Goal: Task Accomplishment & Management: Manage account settings

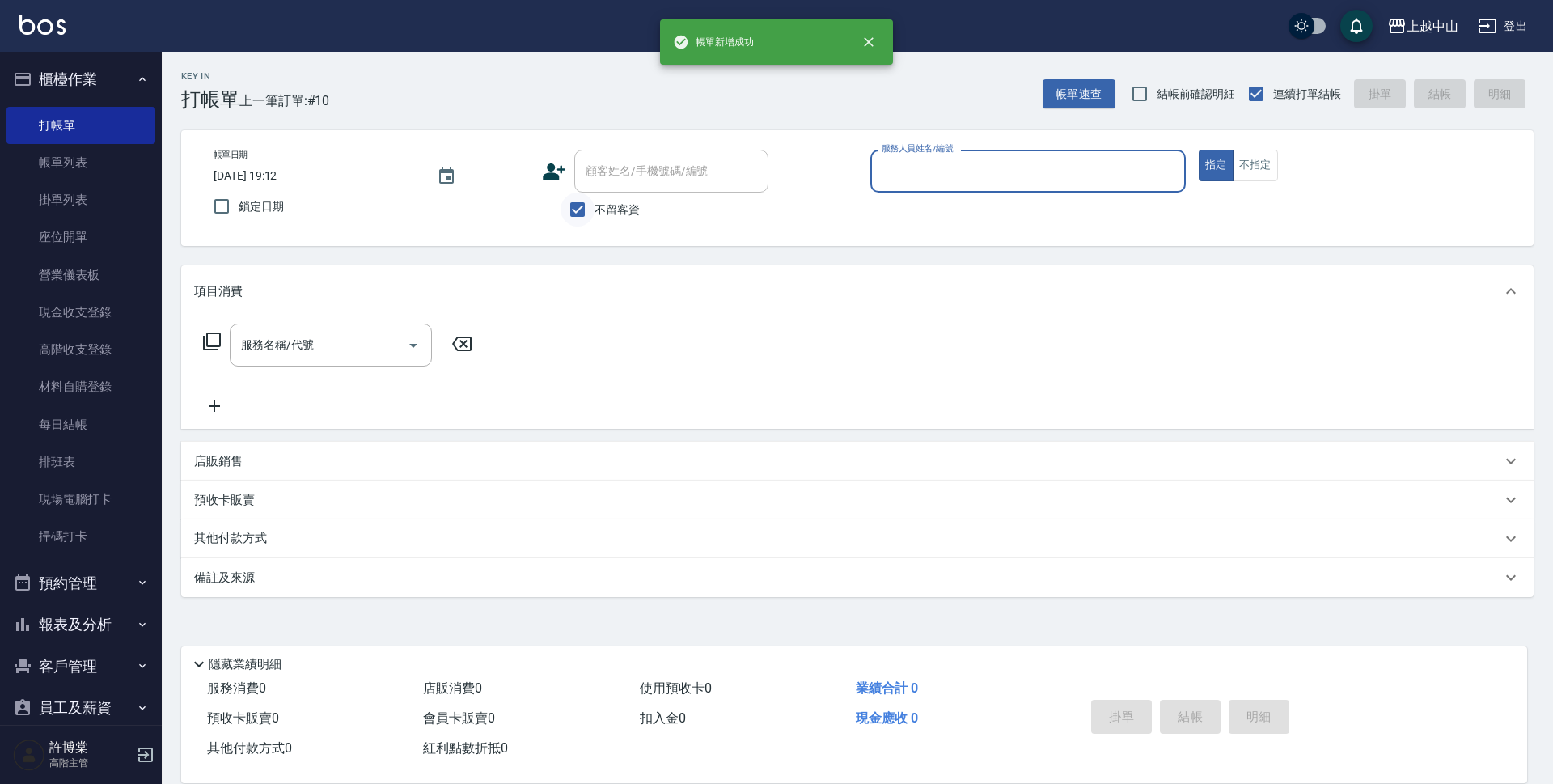
click at [592, 202] on input "不留客資" at bounding box center [578, 209] width 34 height 34
checkbox input "false"
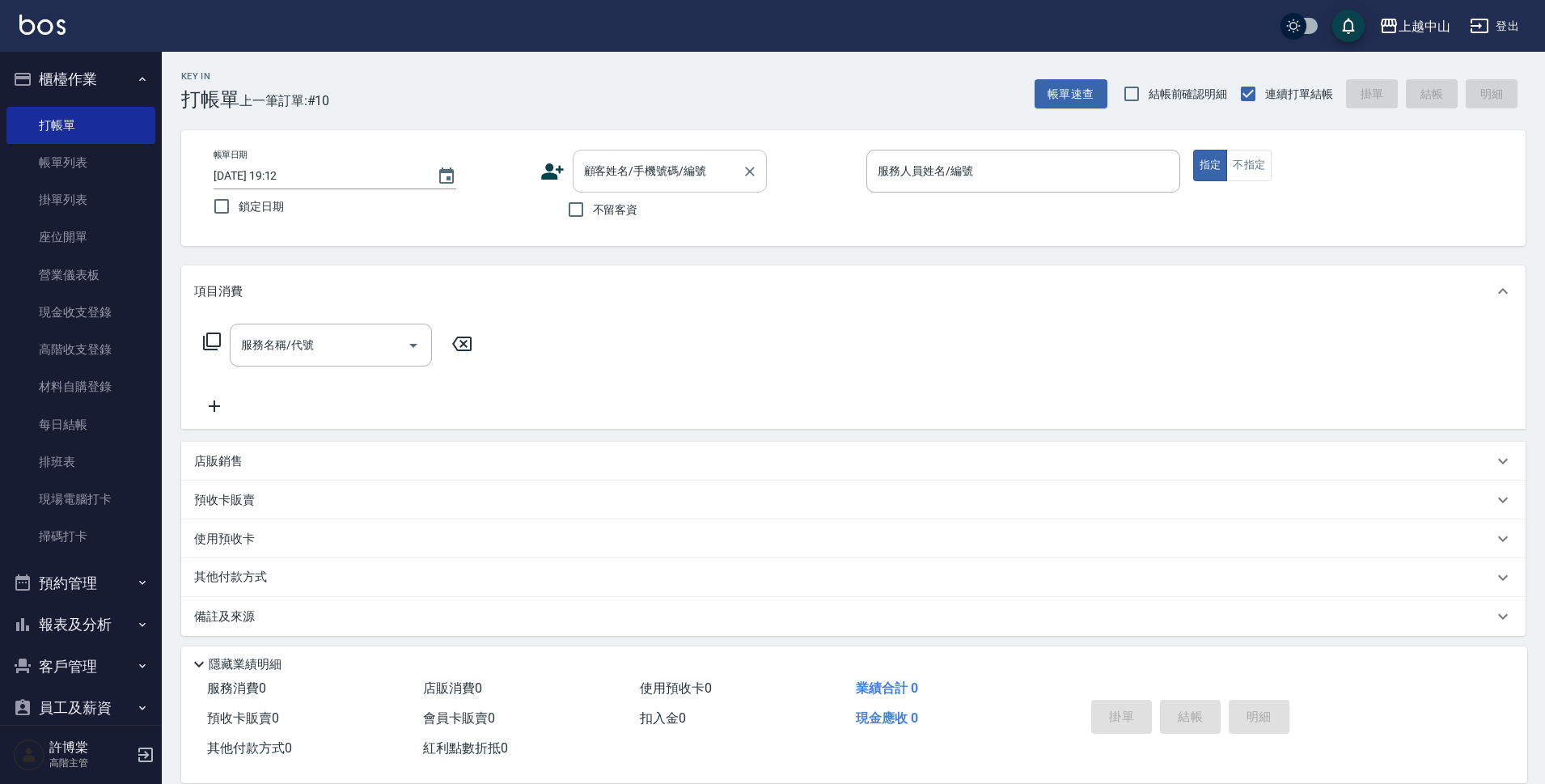
click at [598, 183] on input "顧客姓名/手機號碼/編號" at bounding box center [658, 172] width 155 height 29
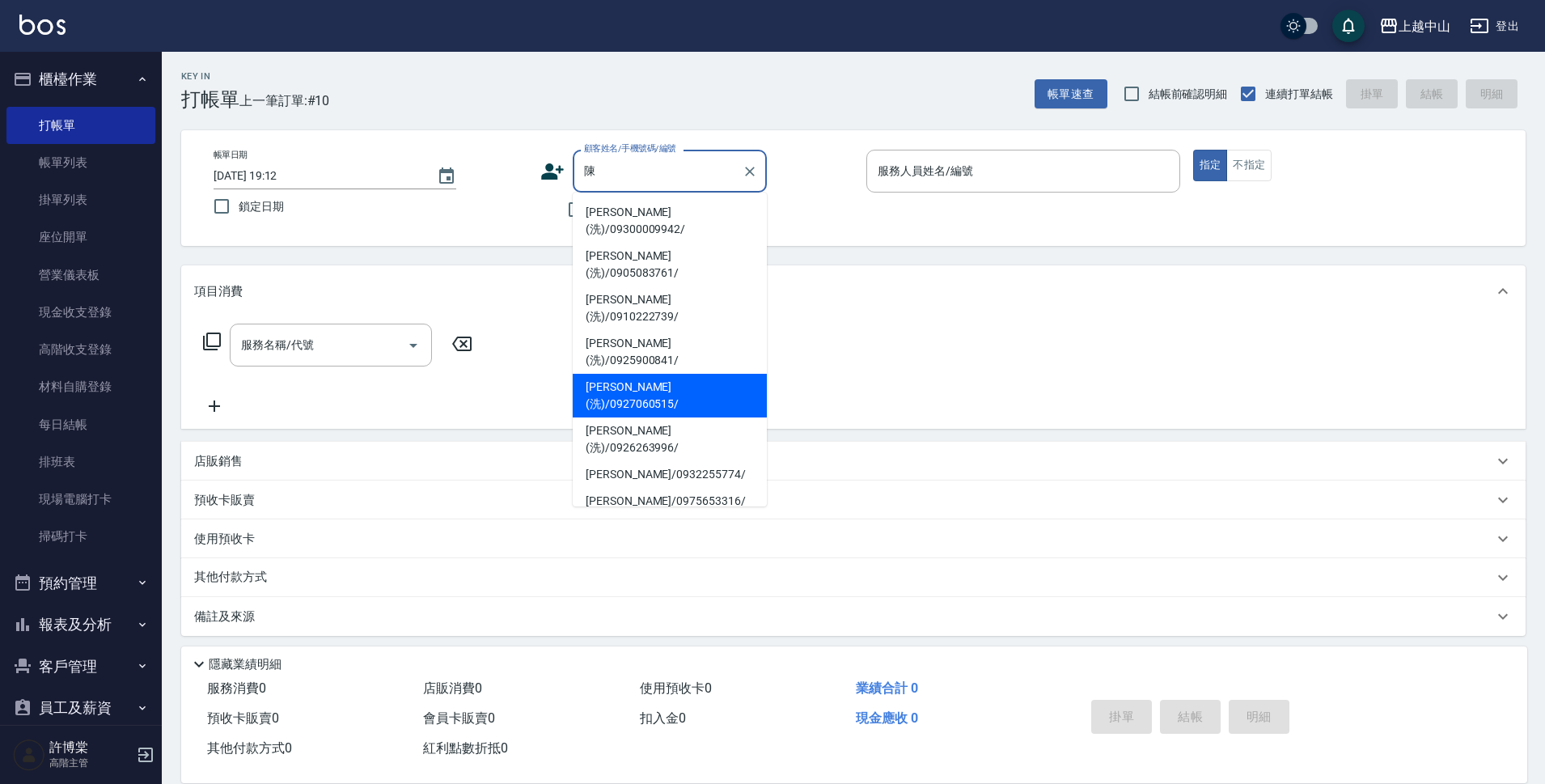
click at [683, 374] on li "[PERSON_NAME](洗)/0927060515/" at bounding box center [670, 395] width 194 height 44
type input "[PERSON_NAME](洗)/0927060515/"
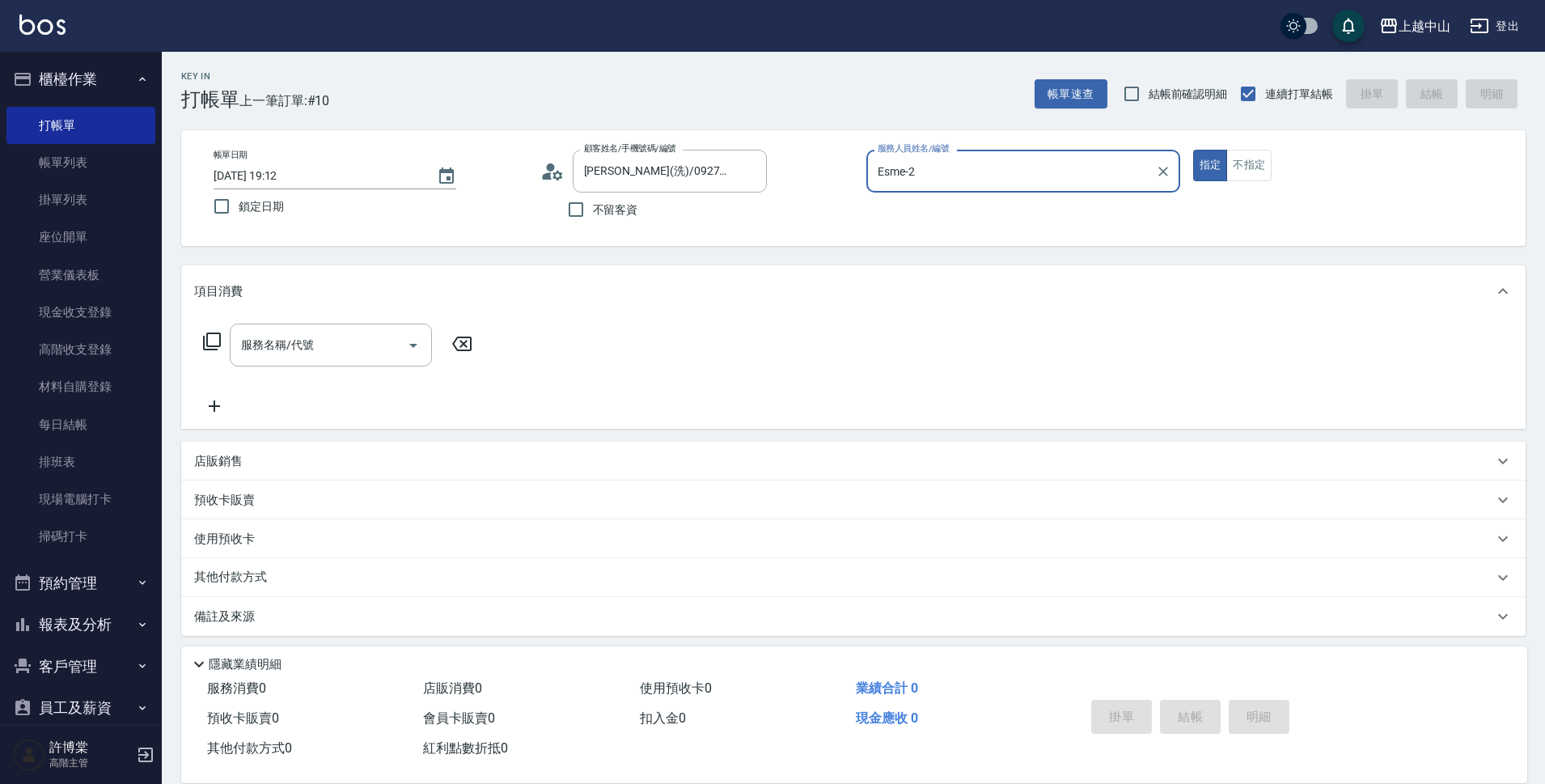
type input "Esme-2"
click at [1193, 150] on button "指定" at bounding box center [1210, 165] width 35 height 31
type button "true"
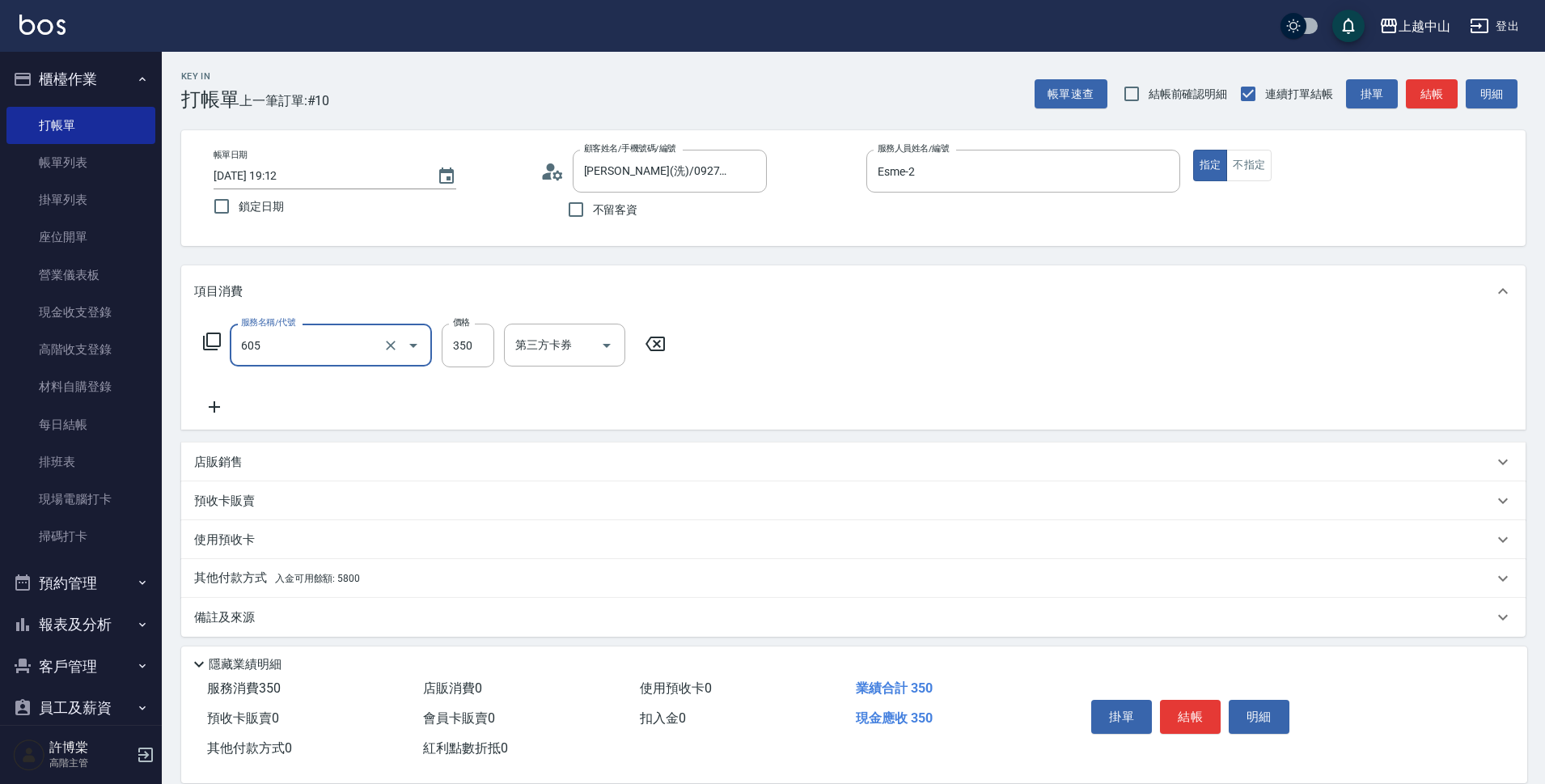
type input "洗髮 (女)(605)"
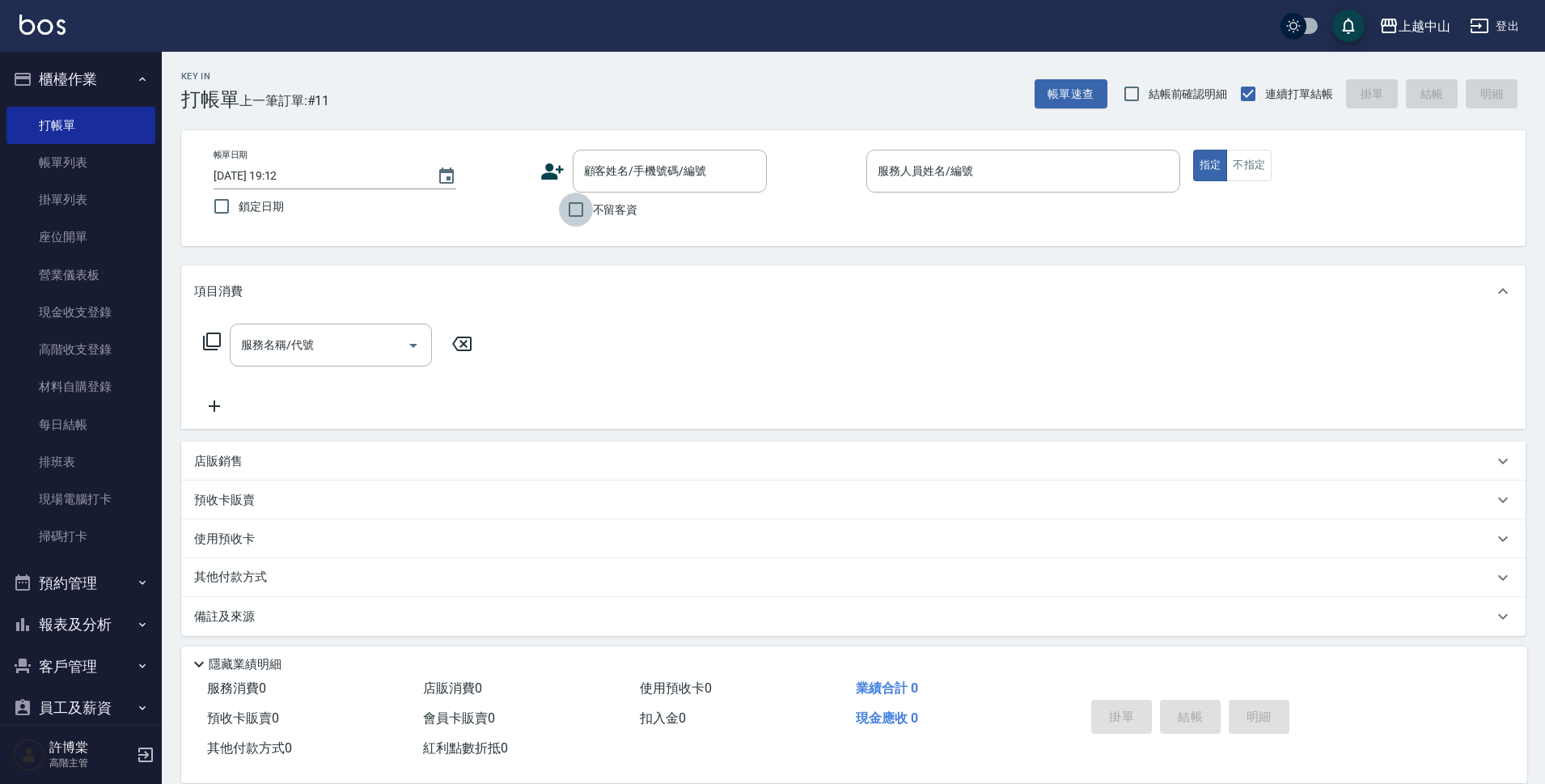
click at [589, 208] on input "不留客資" at bounding box center [576, 209] width 34 height 34
checkbox input "true"
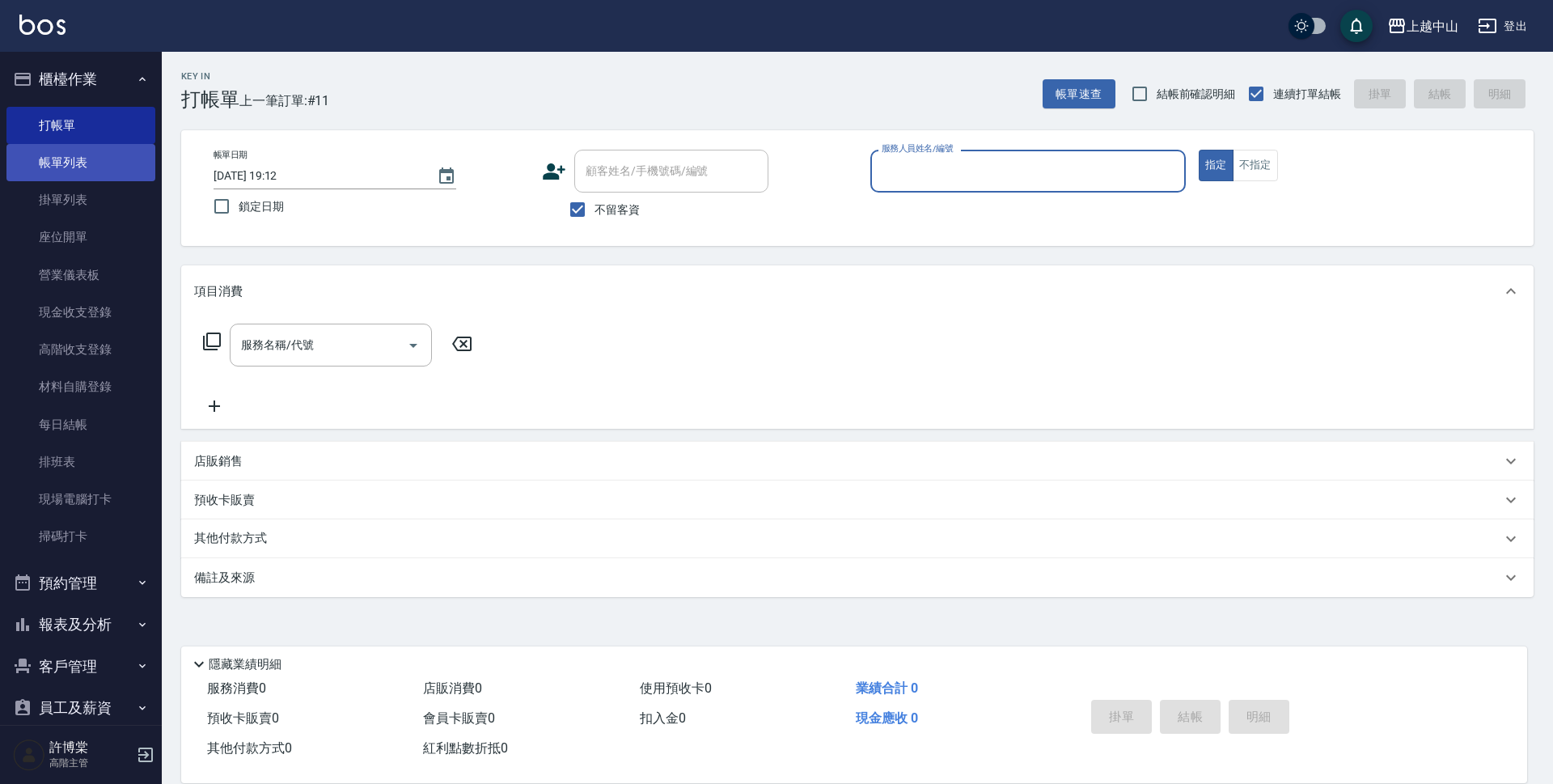
click at [79, 155] on link "帳單列表" at bounding box center [81, 162] width 149 height 37
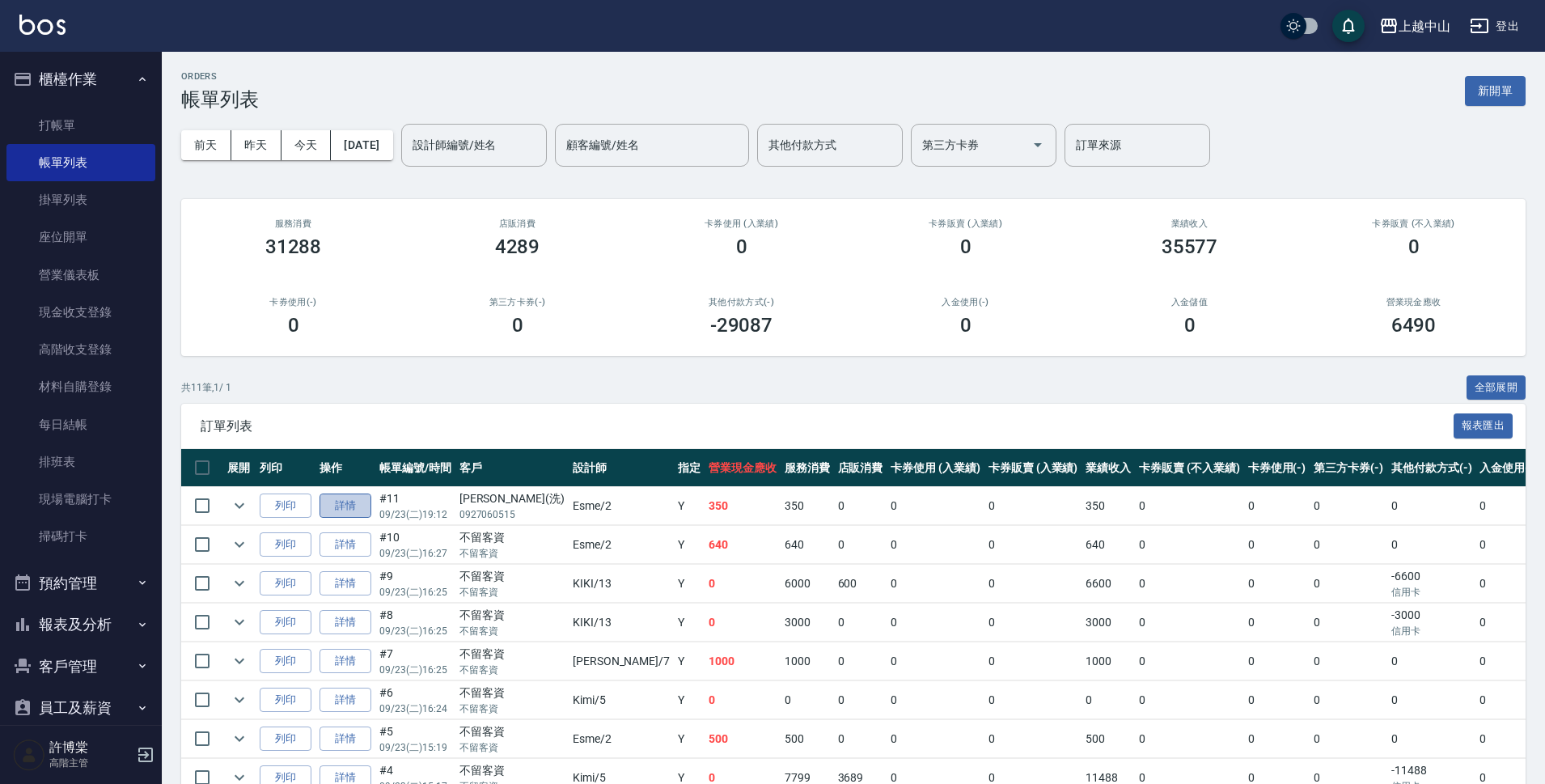
click at [357, 507] on link "詳情" at bounding box center [346, 506] width 52 height 25
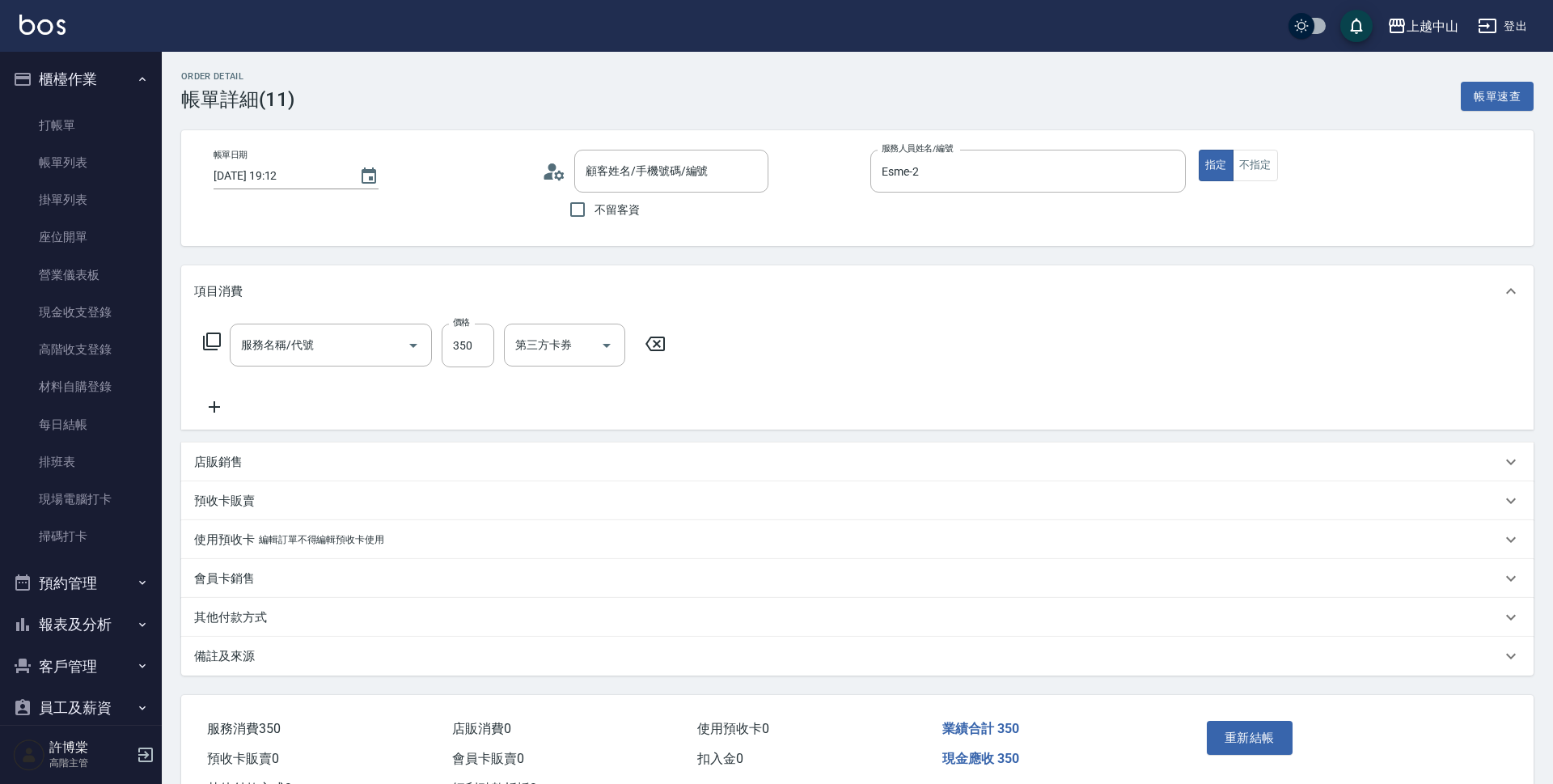
type input "Esme-2"
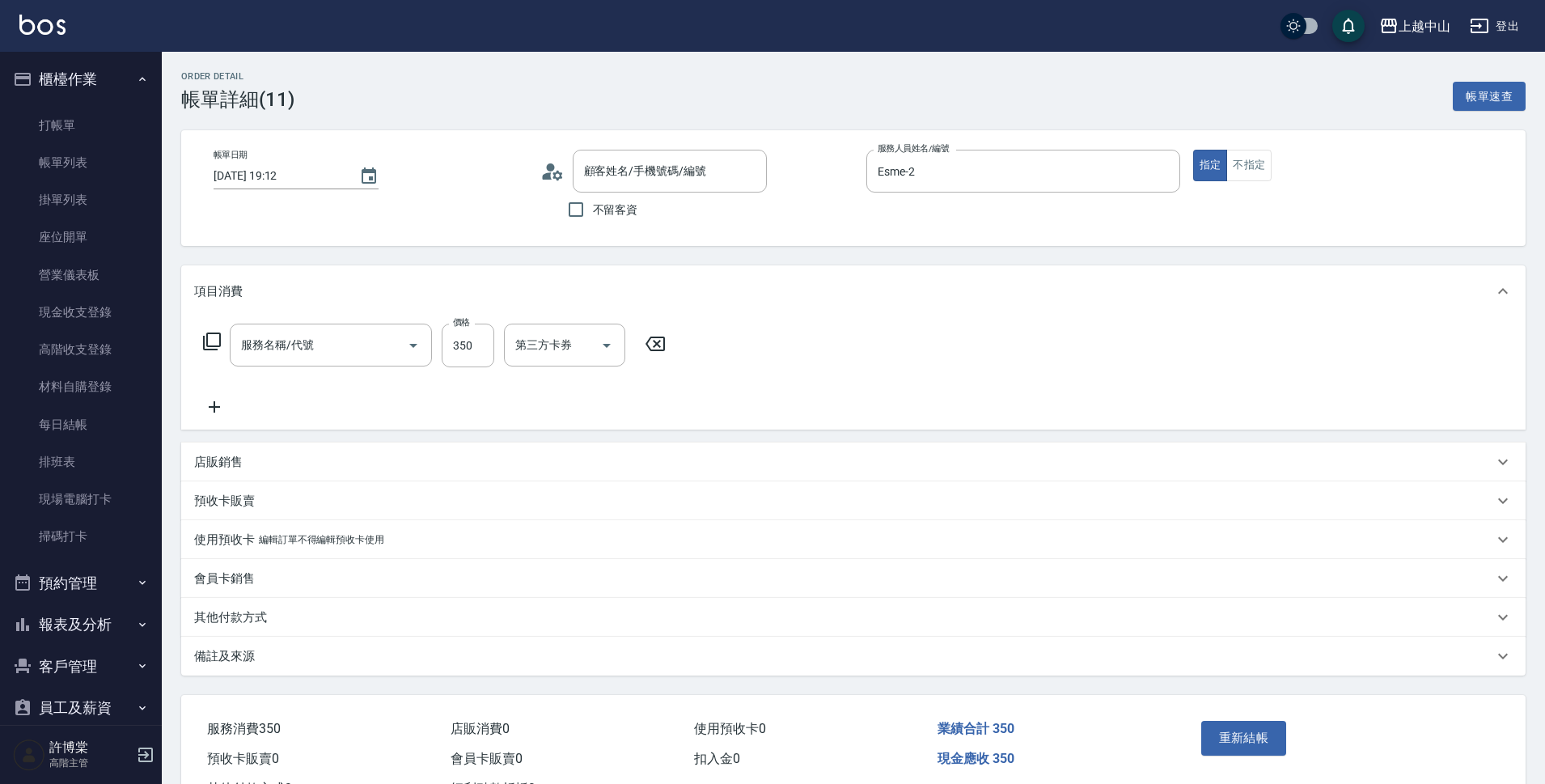
type input "[PERSON_NAME](洗)/0927060515/"
type input "洗髮 (女)(605)"
click at [316, 621] on div "其他付款方式" at bounding box center [843, 617] width 1299 height 17
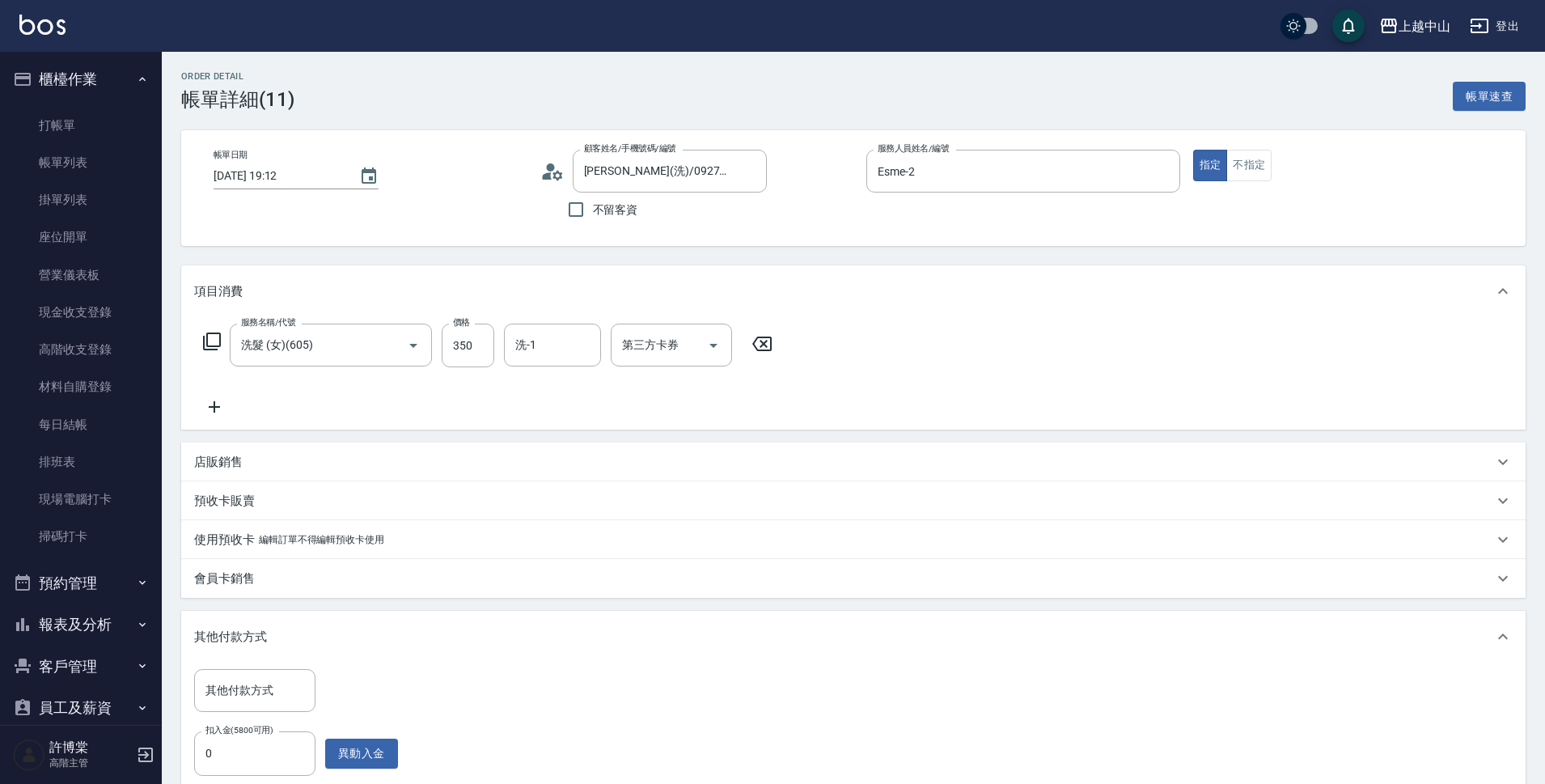
click at [247, 634] on p "其他付款方式" at bounding box center [230, 637] width 73 height 17
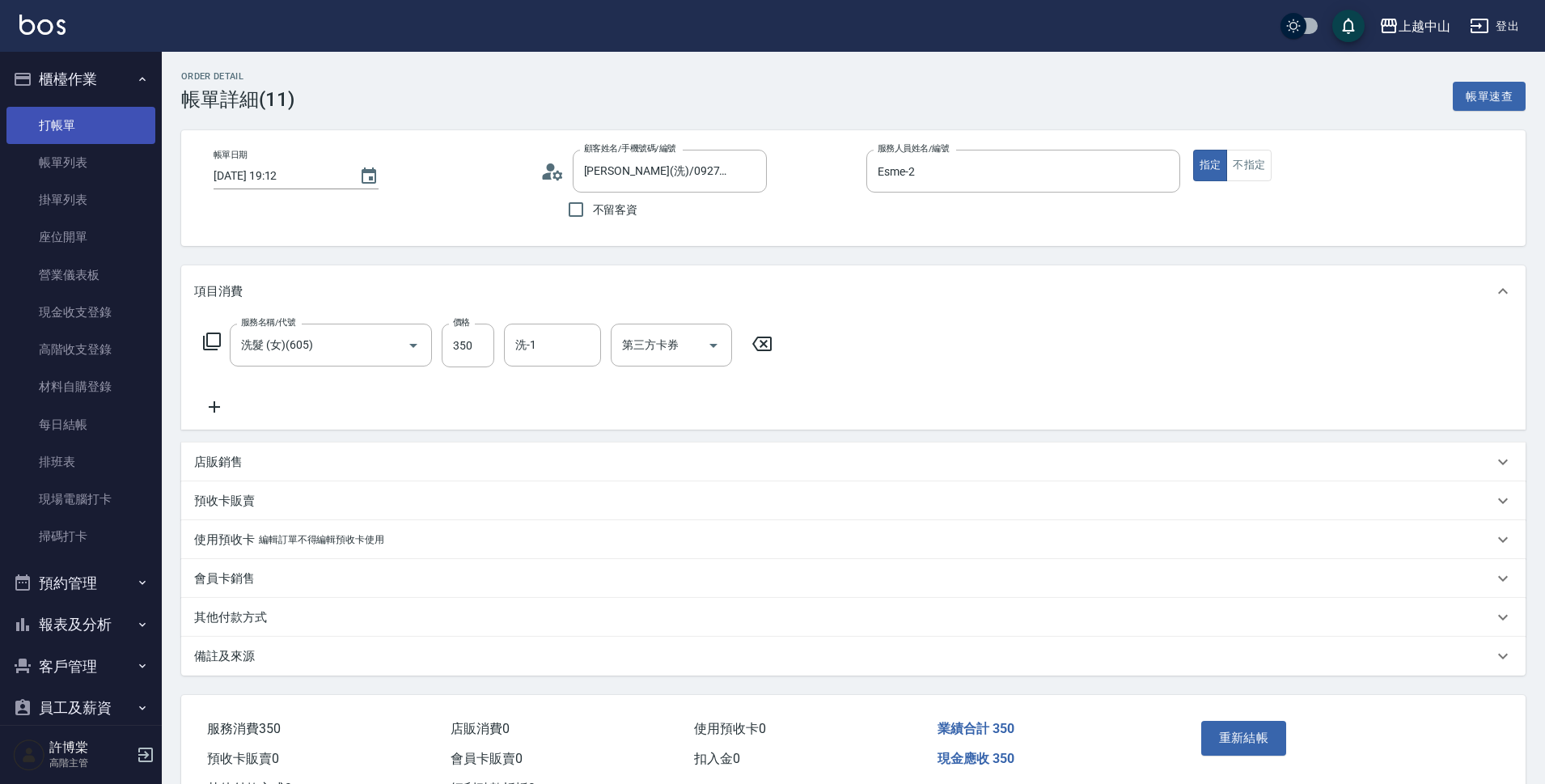
click at [101, 133] on link "打帳單" at bounding box center [81, 125] width 149 height 37
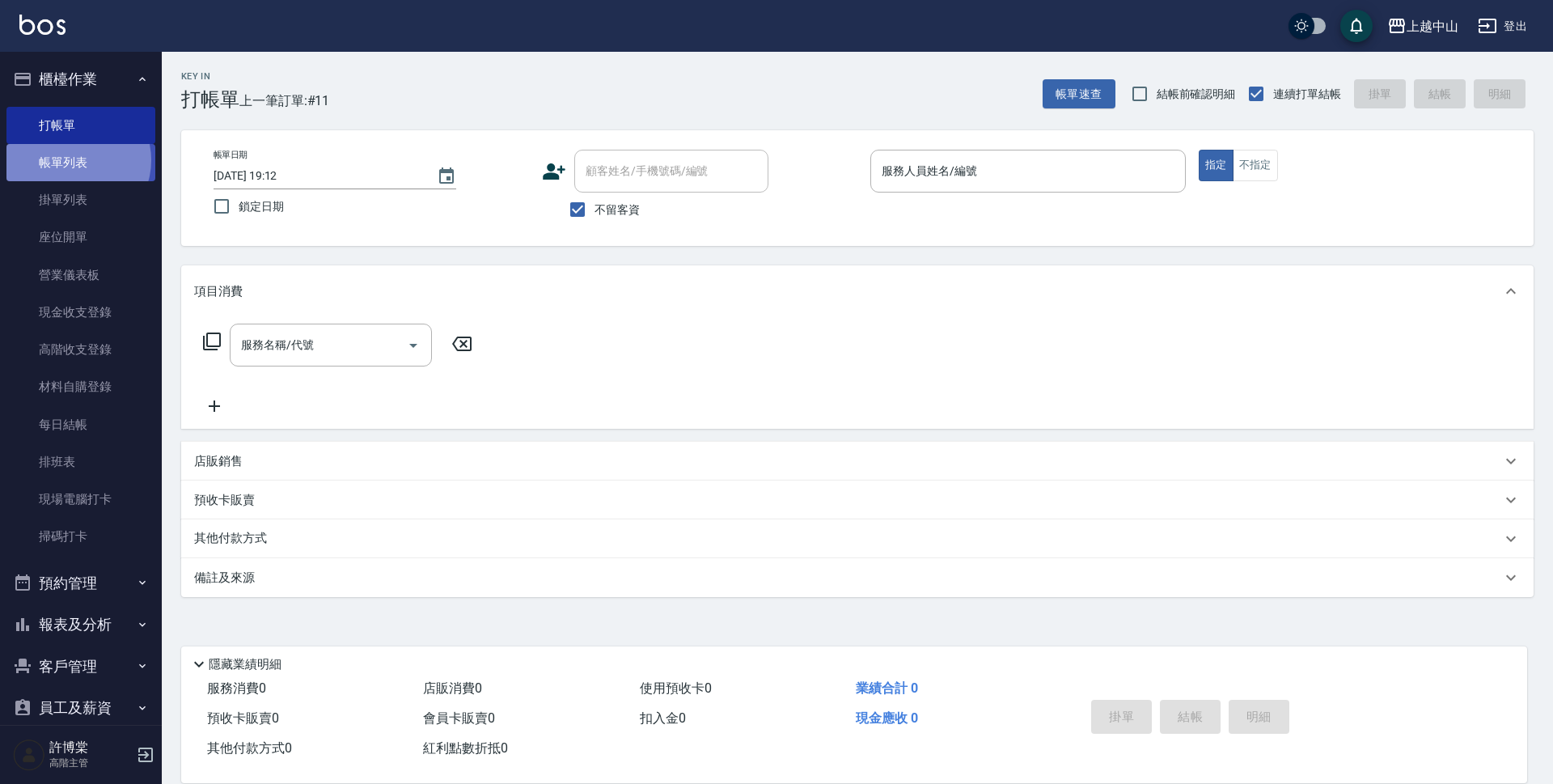
click at [74, 160] on link "帳單列表" at bounding box center [81, 162] width 149 height 37
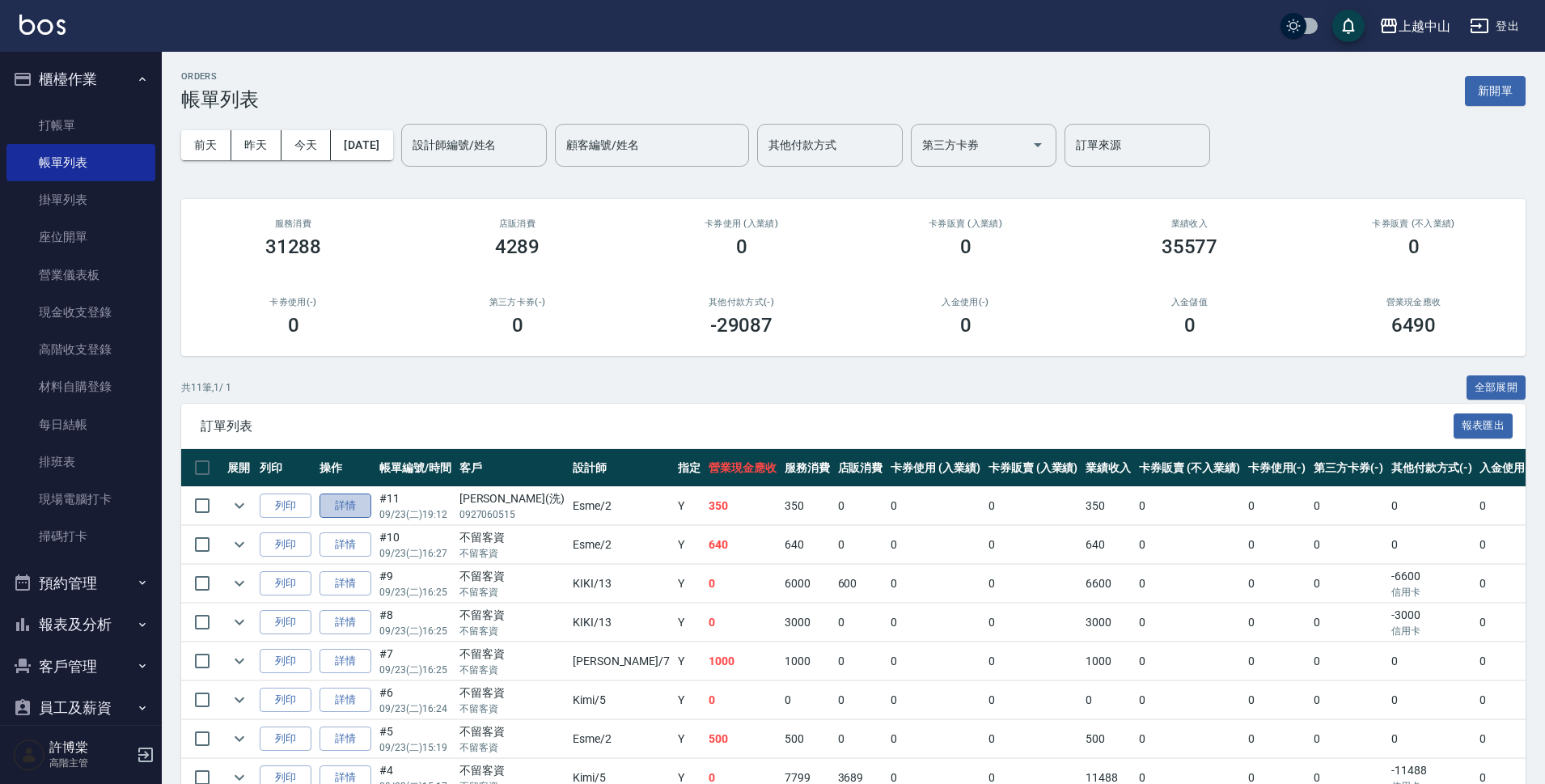
click at [350, 508] on link "詳情" at bounding box center [346, 506] width 52 height 25
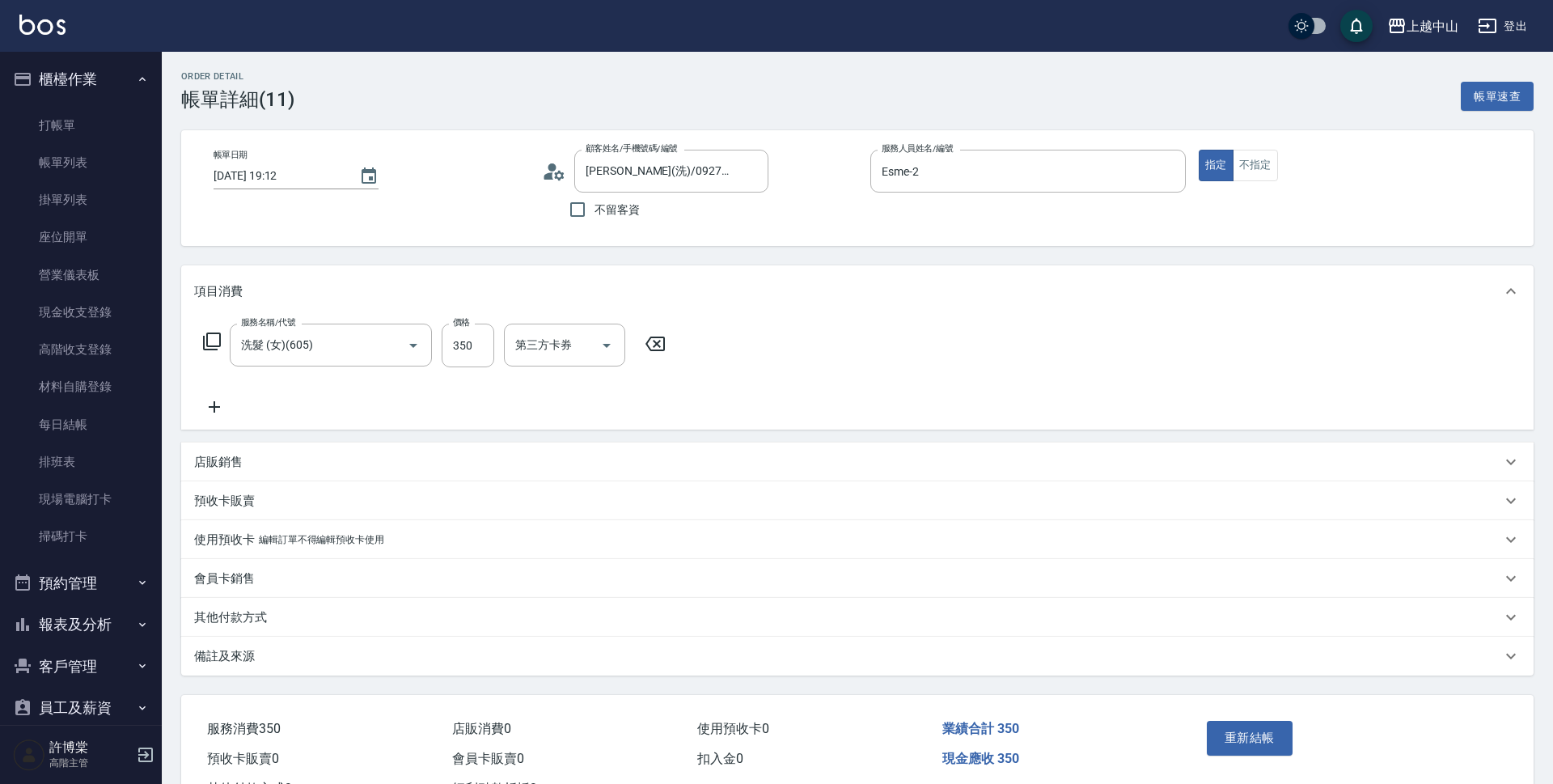
type input "[PERSON_NAME](洗)/0927060515/"
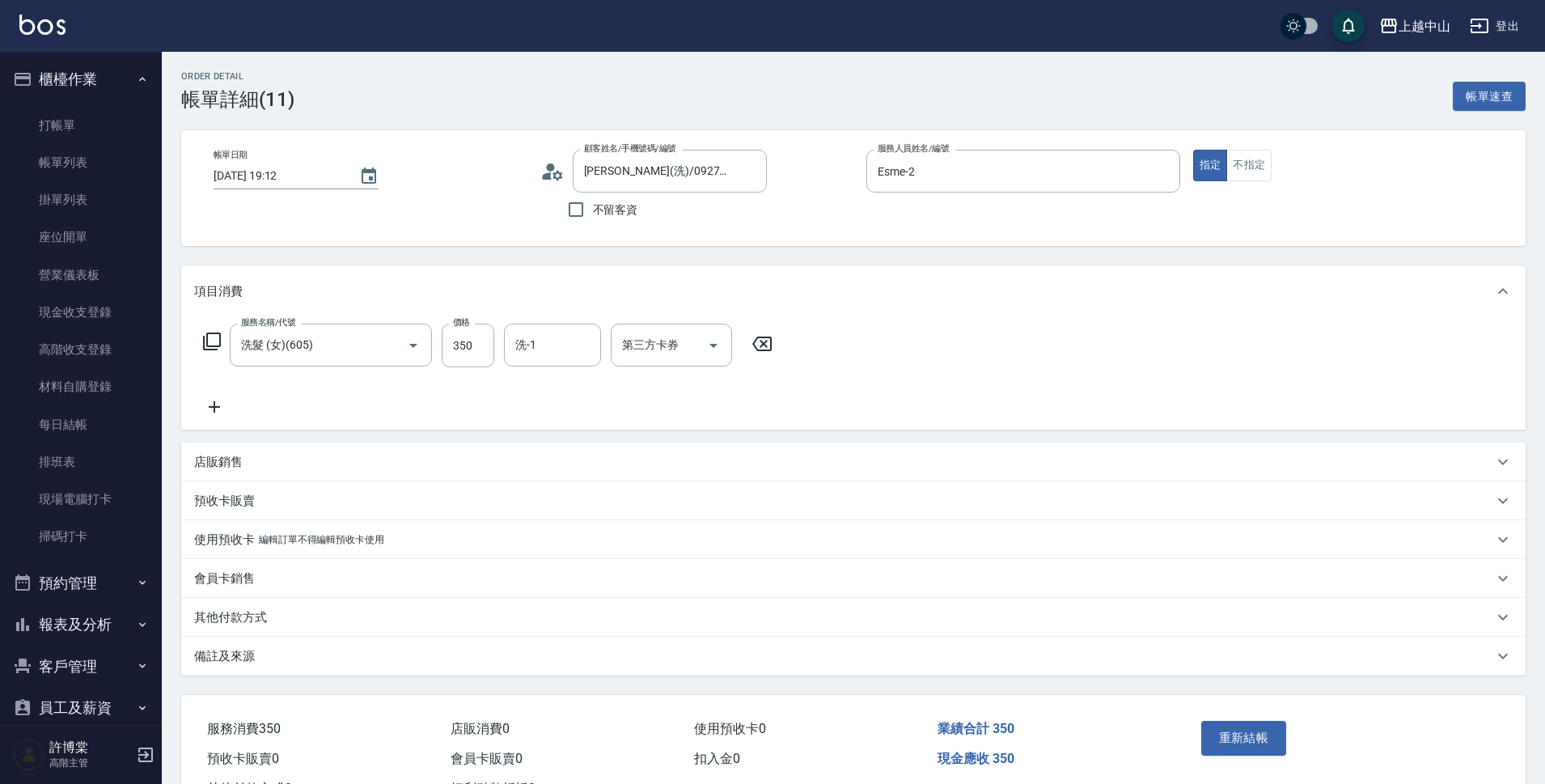
click at [330, 539] on p "編輯訂單不得編輯預收卡使用" at bounding box center [322, 540] width 126 height 17
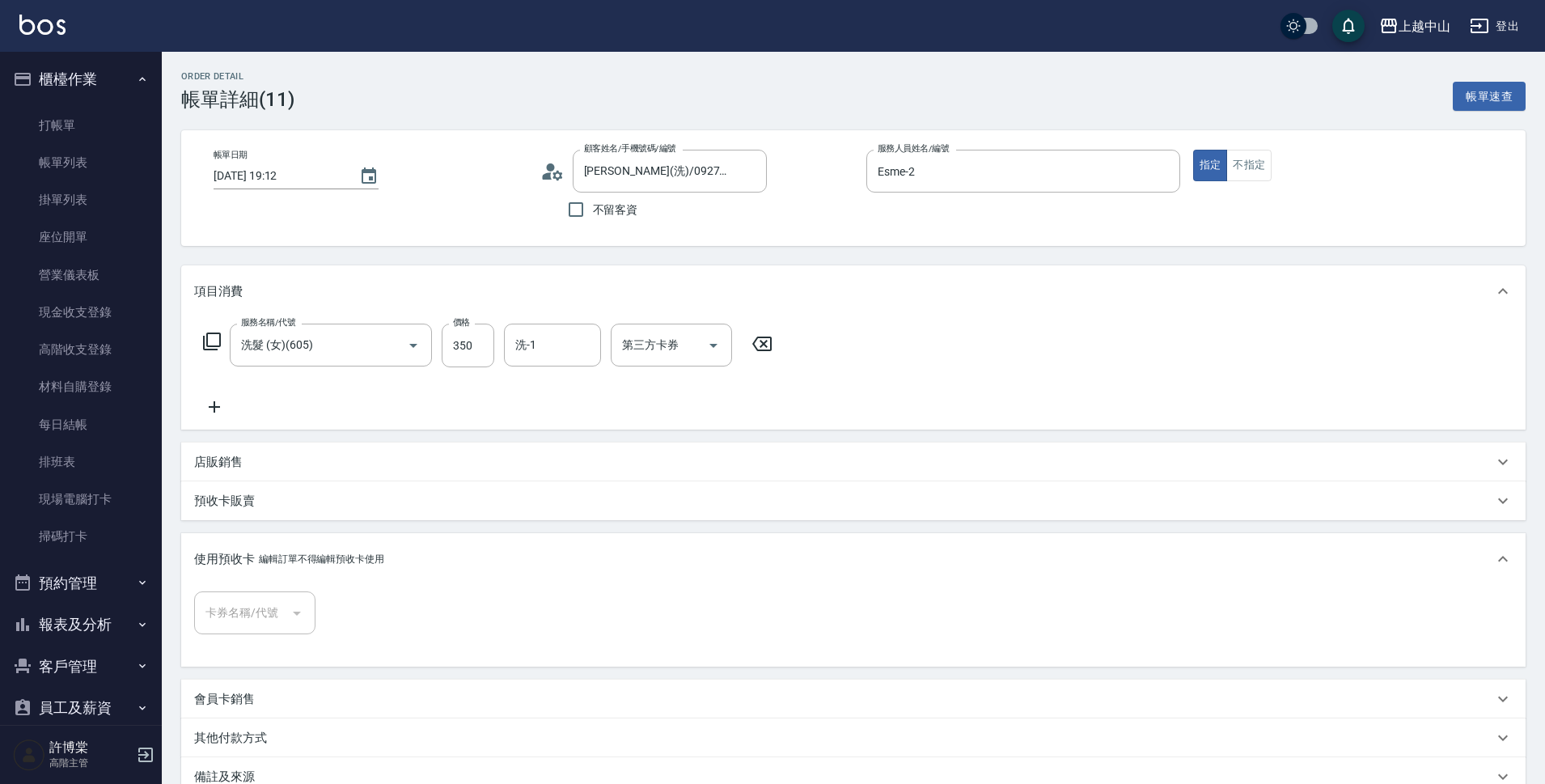
click at [300, 562] on p "編輯訂單不得編輯預收卡使用" at bounding box center [322, 559] width 126 height 17
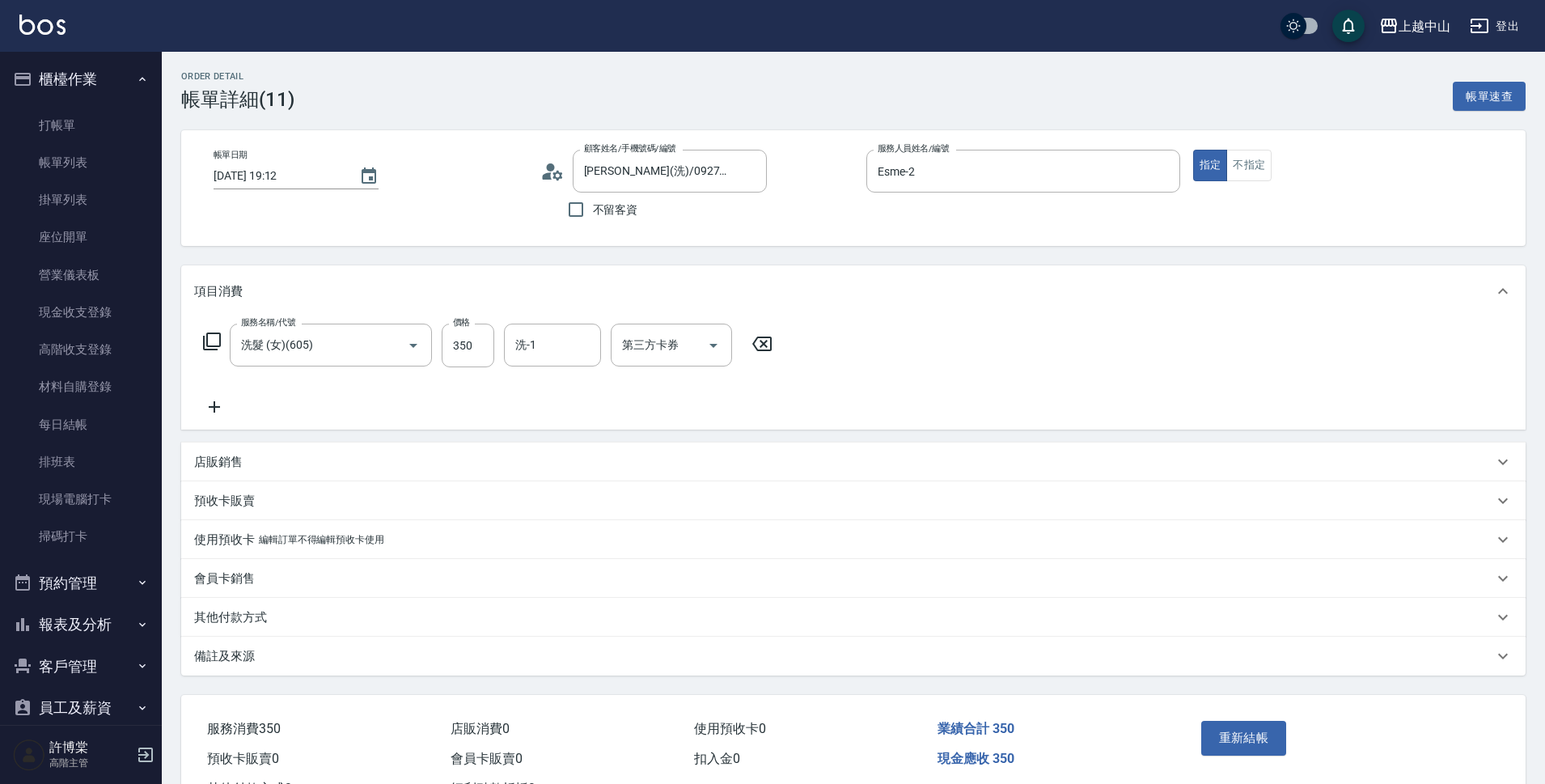
click at [258, 621] on p "其他付款方式" at bounding box center [230, 617] width 73 height 17
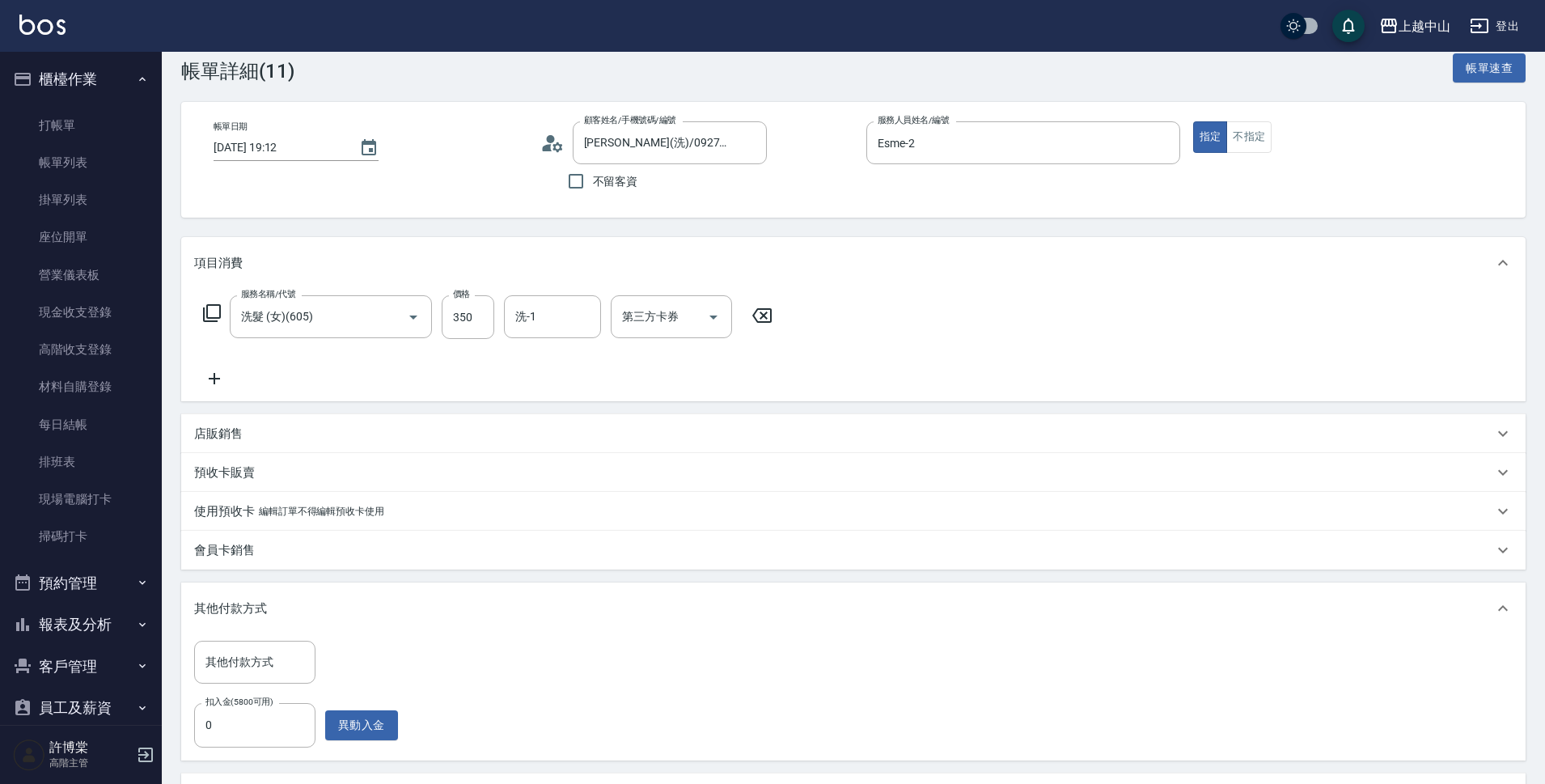
scroll to position [27, 0]
click at [99, 133] on link "打帳單" at bounding box center [81, 125] width 149 height 37
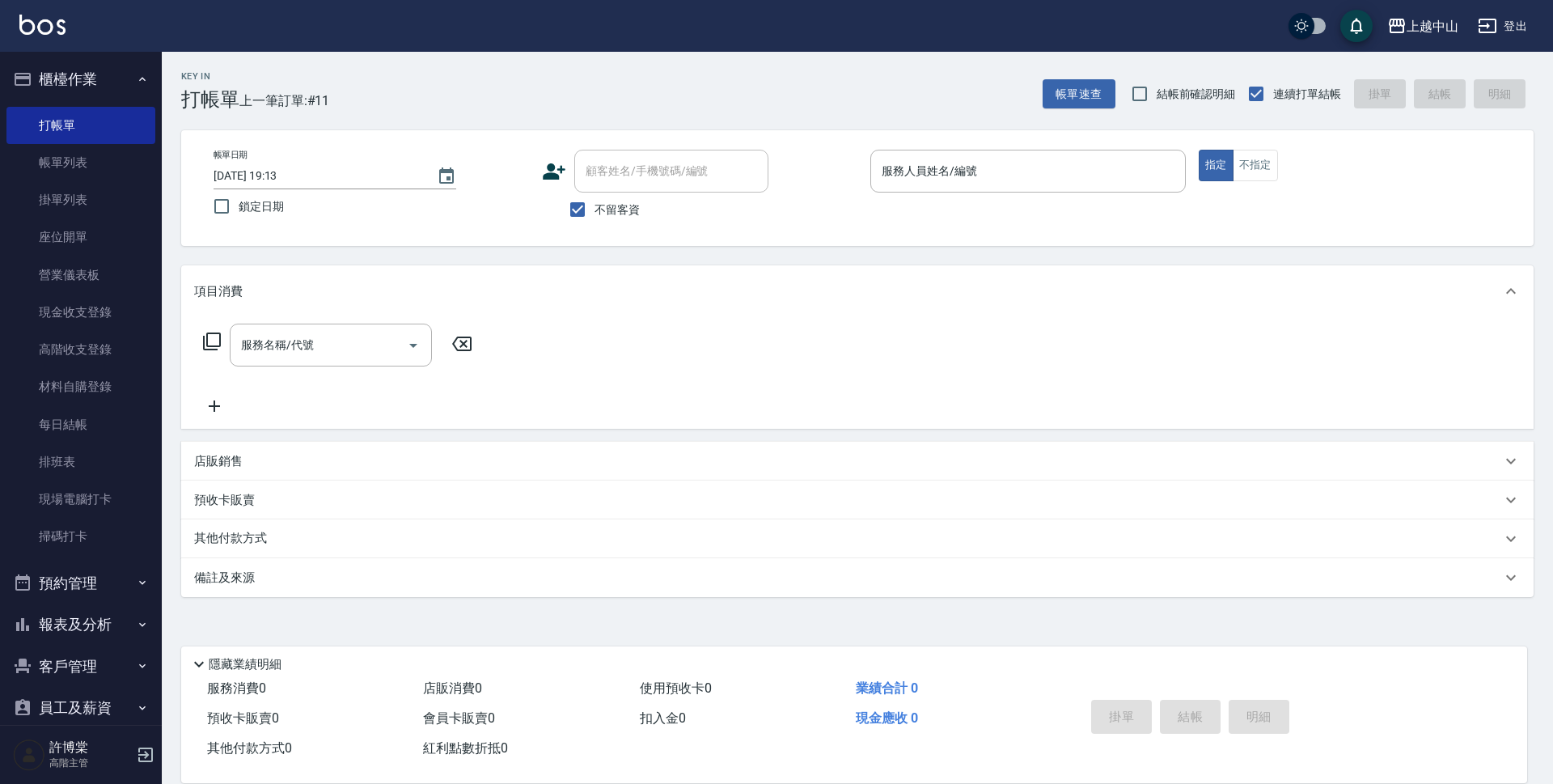
click at [632, 164] on input "顧客姓名/手機號碼/編號" at bounding box center [671, 172] width 180 height 29
click at [573, 203] on input "不留客資" at bounding box center [578, 209] width 34 height 34
checkbox input "false"
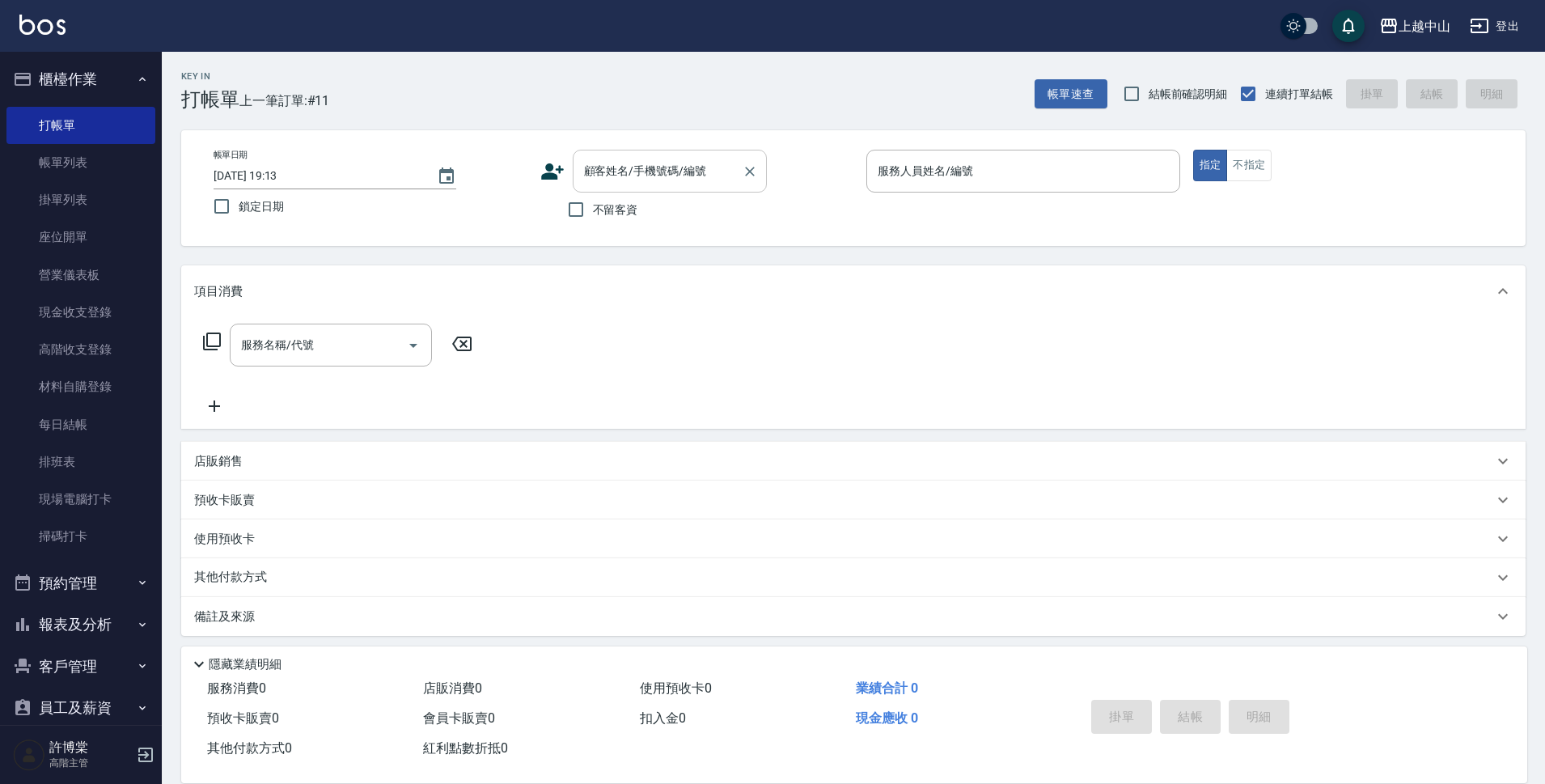
click at [605, 174] on input "顧客姓名/手機號碼/編號" at bounding box center [658, 172] width 155 height 29
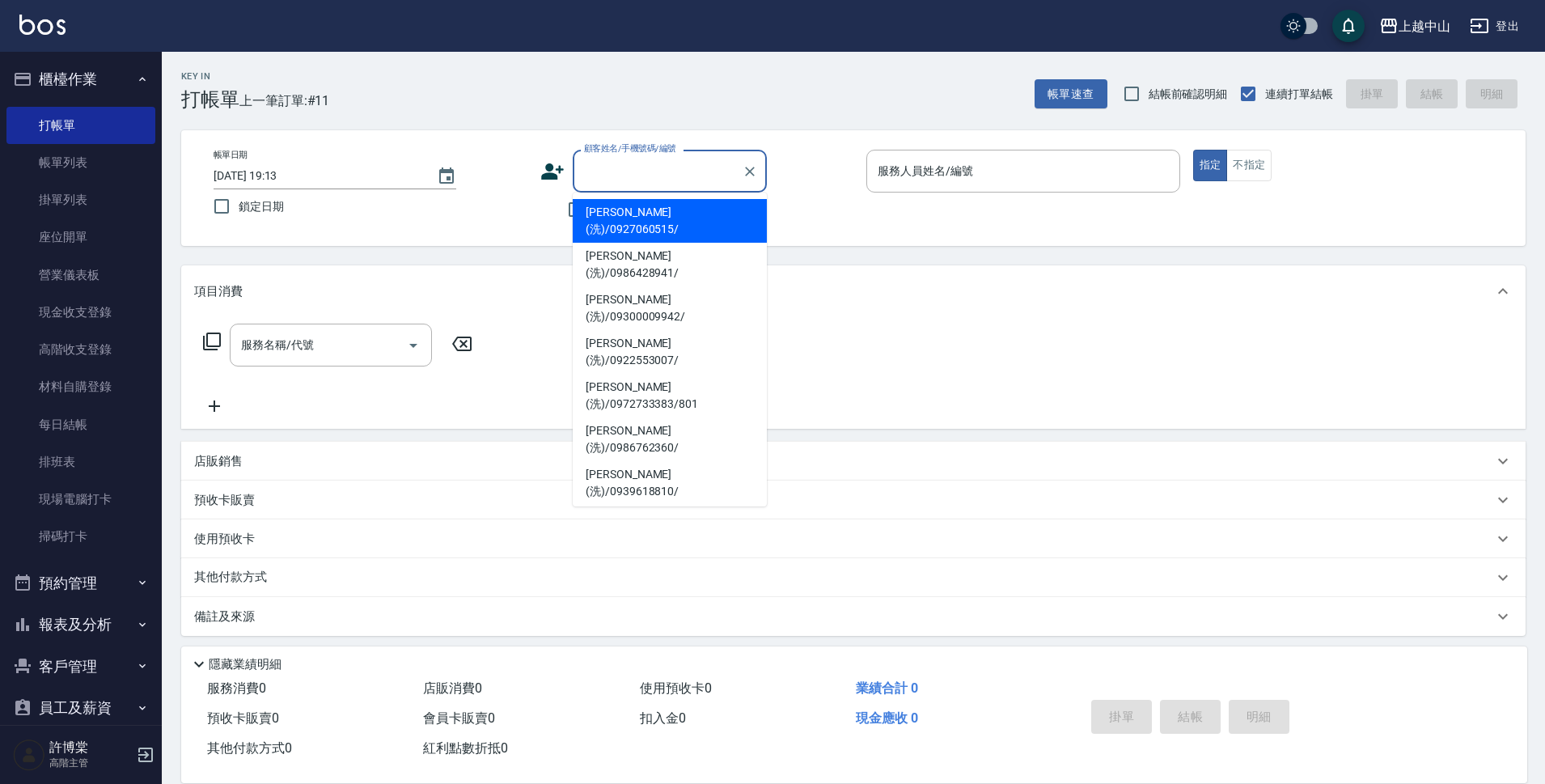
click at [626, 209] on li "[PERSON_NAME](洗)/0927060515/" at bounding box center [670, 221] width 194 height 44
type input "[PERSON_NAME](洗)/0927060515/"
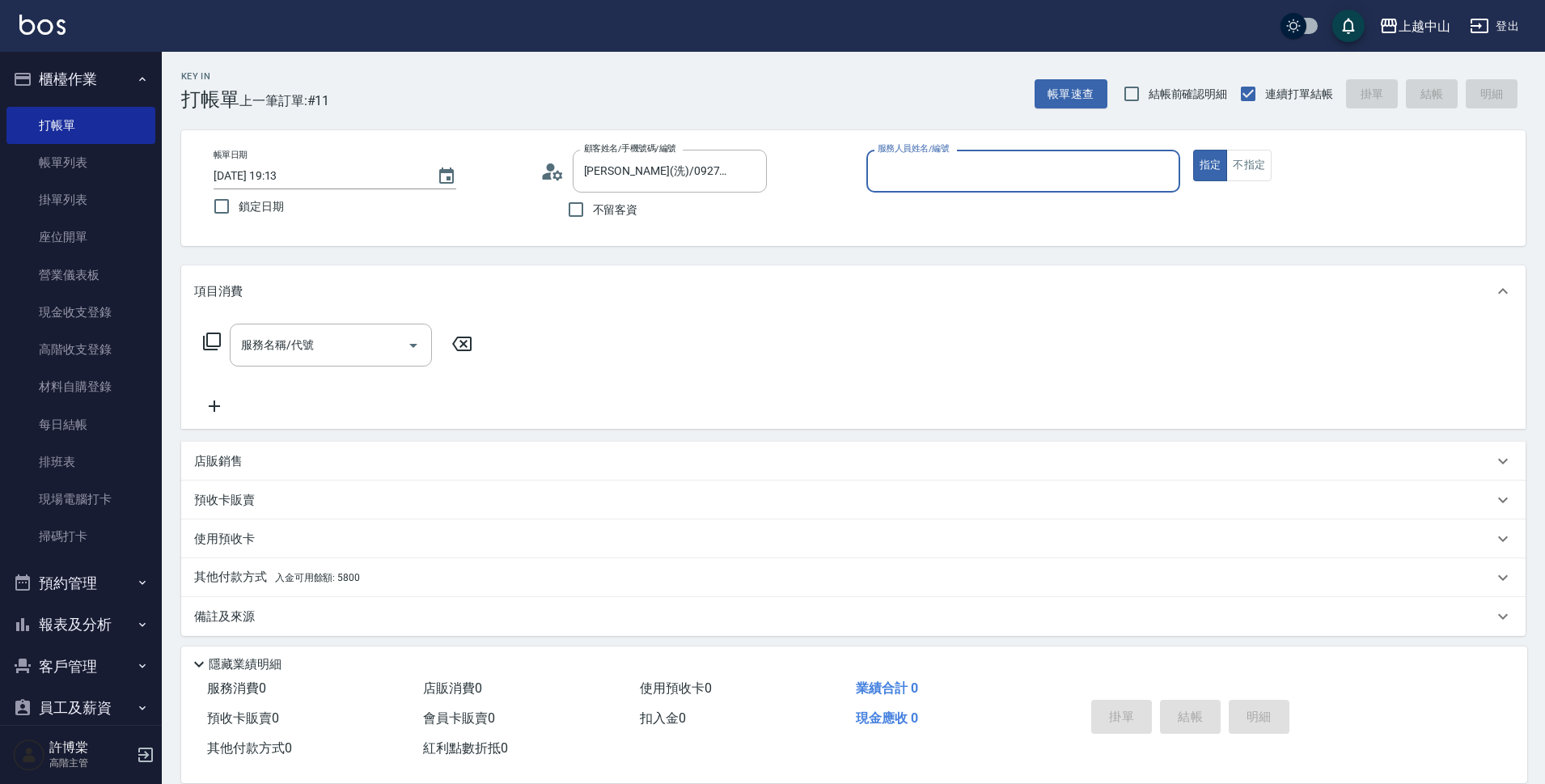
type input "Esme-2"
click at [119, 90] on button "櫃檯作業" at bounding box center [81, 79] width 149 height 42
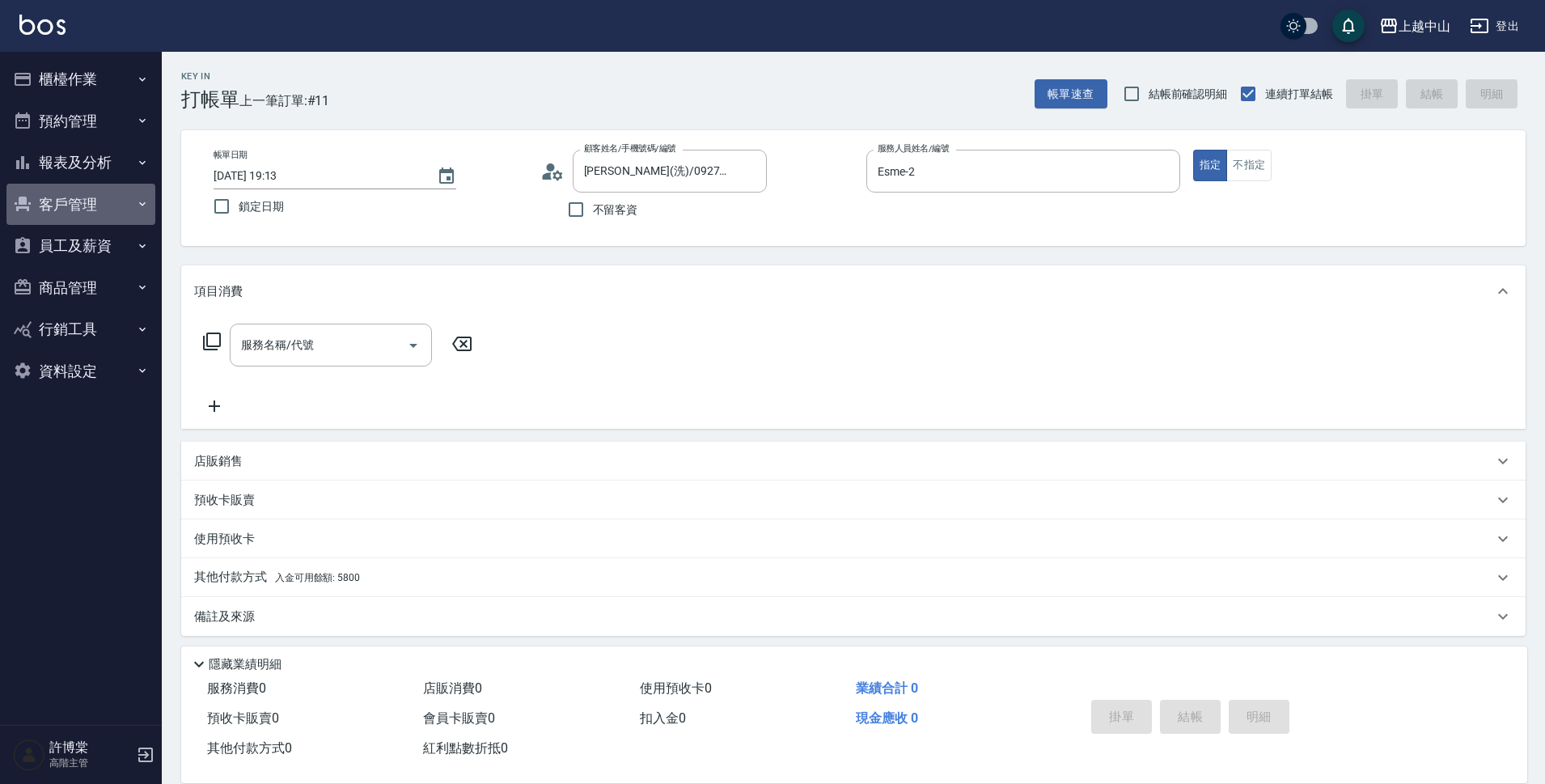
click at [85, 210] on button "客戶管理" at bounding box center [81, 204] width 149 height 42
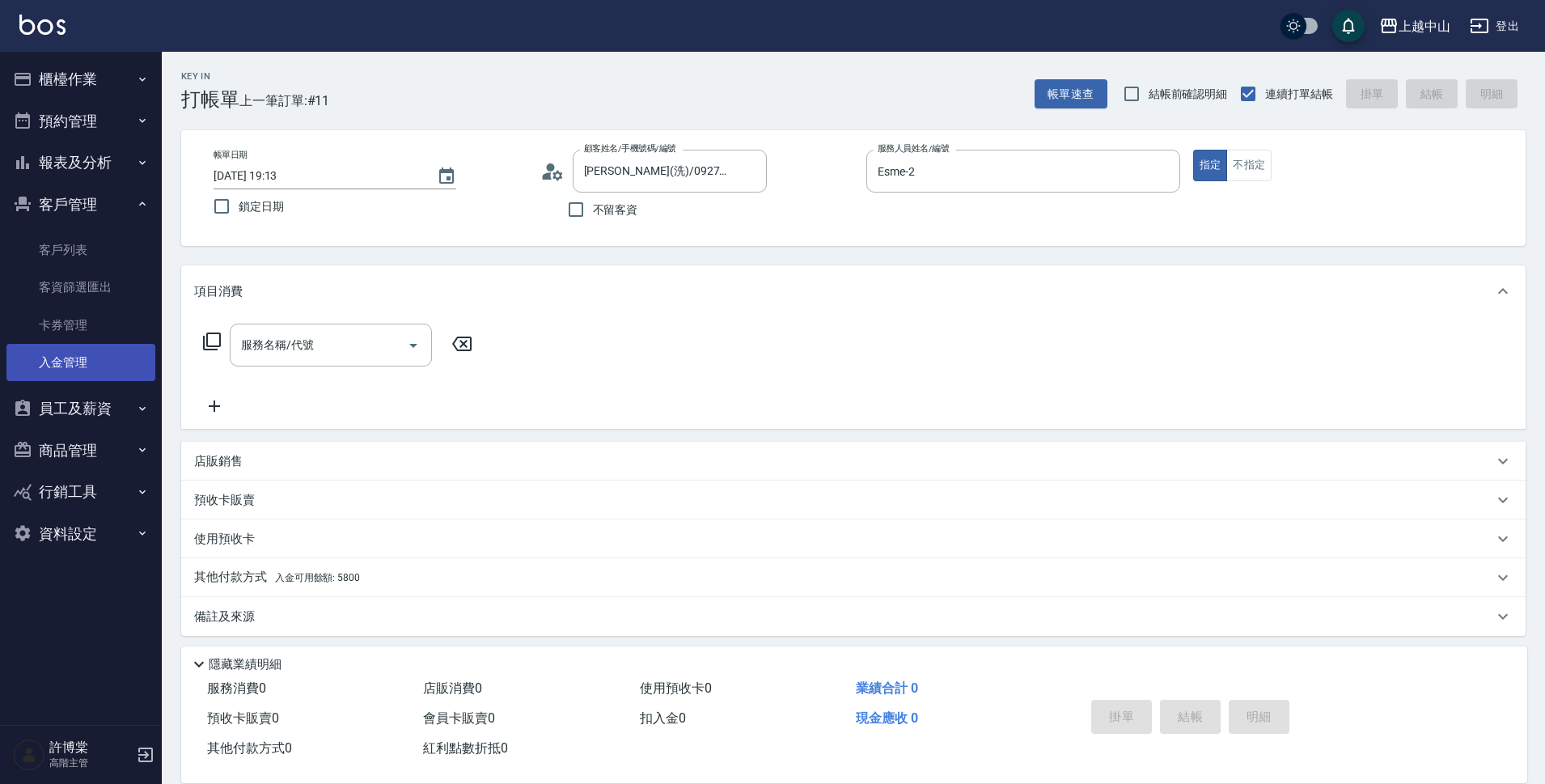
click at [89, 362] on link "入金管理" at bounding box center [81, 362] width 149 height 37
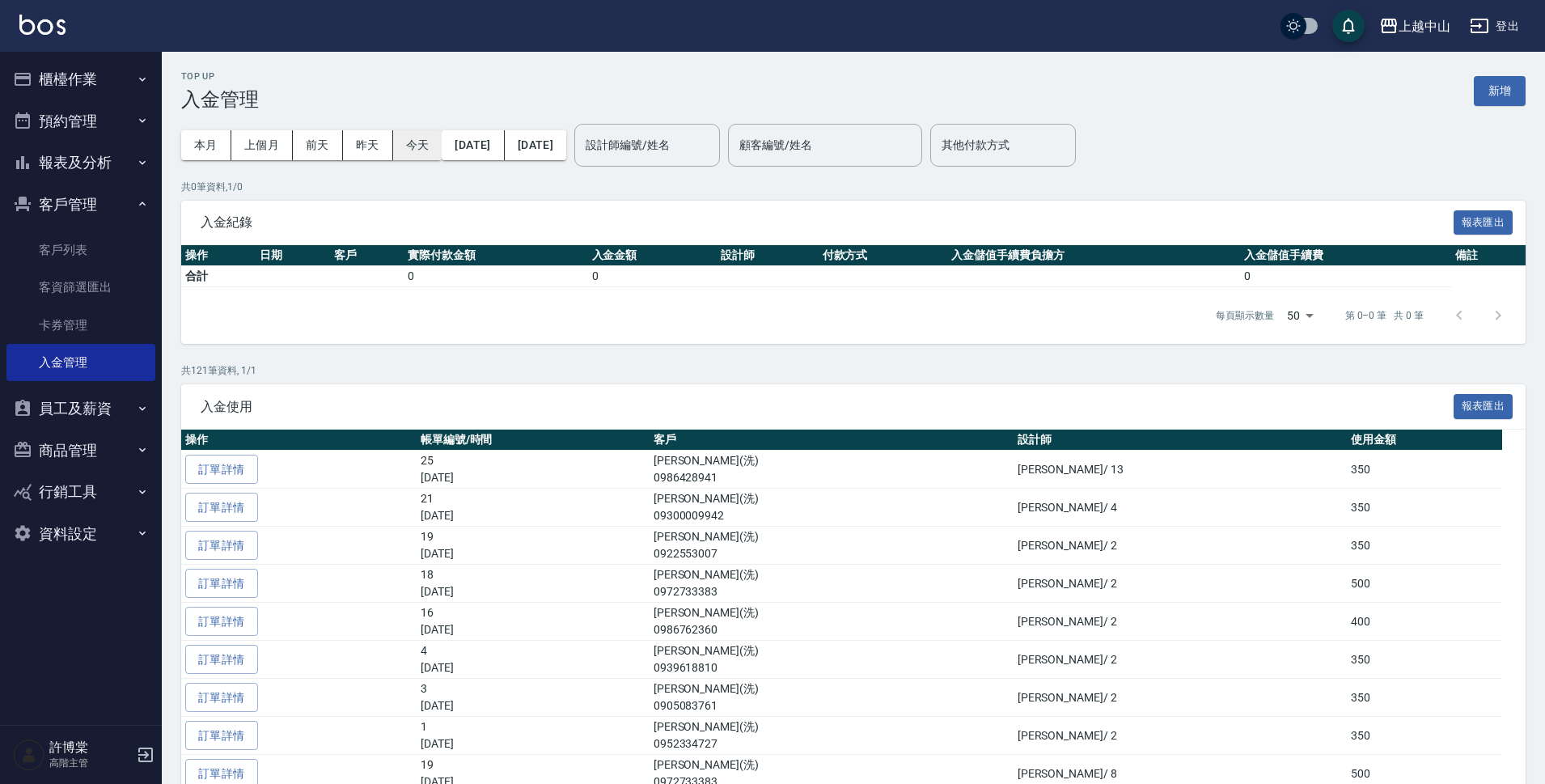
click at [393, 137] on div "本月 上個月 [DATE] [DATE] [DATE]" at bounding box center [312, 145] width 260 height 30
click at [401, 137] on button "今天" at bounding box center [418, 145] width 49 height 30
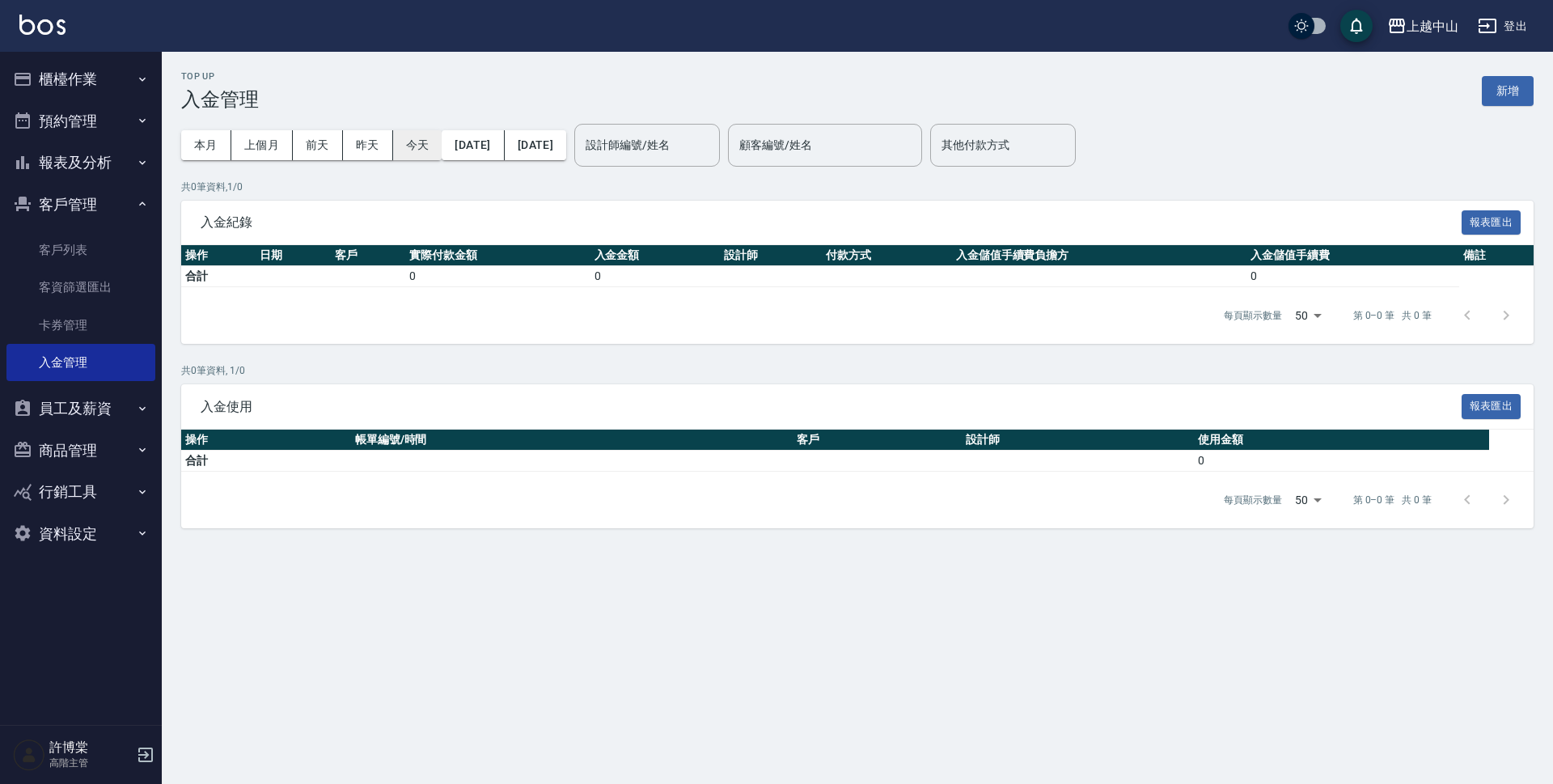
click at [417, 140] on button "今天" at bounding box center [418, 145] width 49 height 30
click at [110, 80] on button "櫃檯作業" at bounding box center [81, 79] width 149 height 42
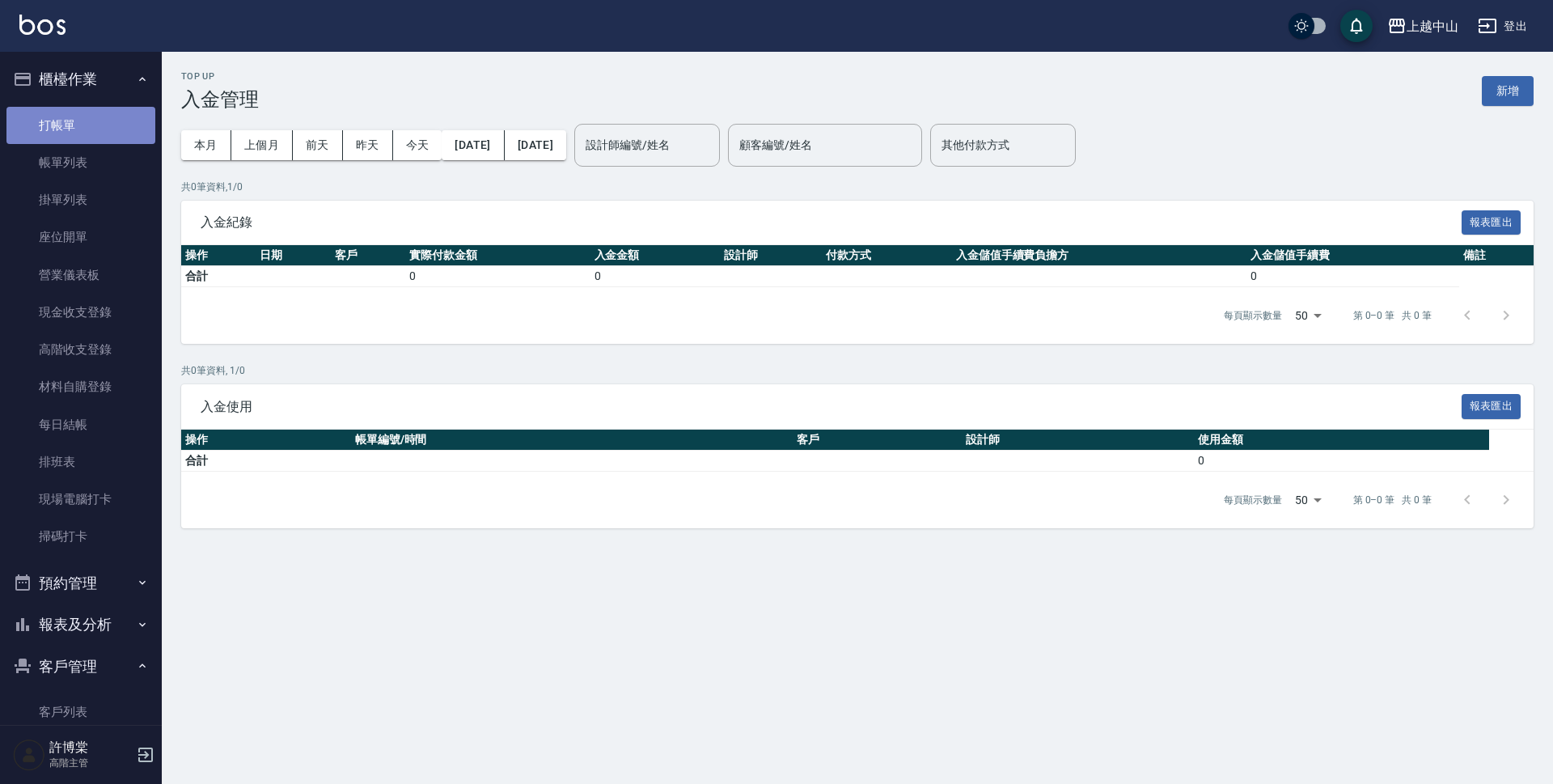
click at [99, 134] on link "打帳單" at bounding box center [81, 125] width 149 height 37
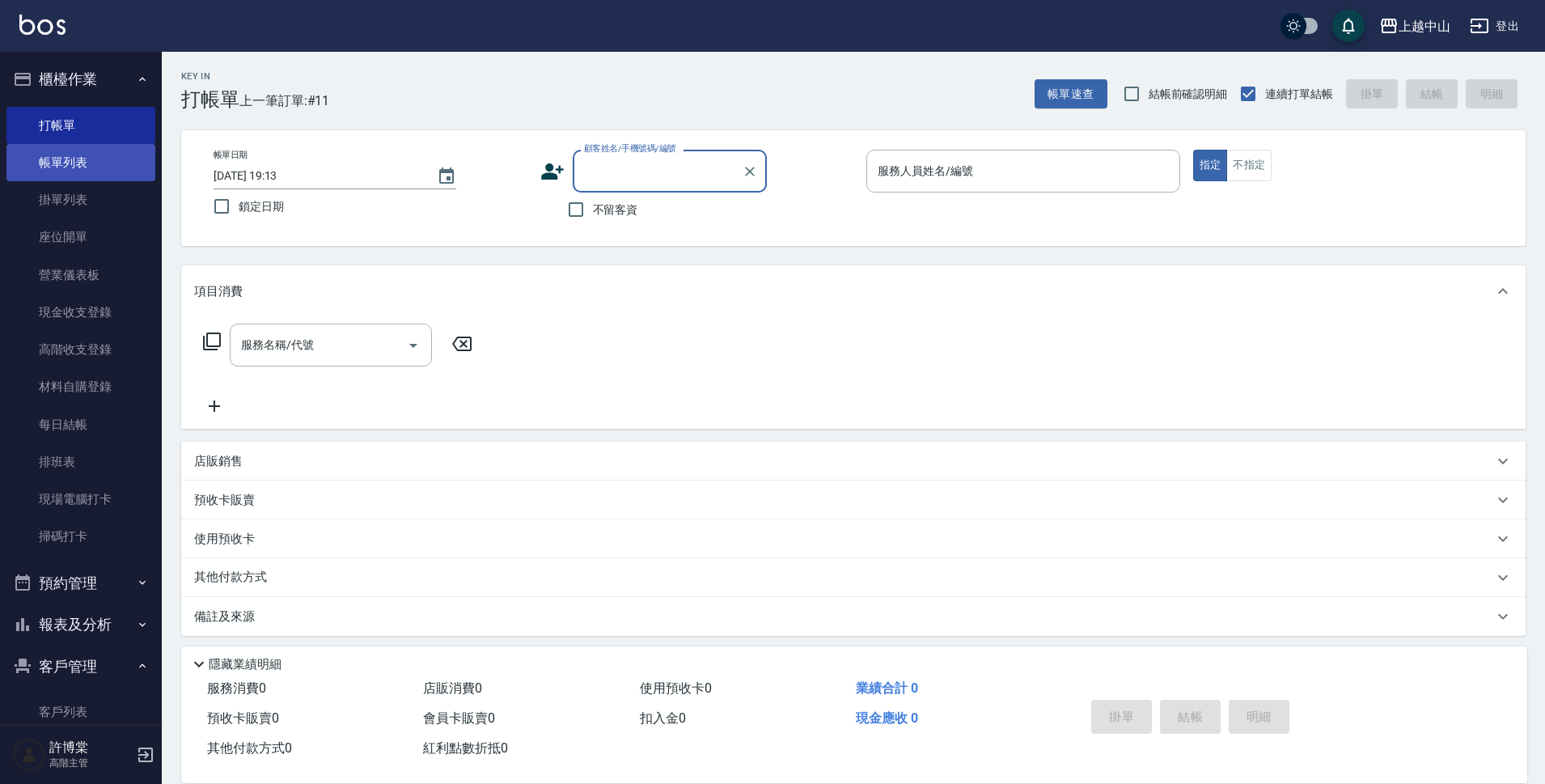
click at [96, 163] on link "帳單列表" at bounding box center [81, 162] width 149 height 37
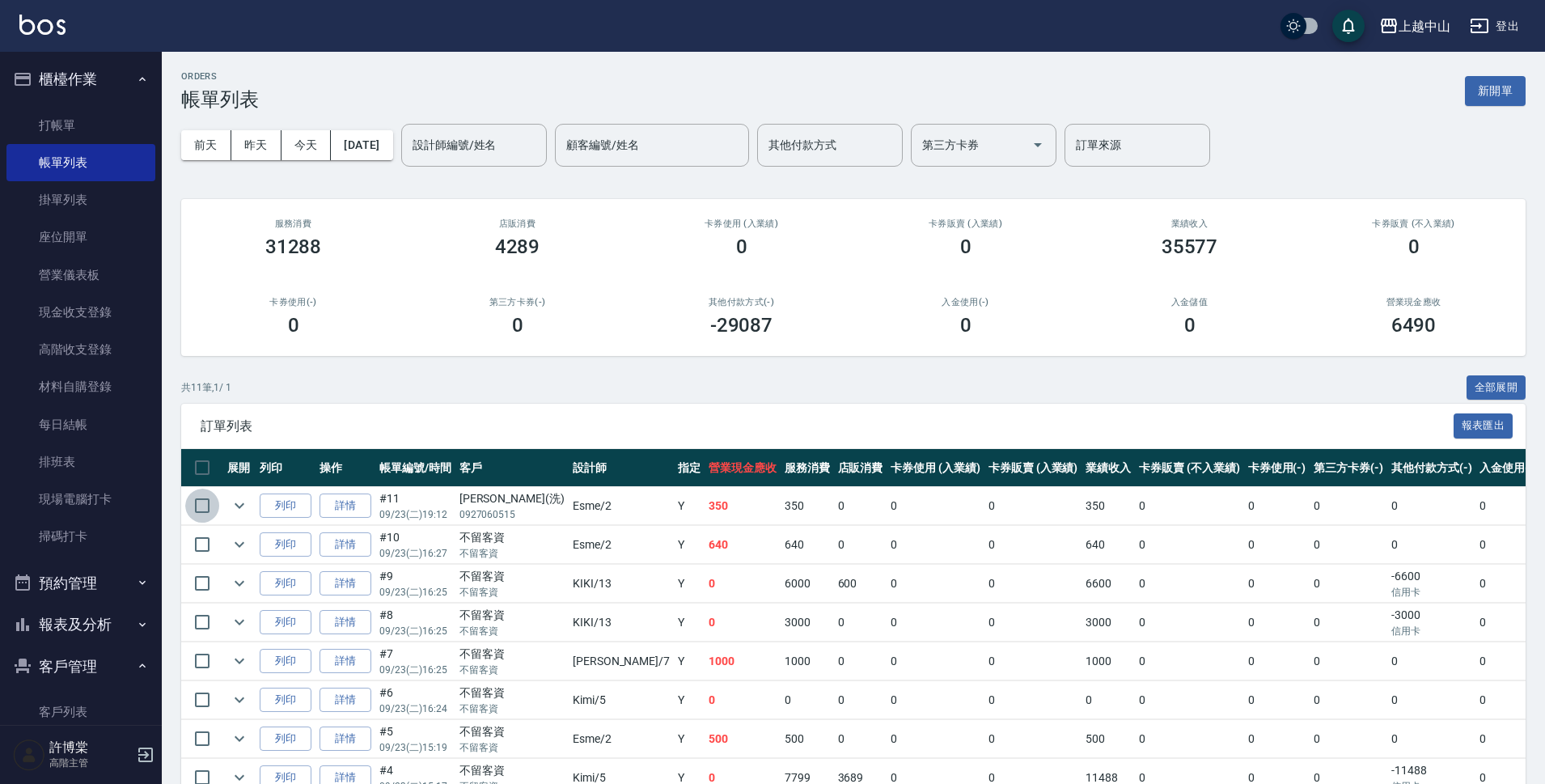
click at [199, 503] on input "checkbox" at bounding box center [202, 506] width 34 height 34
checkbox input "true"
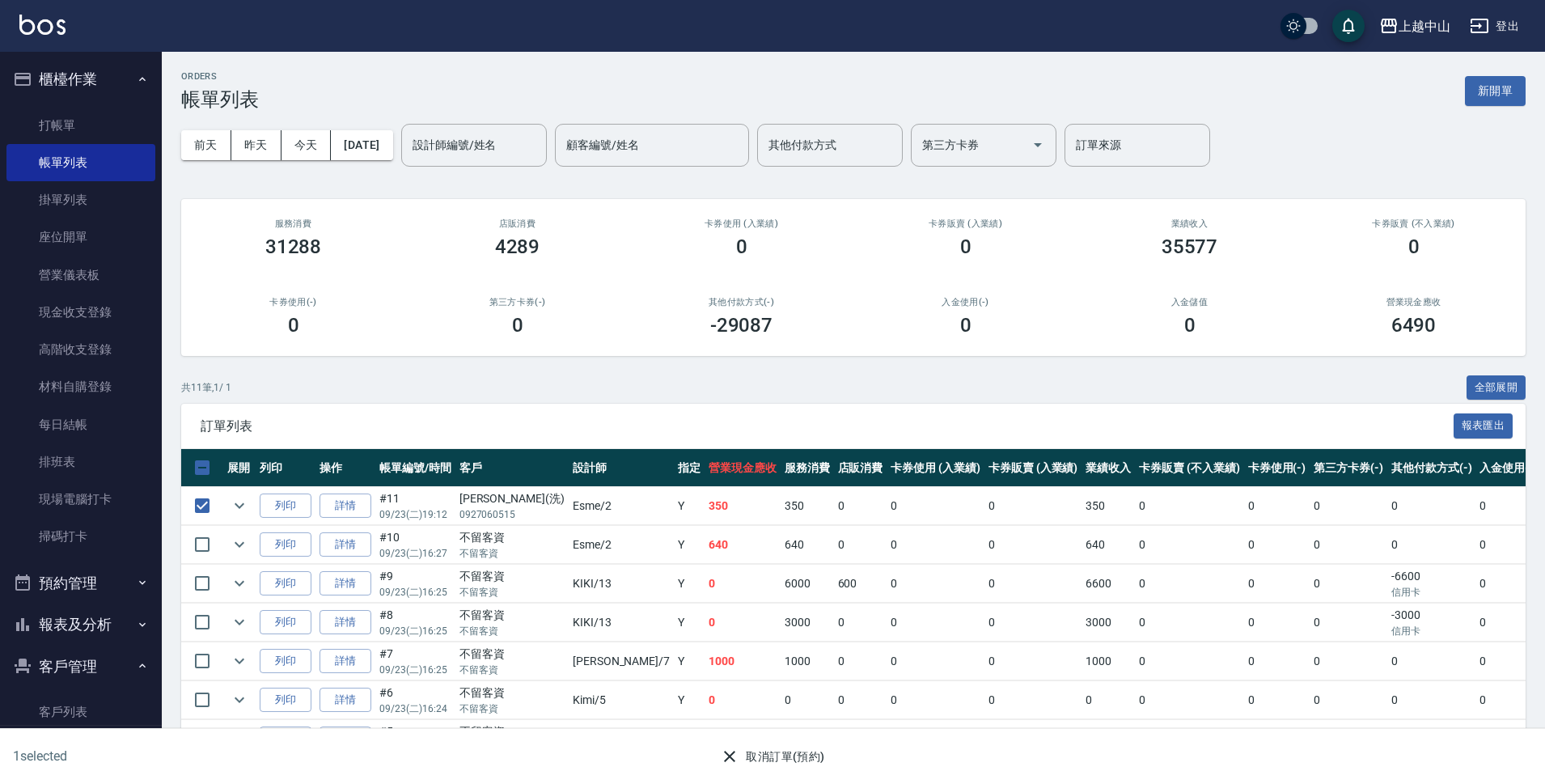
click at [781, 754] on button "取消訂單(預約)" at bounding box center [772, 756] width 118 height 30
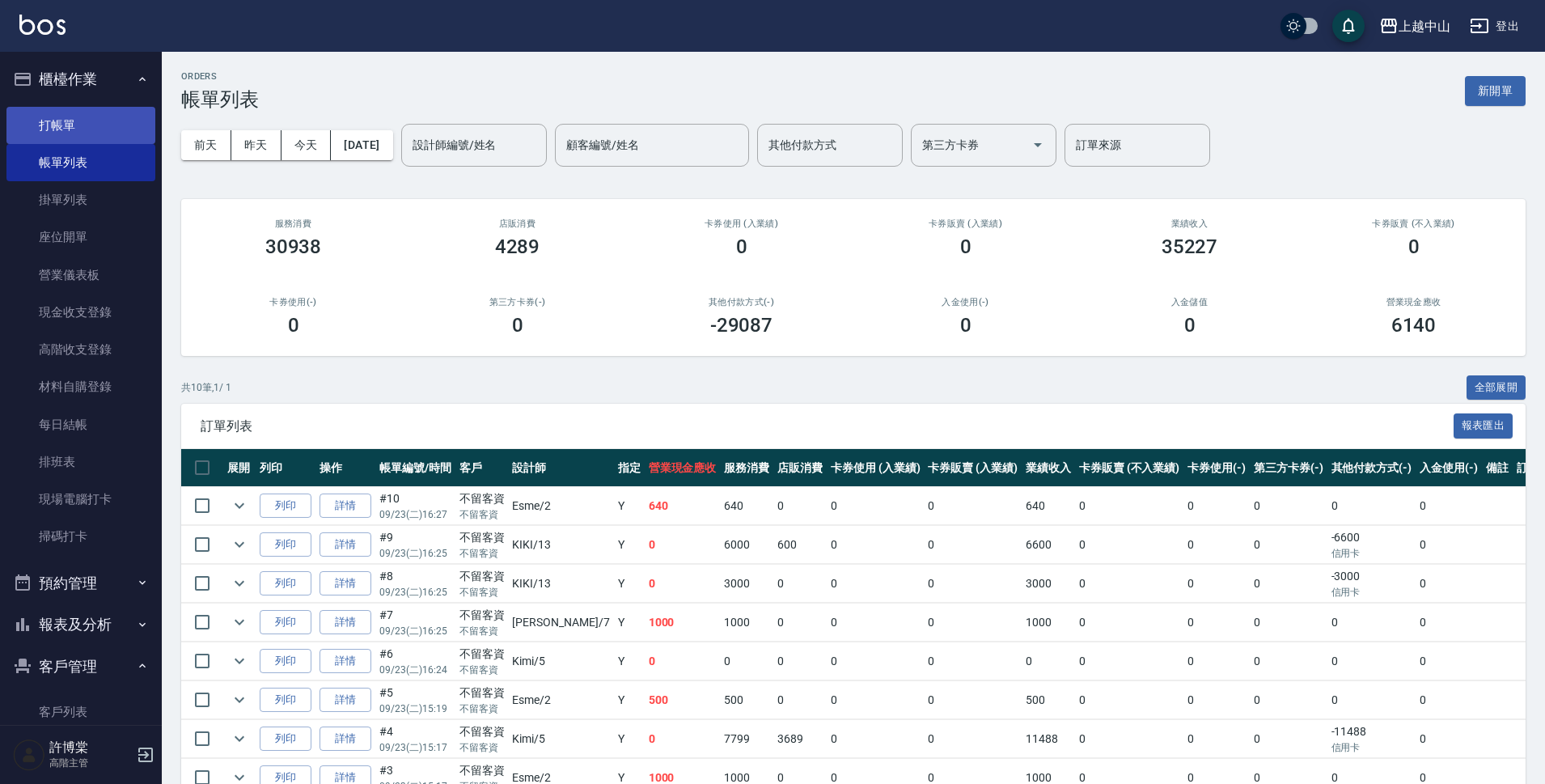
click at [106, 128] on link "打帳單" at bounding box center [81, 125] width 149 height 37
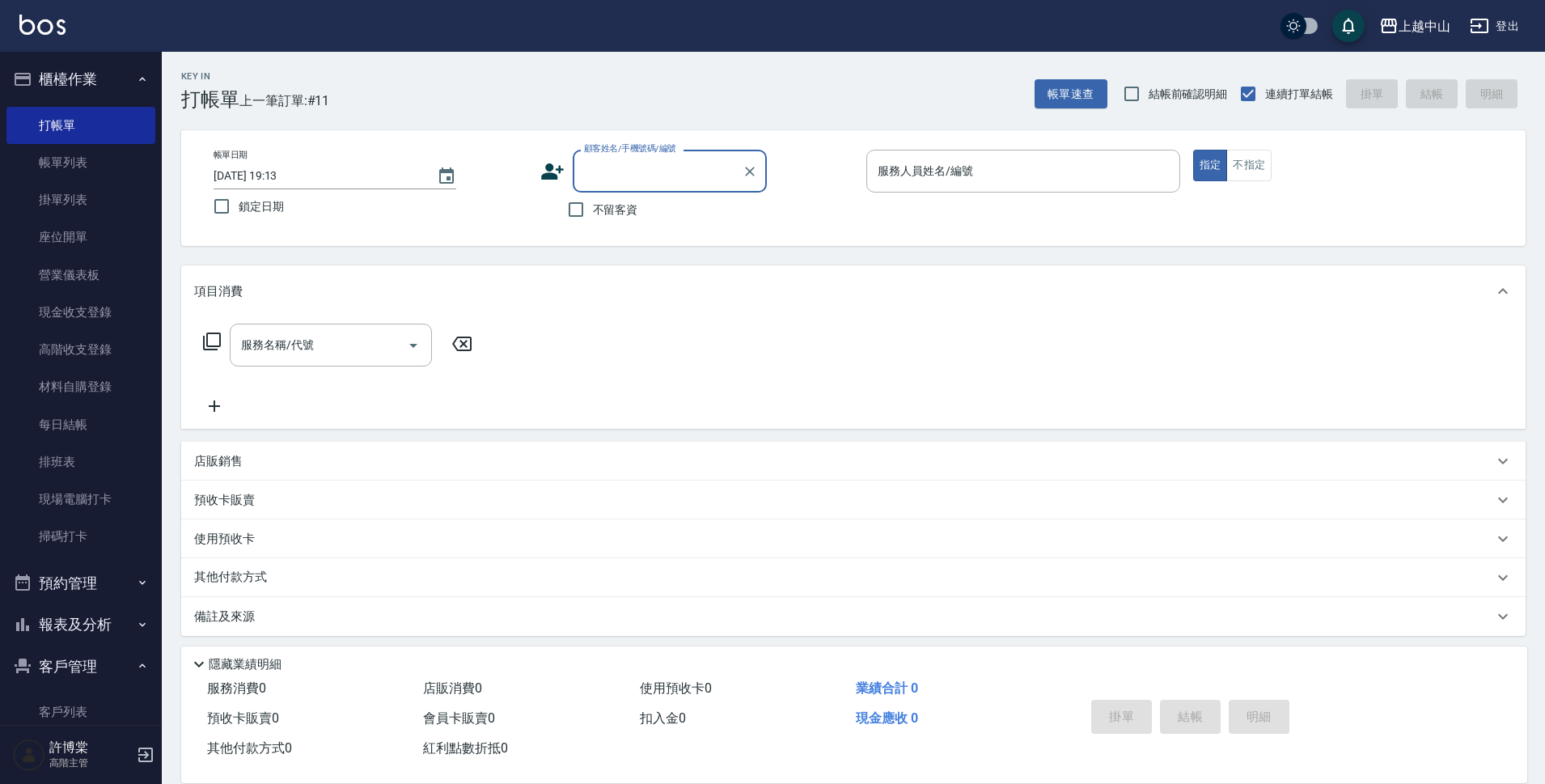
click at [665, 174] on input "顧客姓名/手機號碼/編號" at bounding box center [658, 172] width 155 height 29
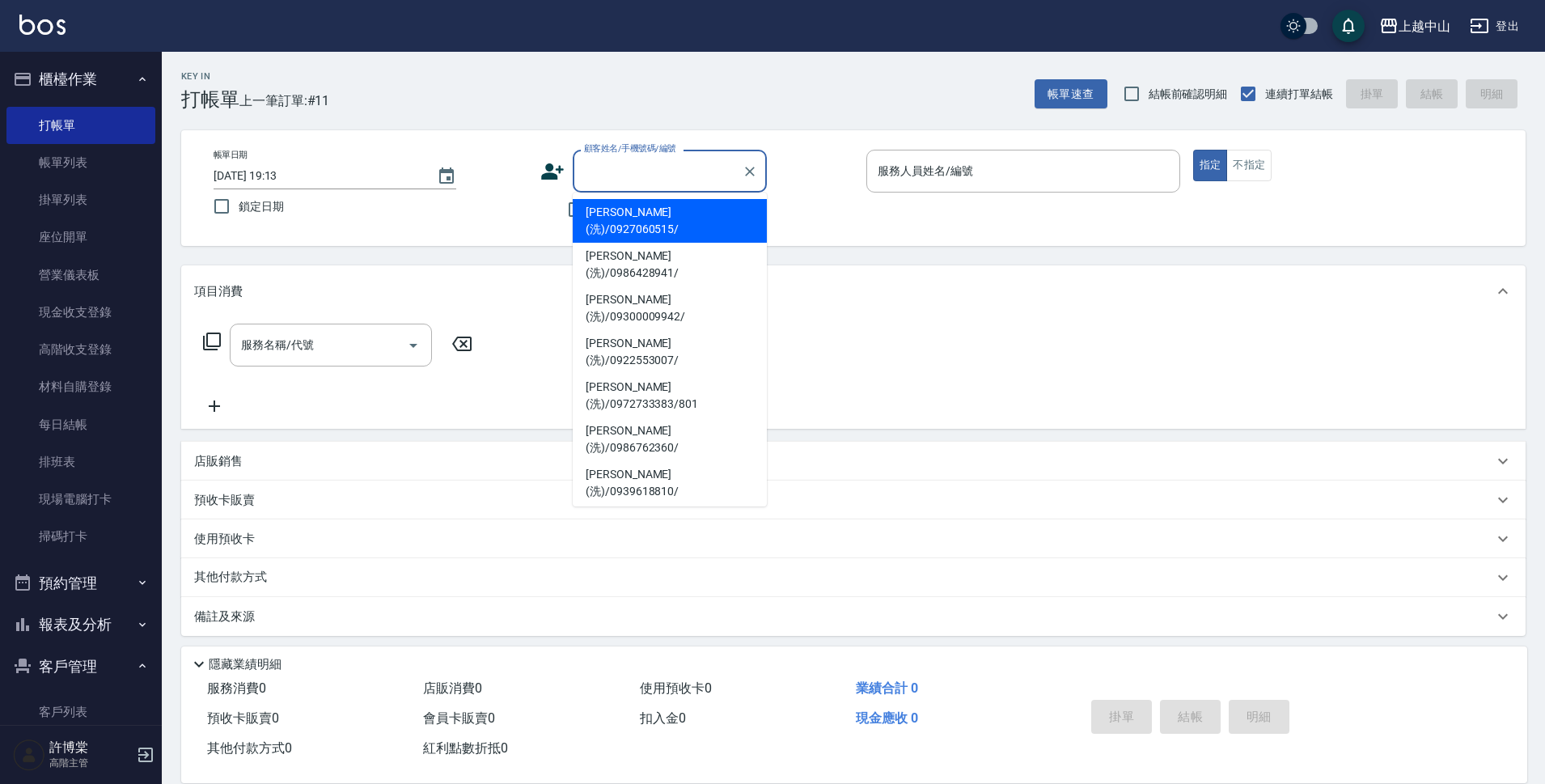
click at [657, 215] on li "[PERSON_NAME](洗)/0927060515/" at bounding box center [670, 221] width 194 height 44
type input "[PERSON_NAME](洗)/0927060515/"
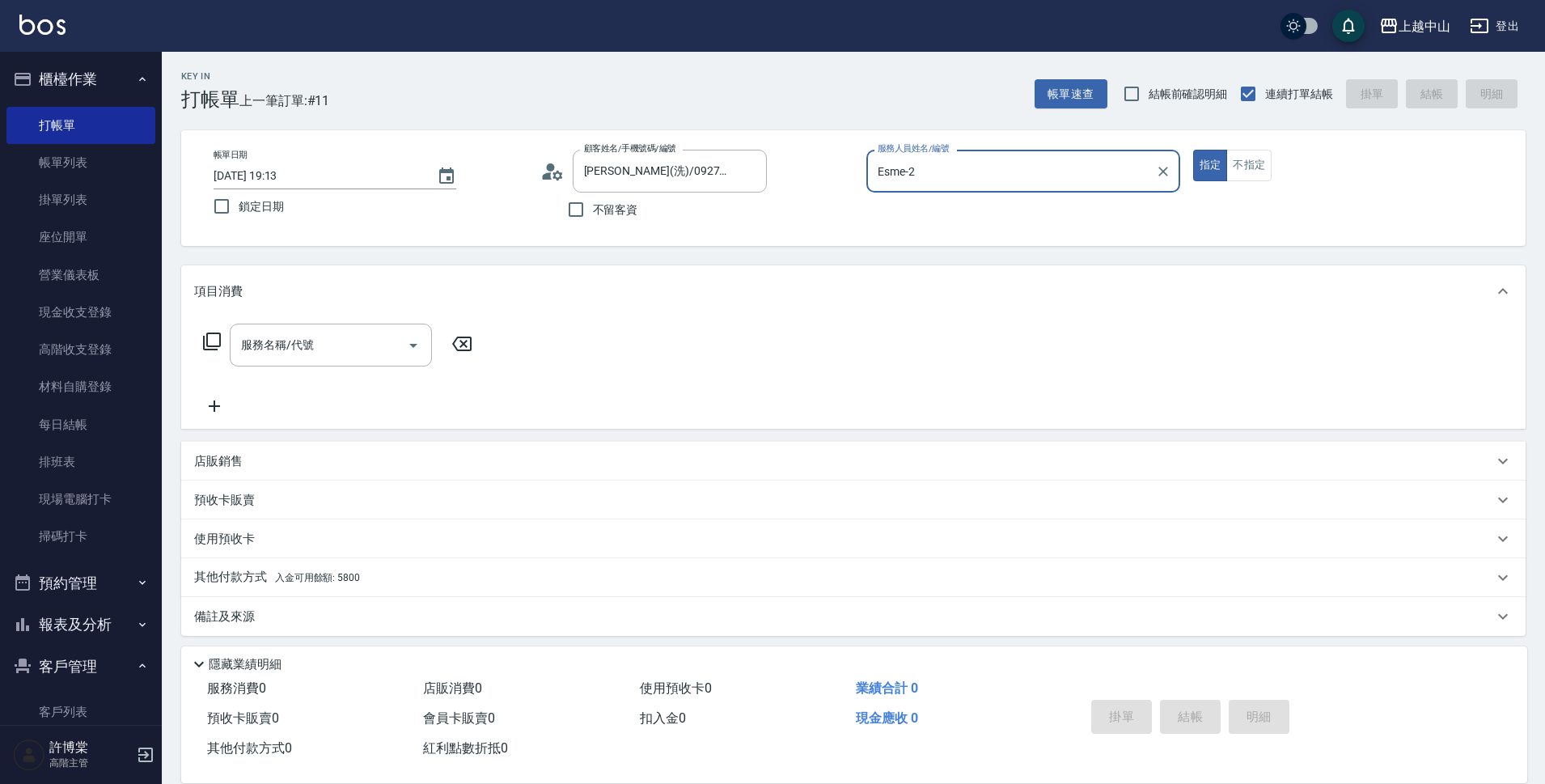
type input "Esme-2"
click at [1193, 150] on button "指定" at bounding box center [1210, 165] width 35 height 31
type button "true"
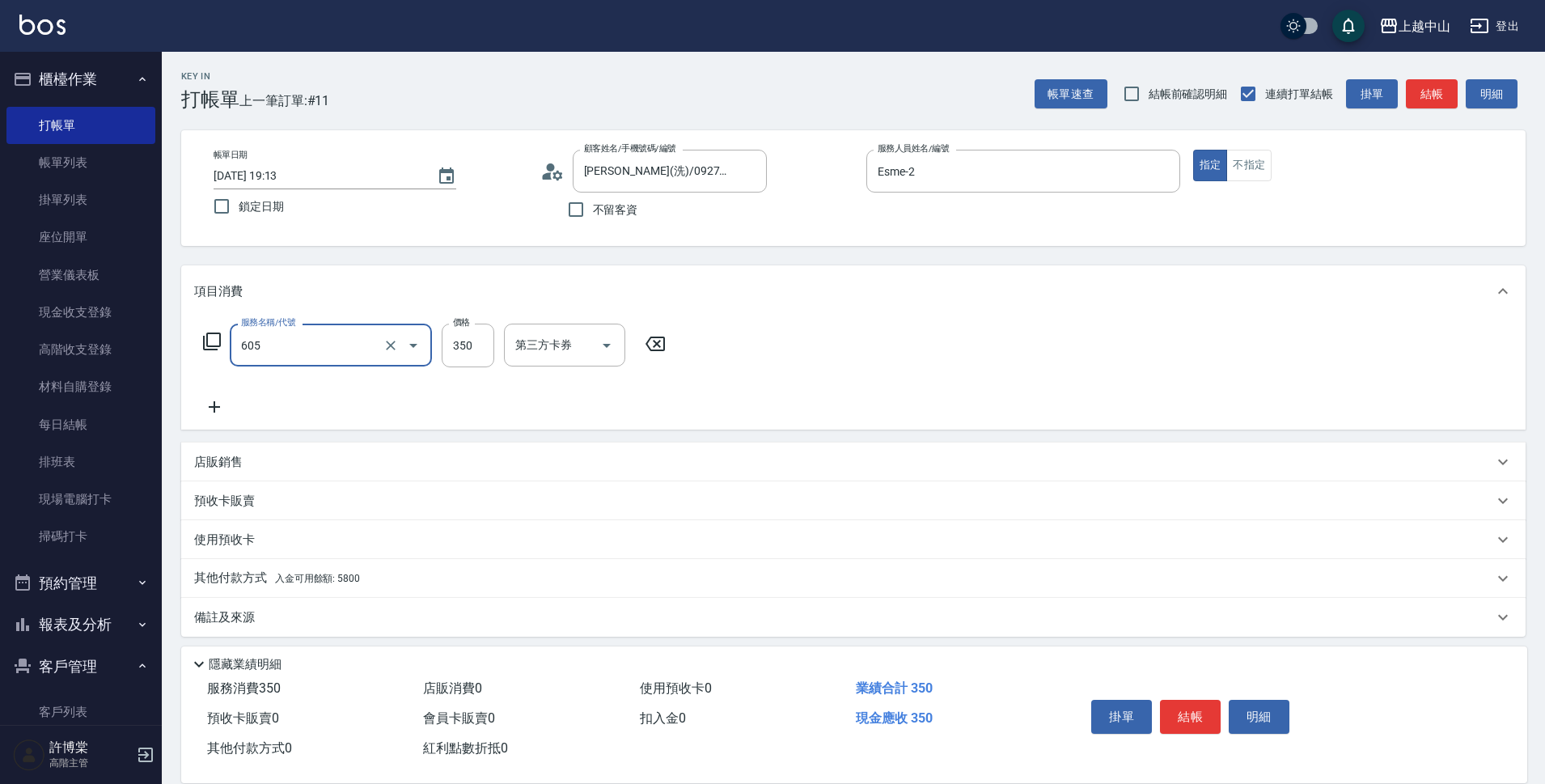
type input "洗髮 (女)(605)"
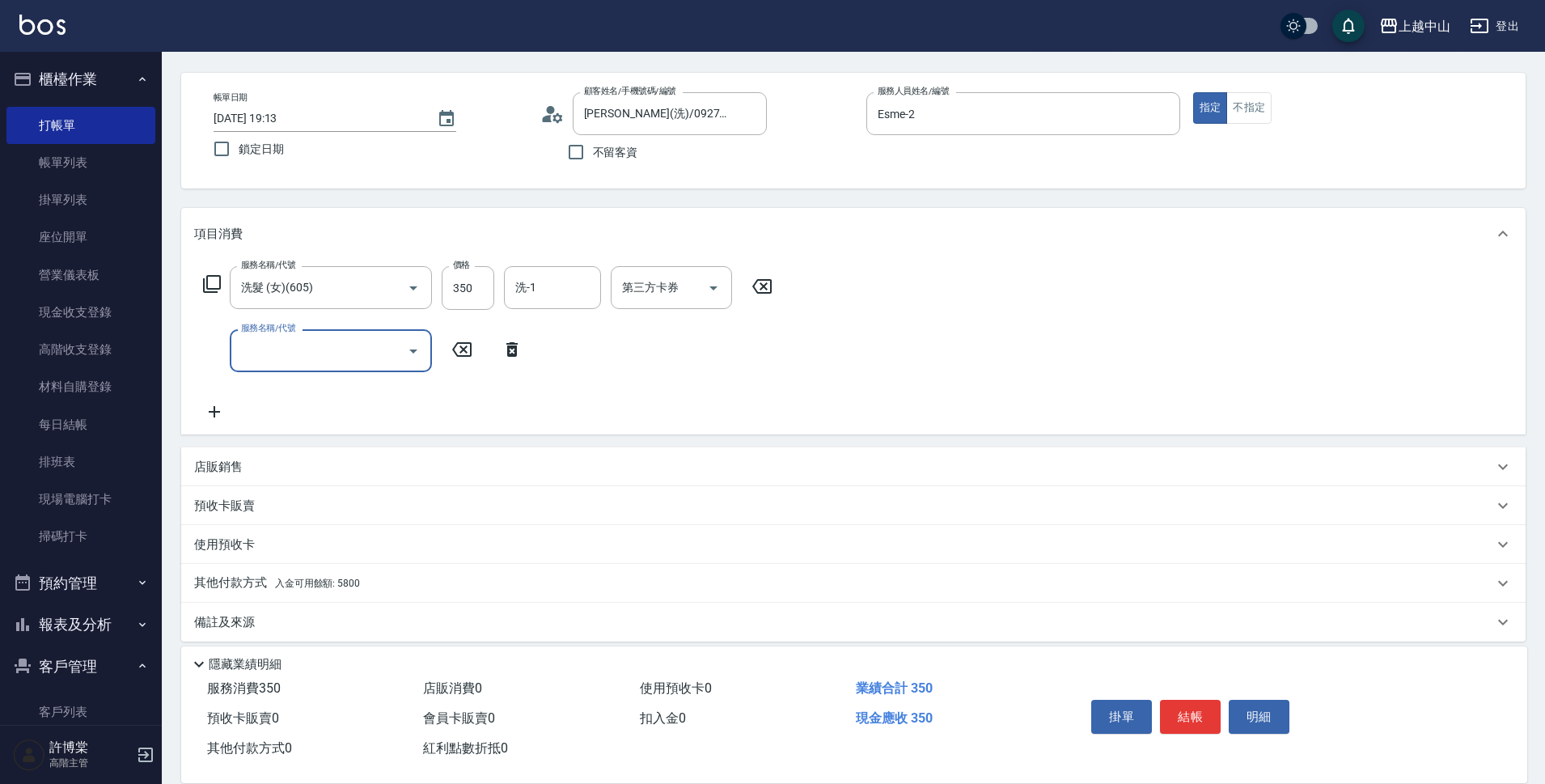
scroll to position [70, 0]
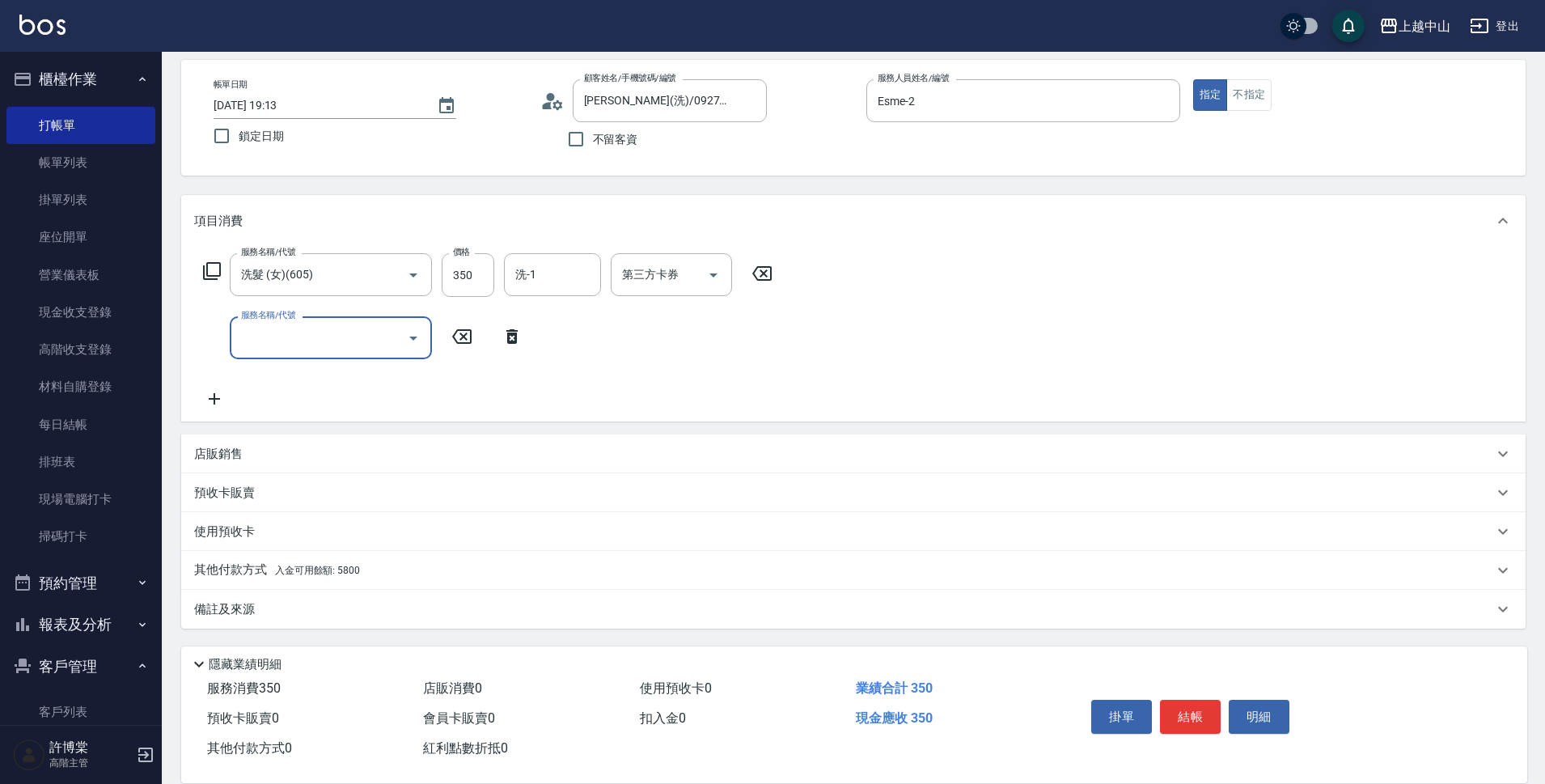
drag, startPoint x: 477, startPoint y: 552, endPoint x: 565, endPoint y: 559, distance: 88.3
click at [479, 553] on div "其他付款方式 入金可用餘額: 5800" at bounding box center [853, 569] width 1345 height 39
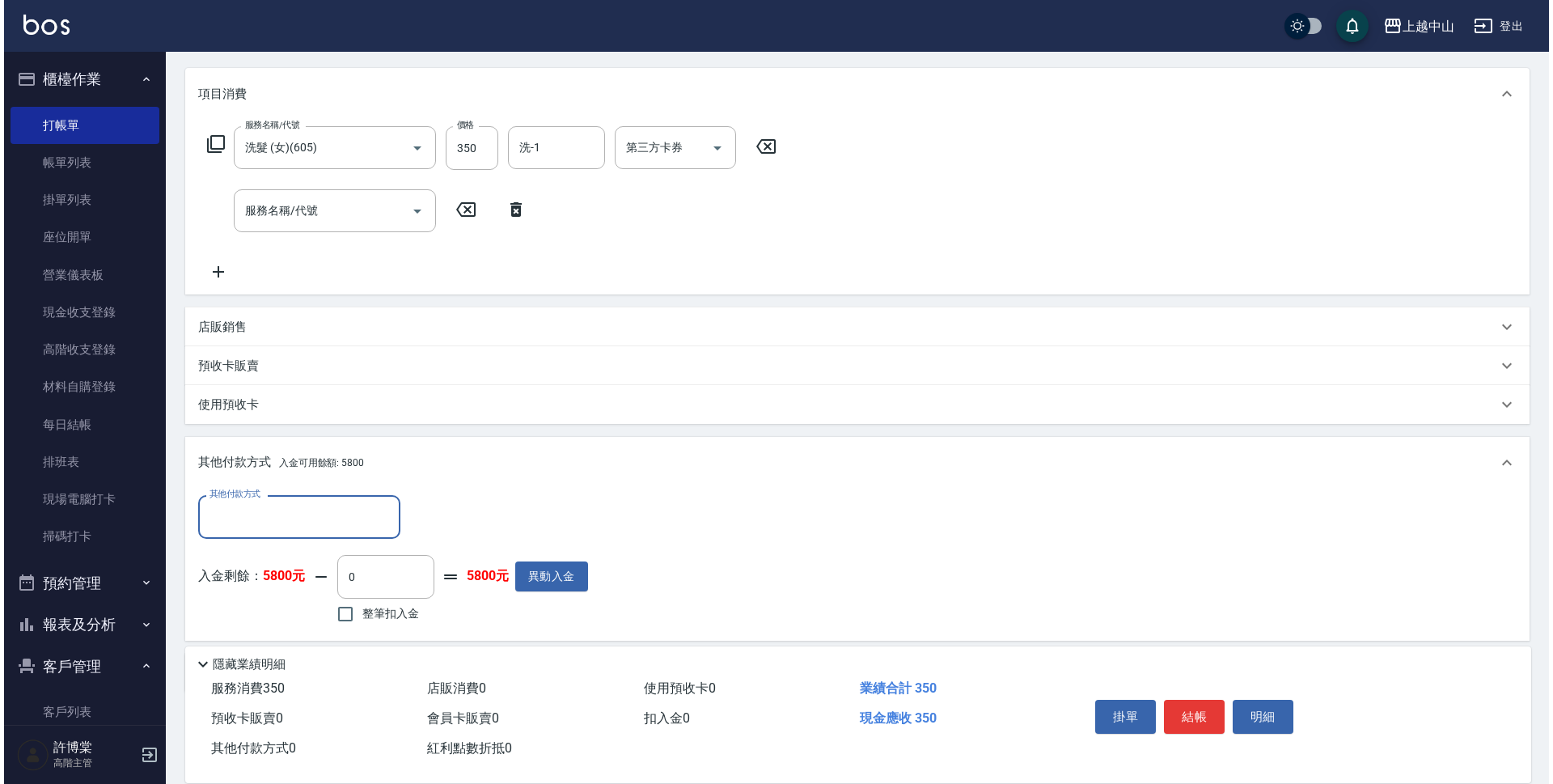
scroll to position [261, 0]
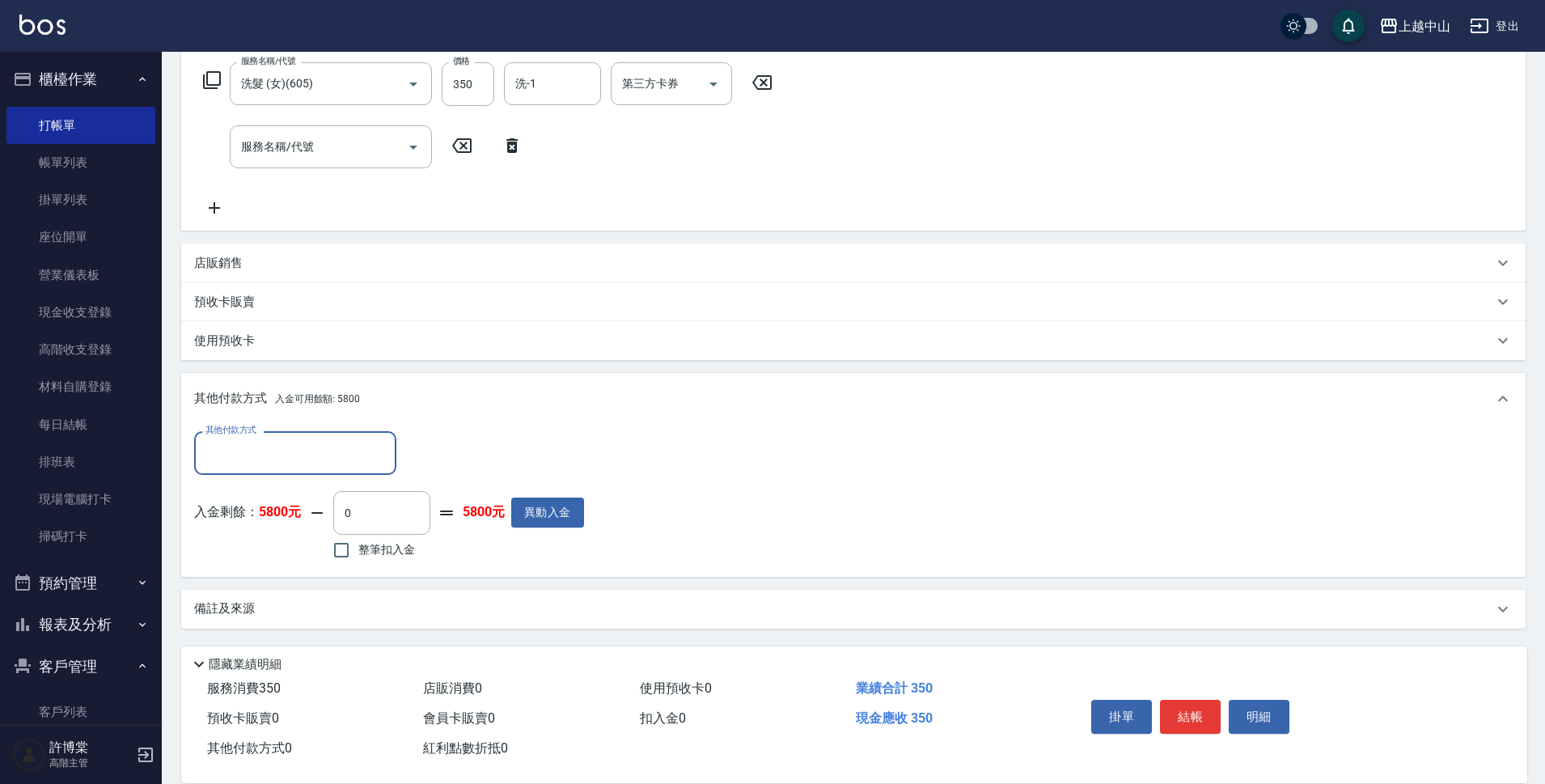
drag, startPoint x: 347, startPoint y: 554, endPoint x: 583, endPoint y: 542, distance: 236.3
click at [349, 554] on input "整筆扣入金" at bounding box center [341, 550] width 34 height 34
checkbox input "true"
type input "350"
click at [1253, 711] on button "明細" at bounding box center [1259, 717] width 61 height 34
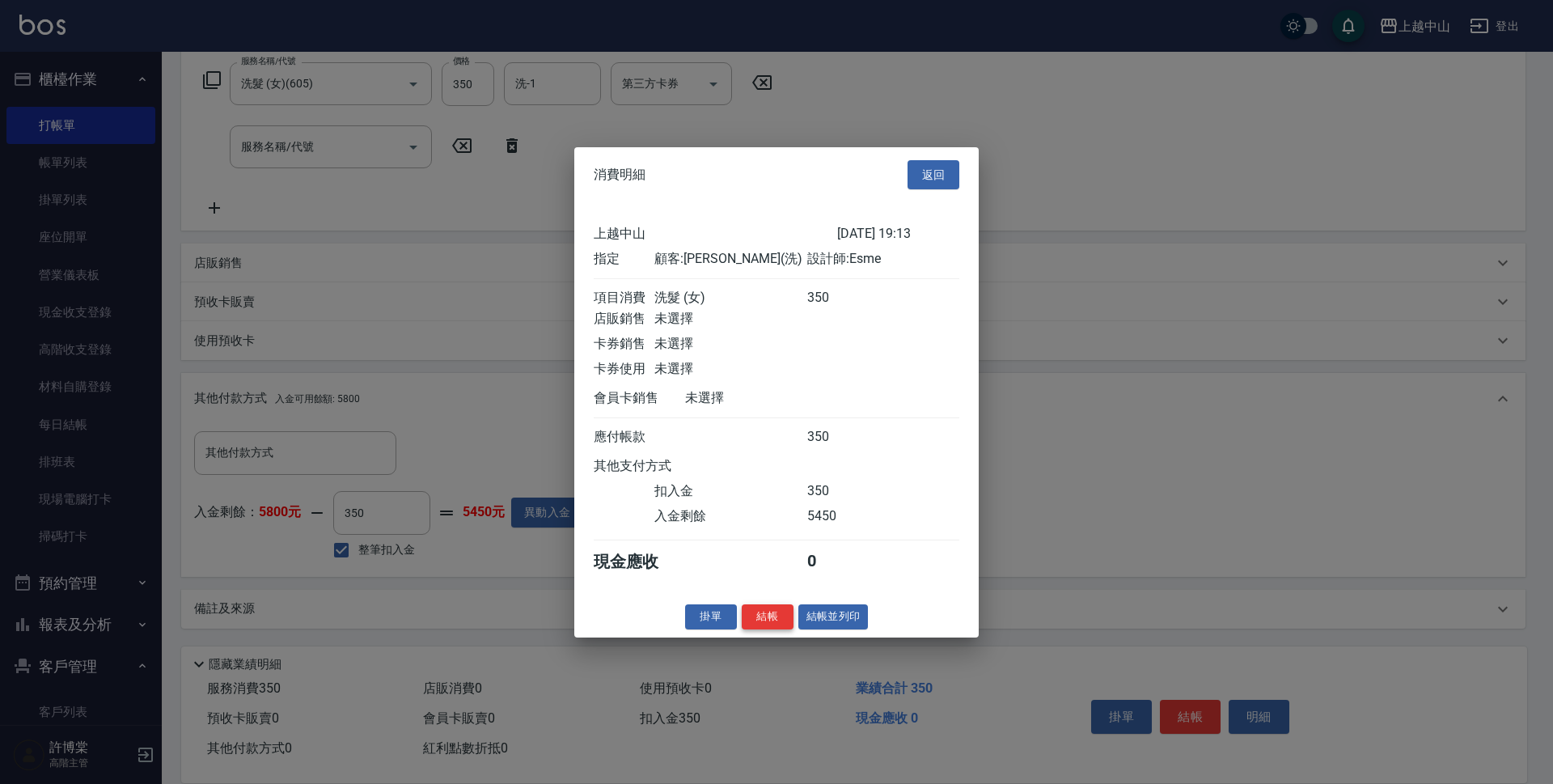
click at [787, 627] on button "結帳" at bounding box center [768, 617] width 52 height 25
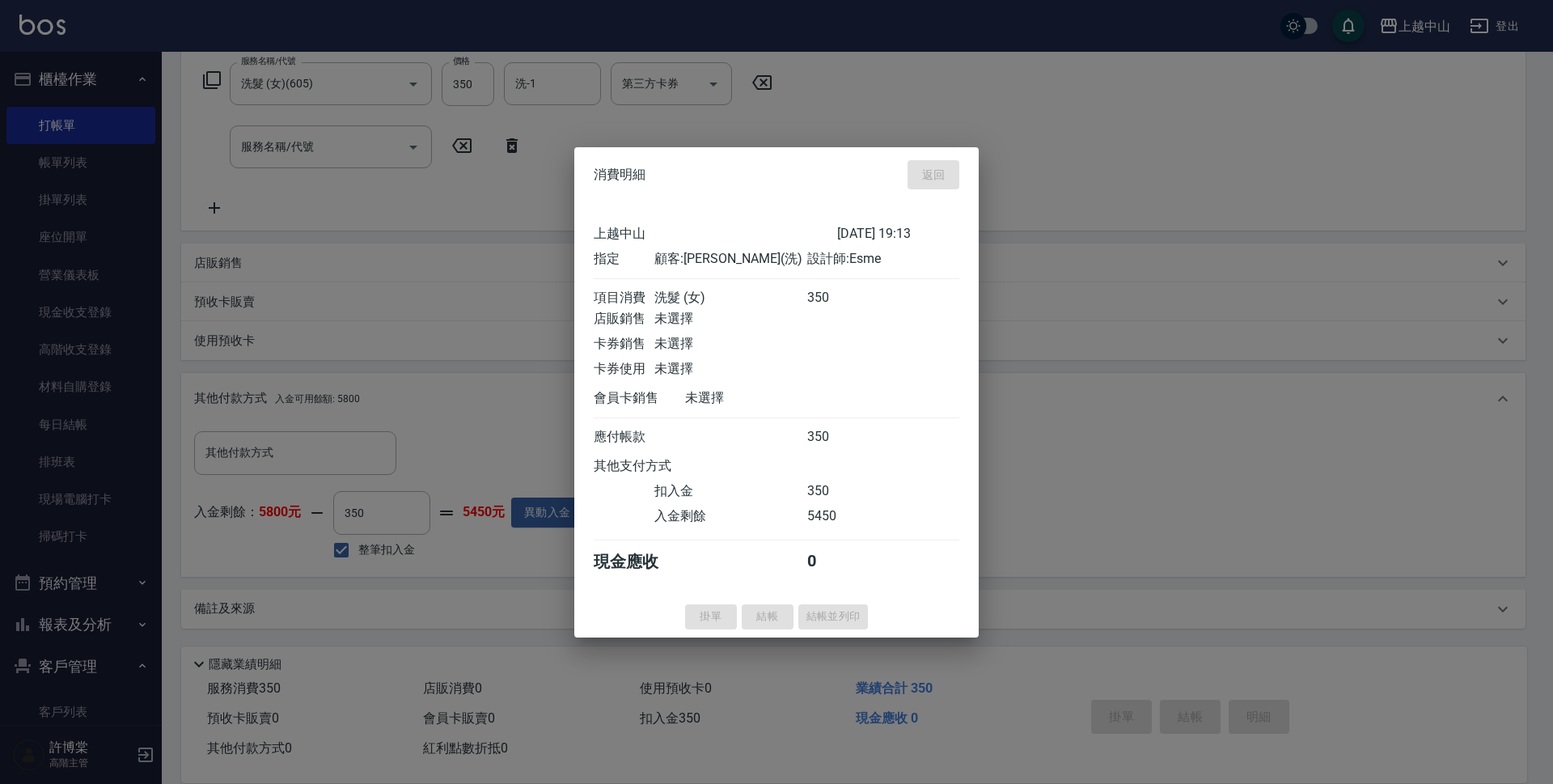
type input "[DATE] 19:14"
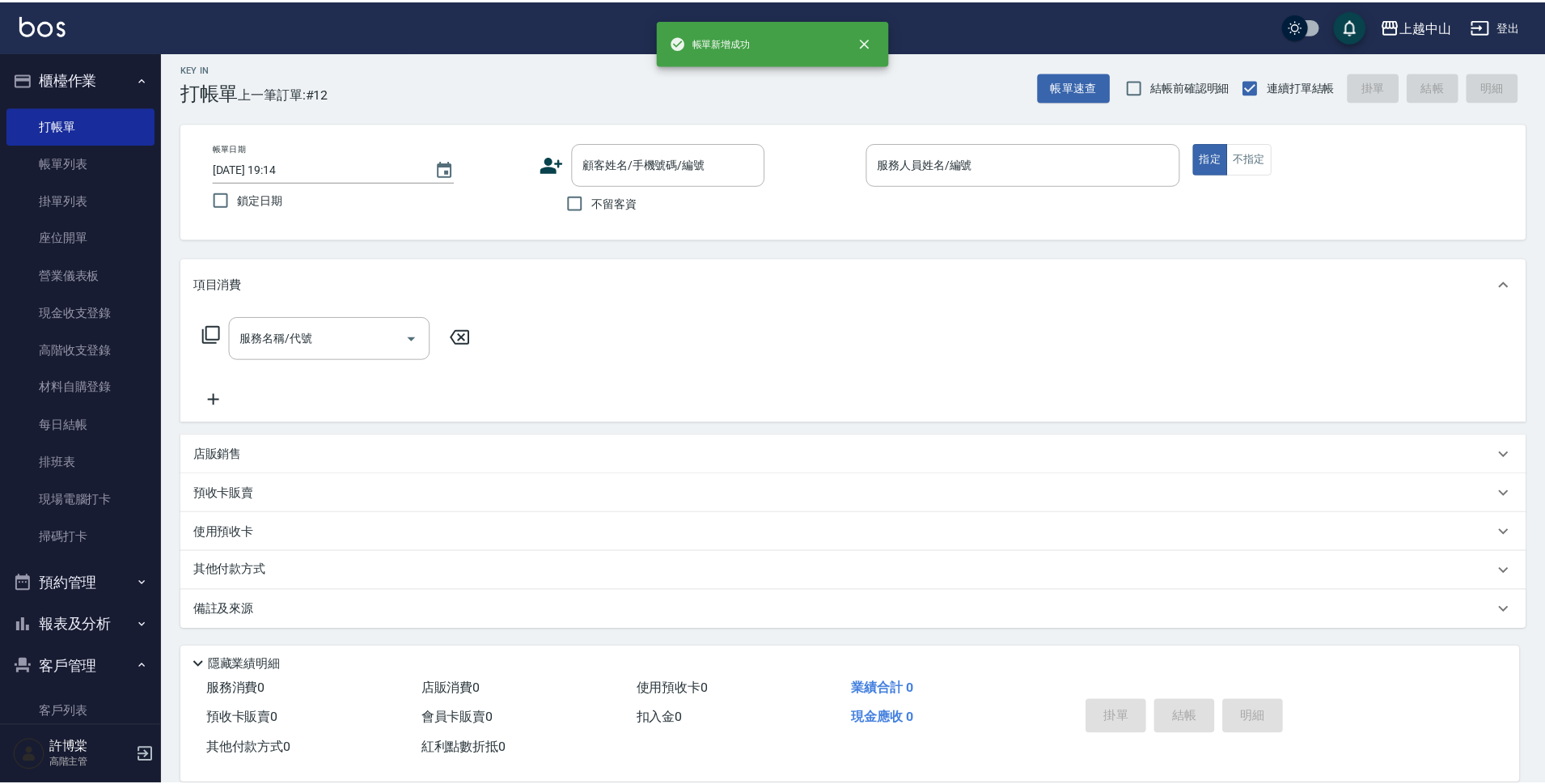
scroll to position [0, 0]
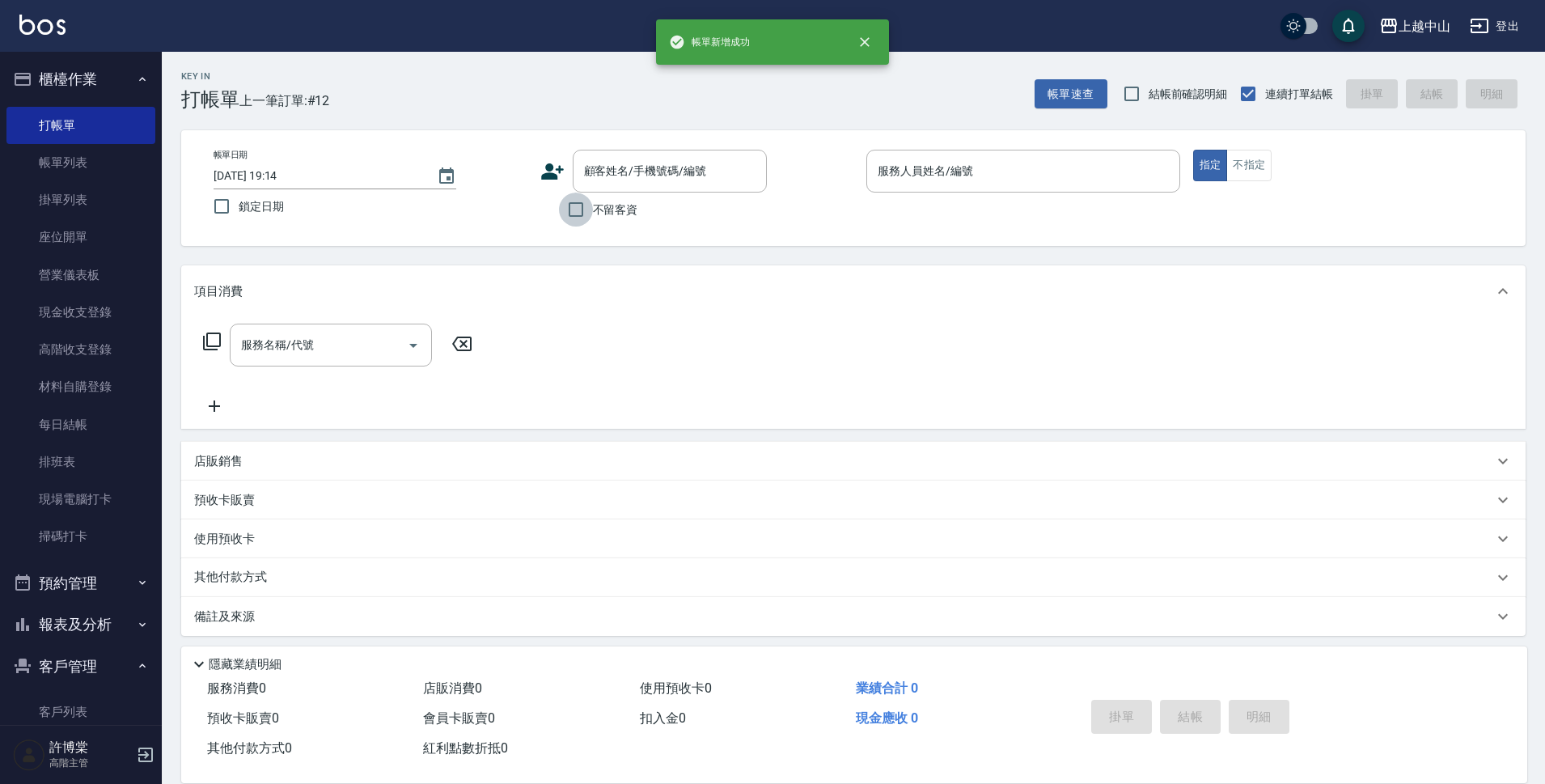
click at [565, 220] on input "不留客資" at bounding box center [576, 209] width 34 height 34
checkbox input "true"
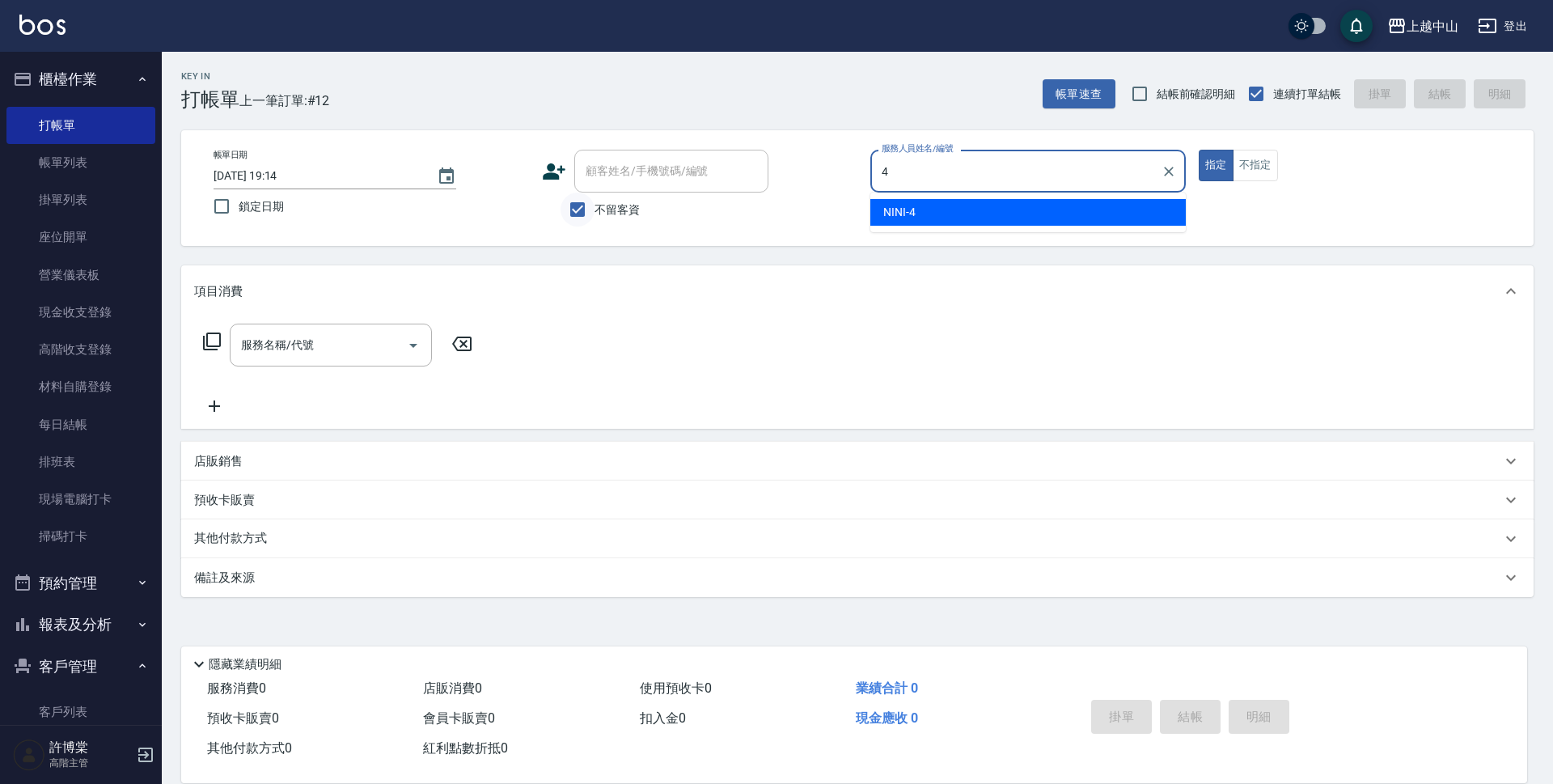
type input "NINI-4"
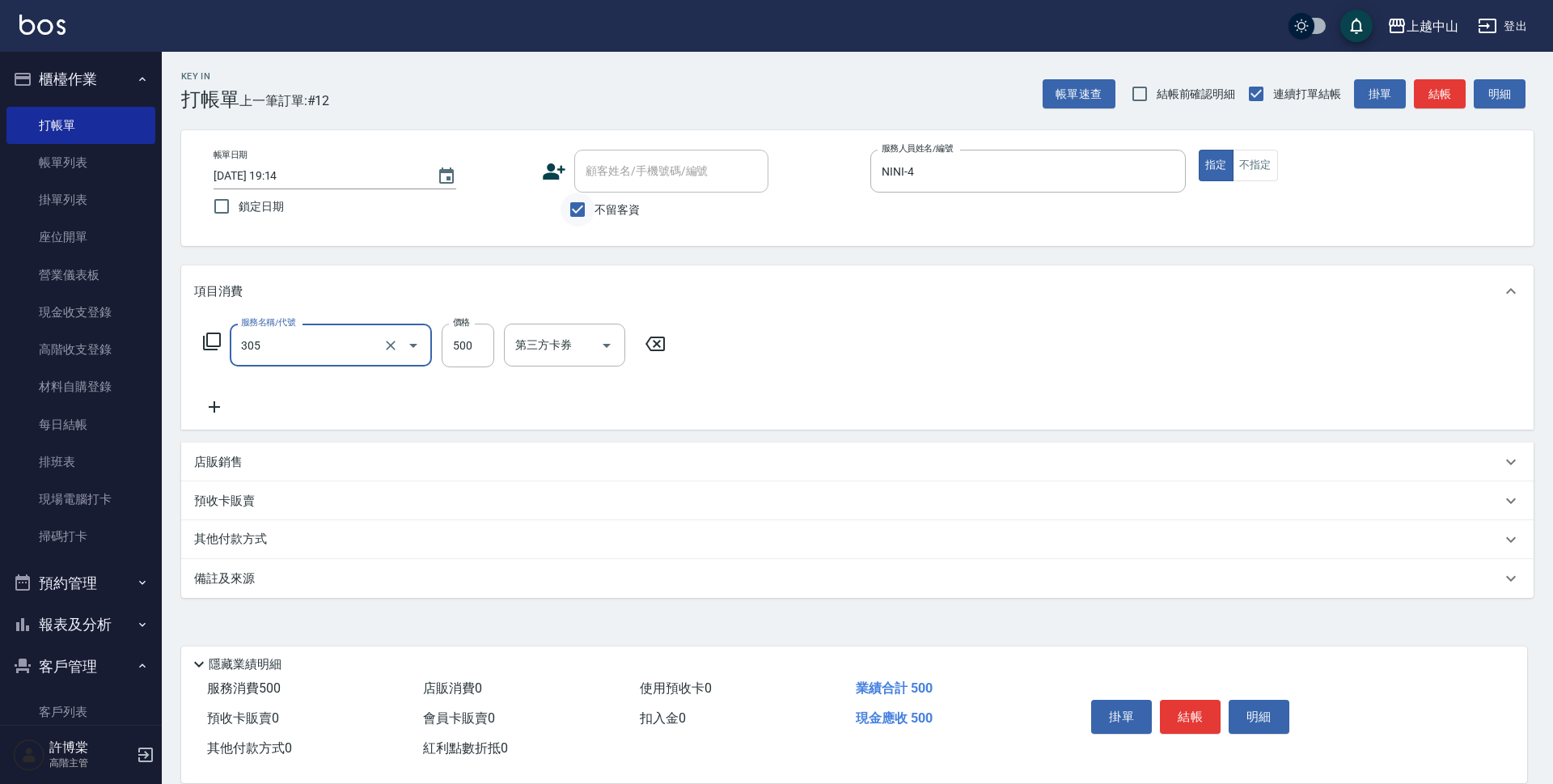
type input "剪髮(305)"
type input "450"
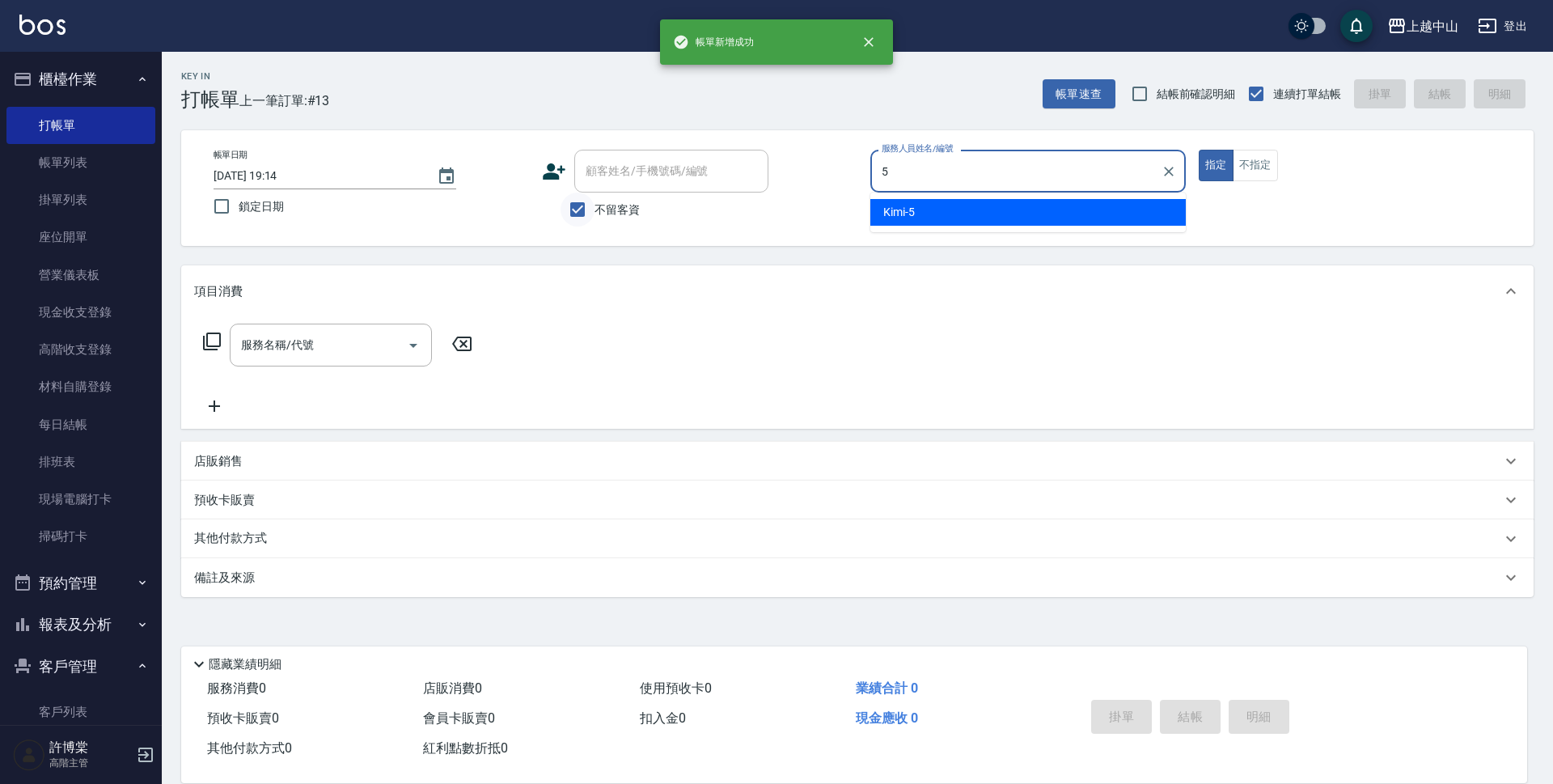
type input "Kimi-5"
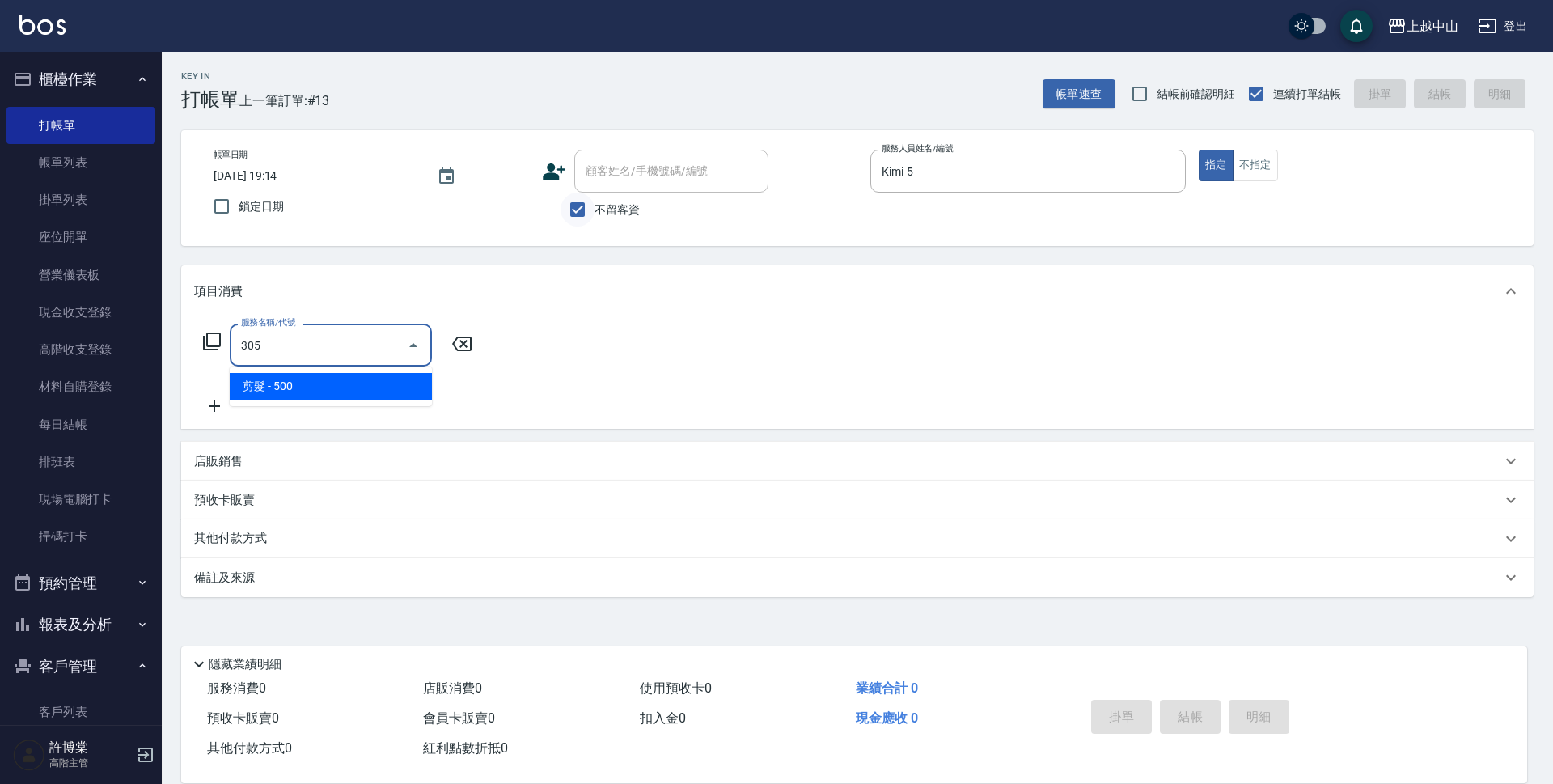
type input "剪髮(305)"
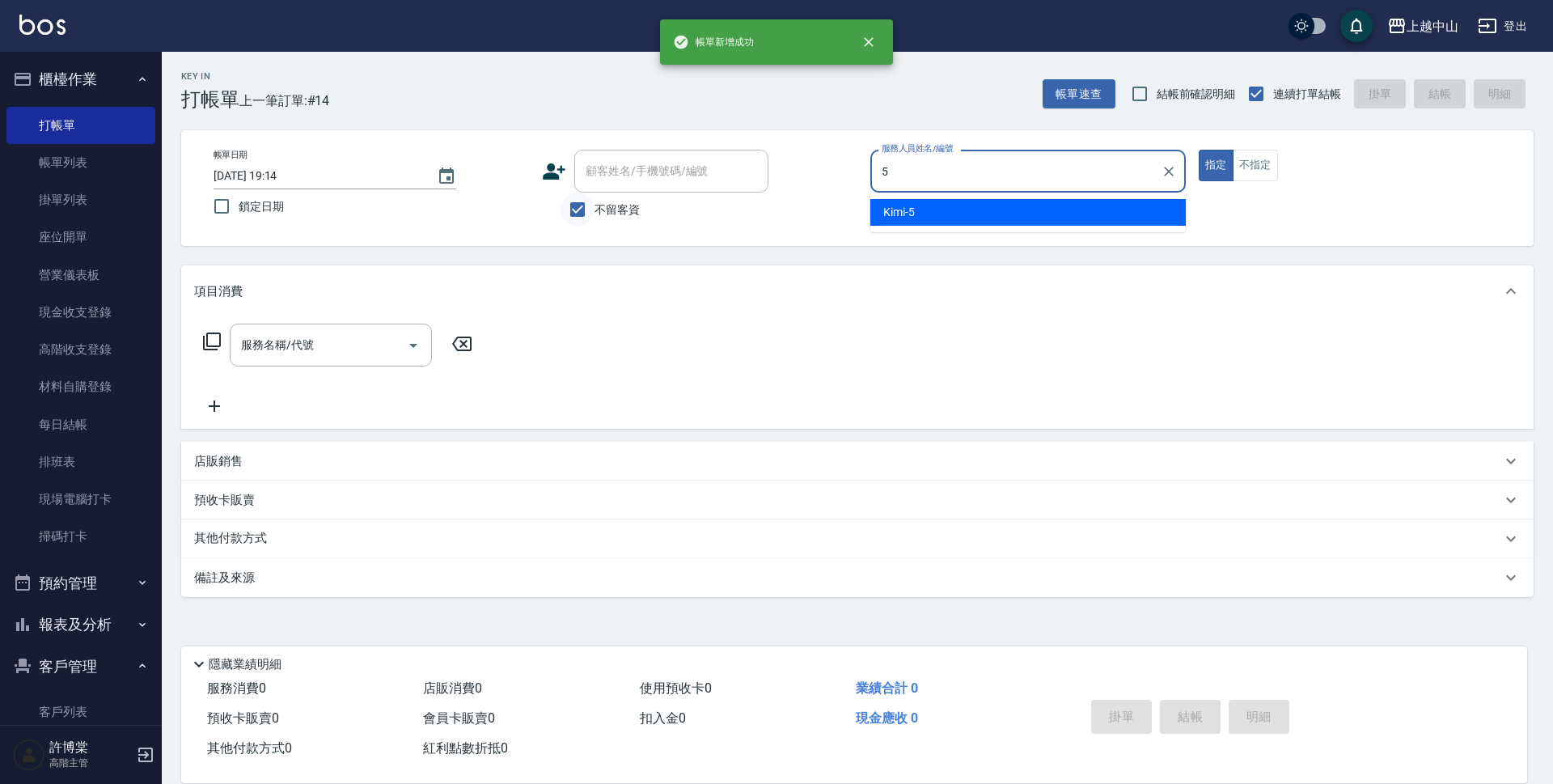
type input "Kimi-5"
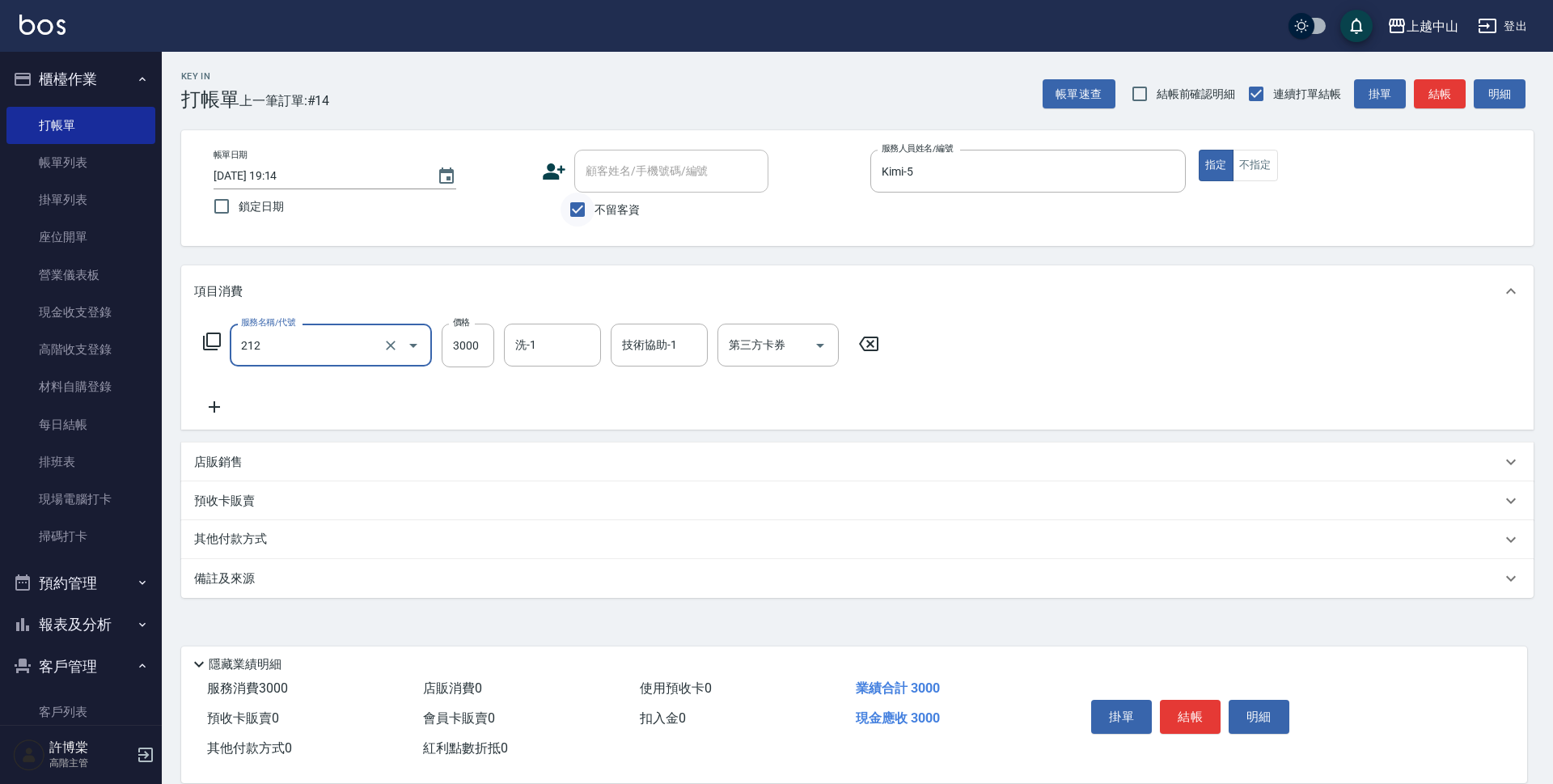
type input "溫朔燙髮3000(212)"
type input "3799"
type input "[PERSON_NAME]-33"
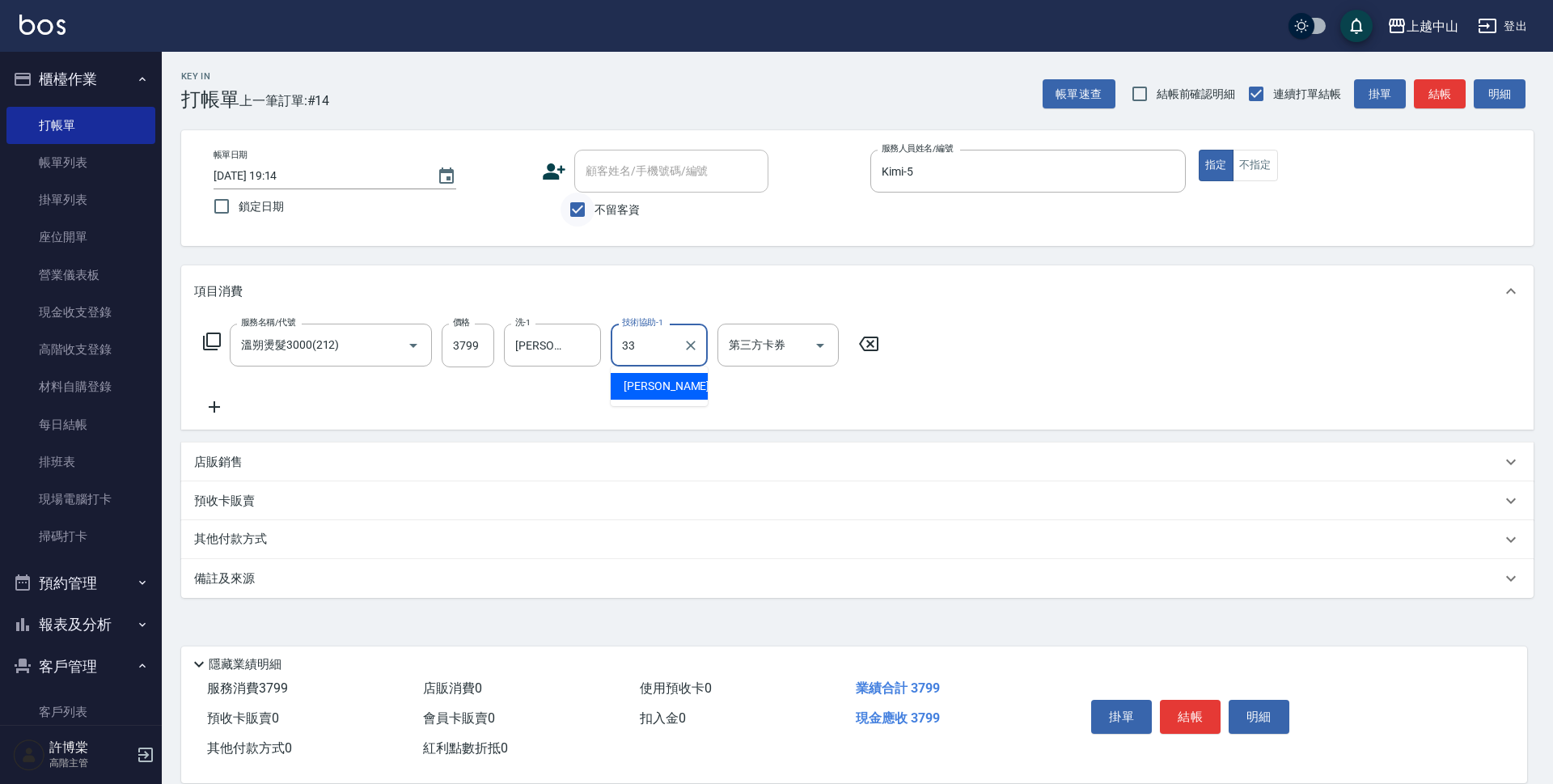
type input "[PERSON_NAME]-33"
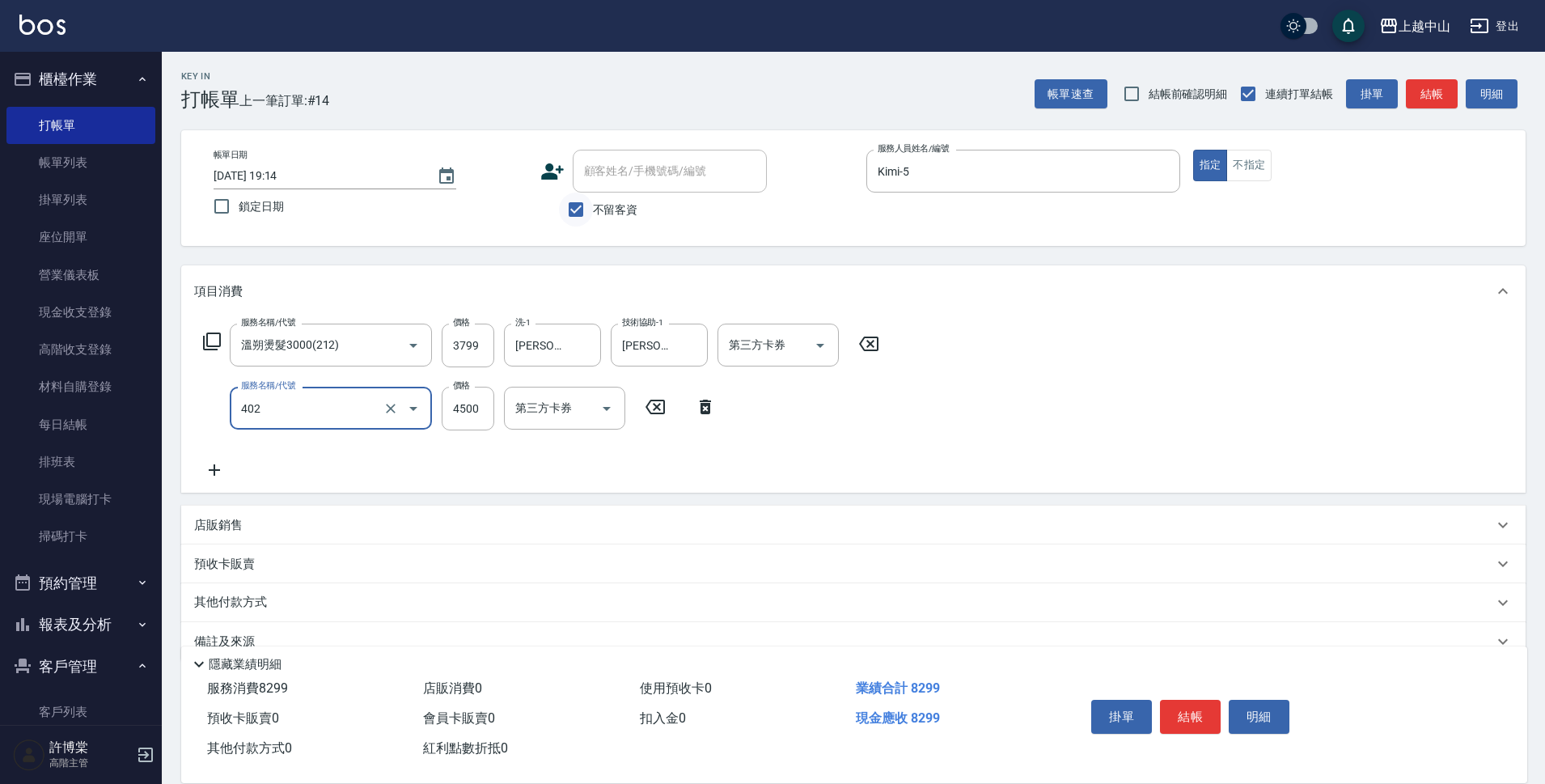
type input "2段式結構自備卡(402)"
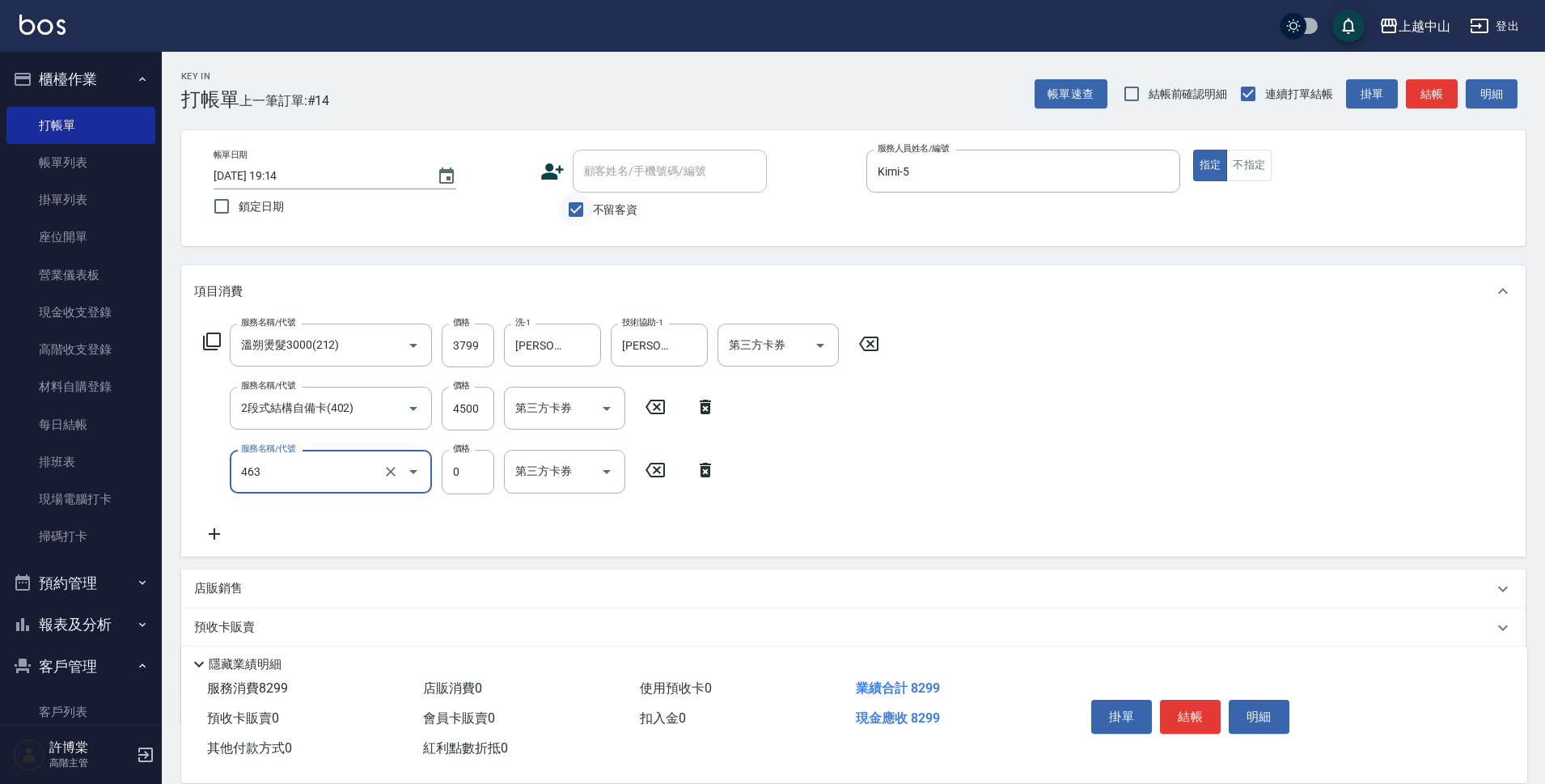
type input "護髮卡使用(463)"
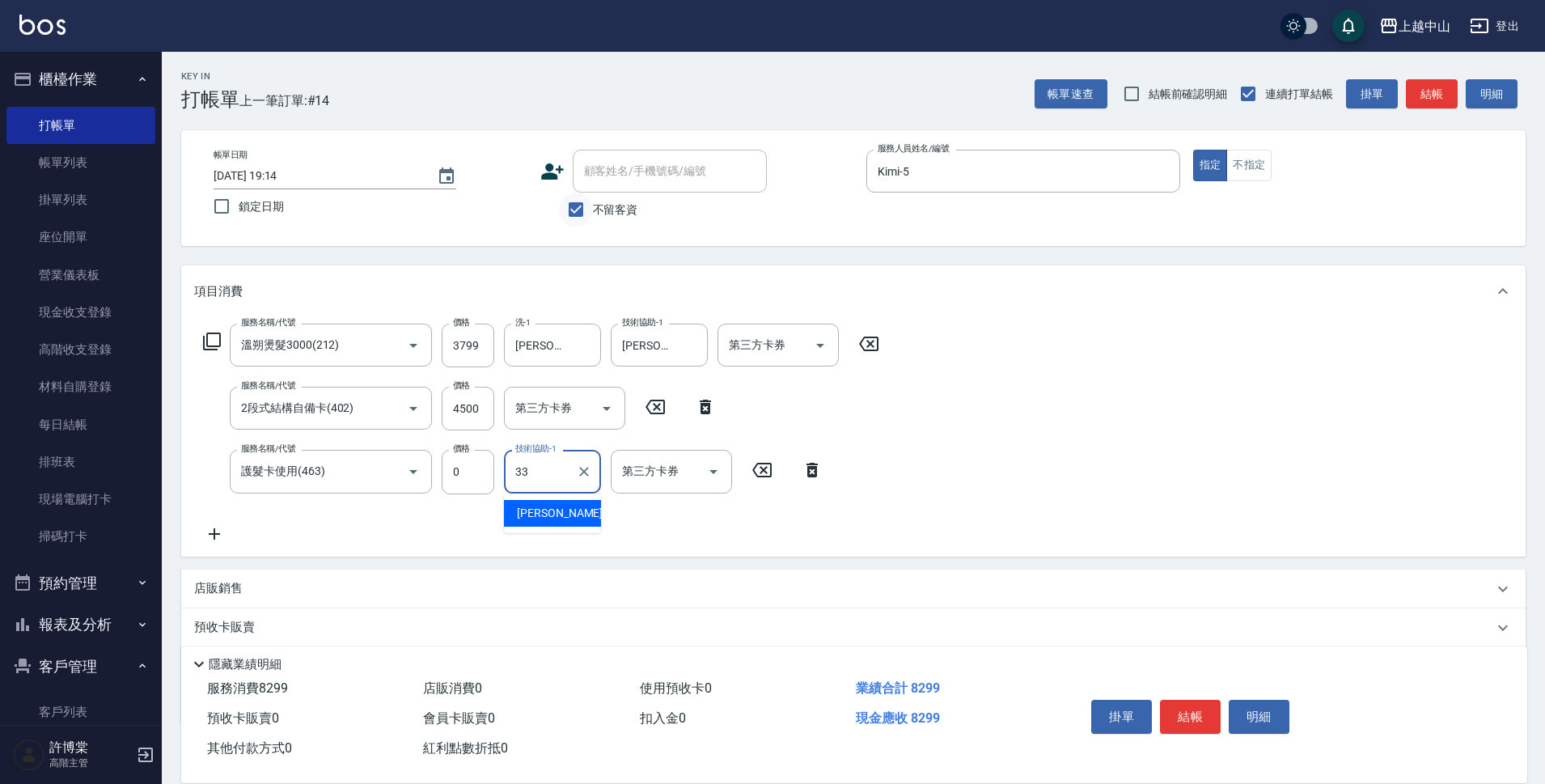
type input "[PERSON_NAME]-33"
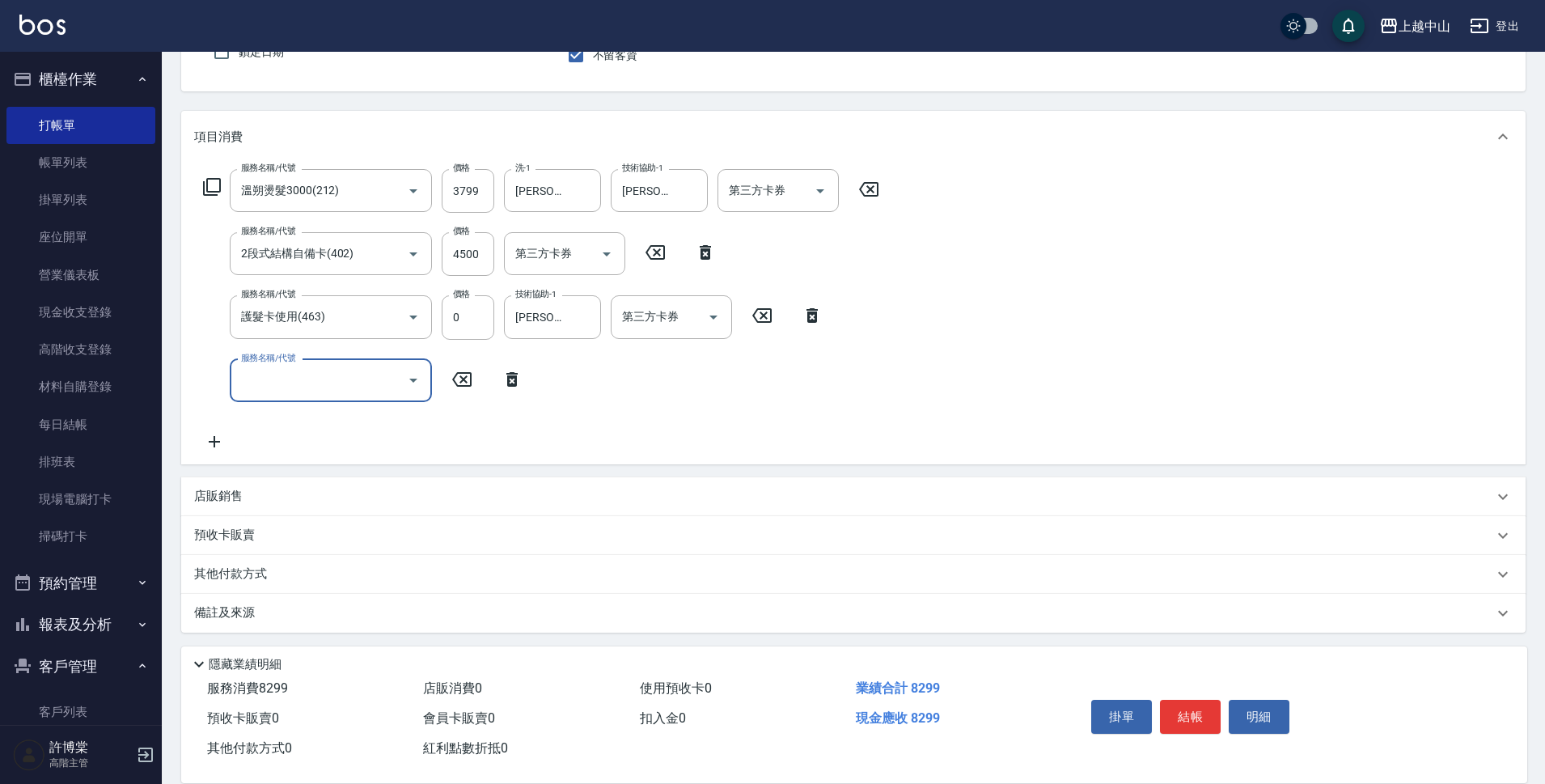
scroll to position [158, 0]
click at [275, 565] on div "其他付款方式" at bounding box center [843, 570] width 1299 height 18
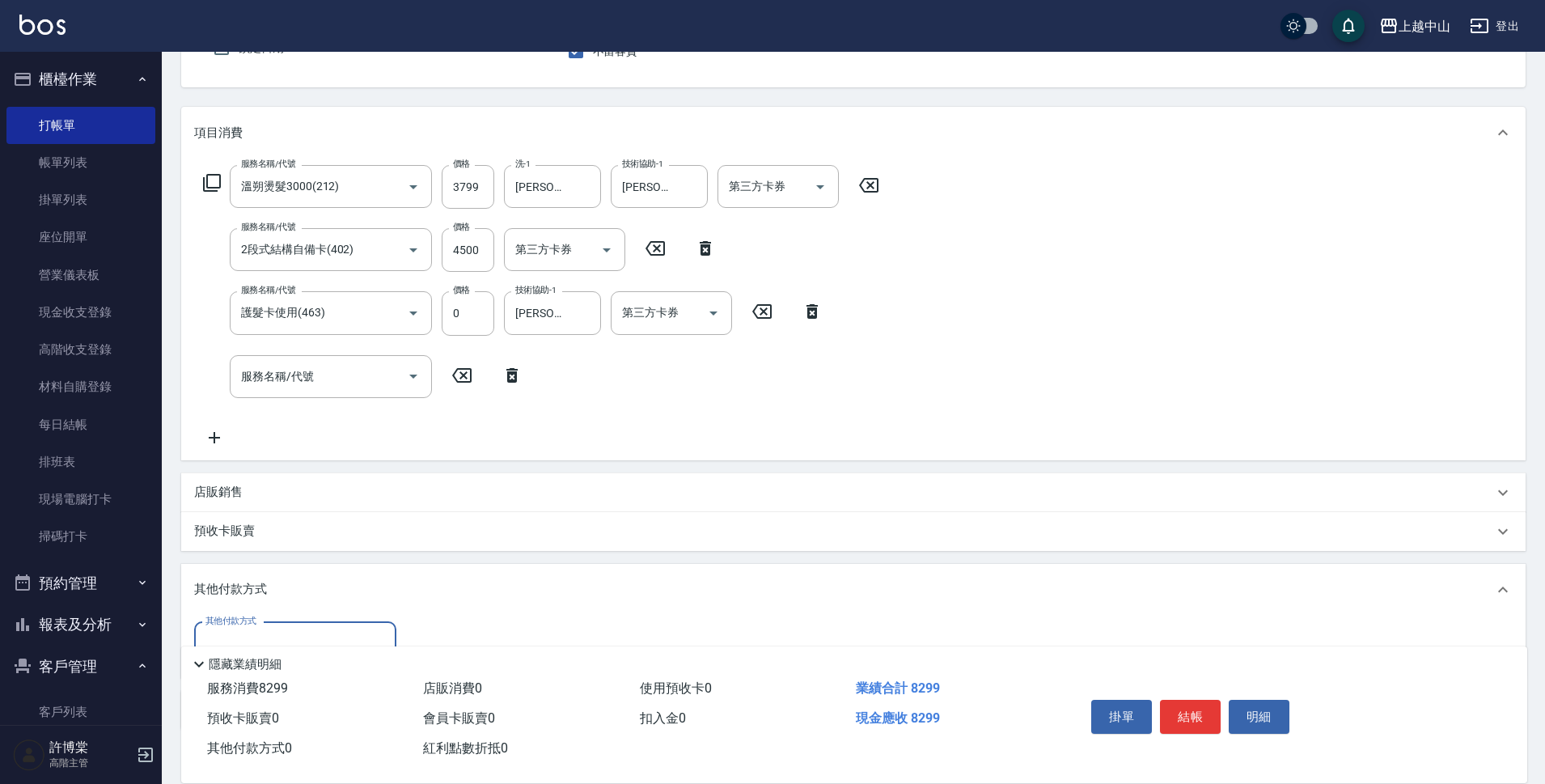
scroll to position [260, 0]
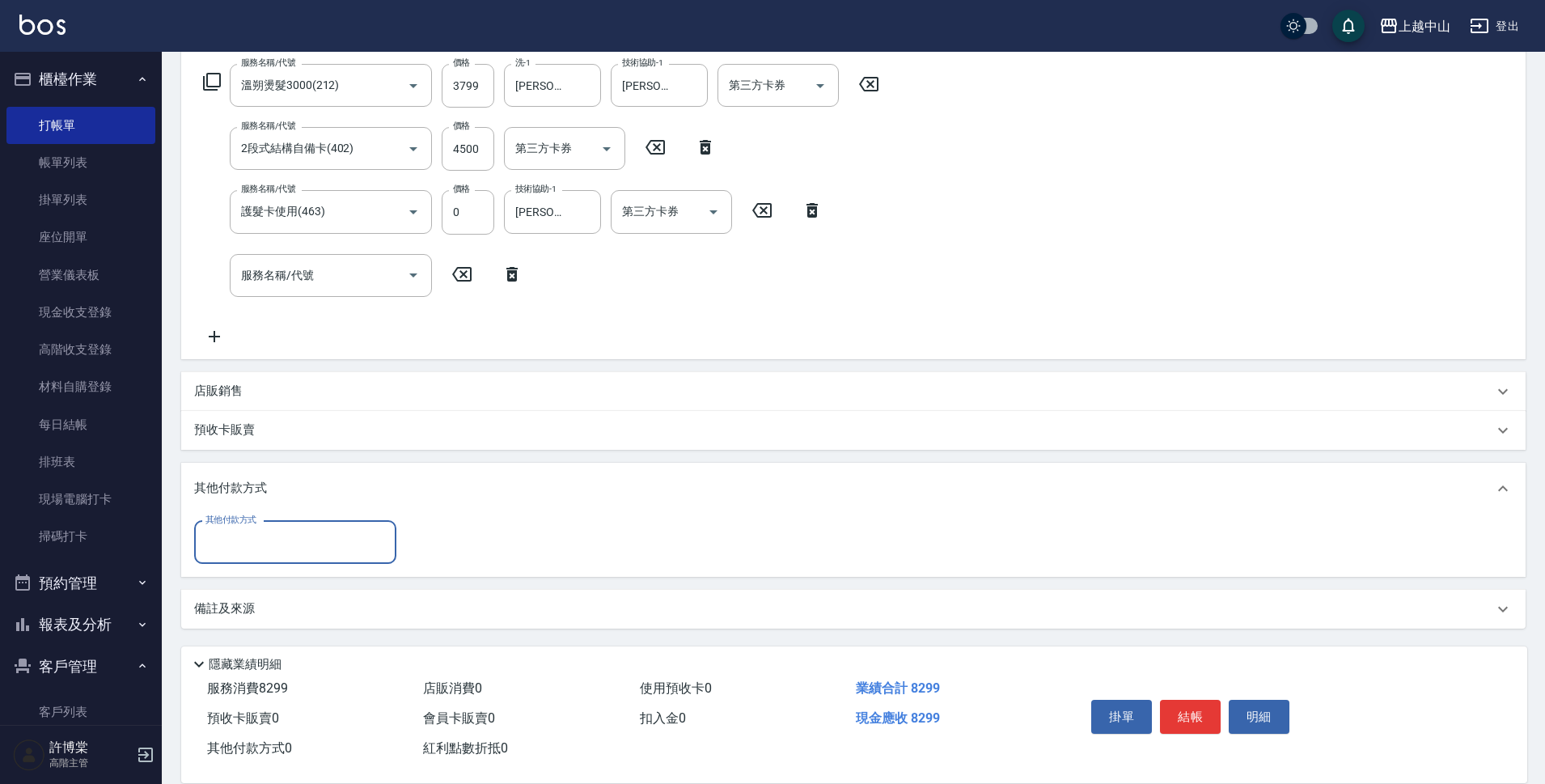
click at [298, 540] on input "其他付款方式" at bounding box center [295, 542] width 188 height 29
click at [295, 661] on span "信用卡" at bounding box center [295, 664] width 202 height 27
type input "信用卡"
type input "8299"
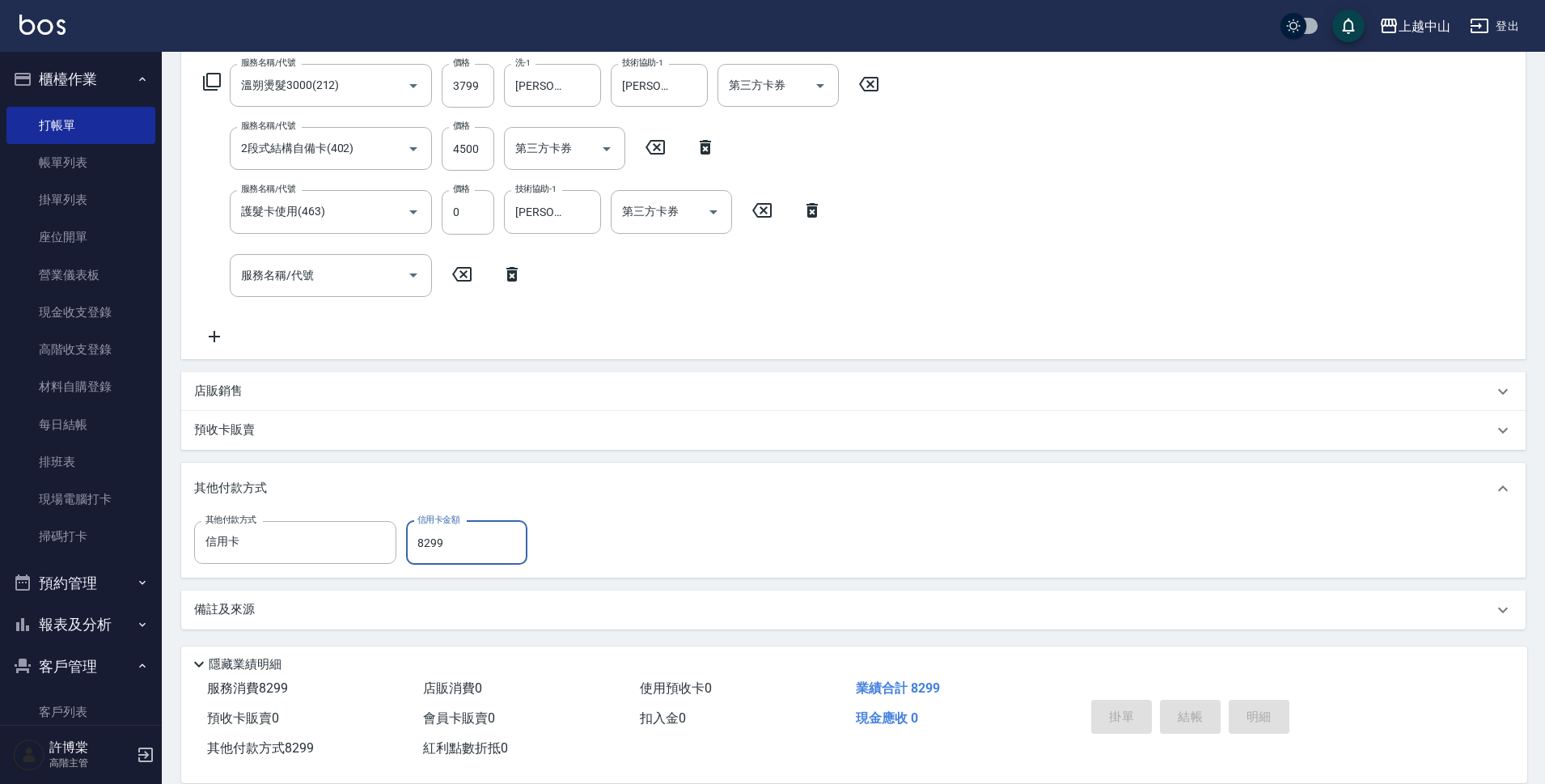
type input "[DATE] 19:15"
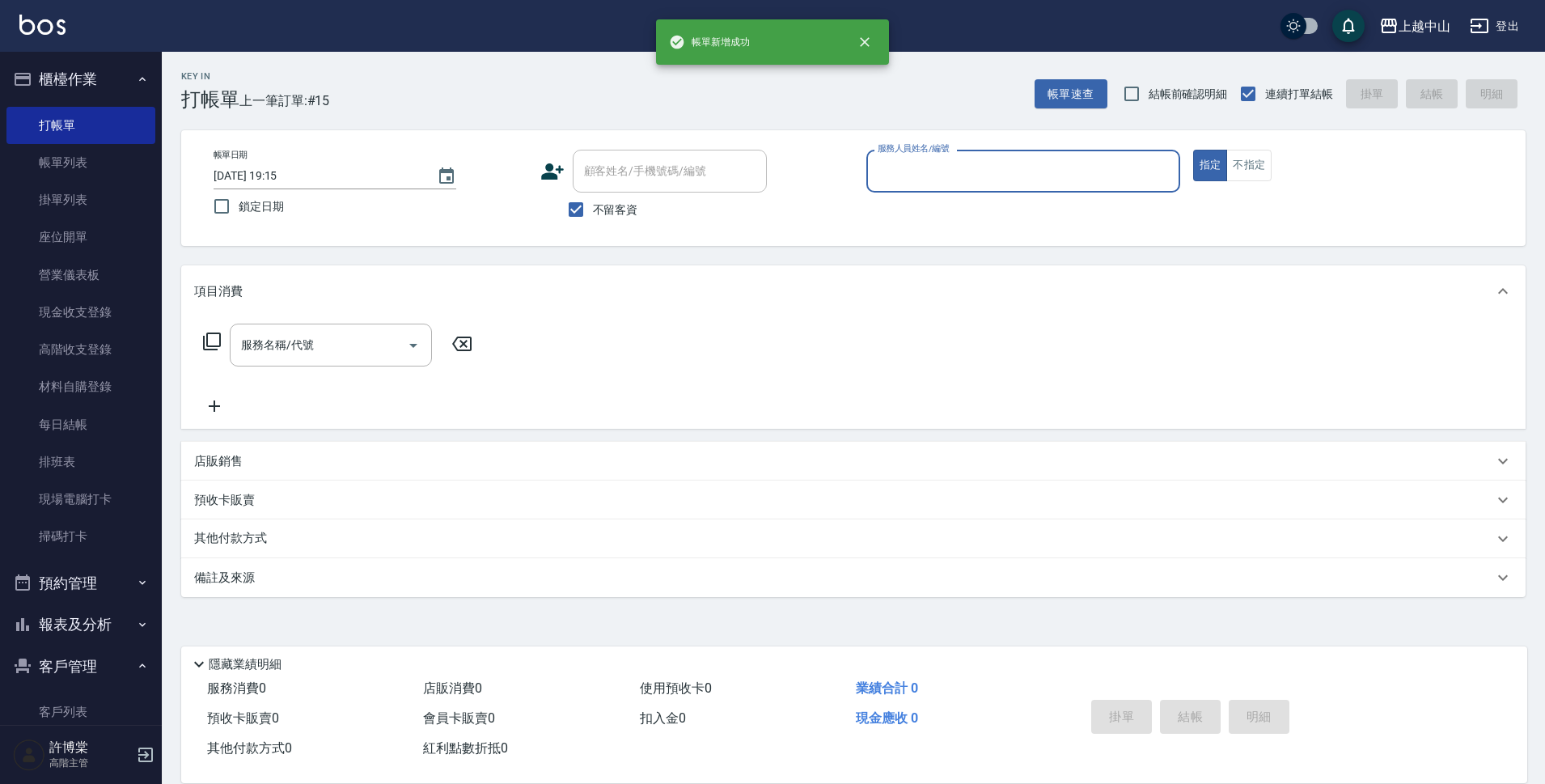
scroll to position [0, 0]
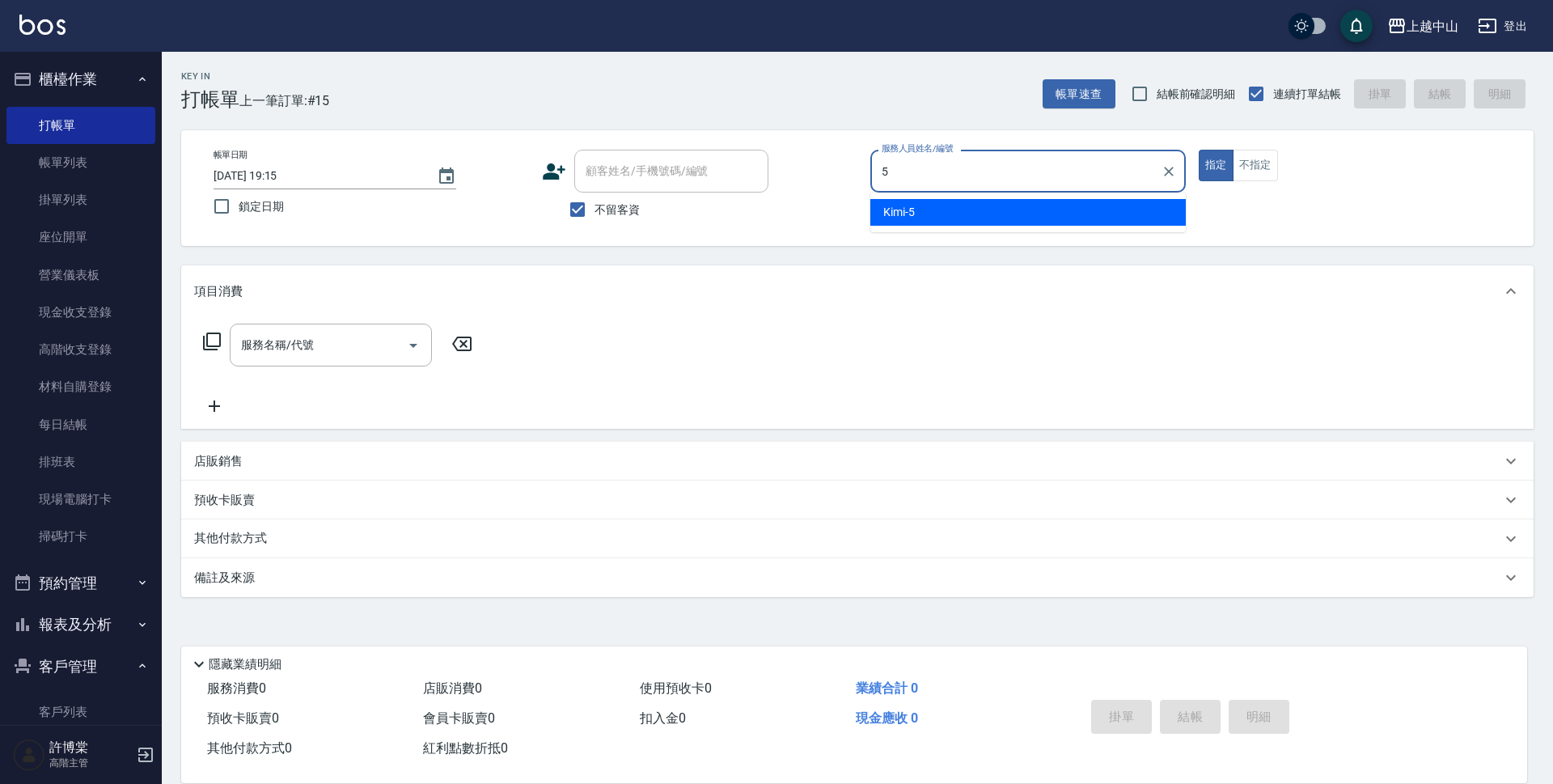
type input "Kimi-5"
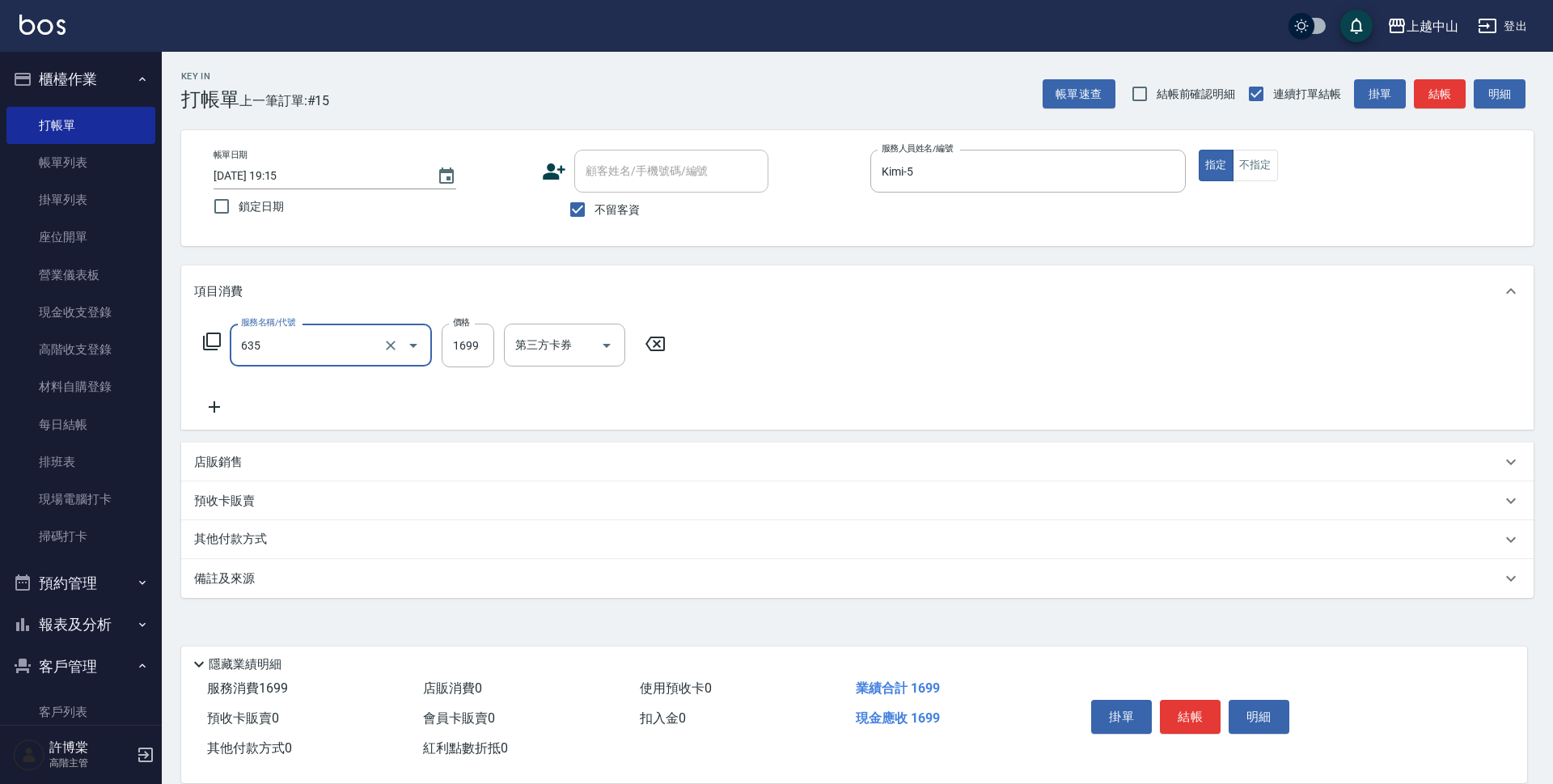
type input "兩段自備單次(635)"
type input "999"
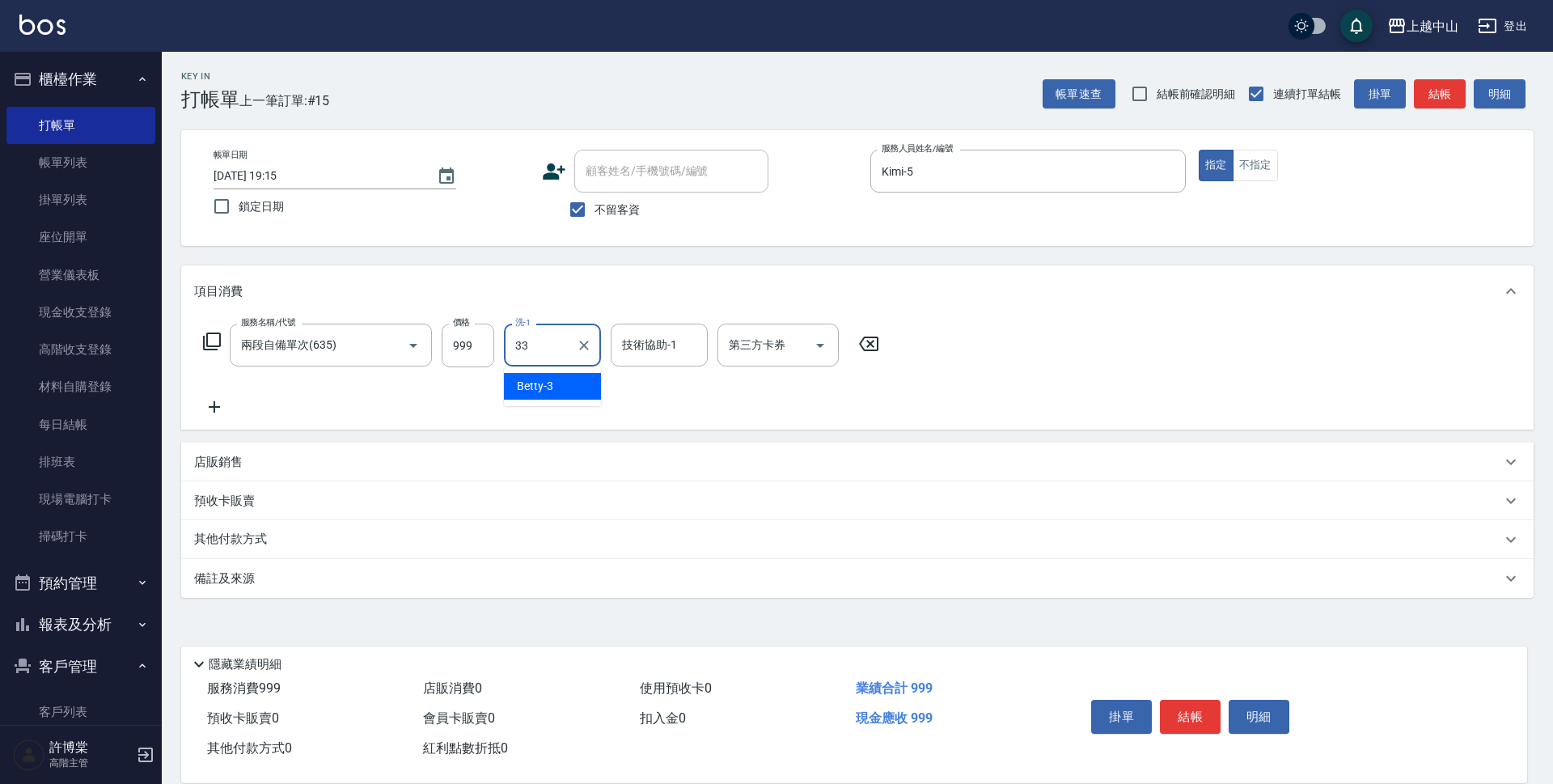
type input "[PERSON_NAME]-33"
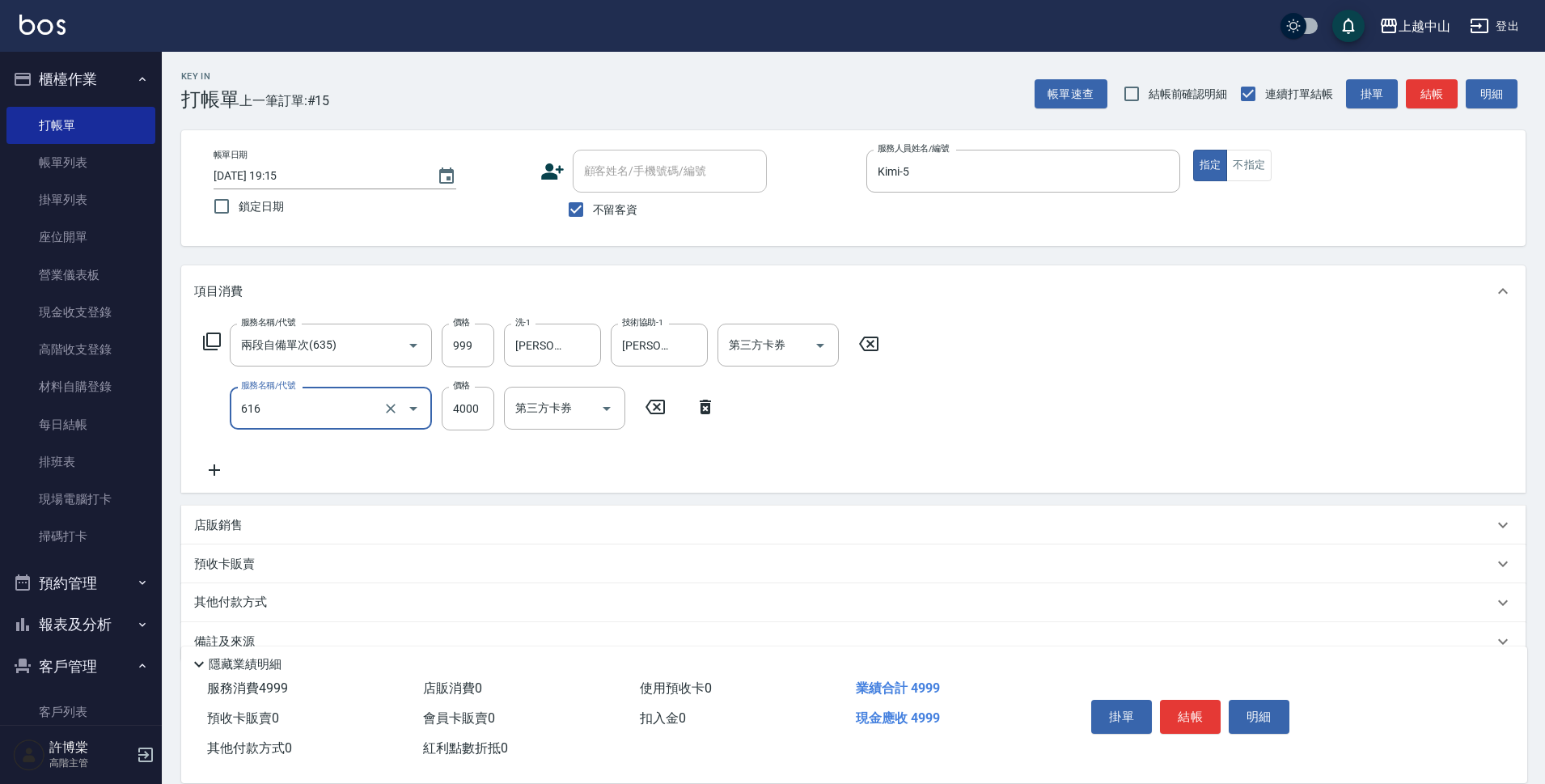
type input "自備接髮(616)"
type input "2000"
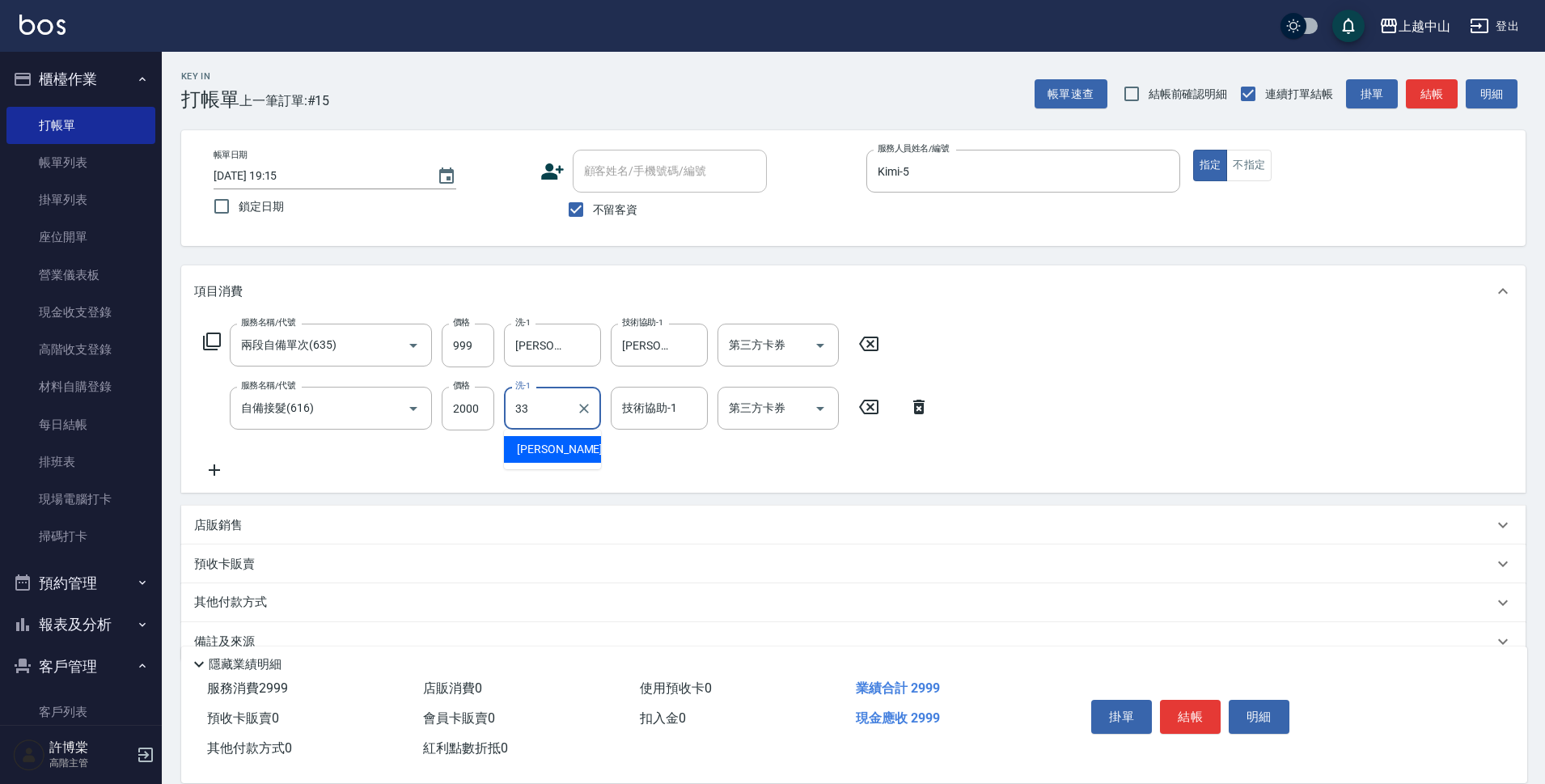
type input "[PERSON_NAME]-33"
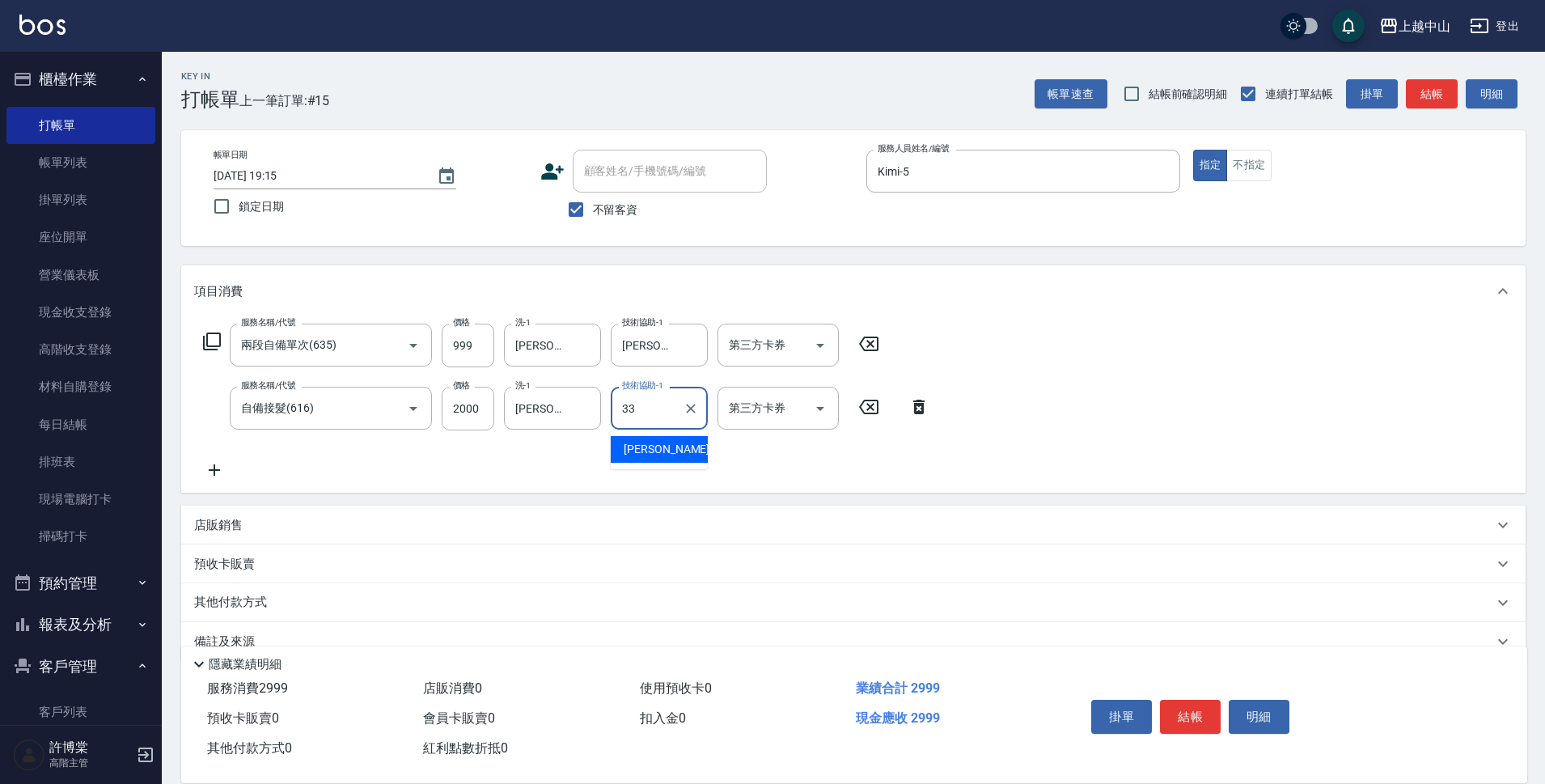
type input "[PERSON_NAME]-33"
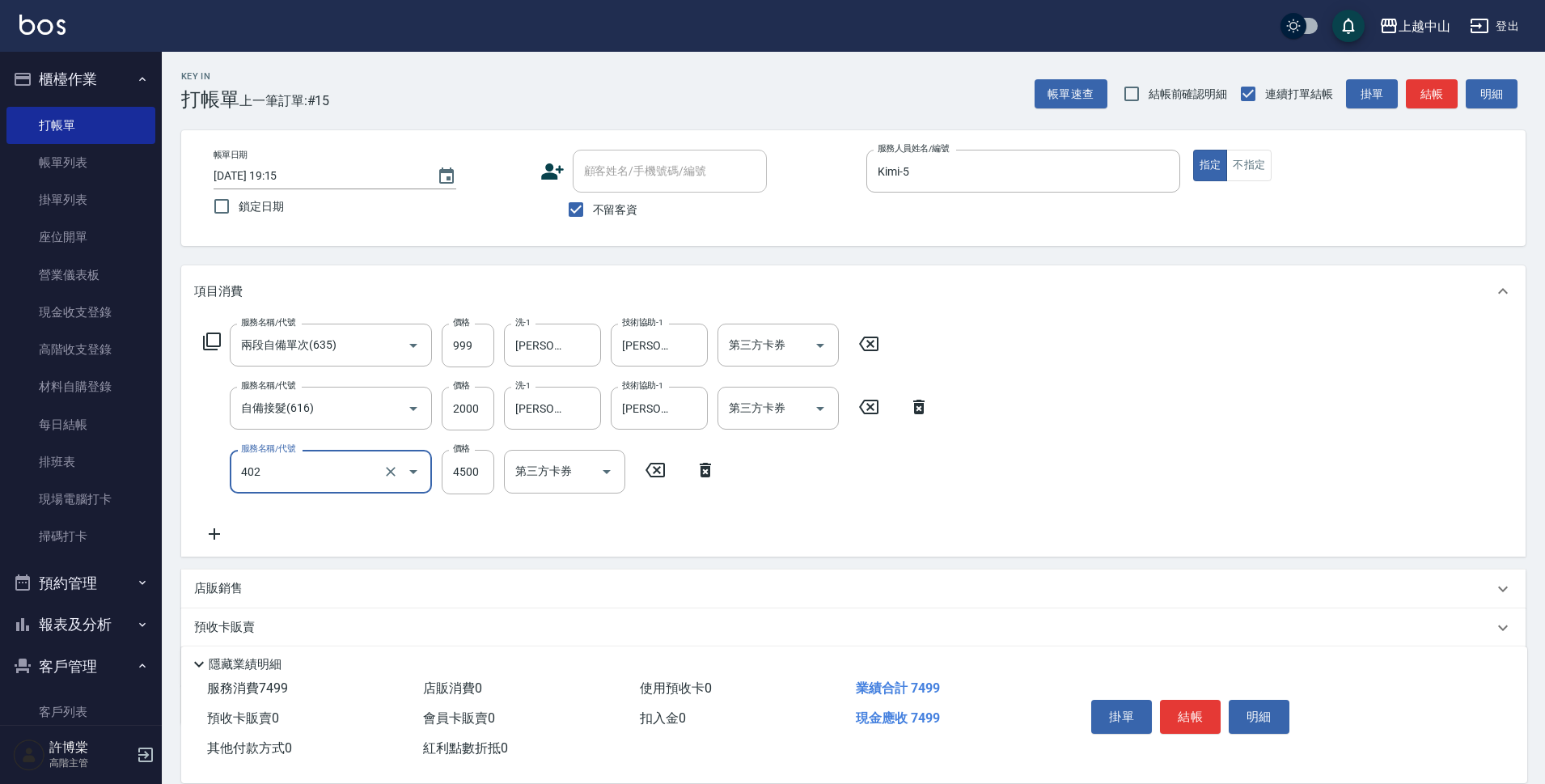
type input "2段式結構自備卡(402)"
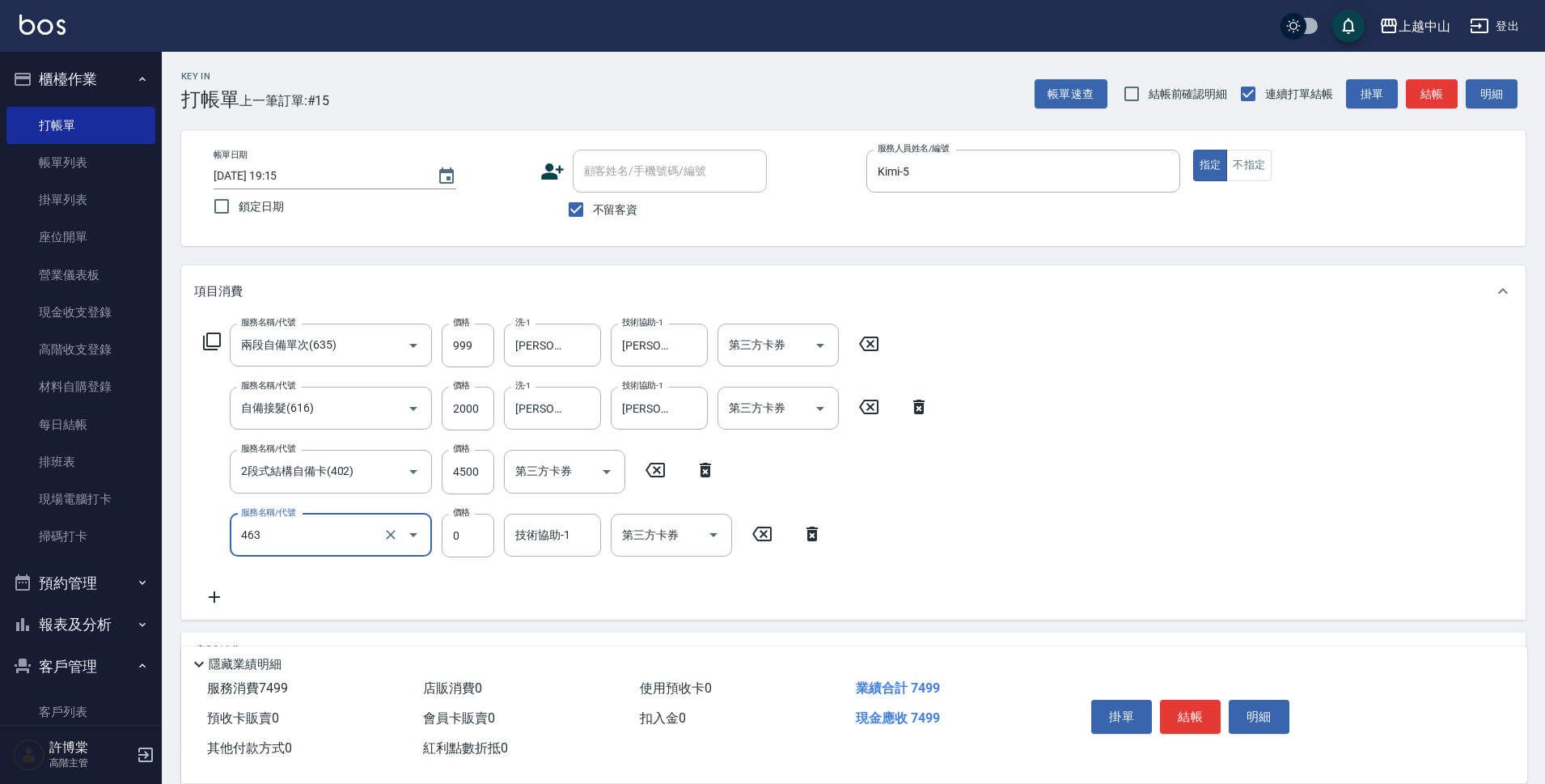
type input "護髮卡使用(463)"
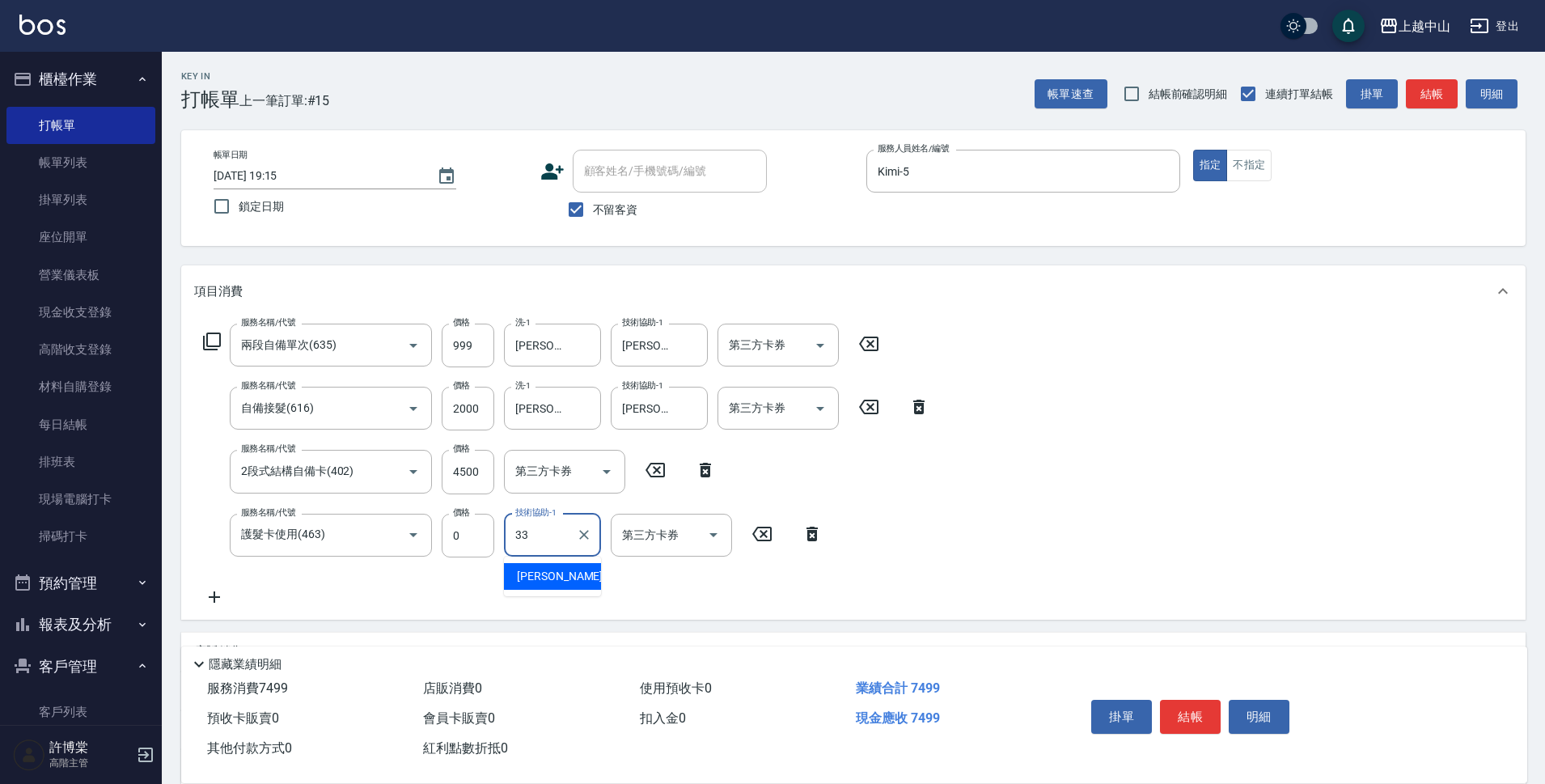
type input "[PERSON_NAME]-33"
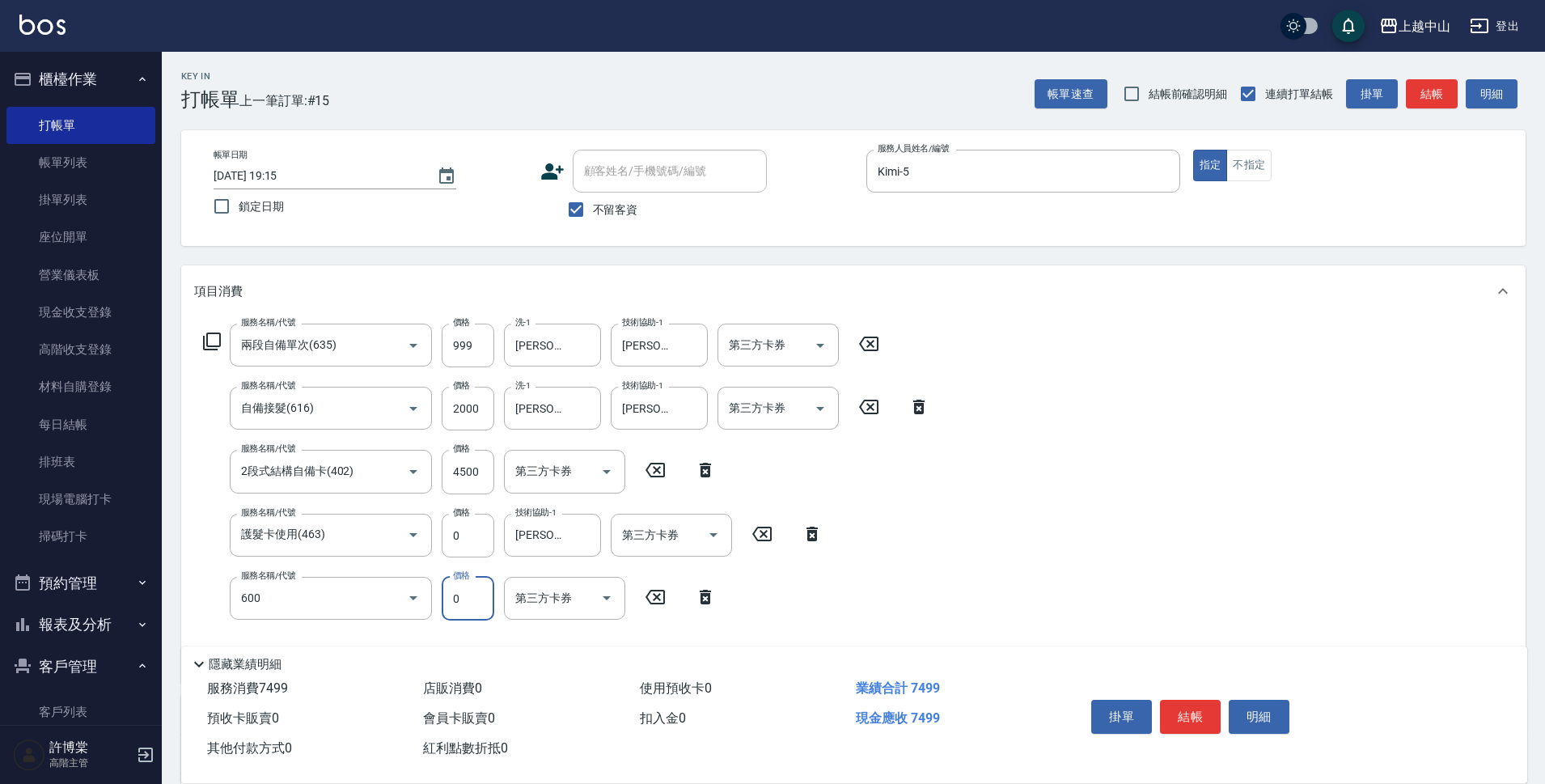
type input "洗髮(免費)(600)"
type input "[PERSON_NAME]-33"
click at [814, 597] on icon at bounding box center [812, 597] width 40 height 20
click at [814, 541] on icon at bounding box center [812, 533] width 12 height 14
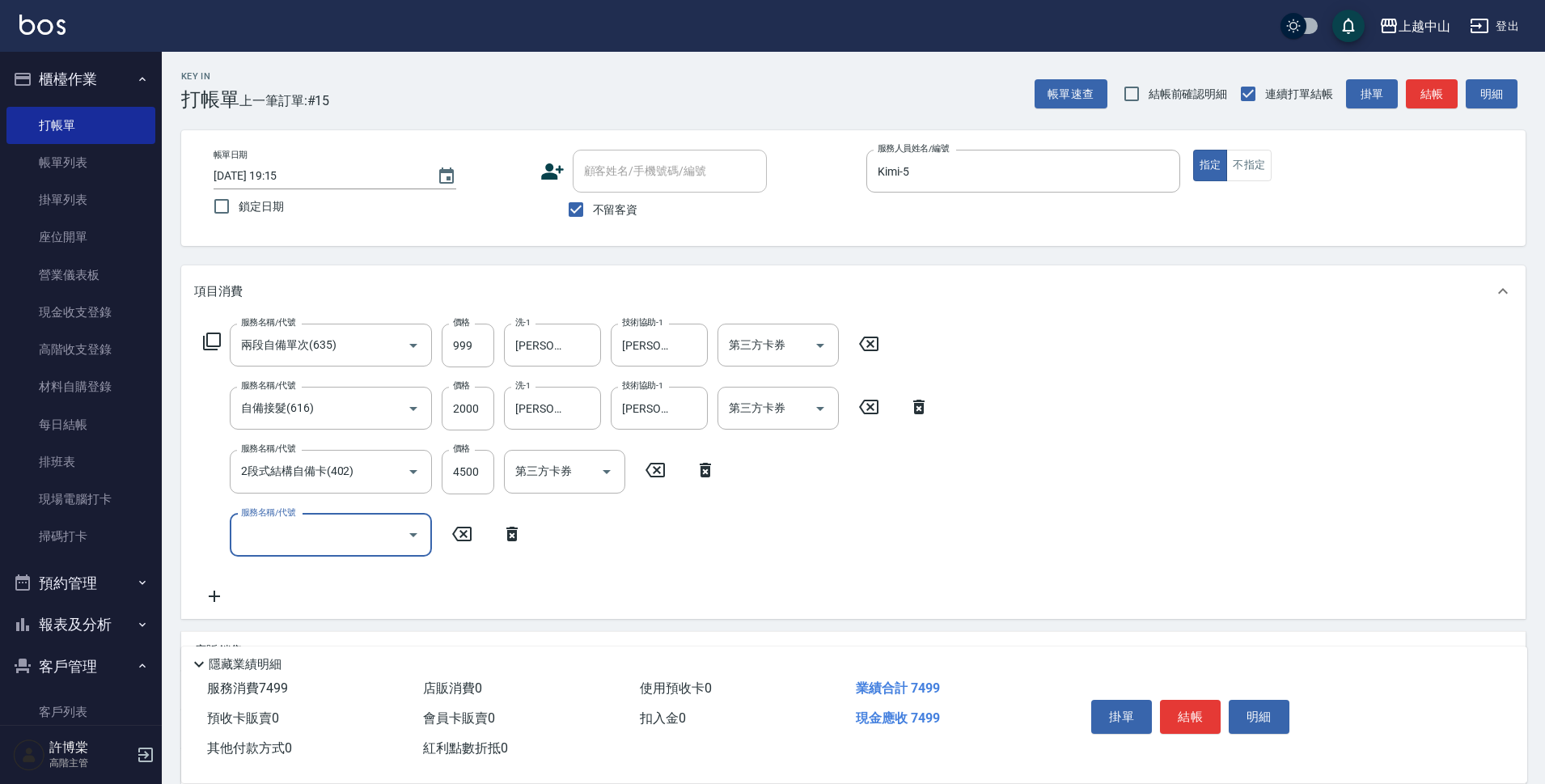
click at [705, 464] on icon at bounding box center [705, 470] width 12 height 14
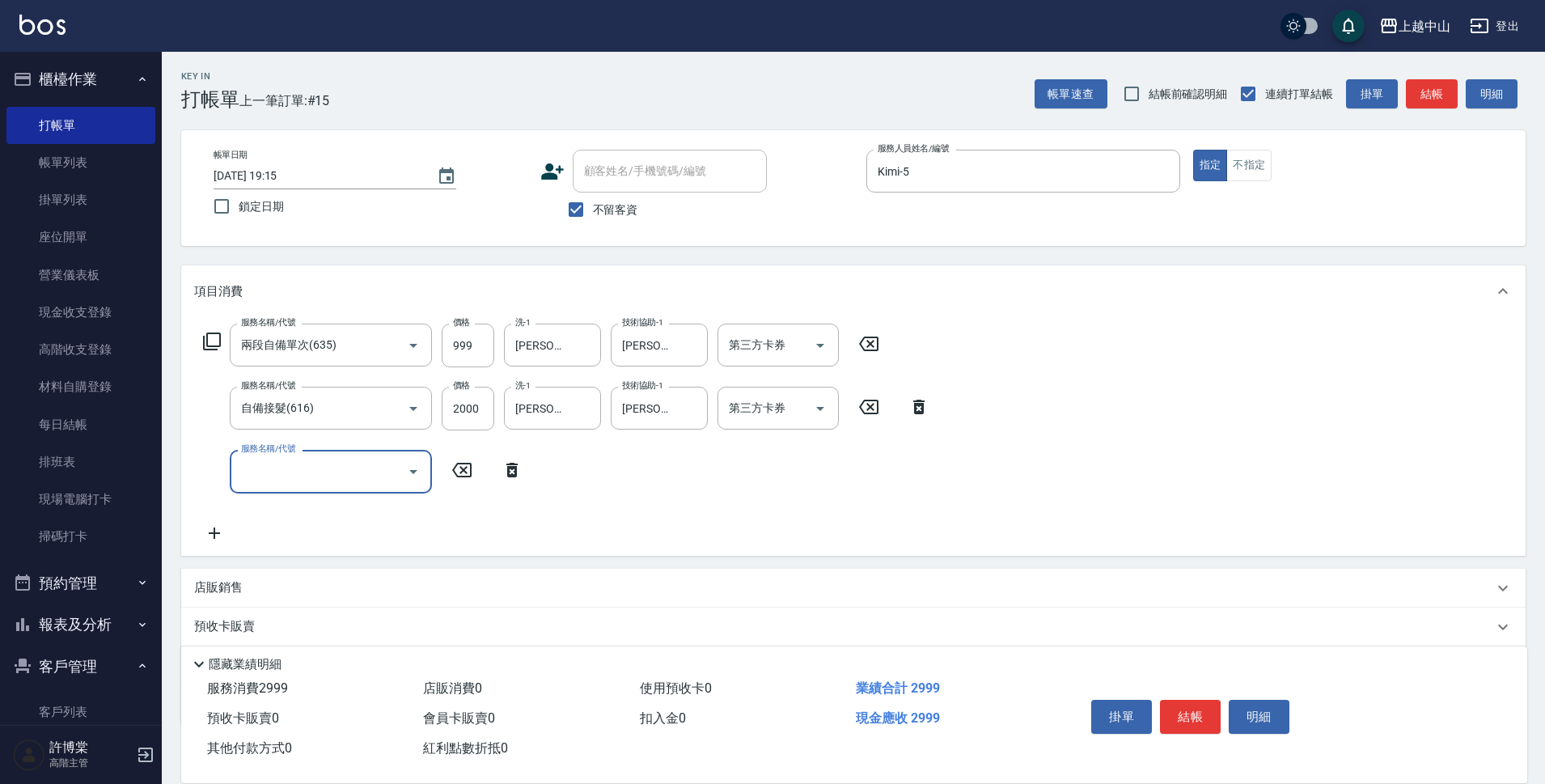
click at [923, 406] on icon at bounding box center [919, 407] width 12 height 14
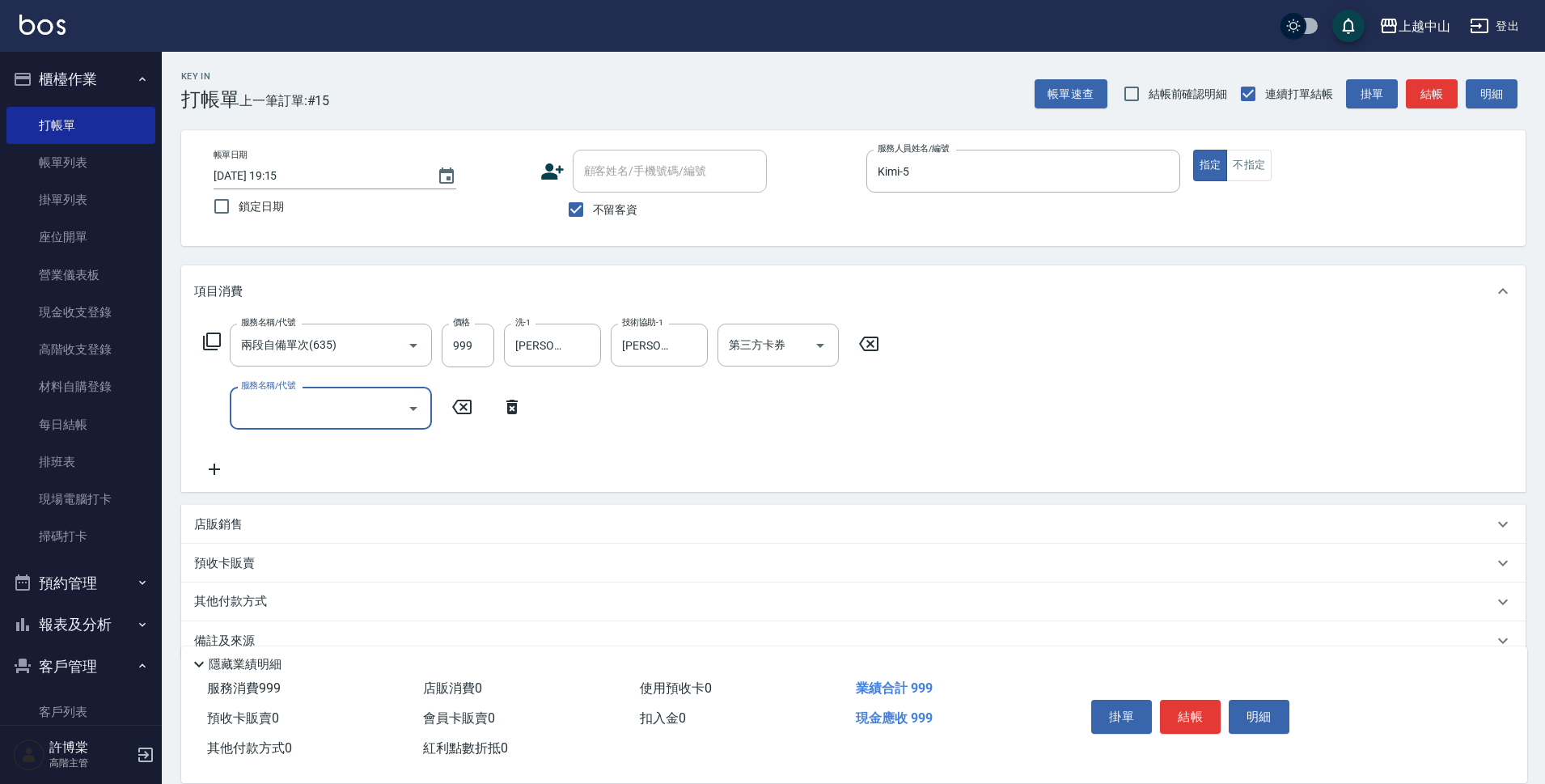
click at [867, 342] on icon at bounding box center [869, 344] width 40 height 20
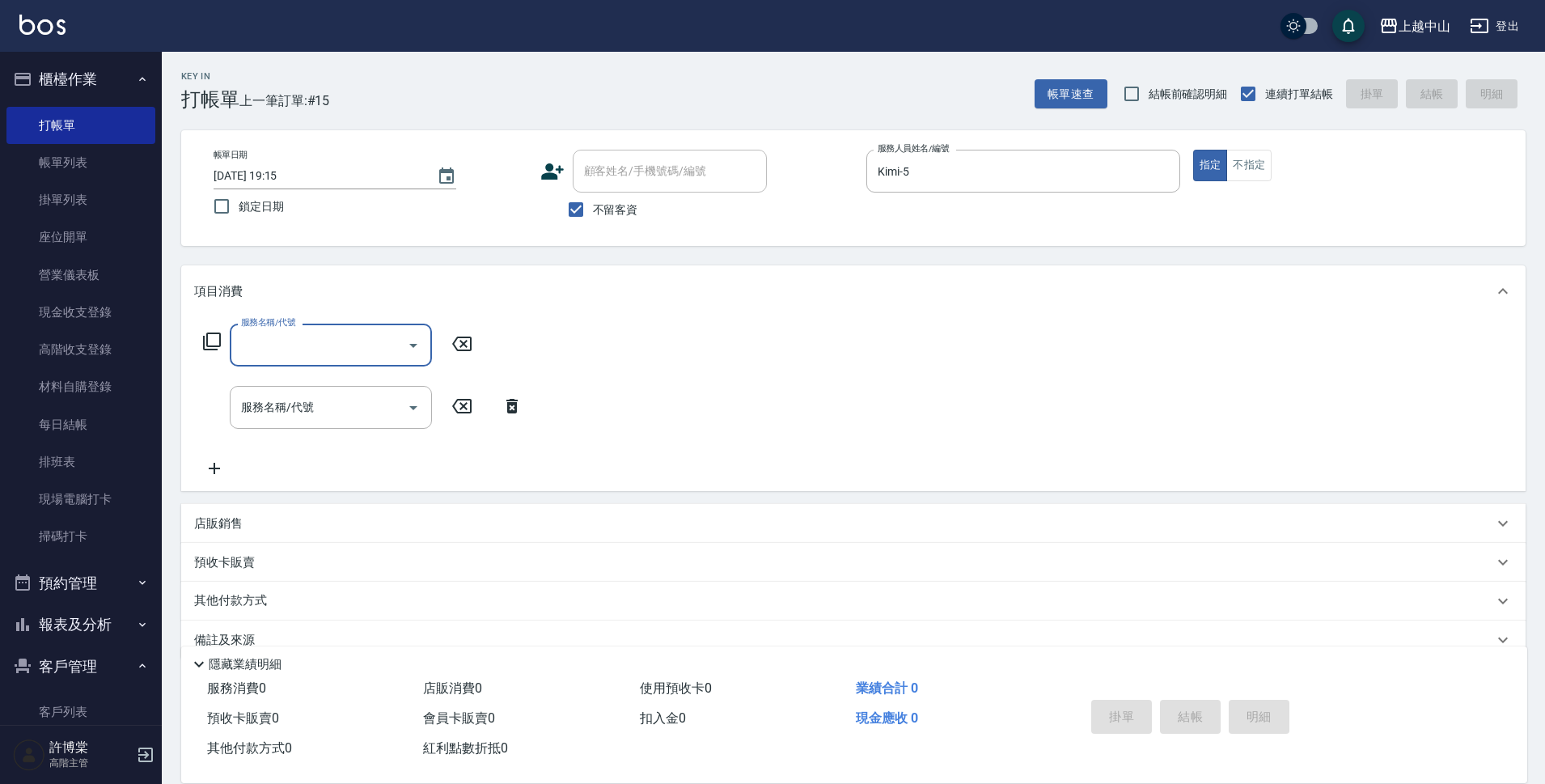
click at [511, 401] on icon at bounding box center [512, 406] width 12 height 14
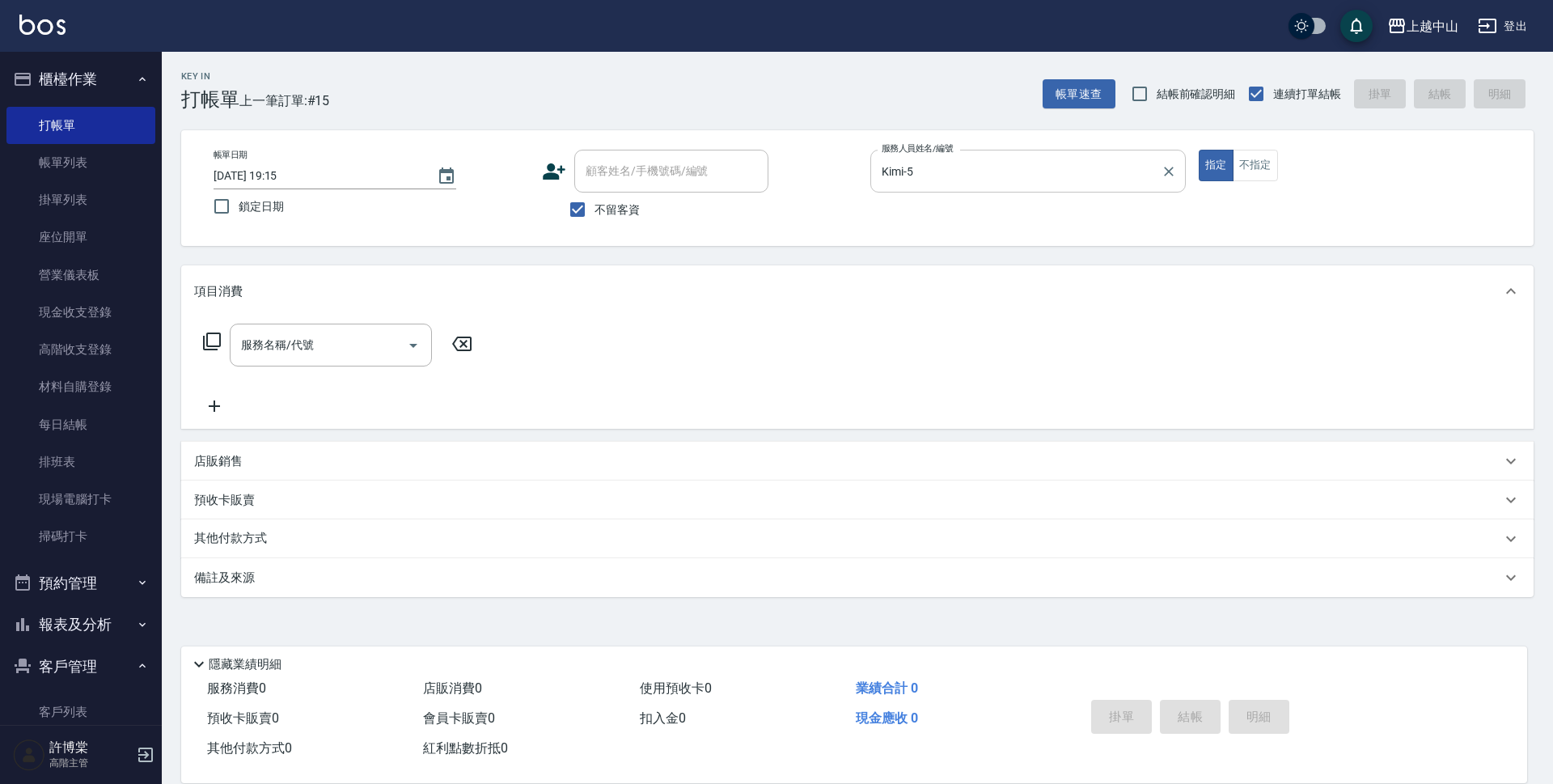
click at [1165, 166] on icon "Clear" at bounding box center [1169, 172] width 16 height 16
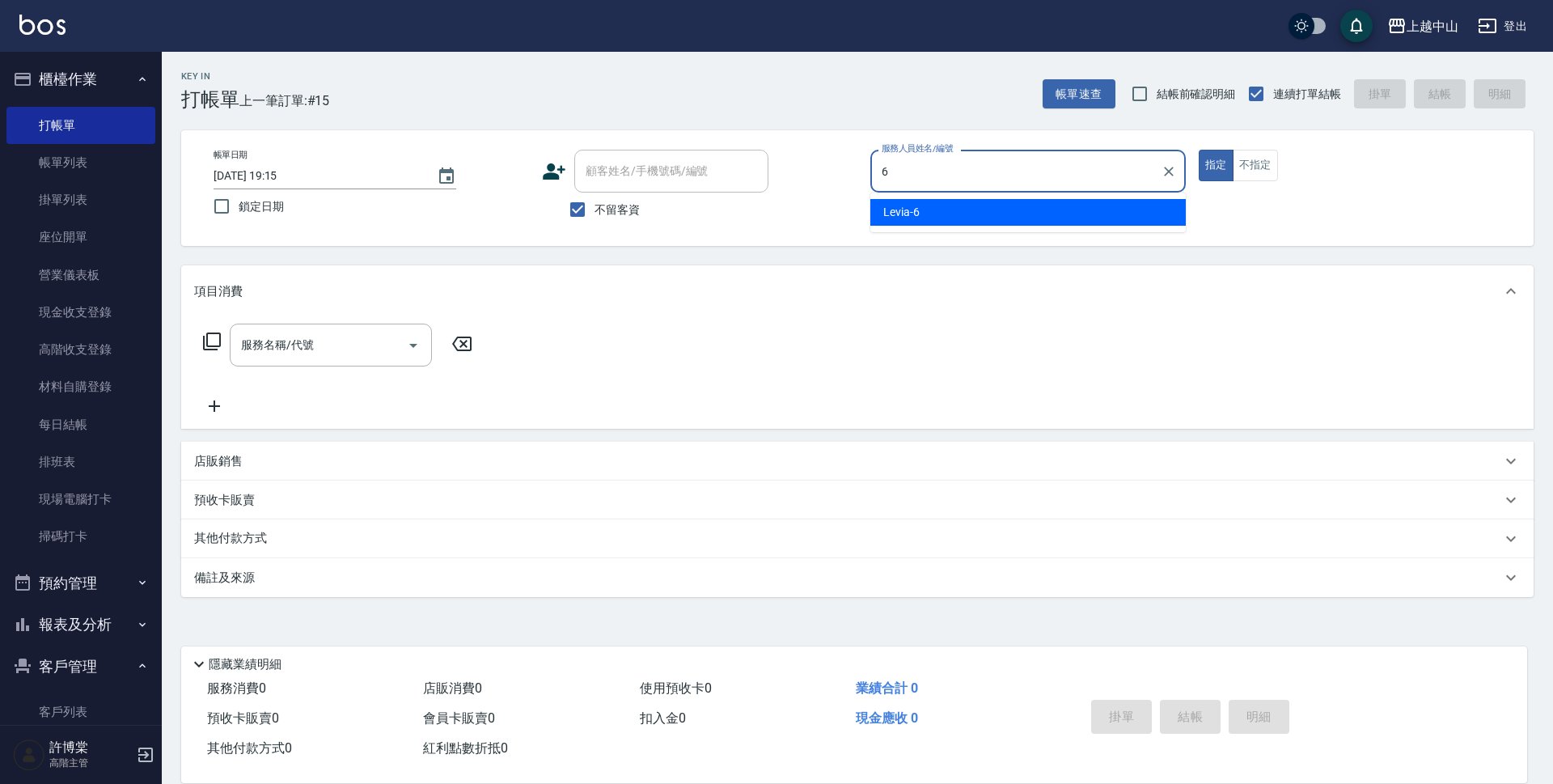
type input "Levia-6"
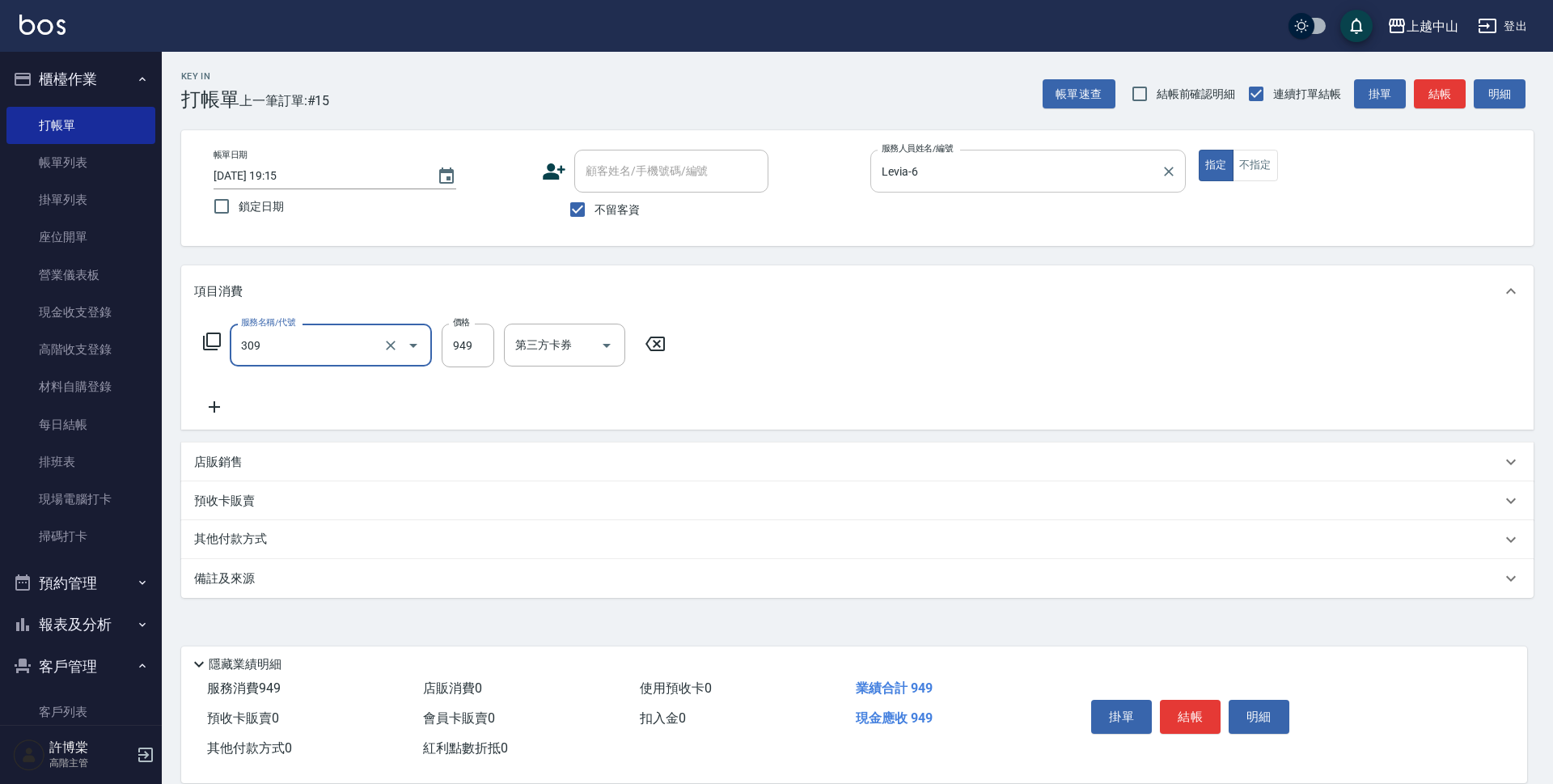
type input "森精萃舒壓調理髮浴(309)"
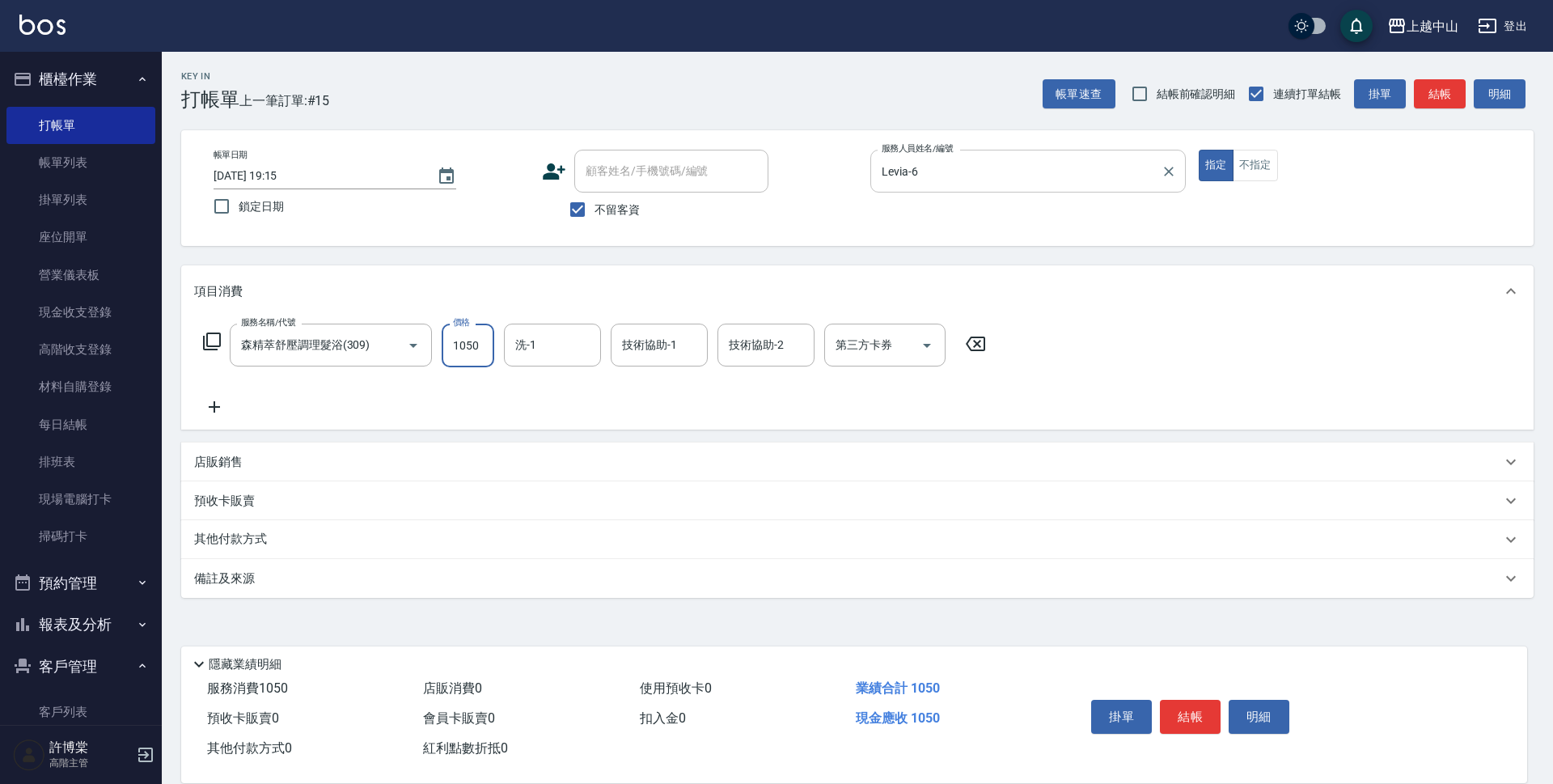
type input "1050"
type input "薇慈-36"
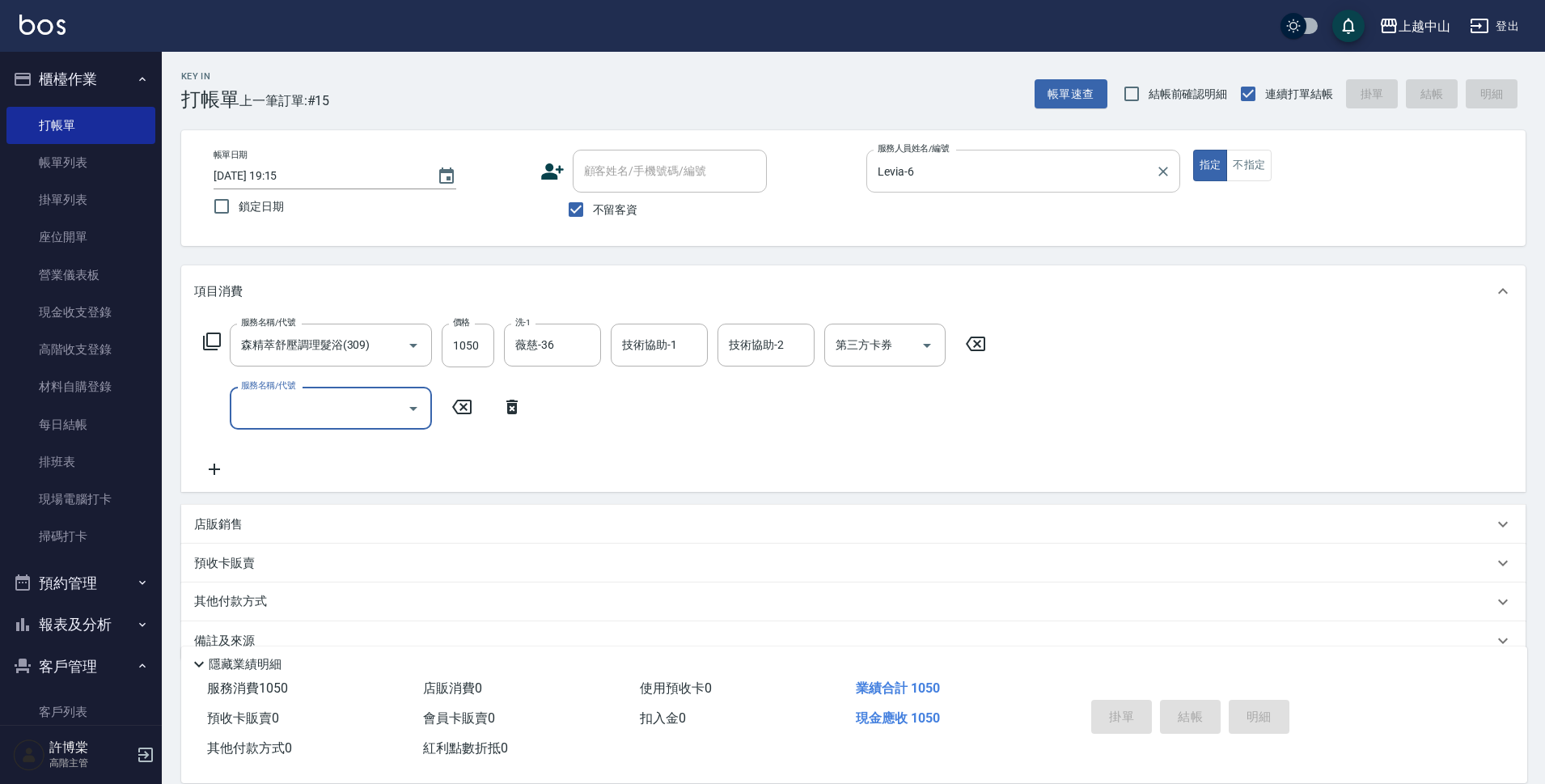
type input "[DATE] 19:17"
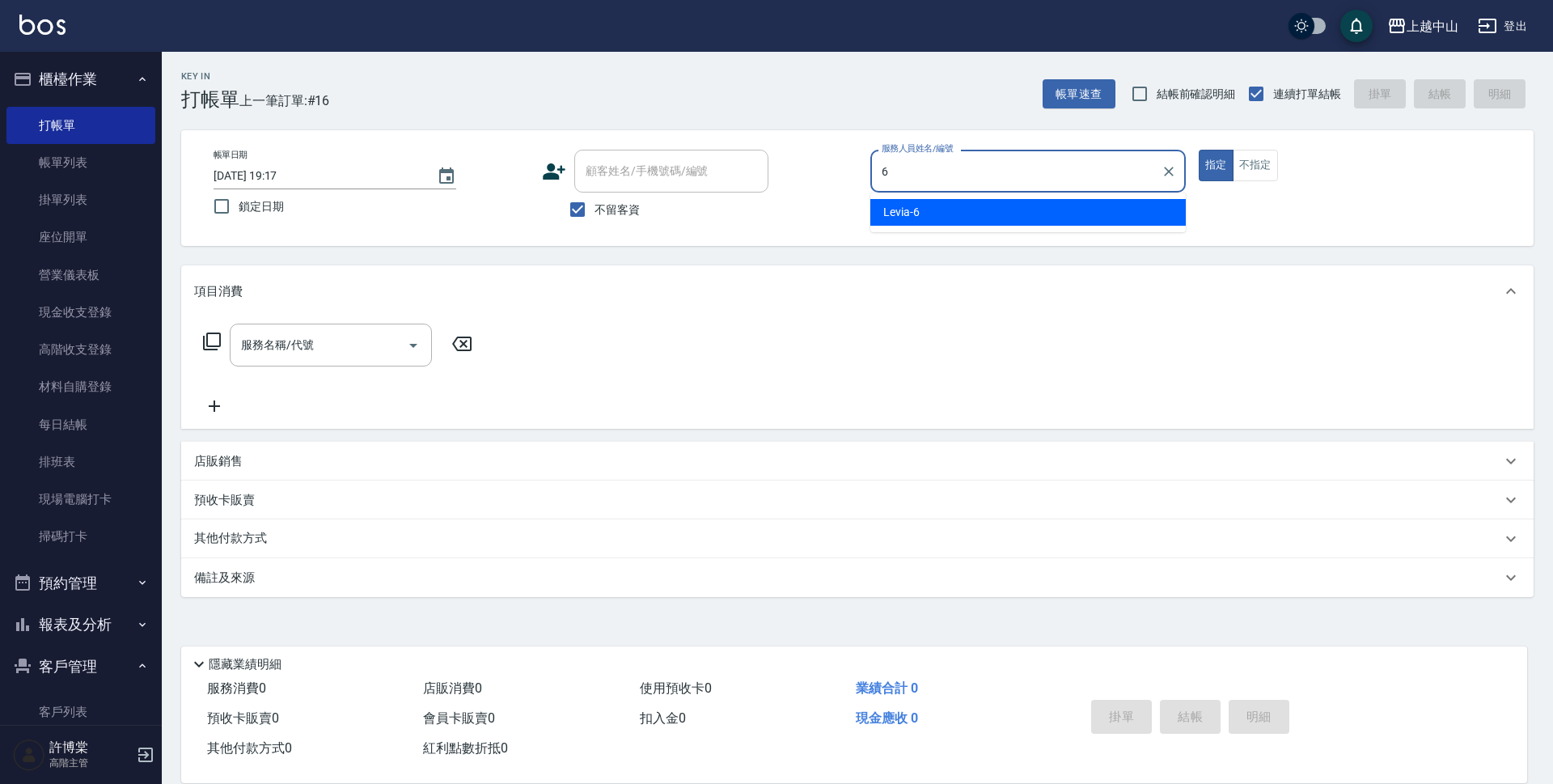
type input "Levia-6"
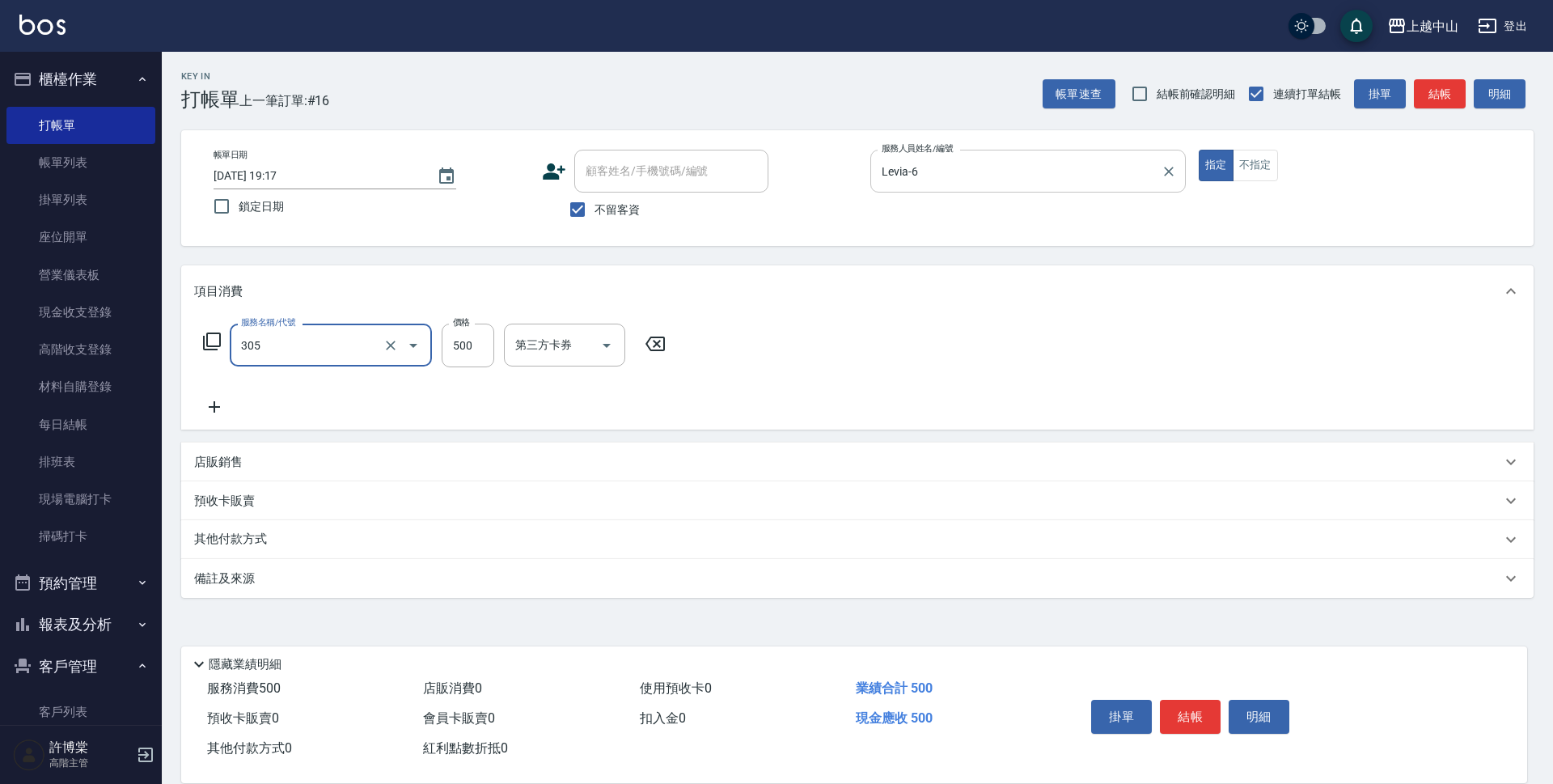
type input "剪髮(305)"
type input "100"
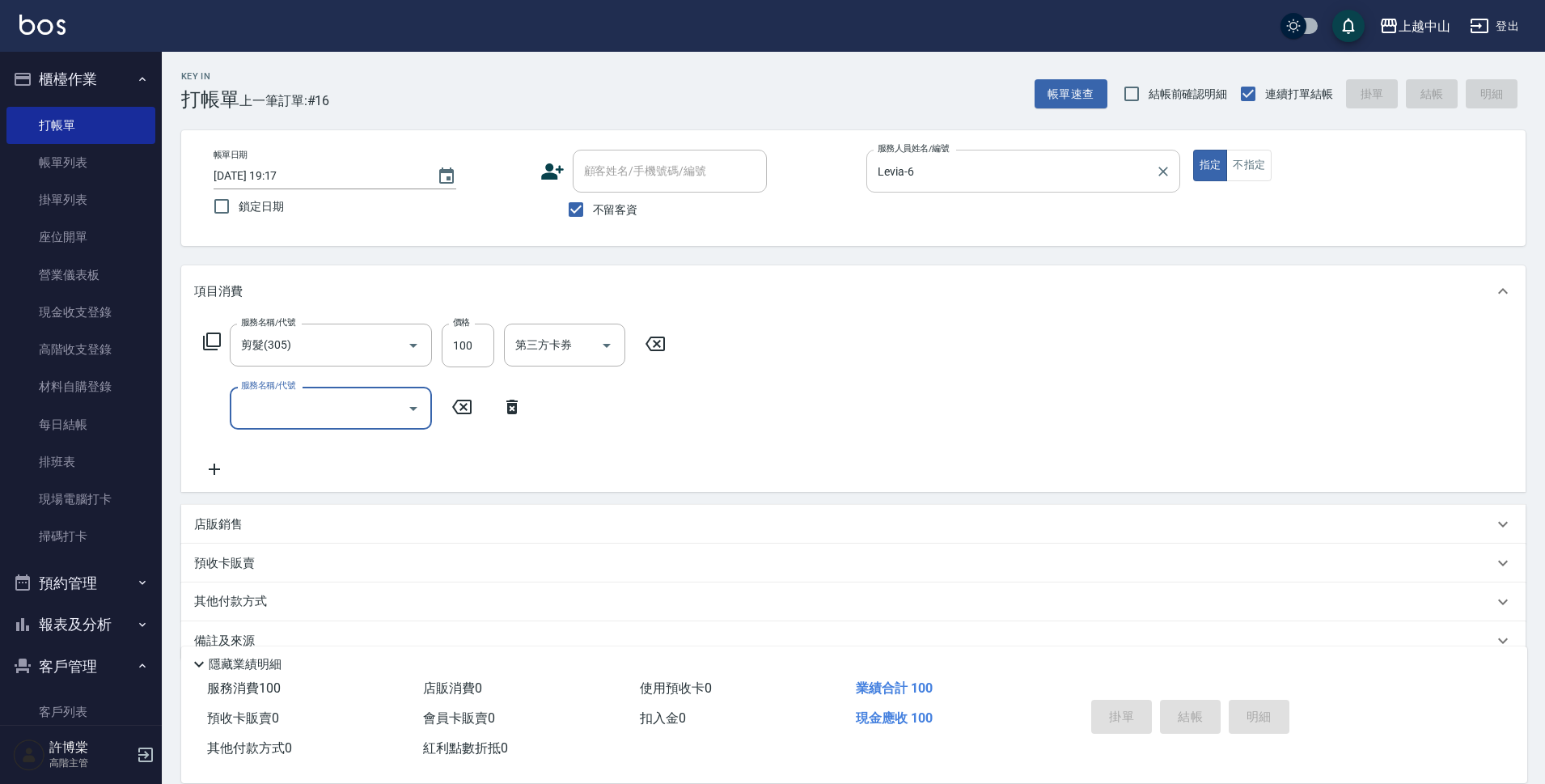
type input "[DATE] 19:18"
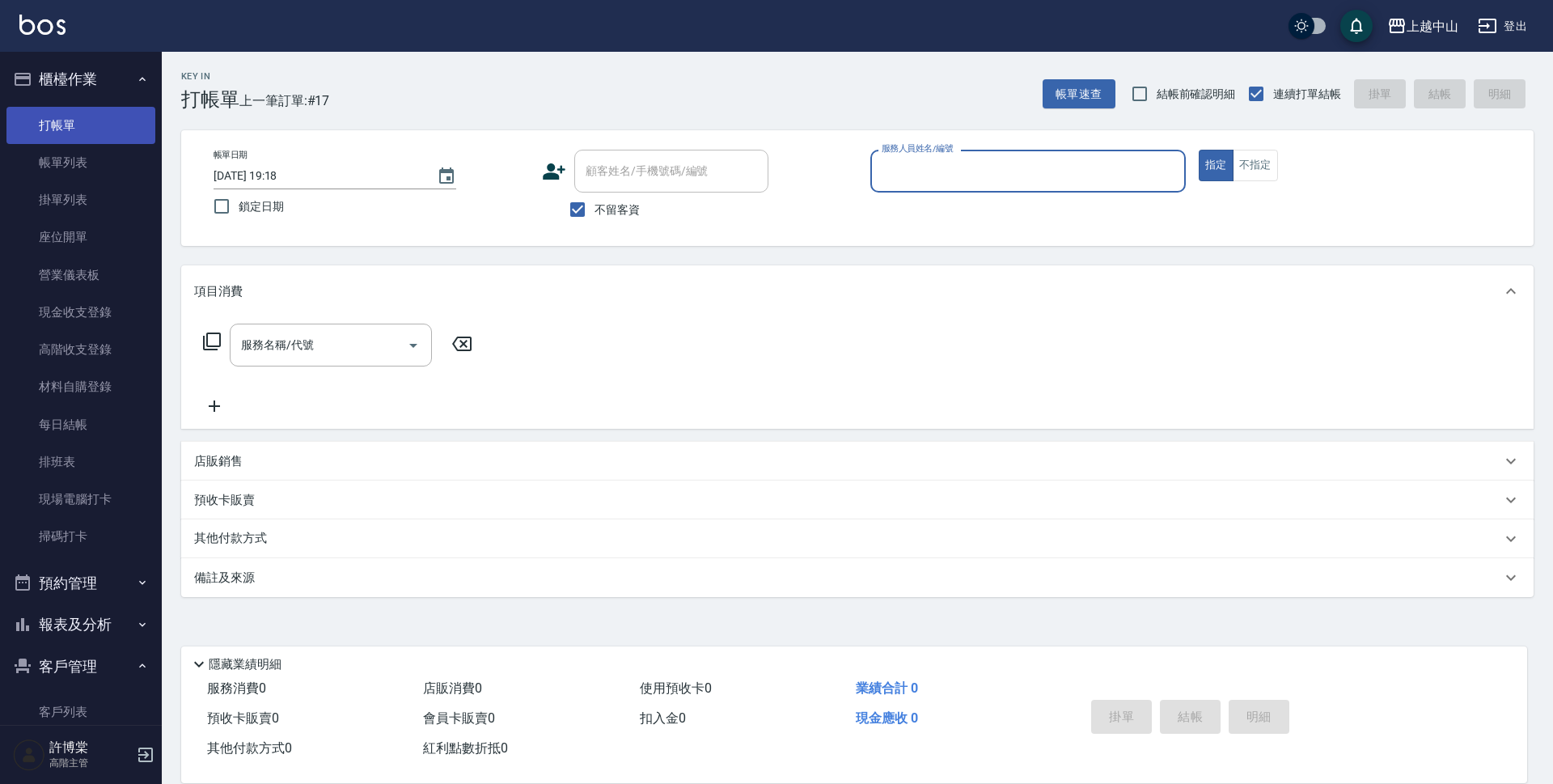
click at [86, 165] on link "帳單列表" at bounding box center [81, 162] width 149 height 37
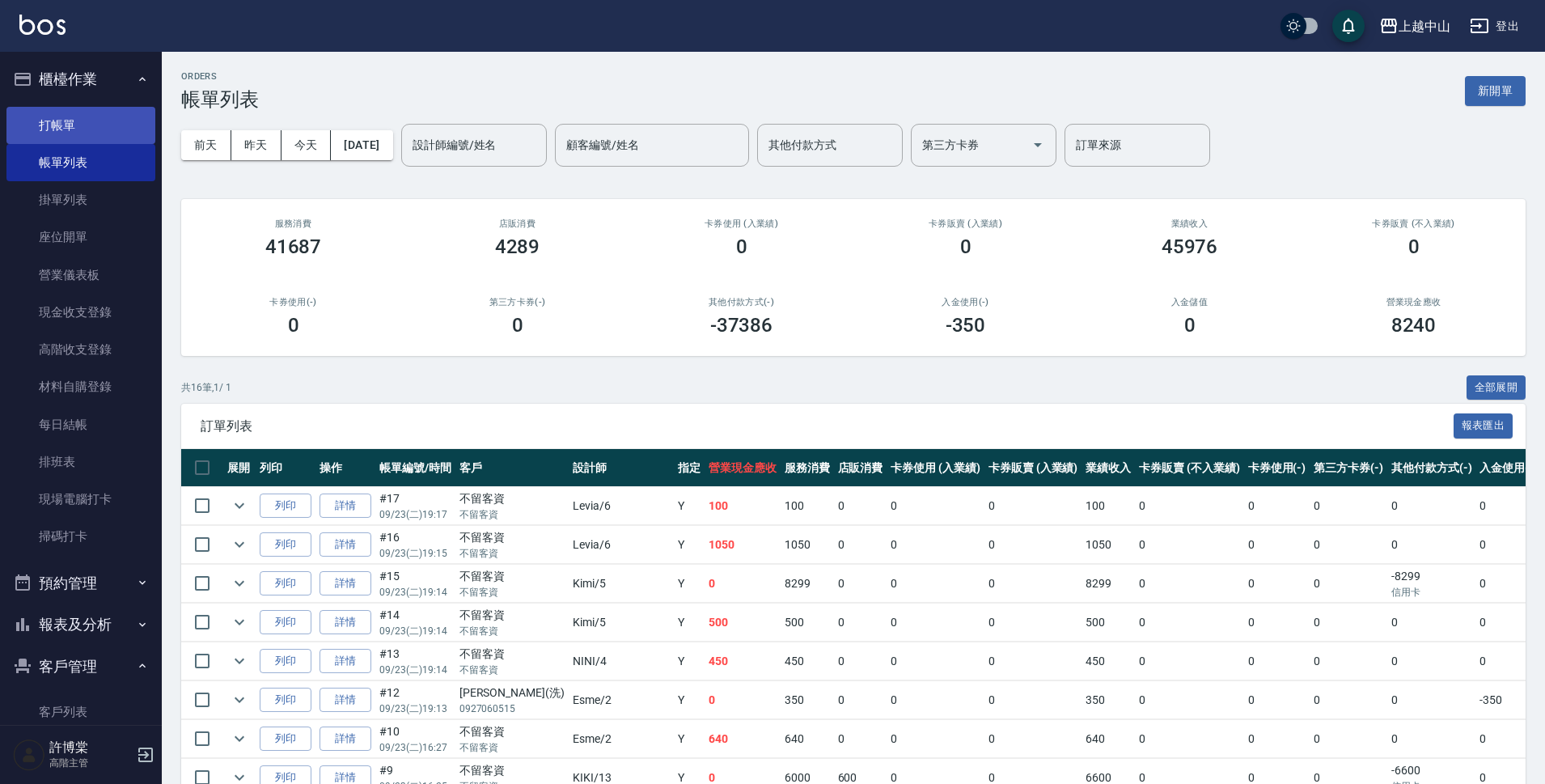
click at [82, 118] on link "打帳單" at bounding box center [81, 125] width 149 height 37
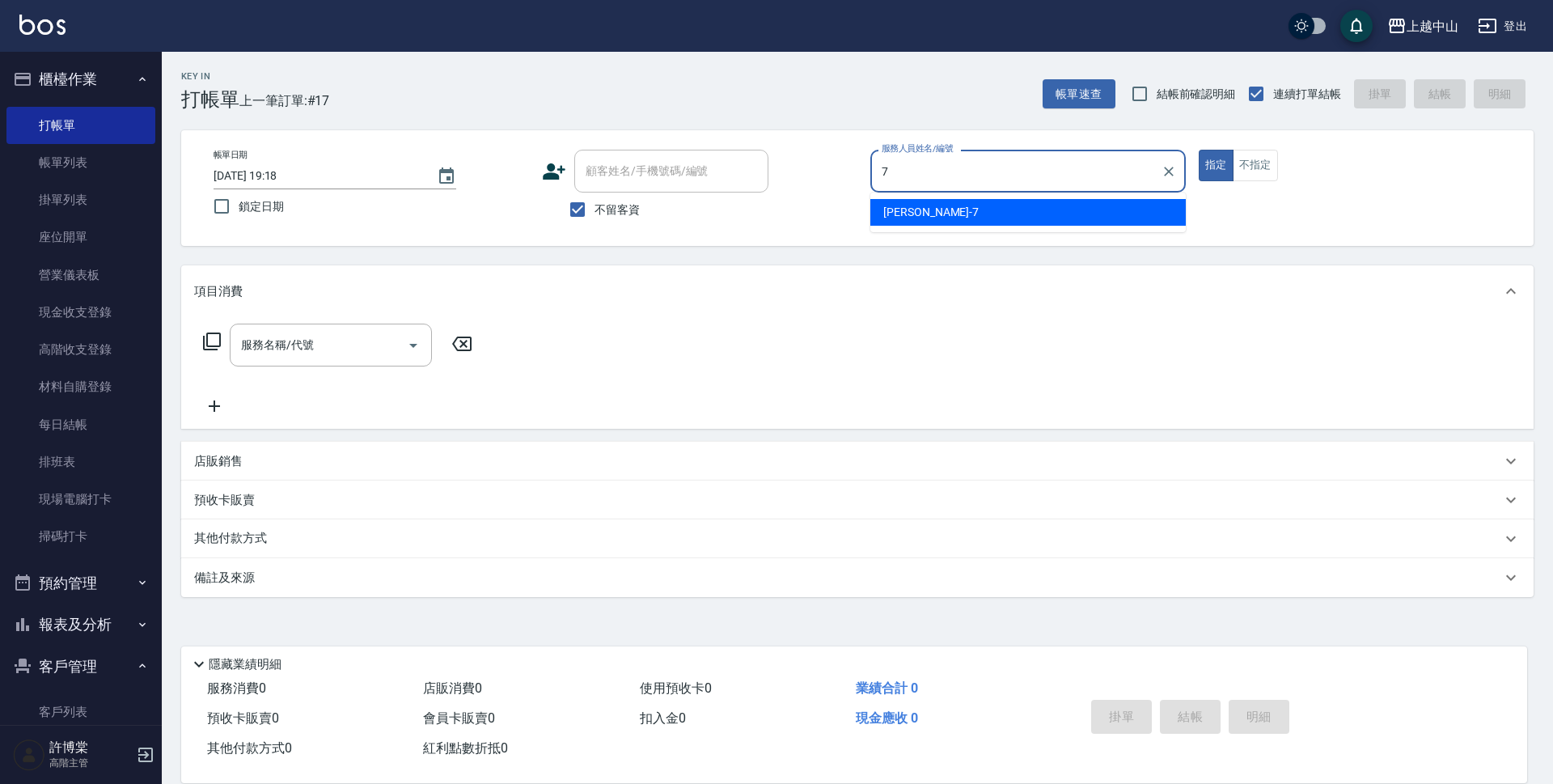
type input "[PERSON_NAME]-7"
type button "true"
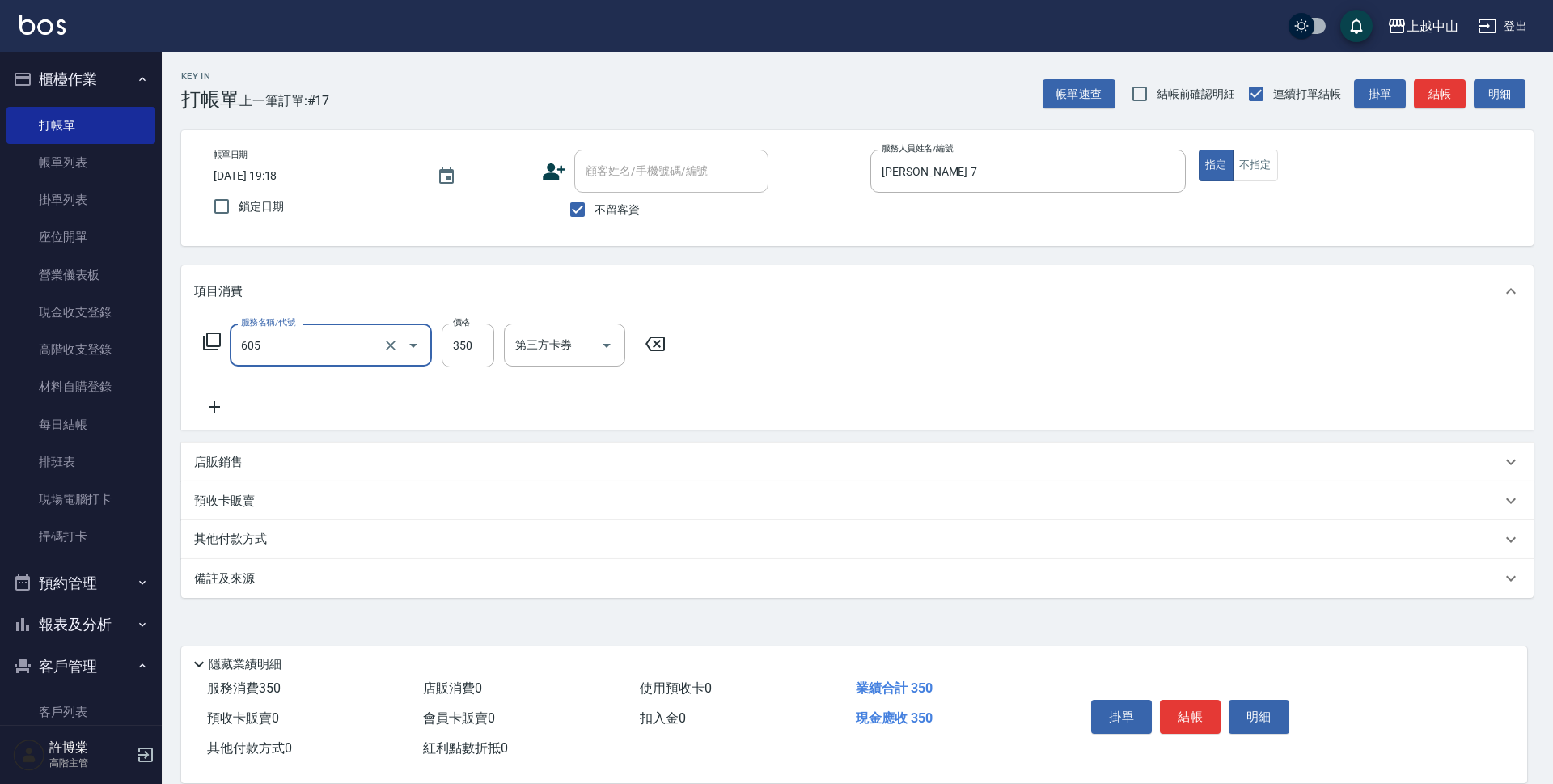
type input "洗髮 (女)(605)"
click at [565, 204] on input "不留客資" at bounding box center [578, 209] width 34 height 34
checkbox input "false"
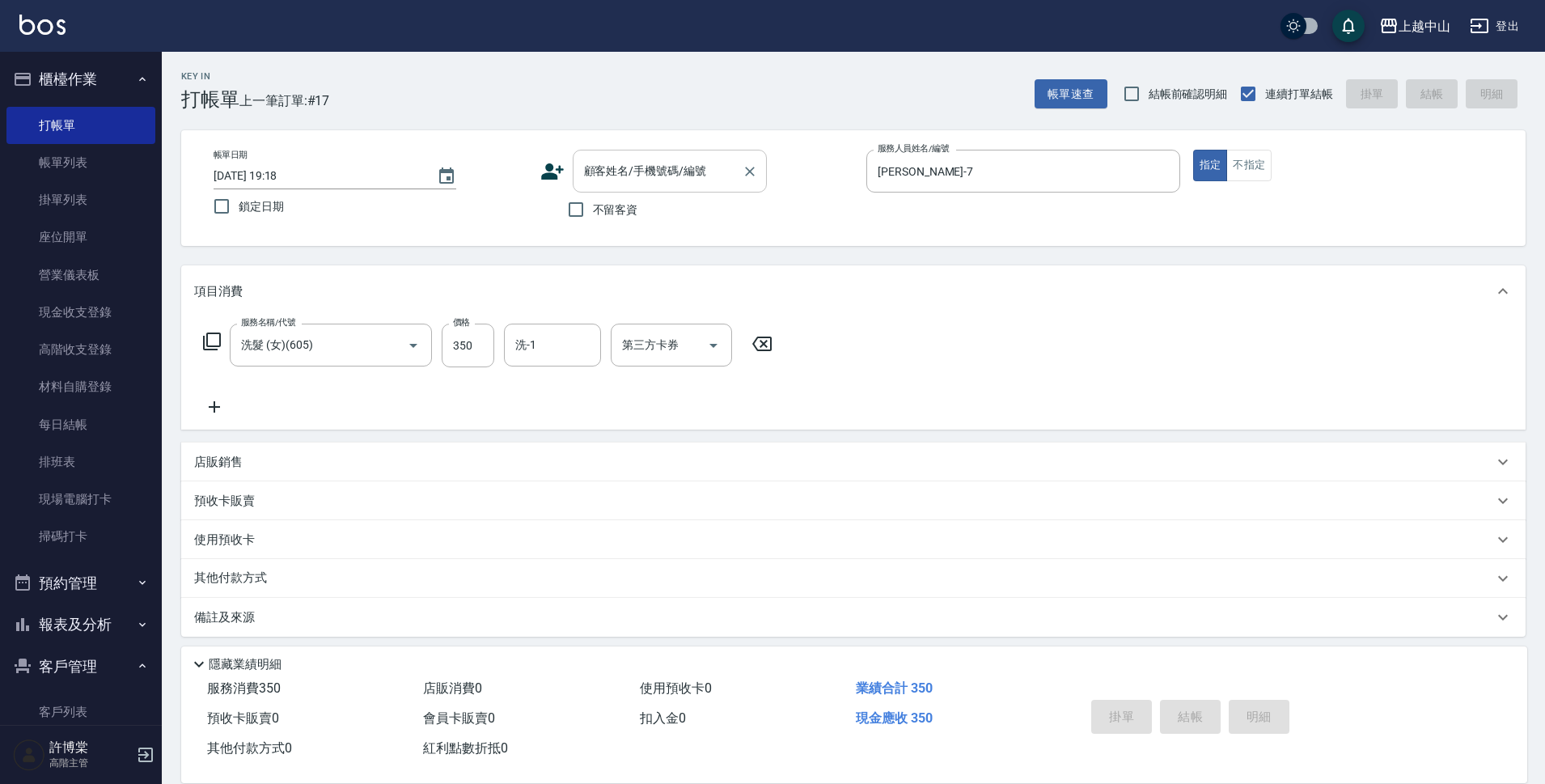
click at [607, 184] on input "顧客姓名/手機號碼/編號" at bounding box center [658, 172] width 155 height 29
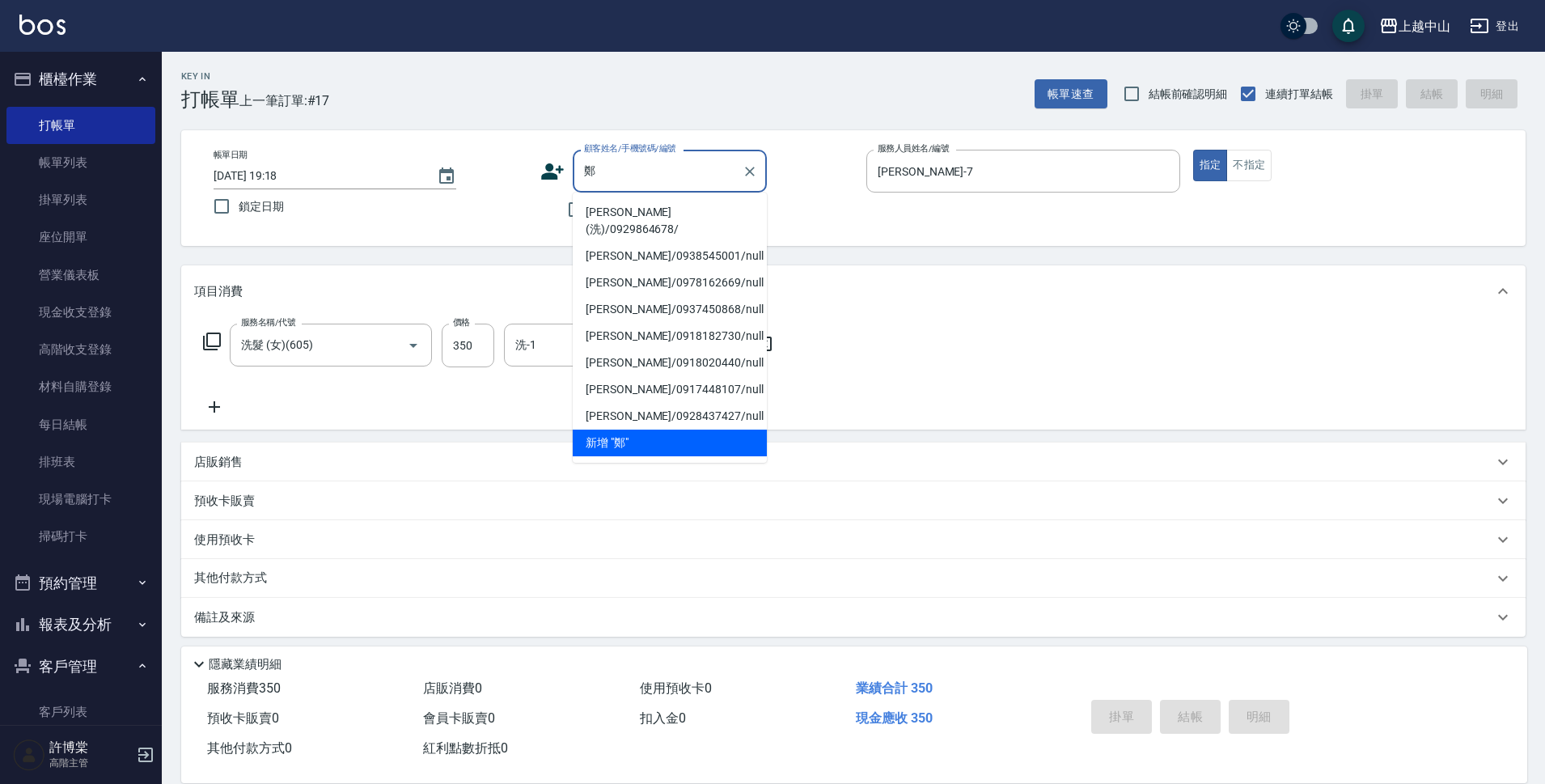
click at [616, 218] on li "[PERSON_NAME](洗)/0929864678/" at bounding box center [670, 221] width 194 height 44
type input "[PERSON_NAME](洗)/0929864678/"
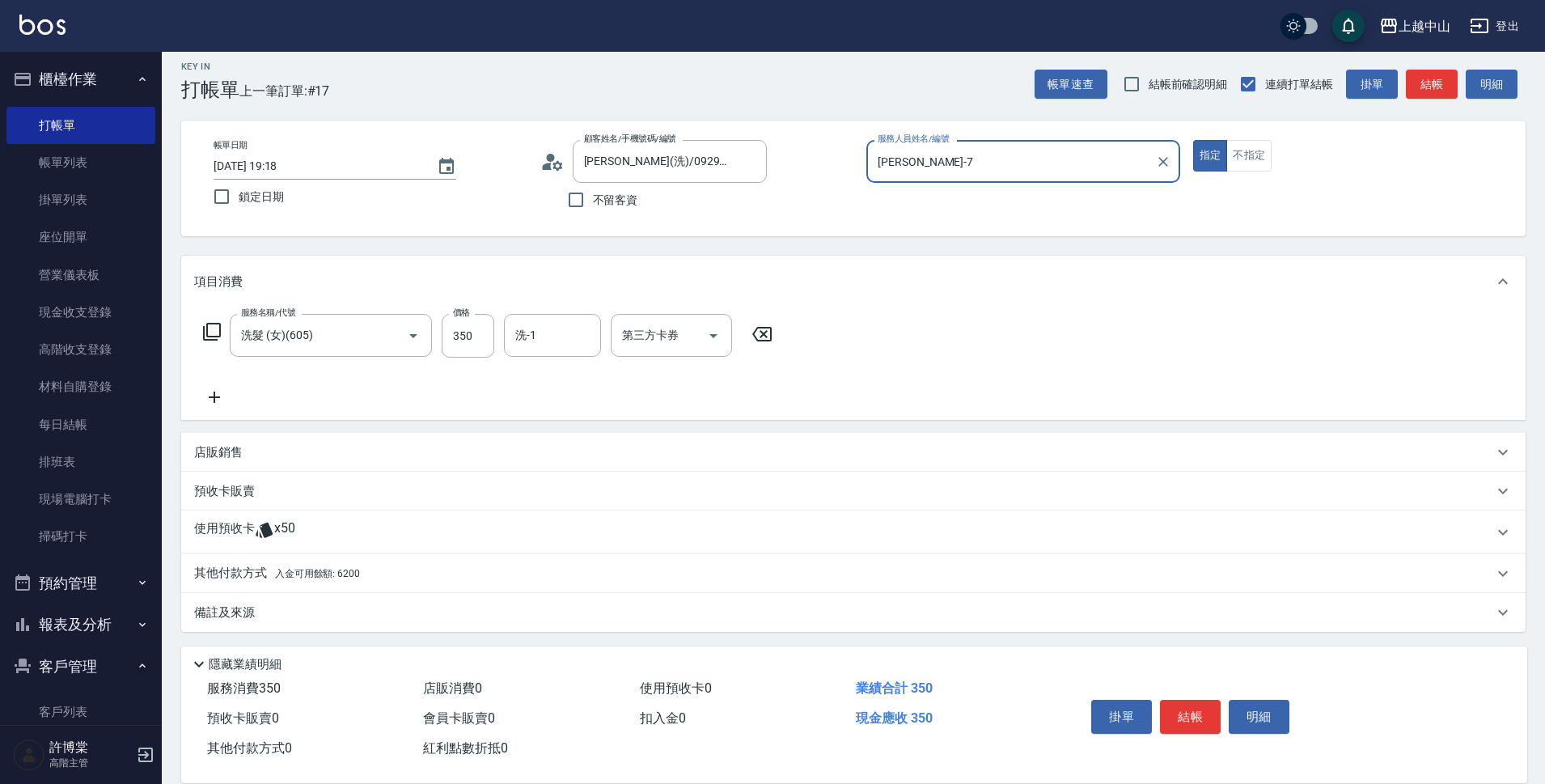
scroll to position [13, 0]
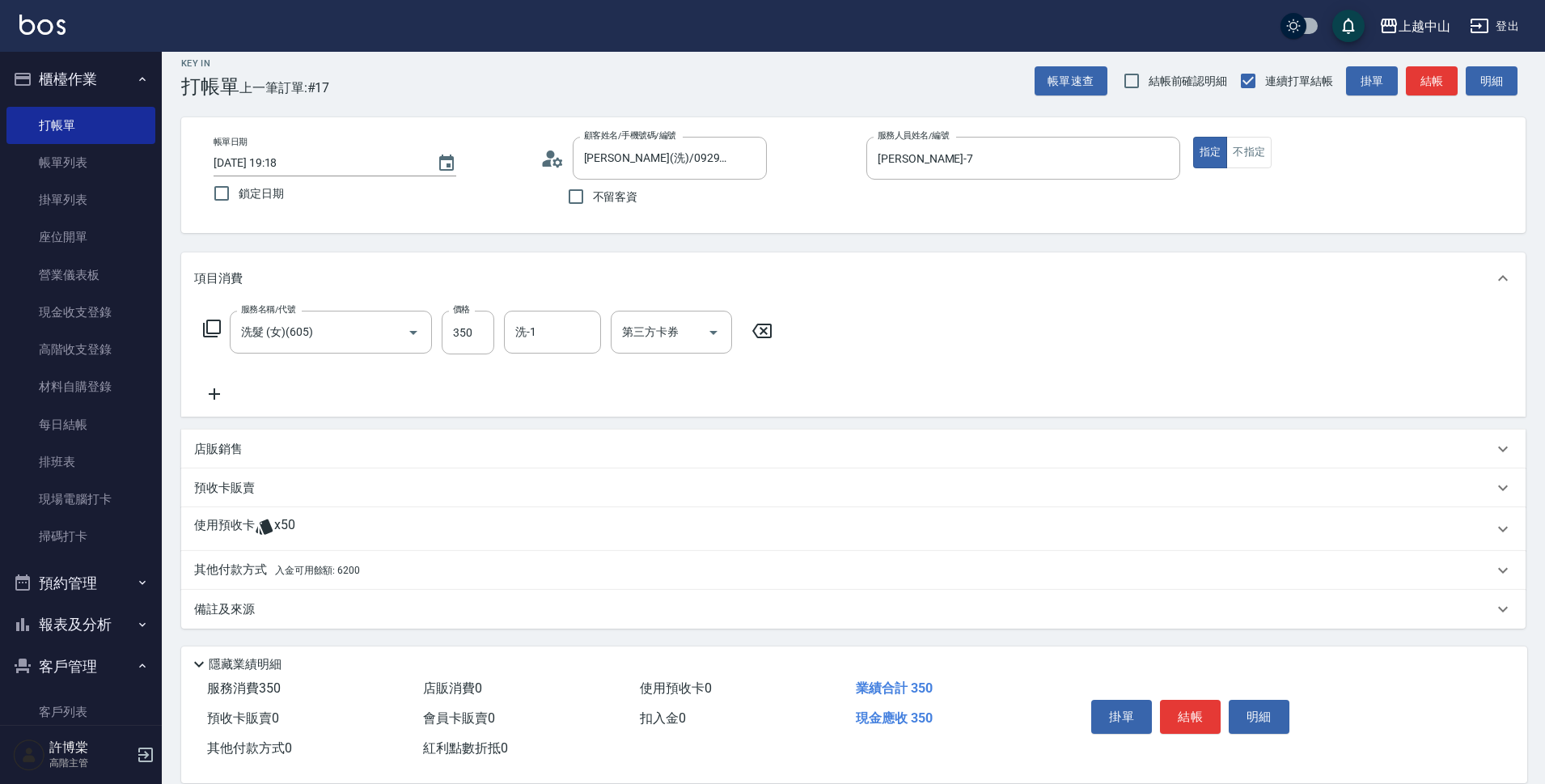
click at [314, 571] on span "入金可用餘額: 6200" at bounding box center [317, 570] width 85 height 12
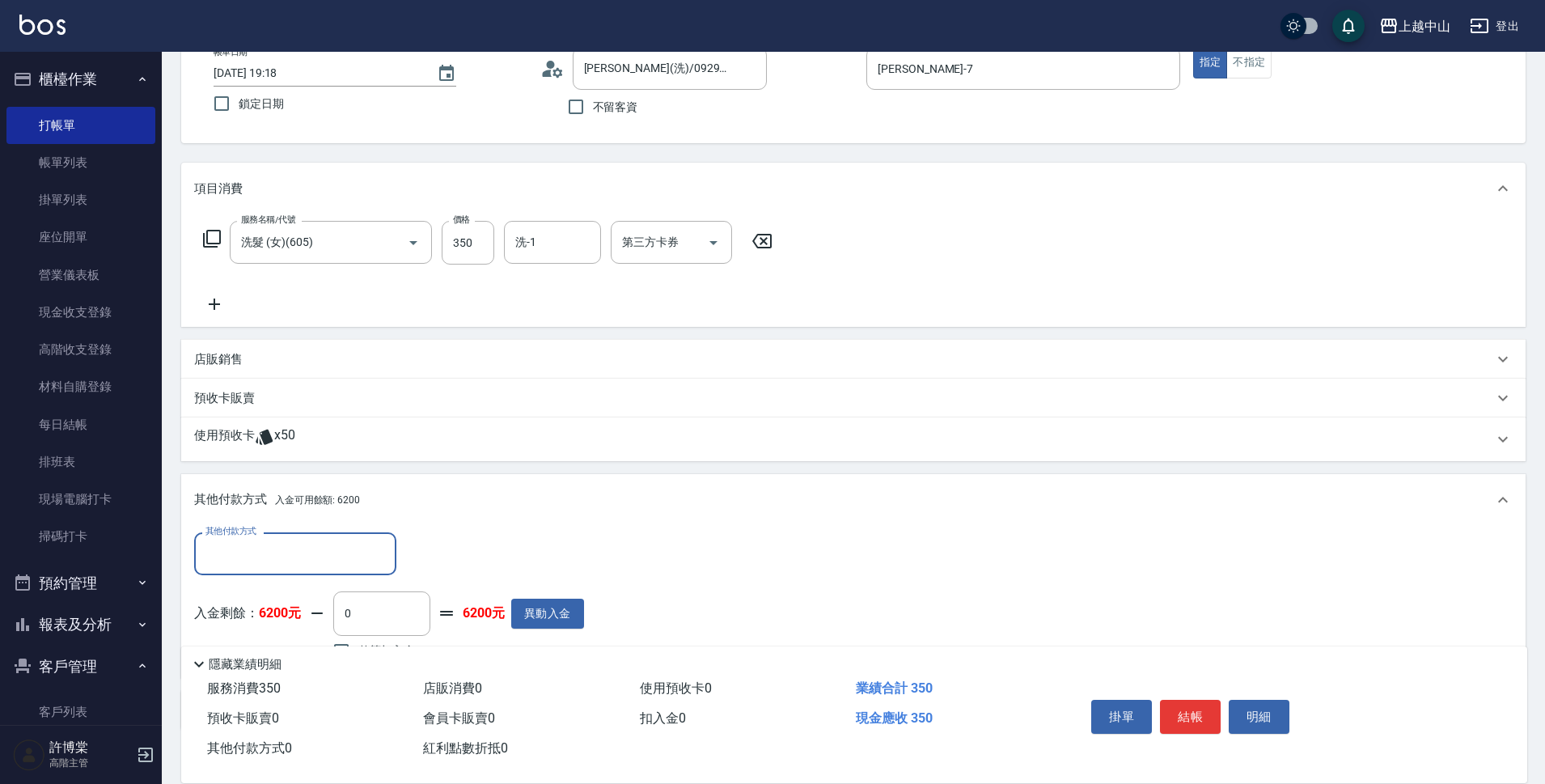
scroll to position [174, 0]
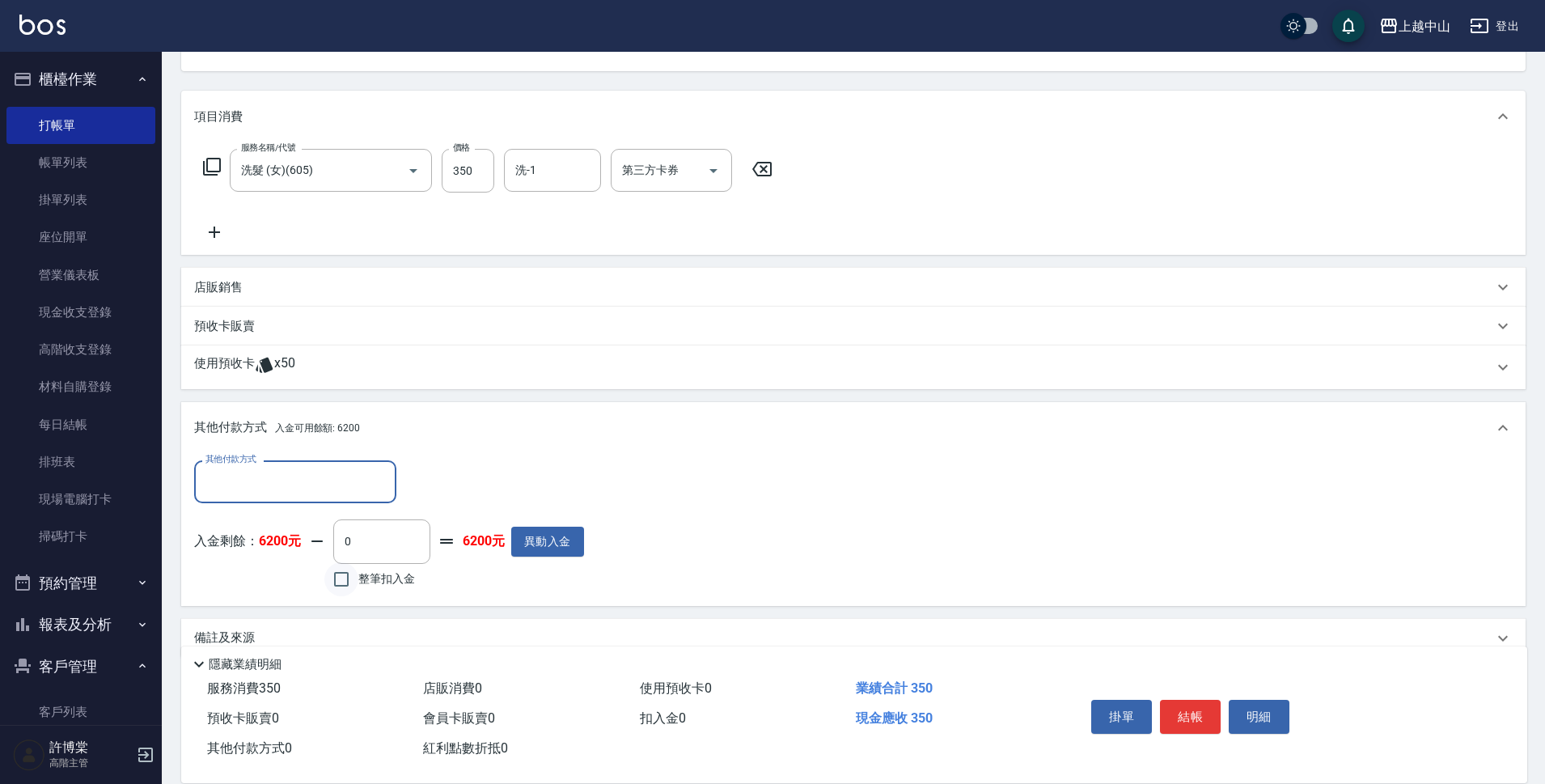
click at [339, 572] on input "整筆扣入金" at bounding box center [341, 579] width 34 height 34
checkbox input "true"
type input "350"
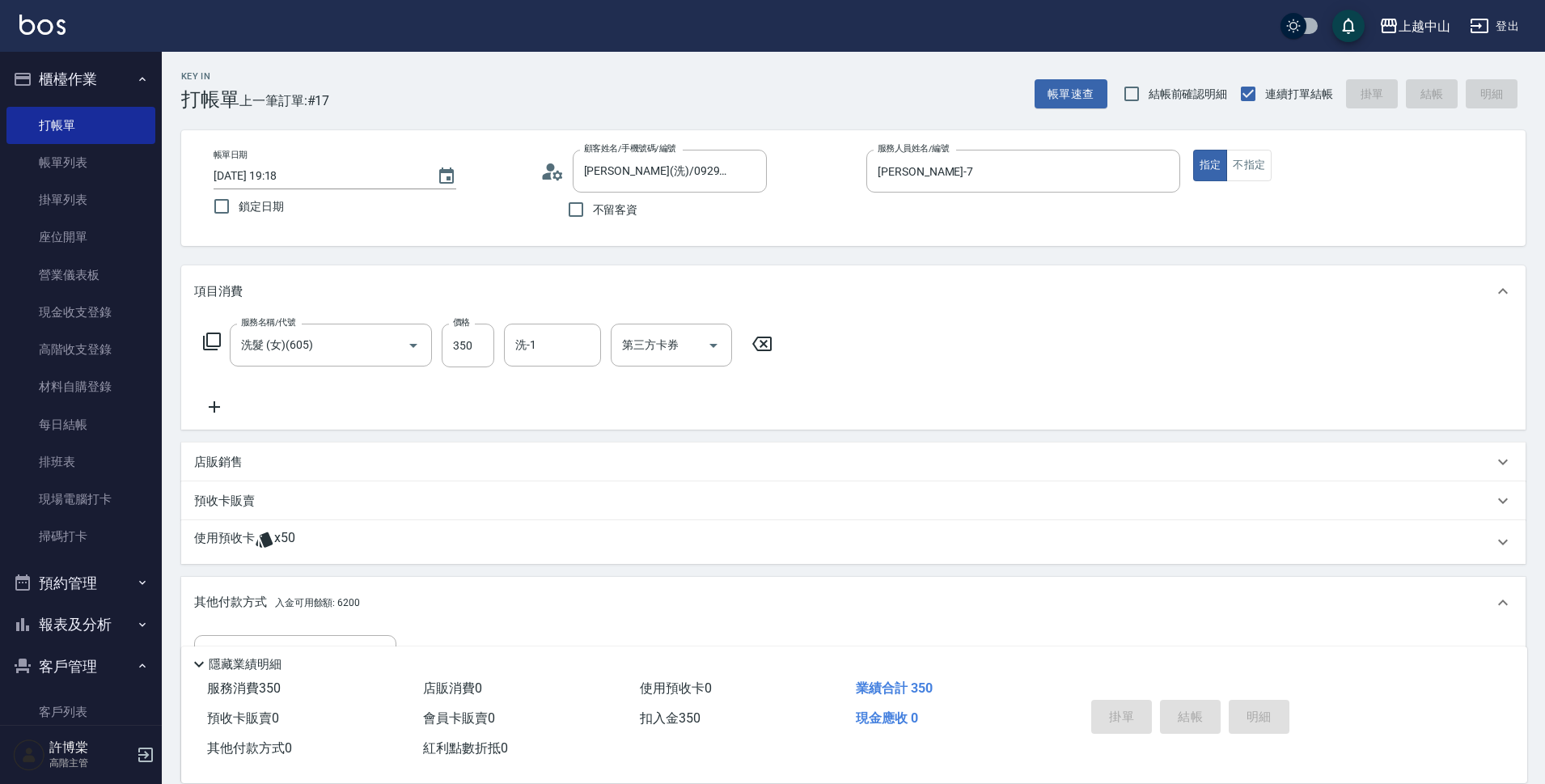
type input "[DATE] 19:19"
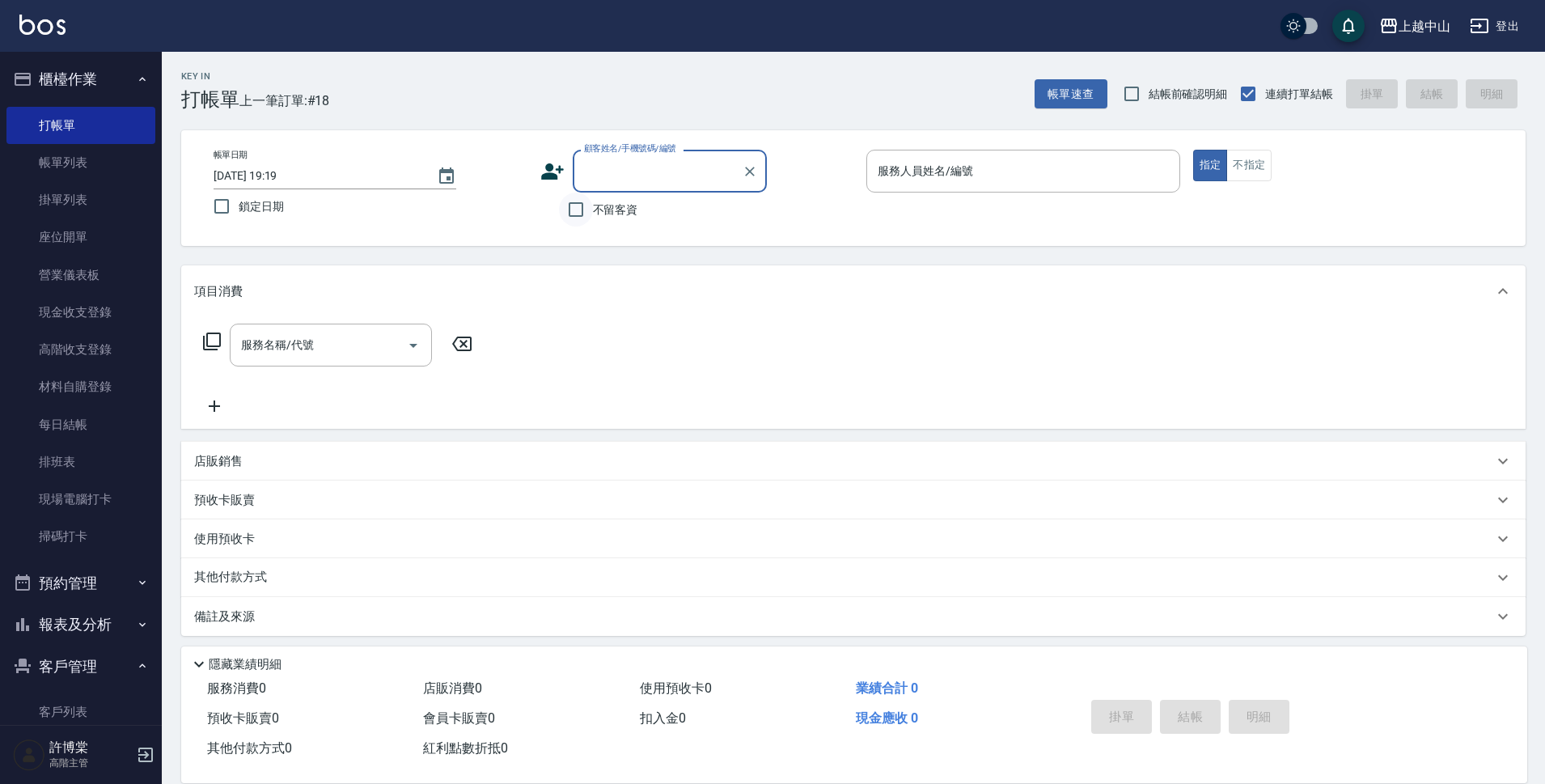
click at [582, 207] on input "不留客資" at bounding box center [576, 209] width 34 height 34
checkbox input "true"
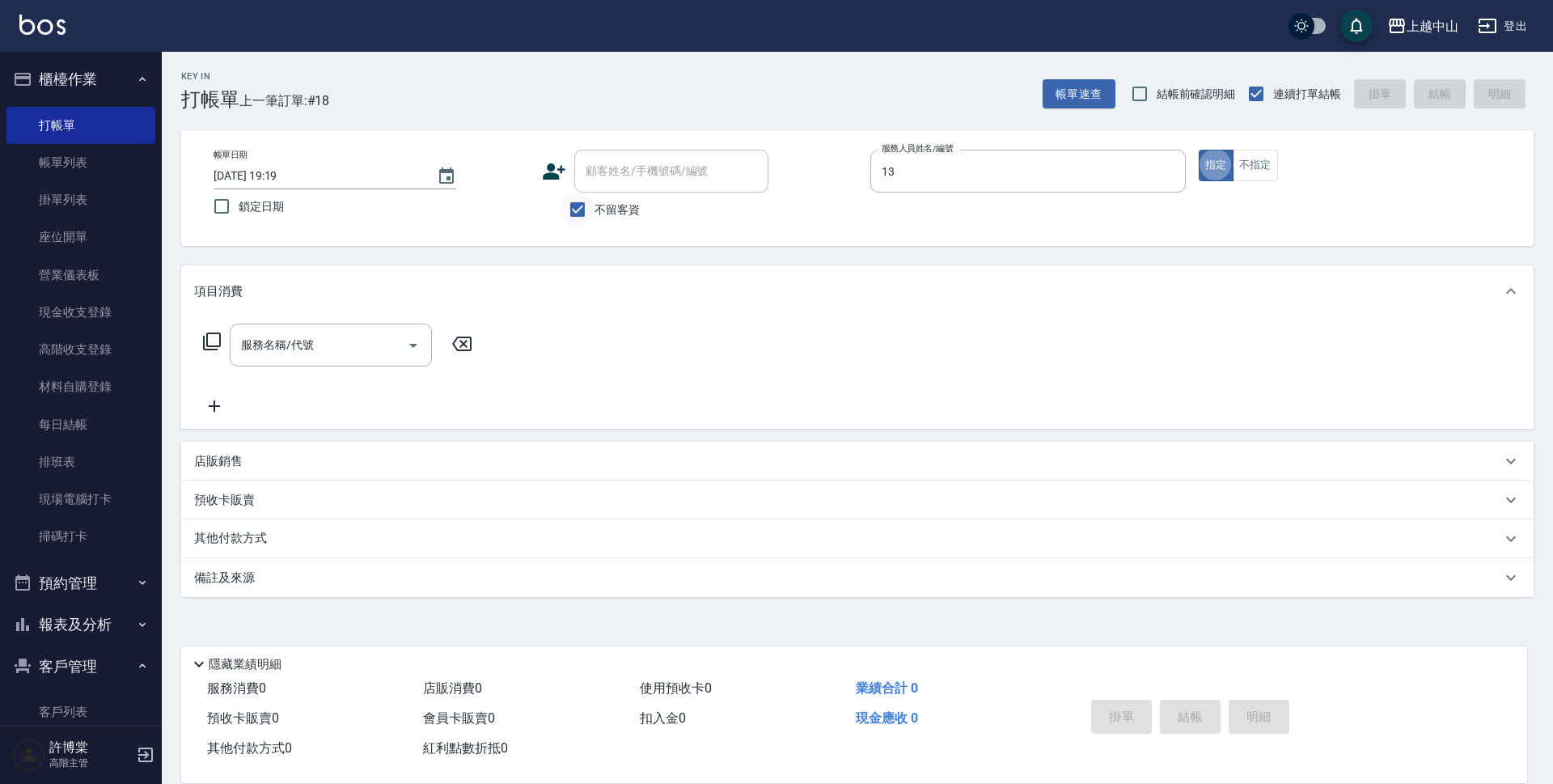
type input "KIKI-13"
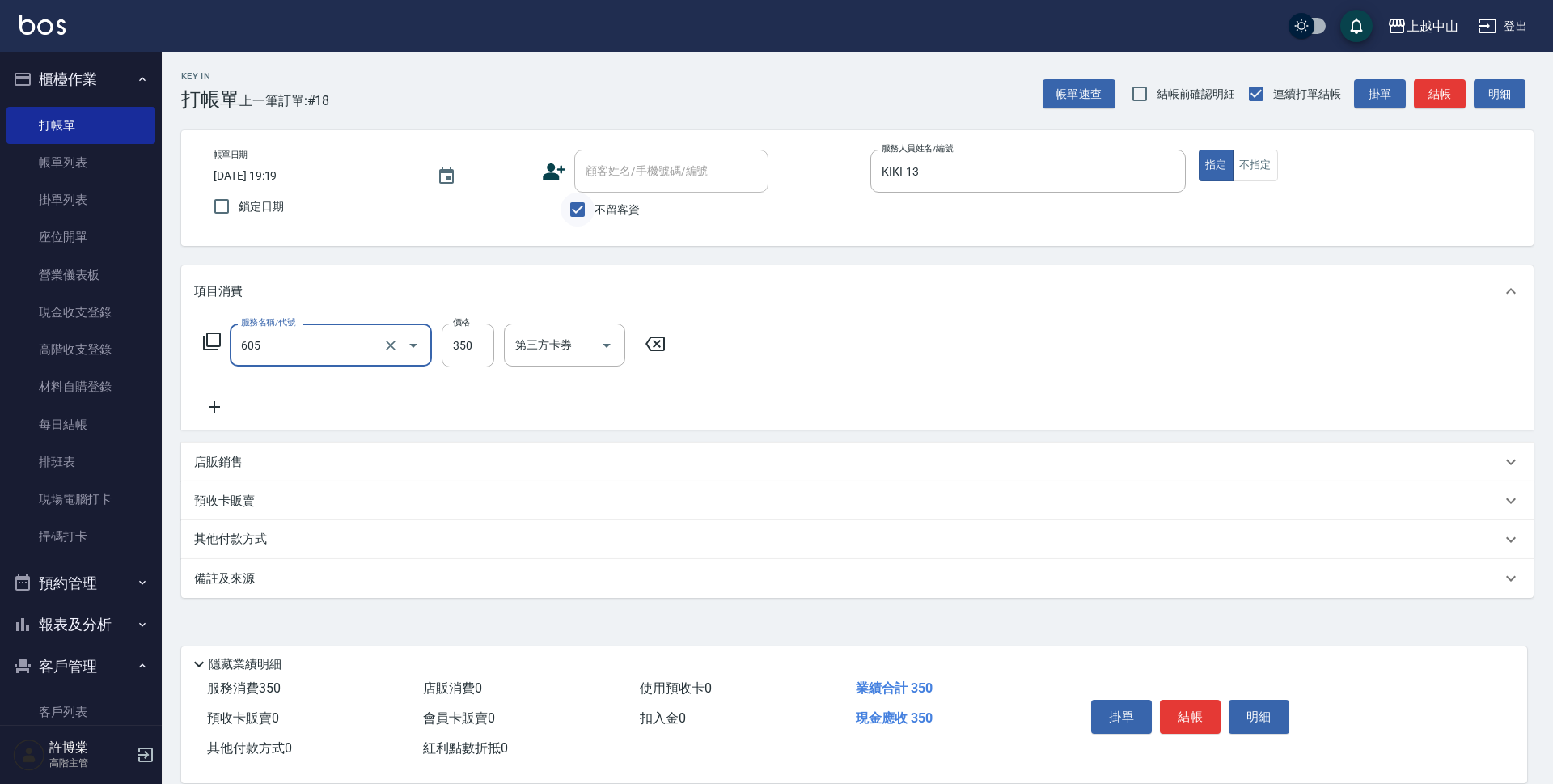
type input "洗髮 (女)(605)"
type input "400"
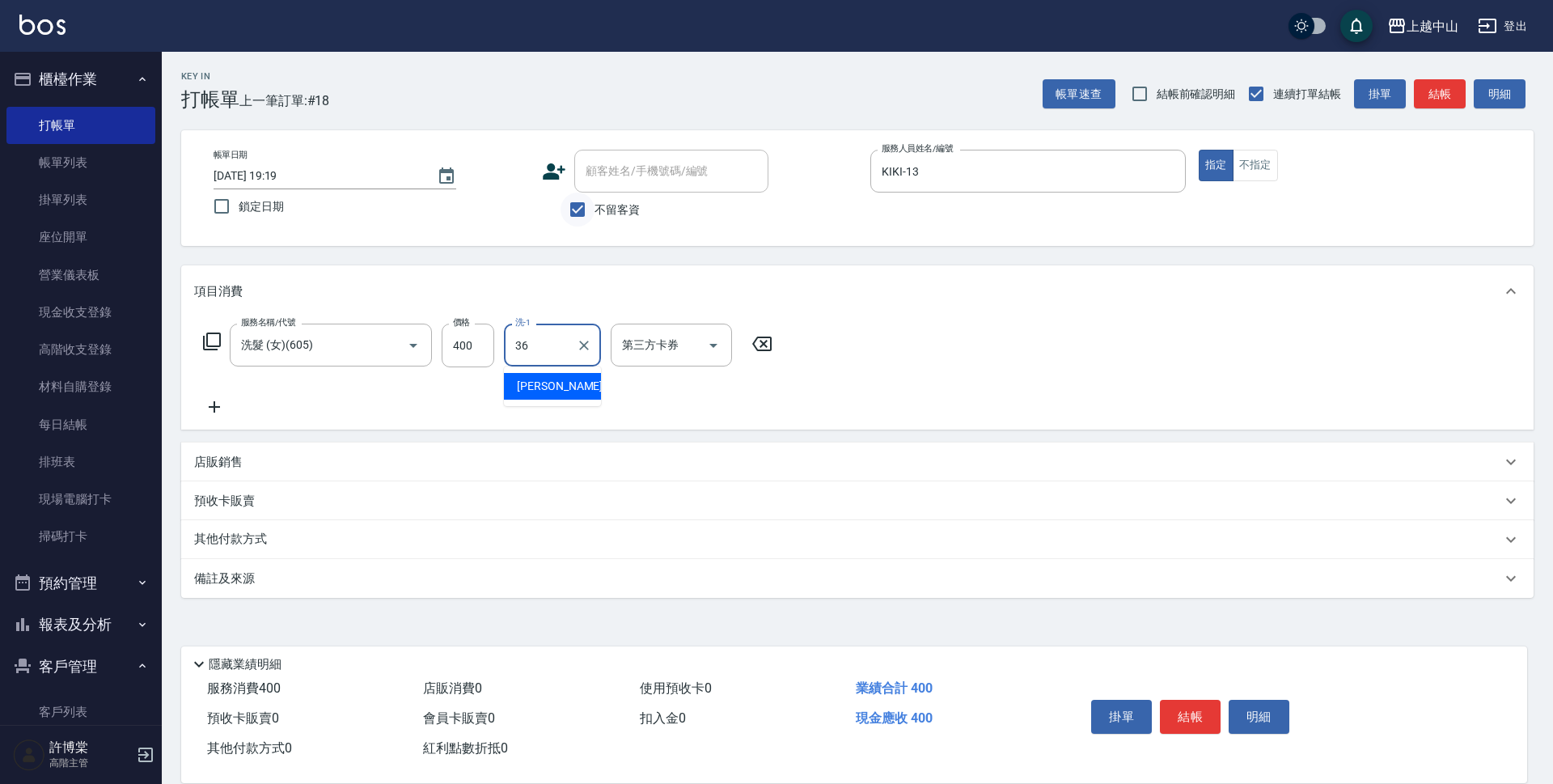
type input "薇慈-36"
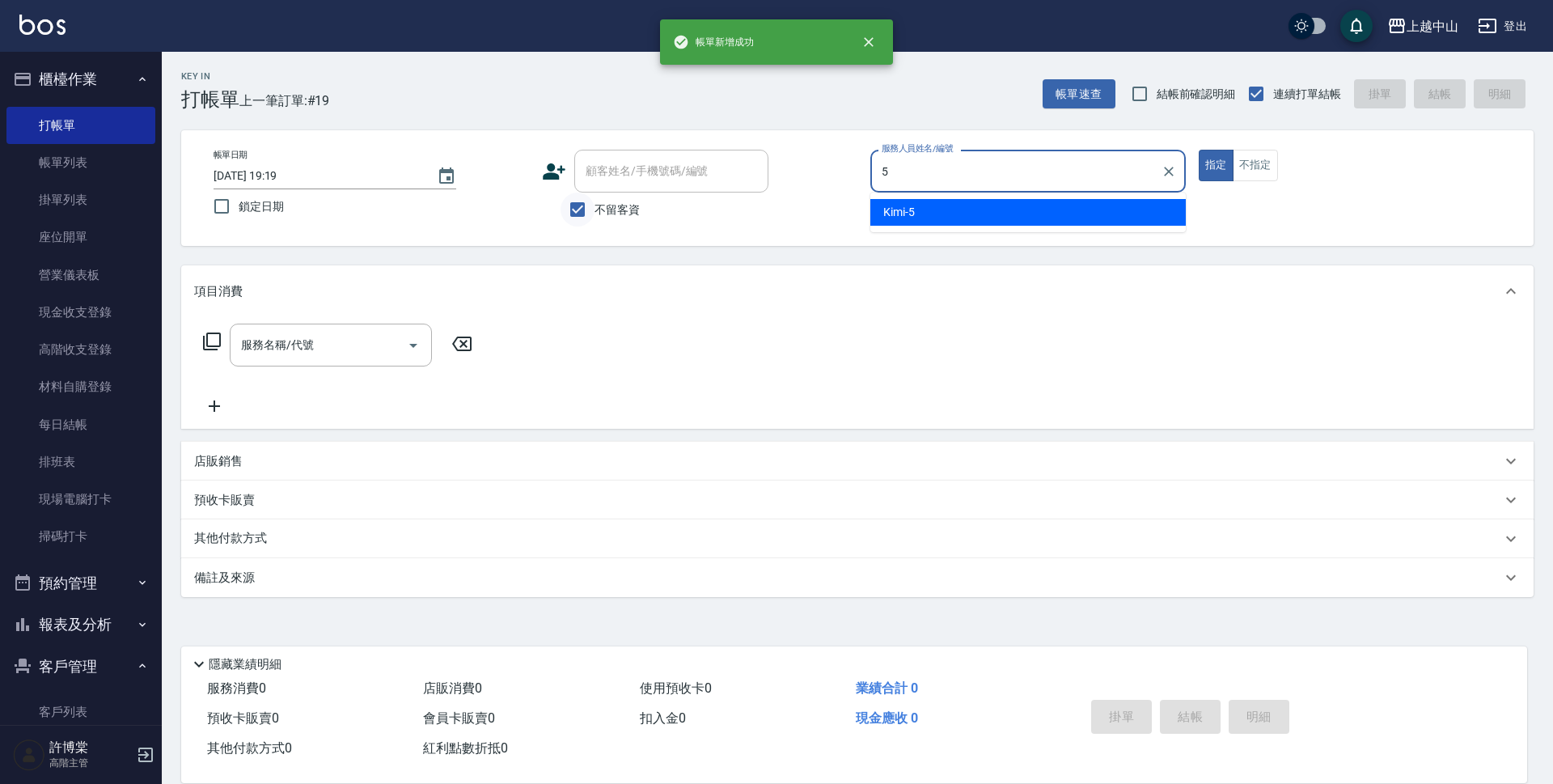
type input "Kimi-5"
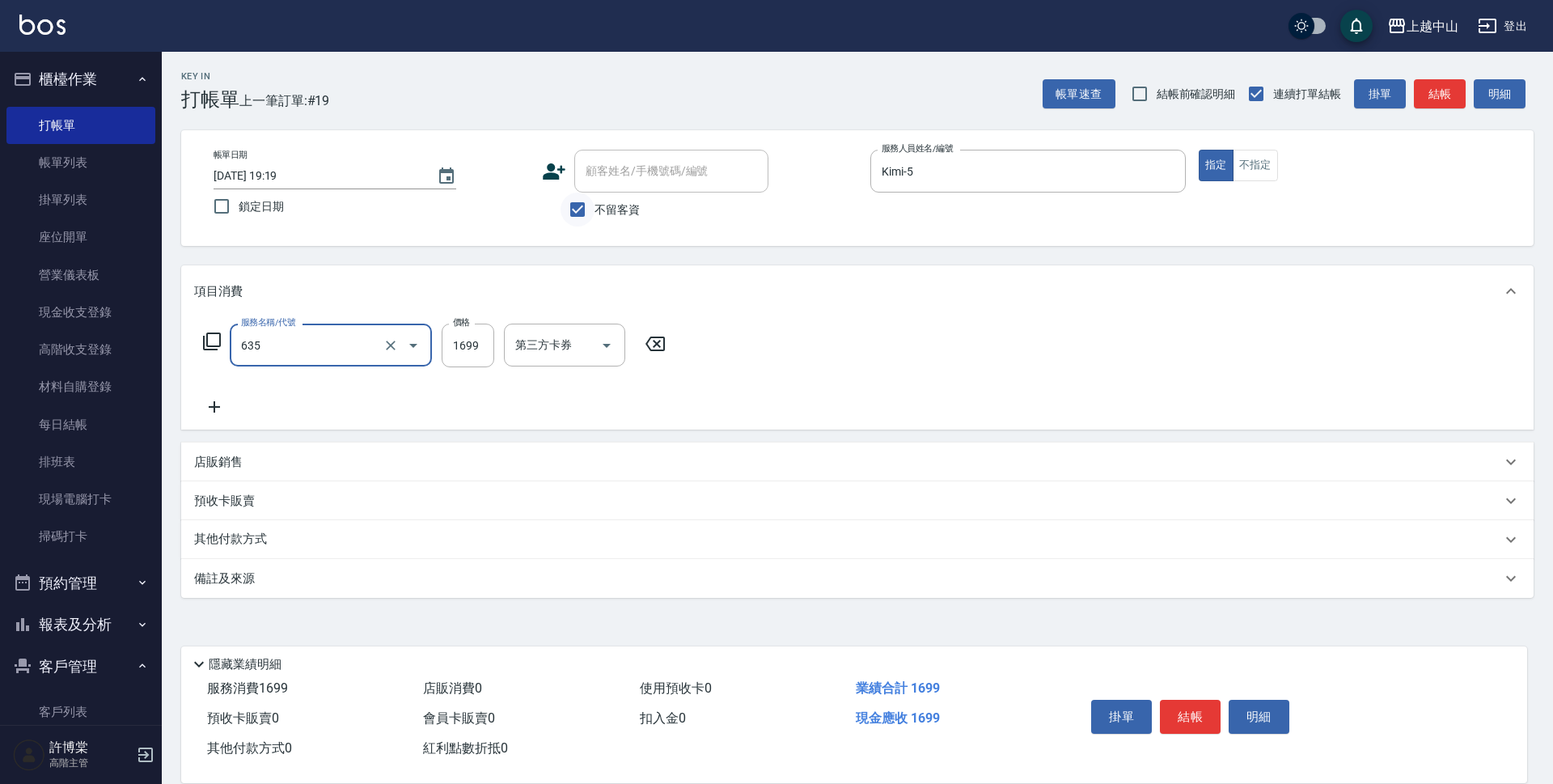
type input "兩段自備單次(635)"
type input "999"
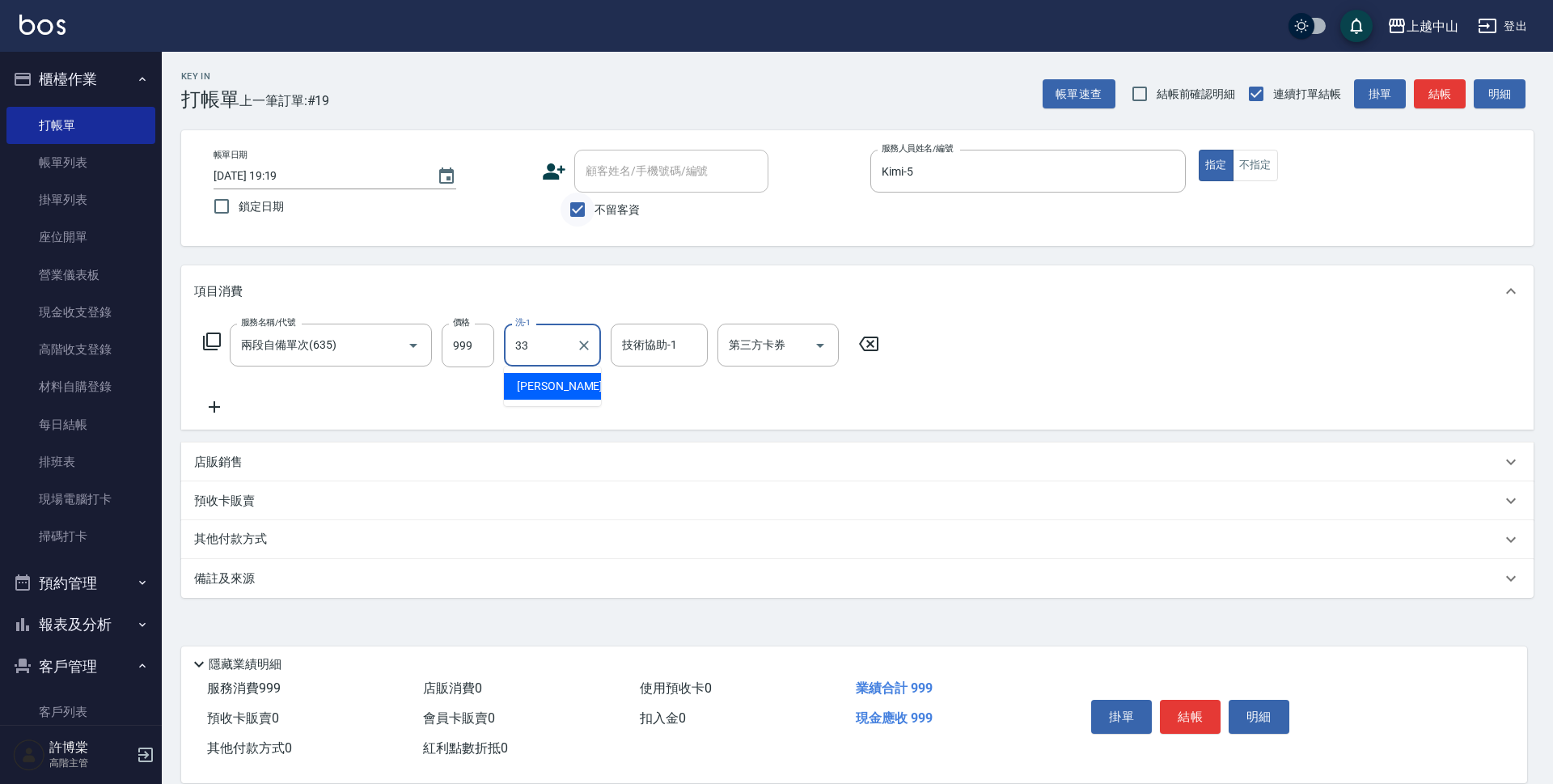
type input "[PERSON_NAME]-33"
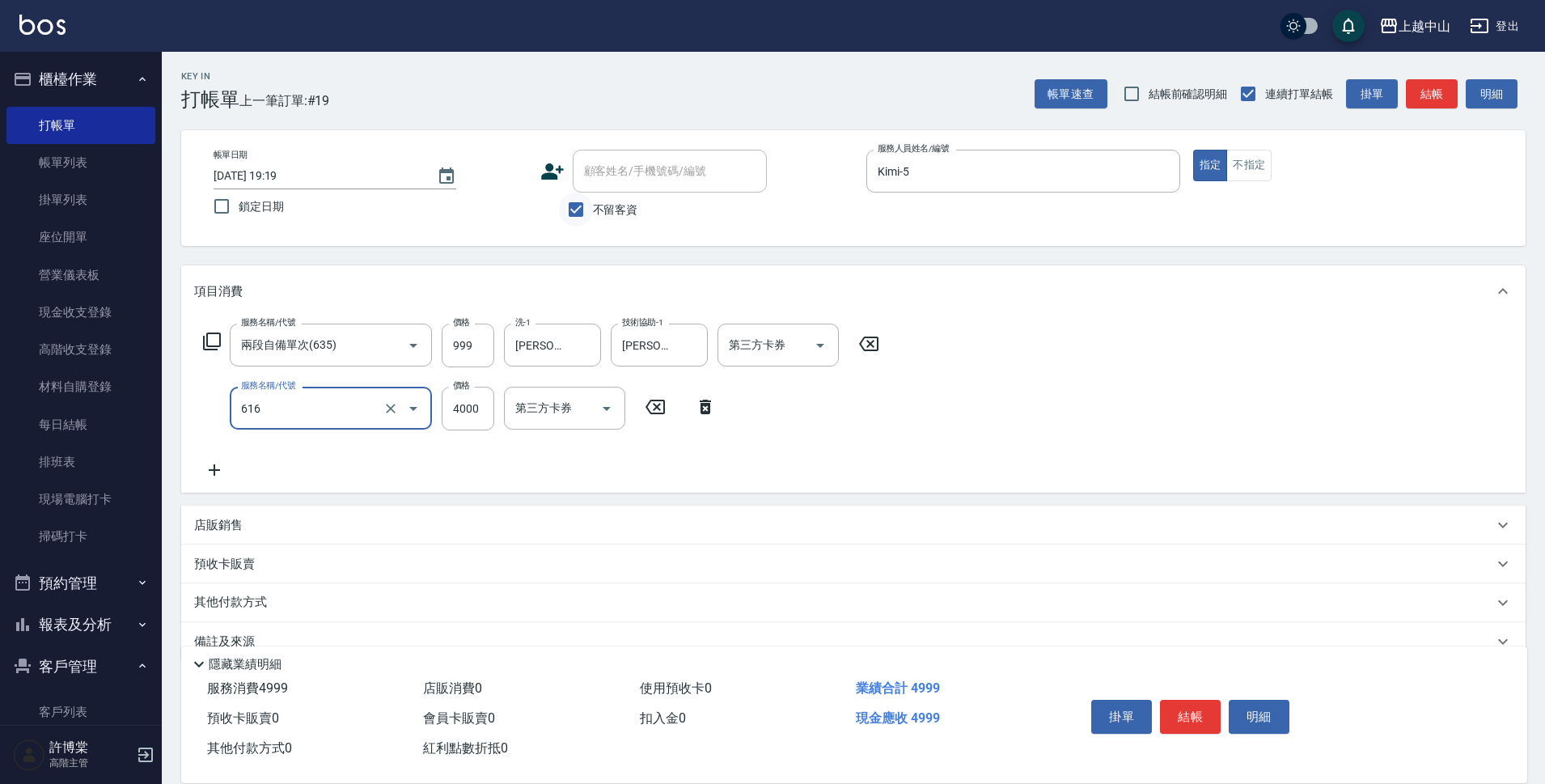
type input "自備接髮(616)"
type input "2000"
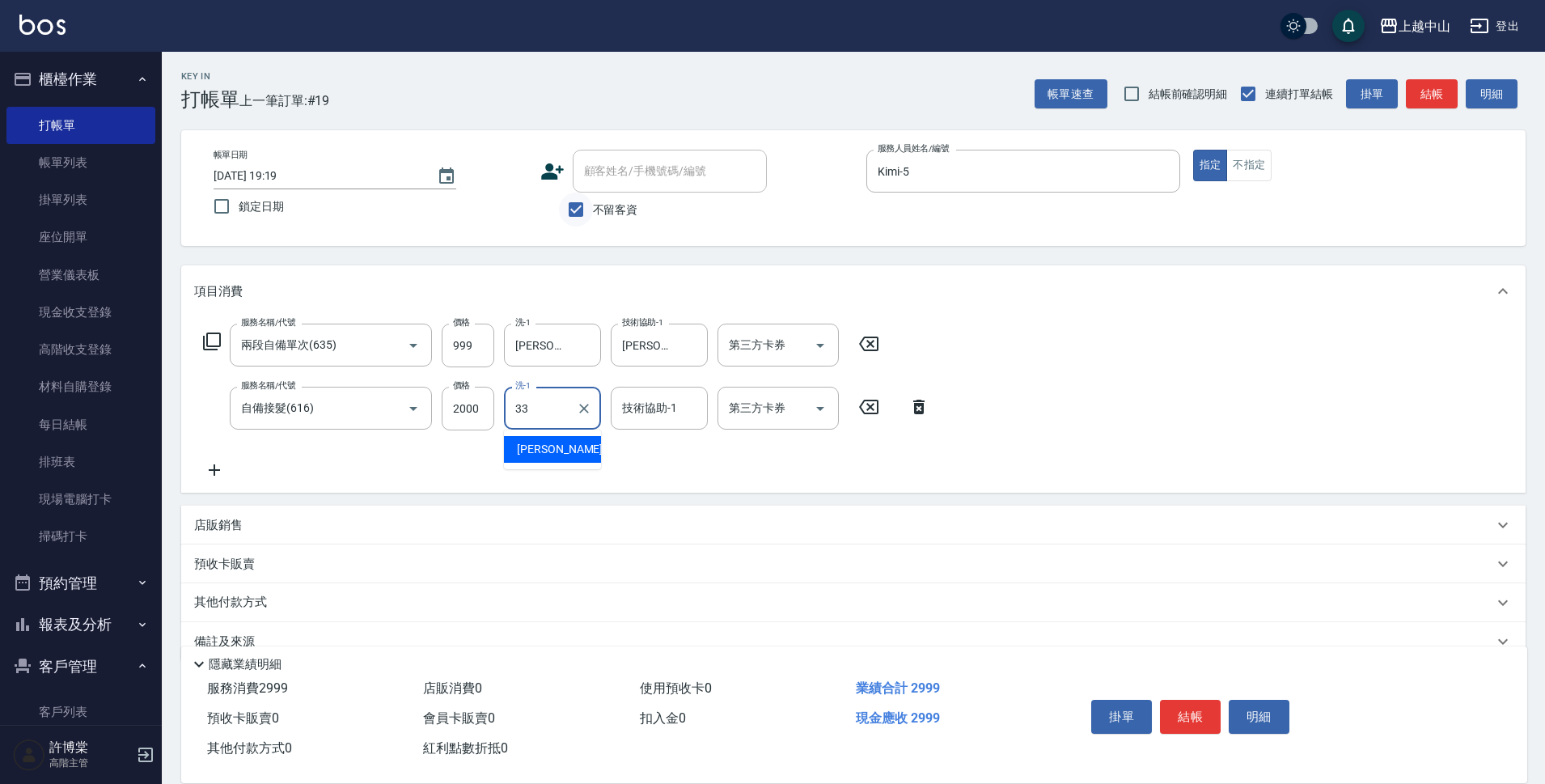
type input "[PERSON_NAME]-33"
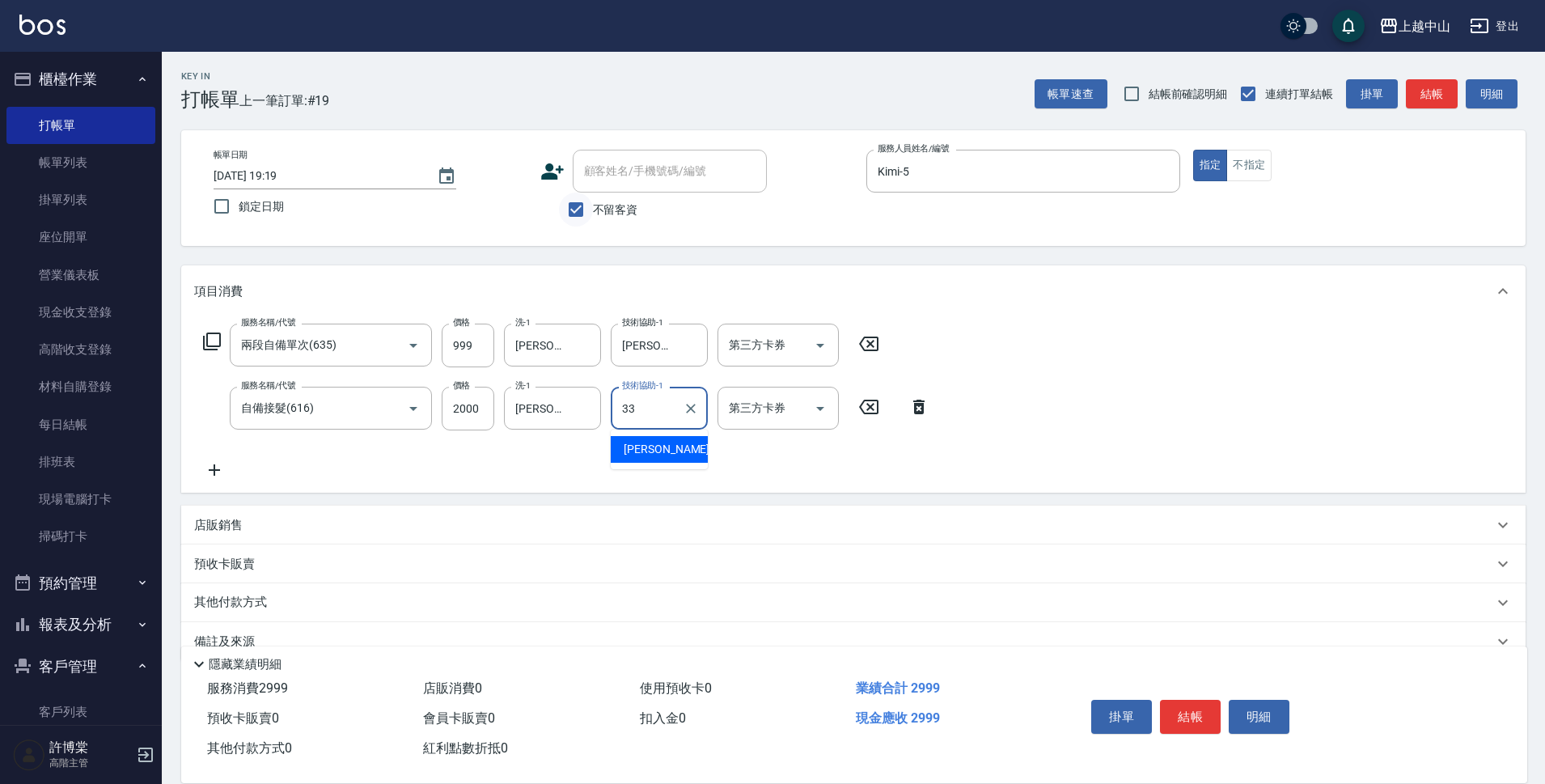
type input "[PERSON_NAME]-33"
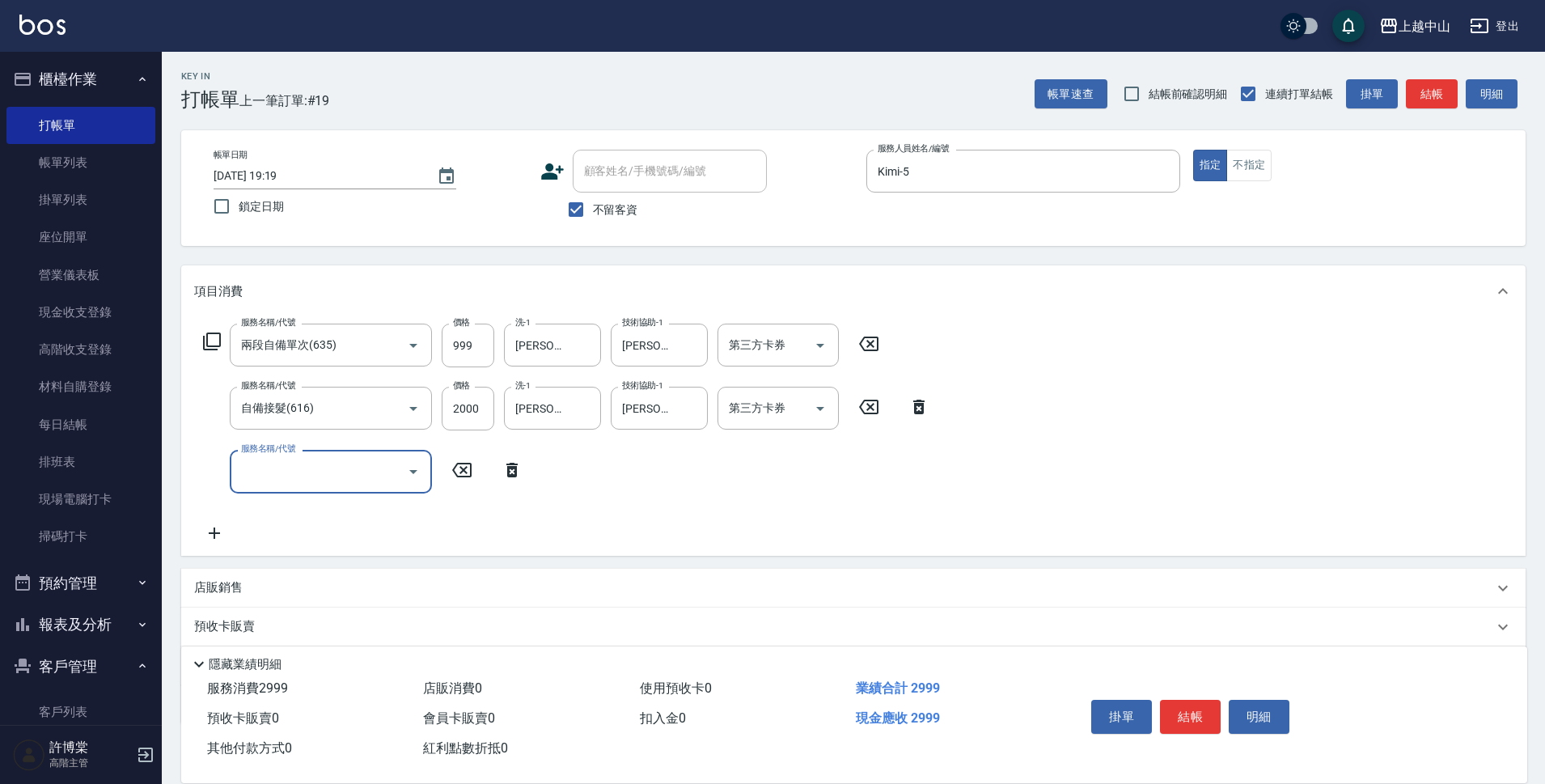
click at [216, 346] on icon at bounding box center [212, 341] width 18 height 18
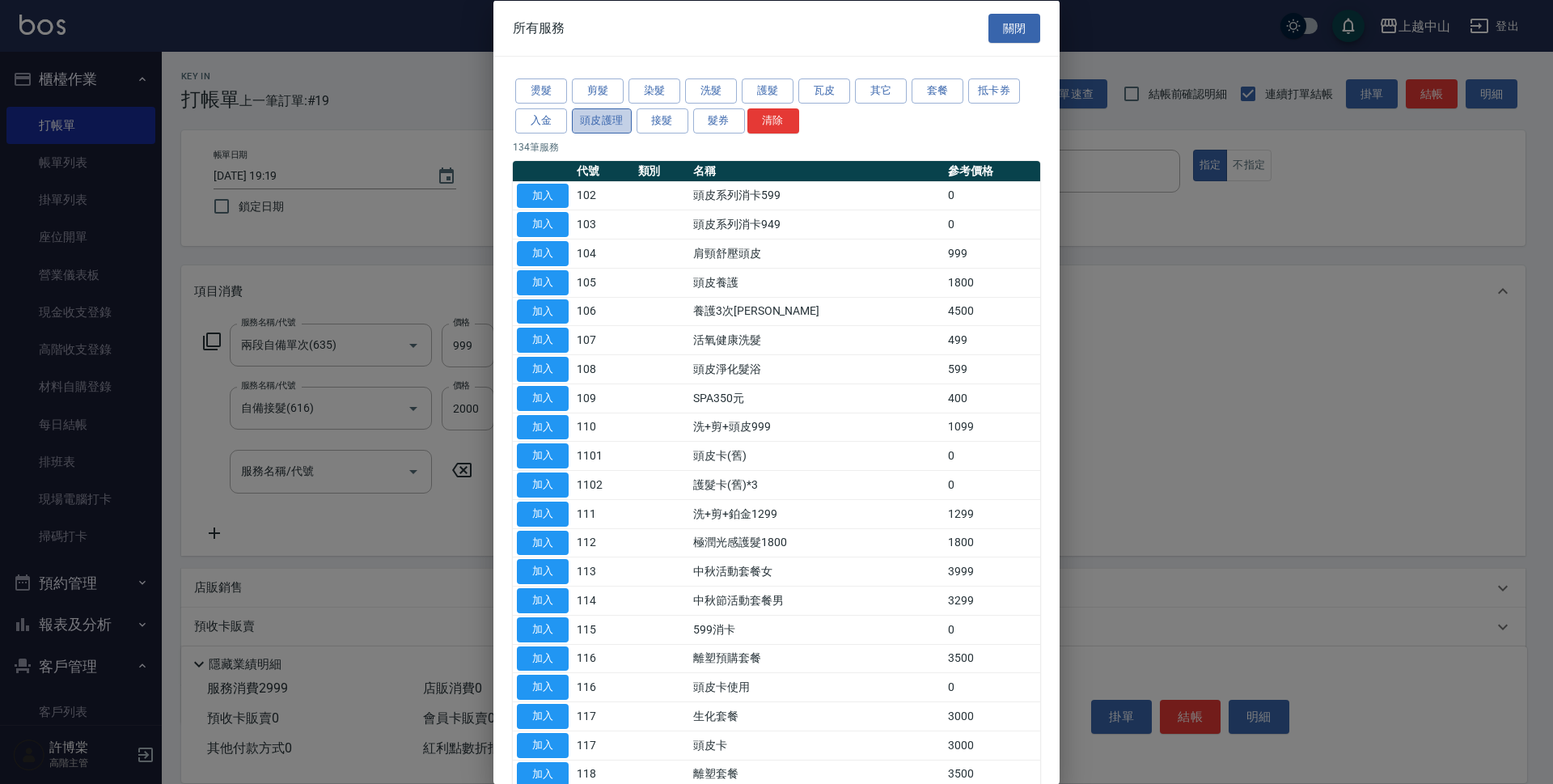
click at [617, 116] on button "頭皮護理" at bounding box center [602, 120] width 60 height 25
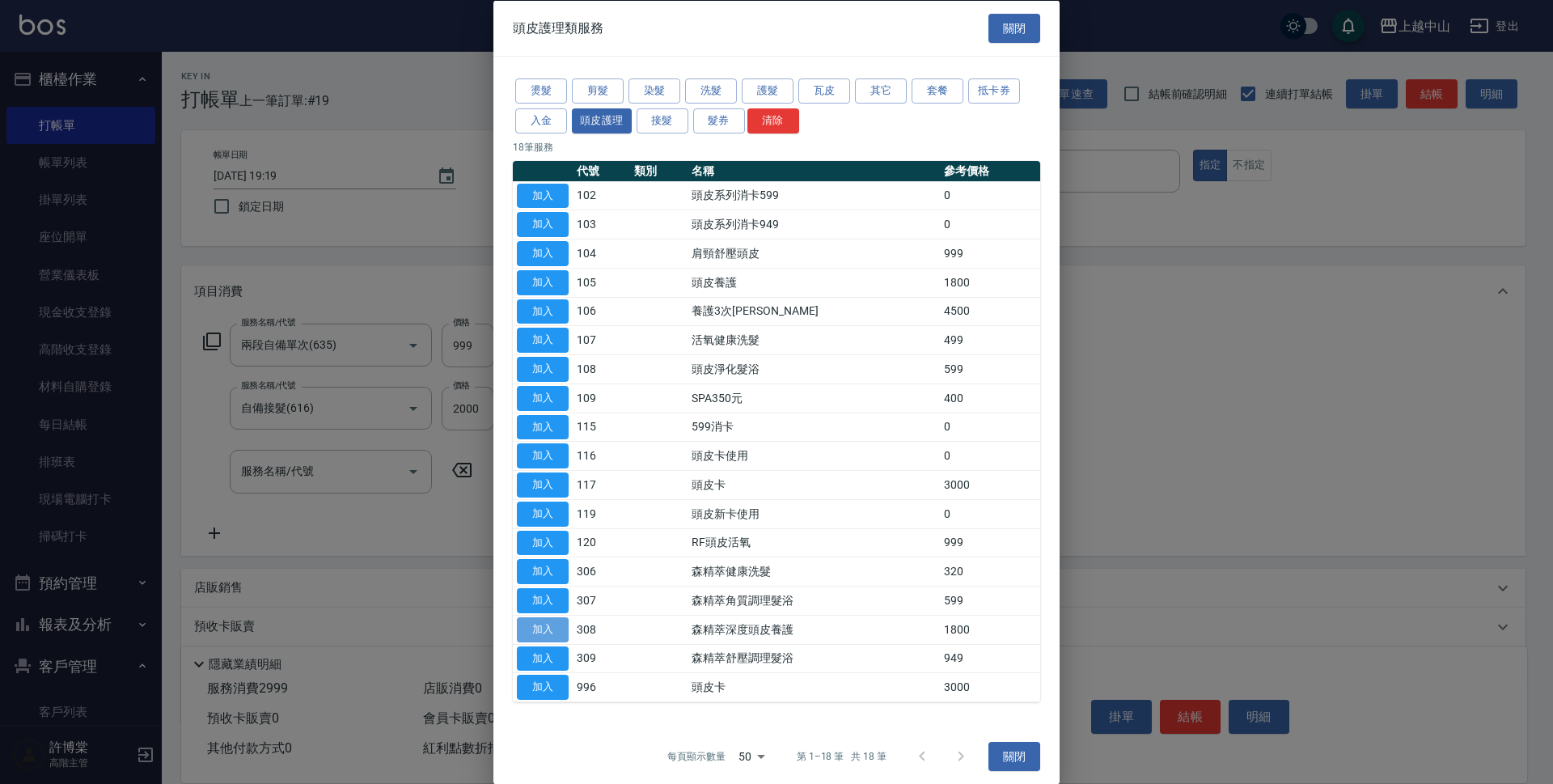
click at [551, 630] on button "加入" at bounding box center [543, 629] width 52 height 25
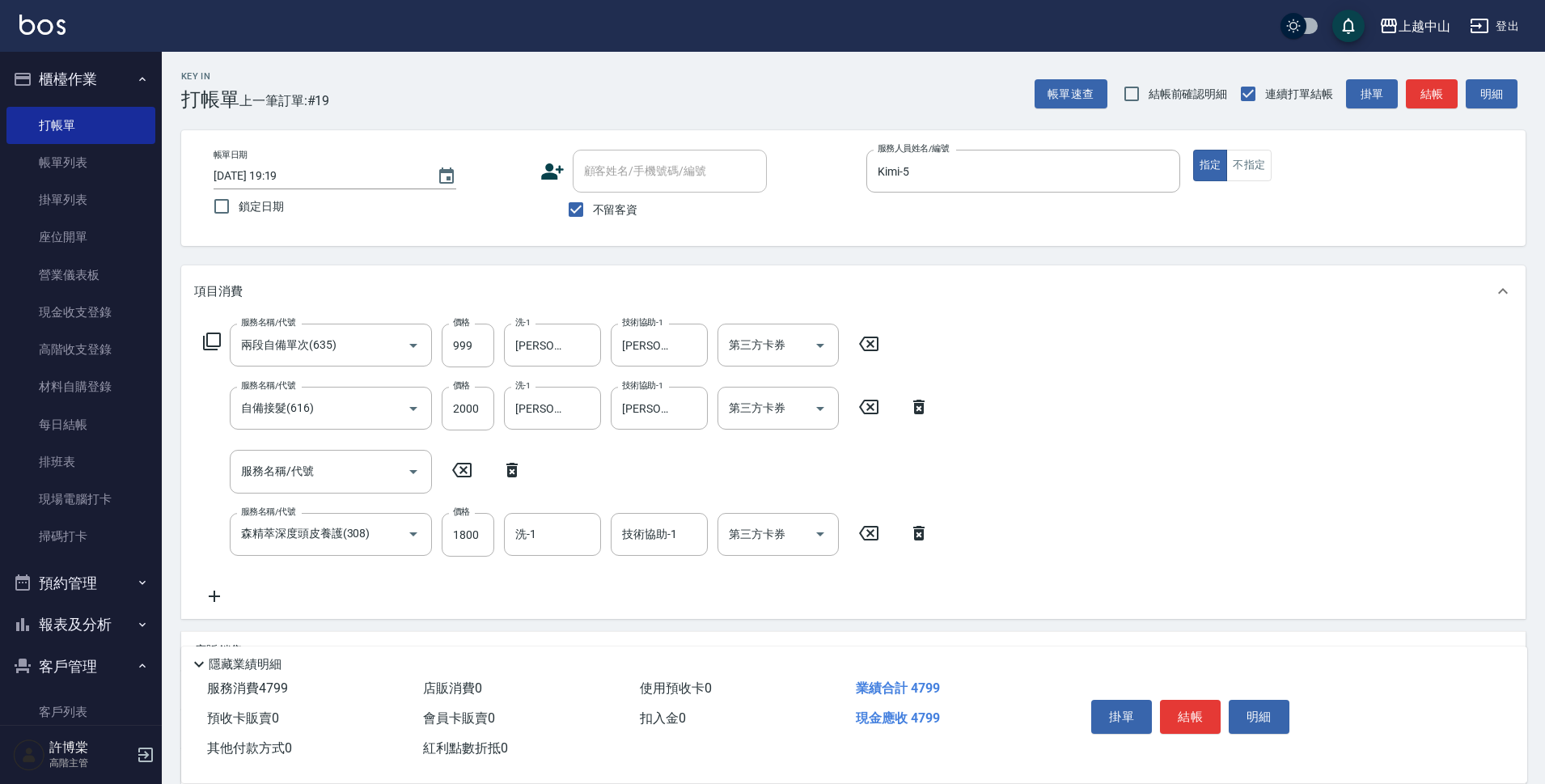
click at [513, 467] on icon at bounding box center [512, 470] width 12 height 14
type input "森精萃深度頭皮養護(308)"
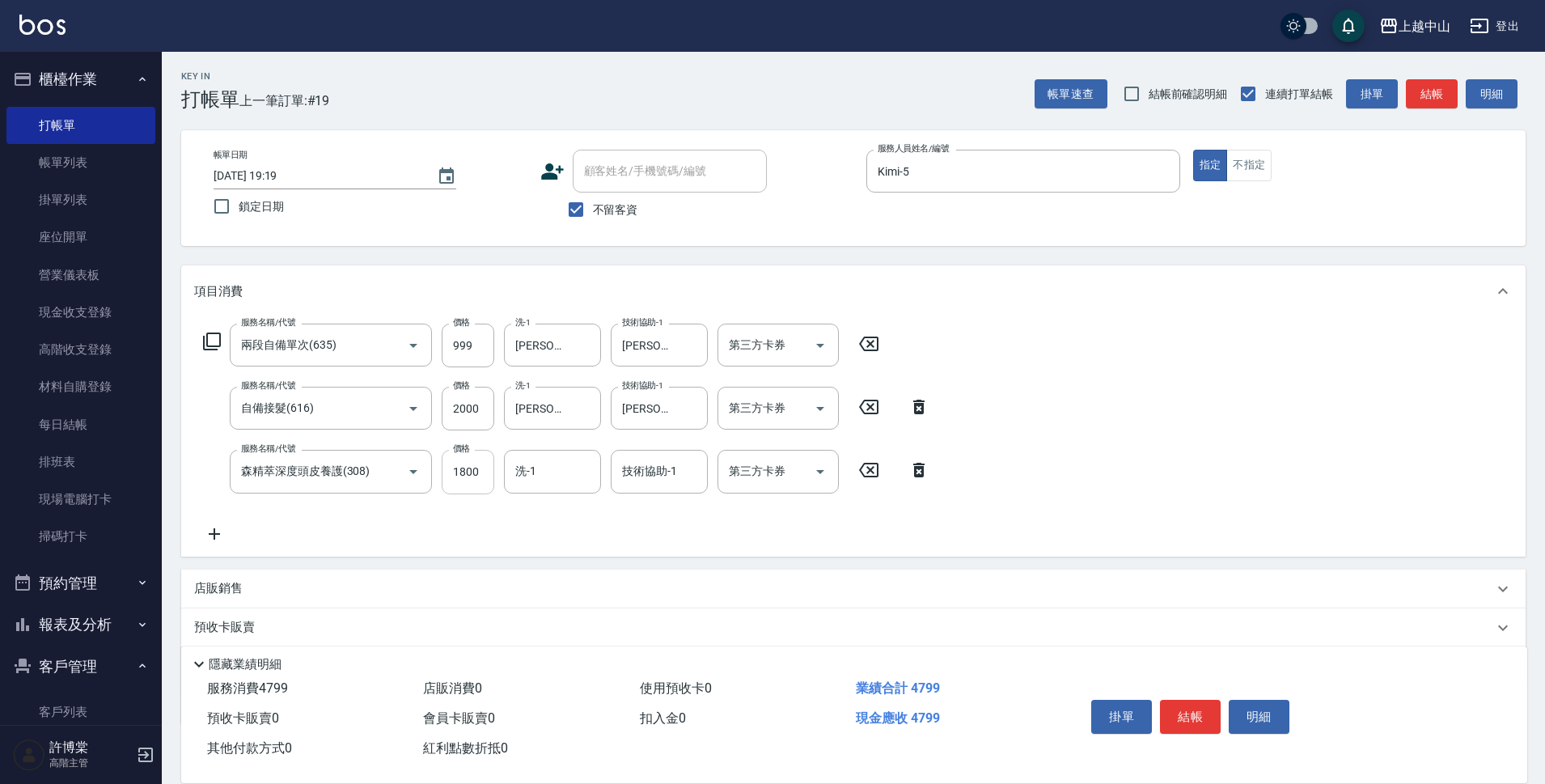
click at [467, 473] on input "1800" at bounding box center [468, 471] width 53 height 44
type input "1600"
type input "[PERSON_NAME]-33"
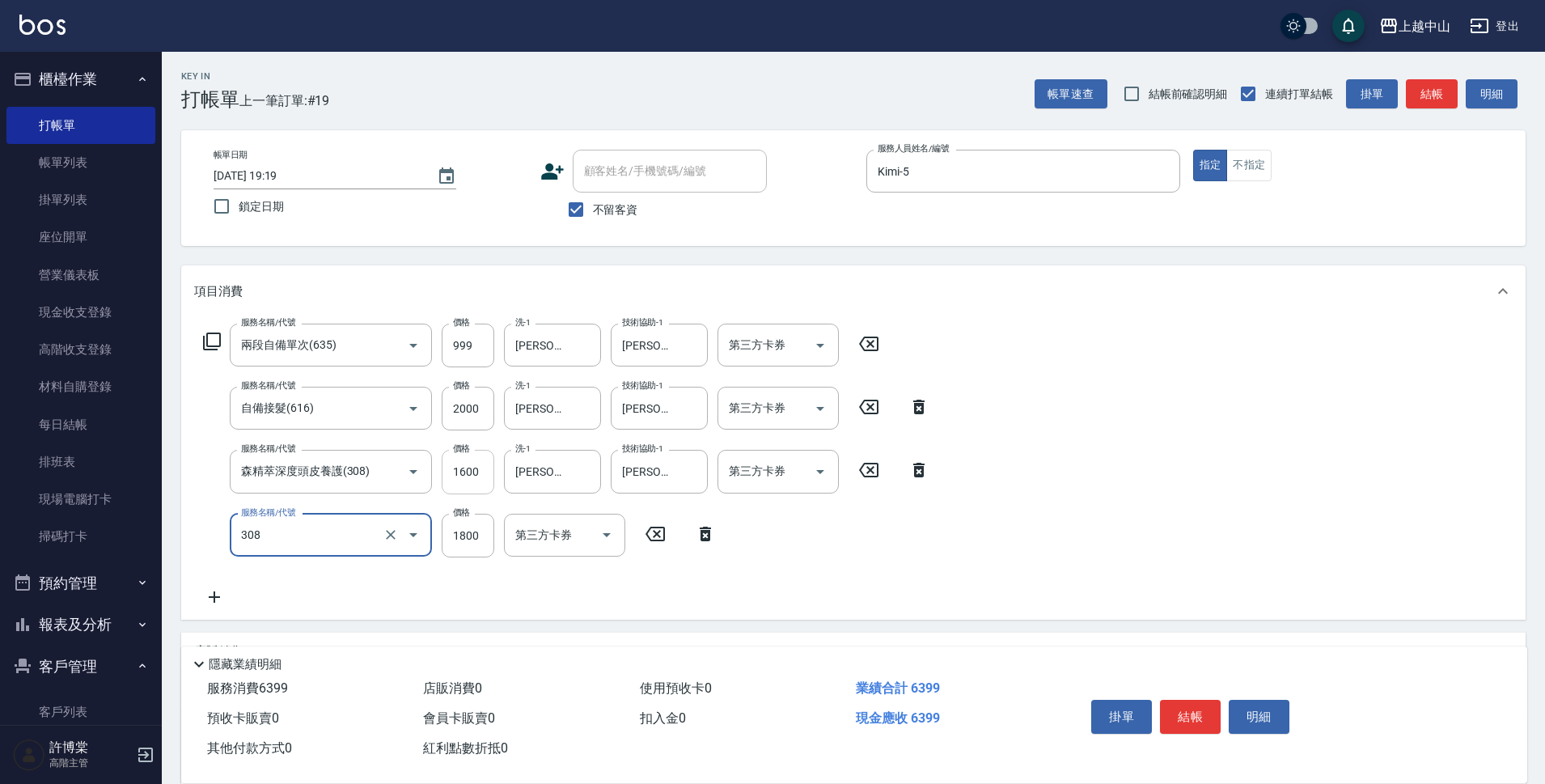
type input "森精萃深度頭皮養護(308)"
type input "1600"
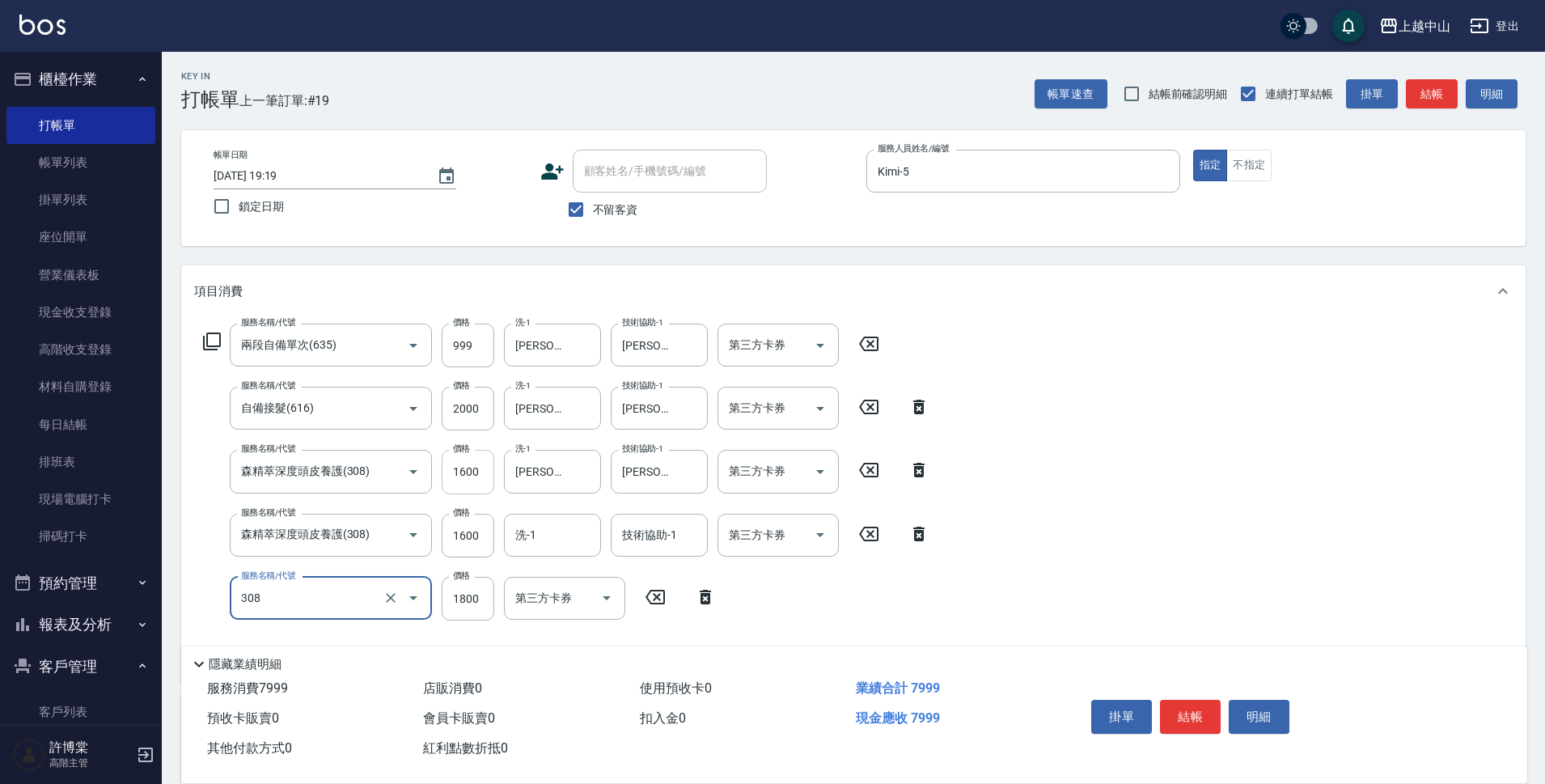
type input "森精萃深度頭皮養護(308)"
type input "1600"
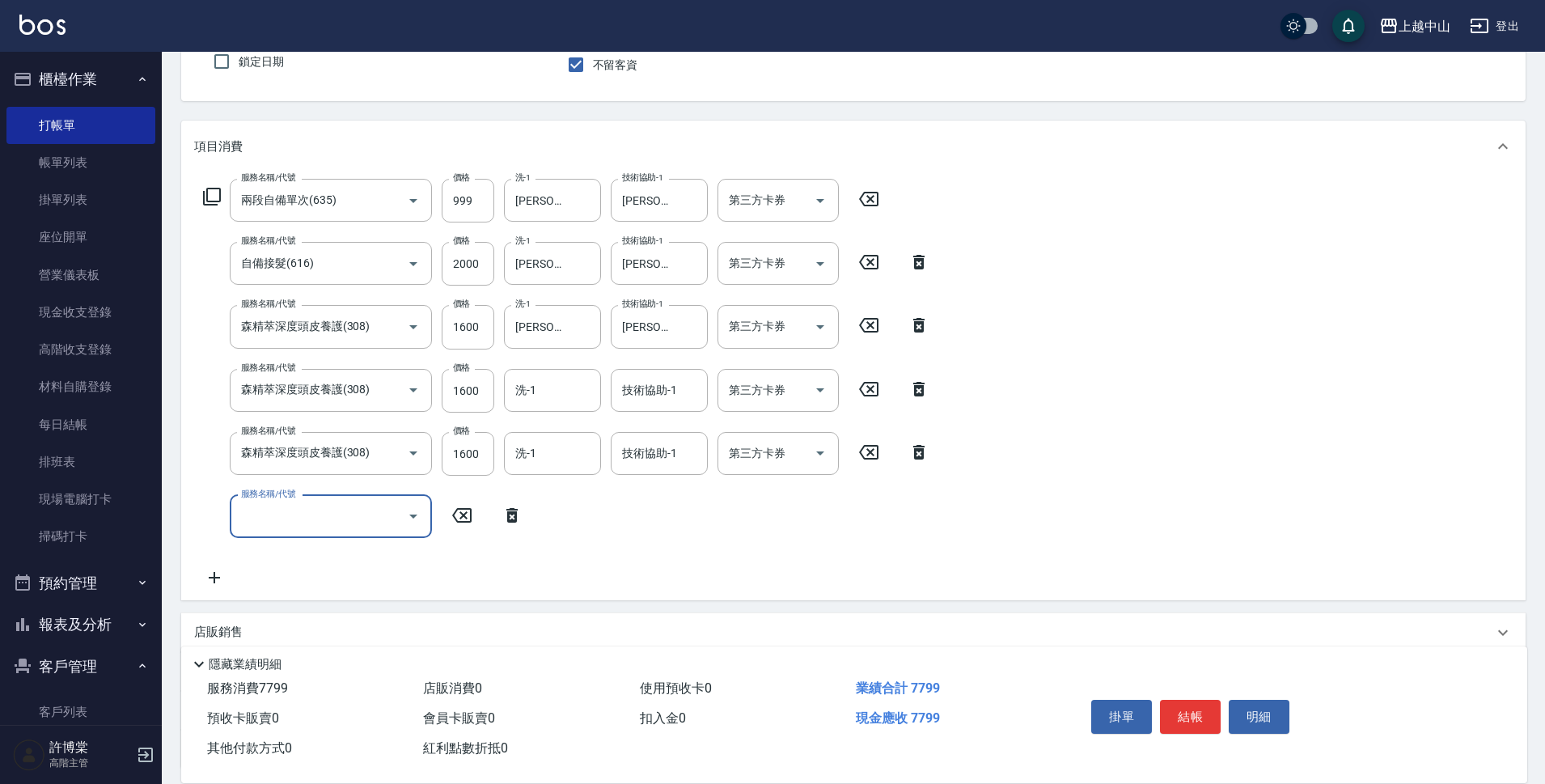
scroll to position [285, 0]
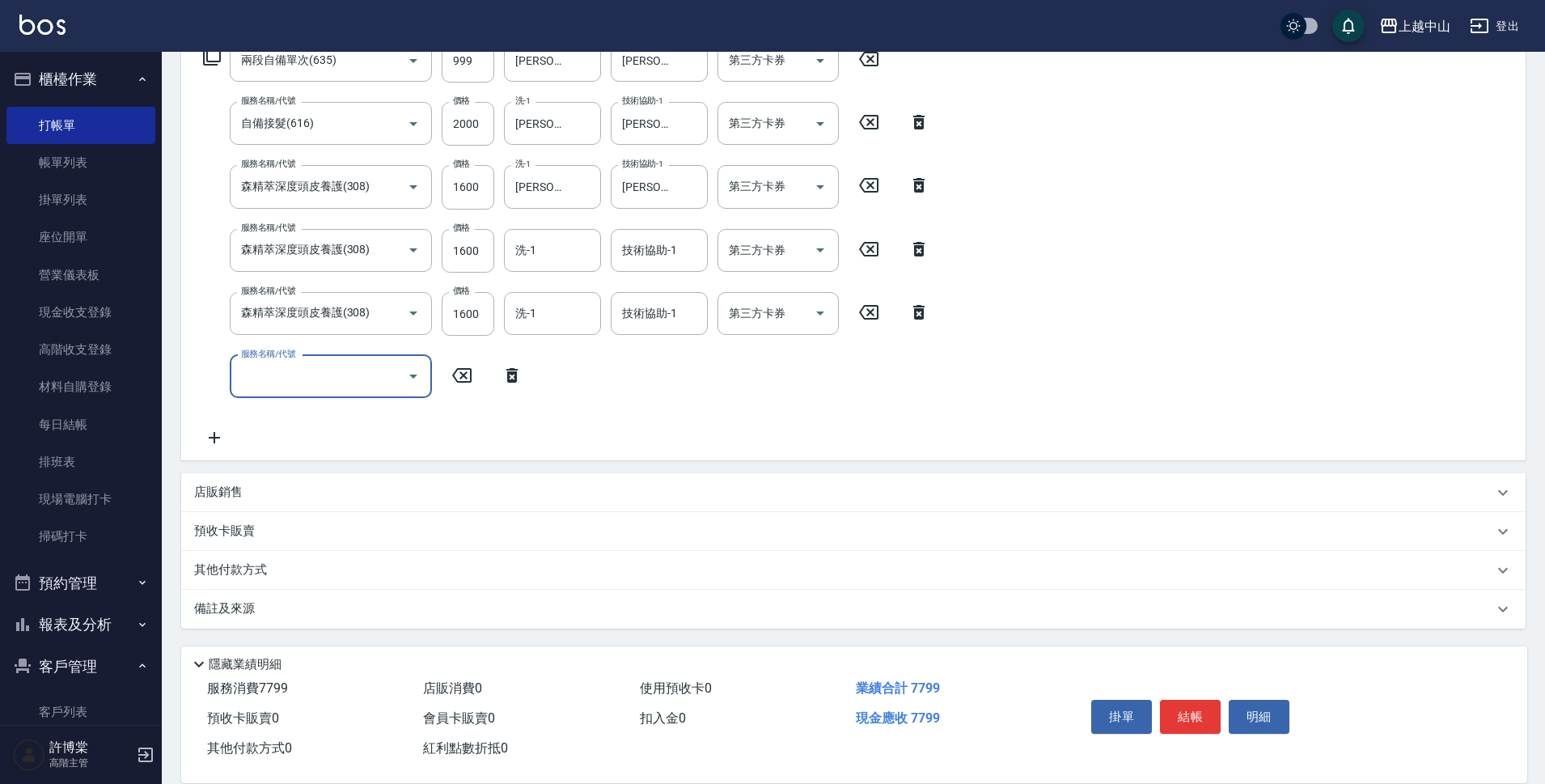
click at [254, 494] on div "店販銷售" at bounding box center [843, 491] width 1299 height 17
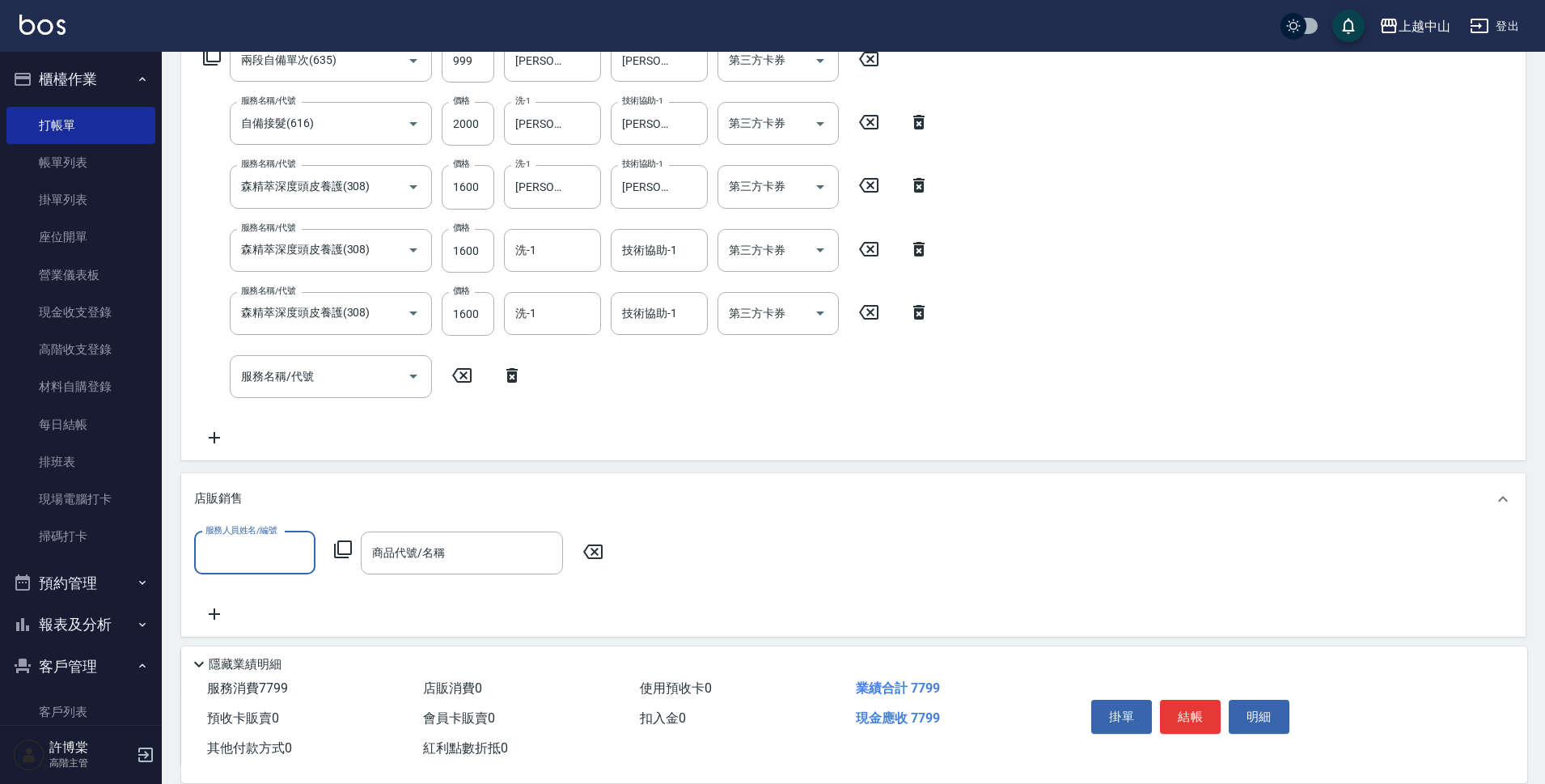
scroll to position [0, 0]
type input "Kimi-5"
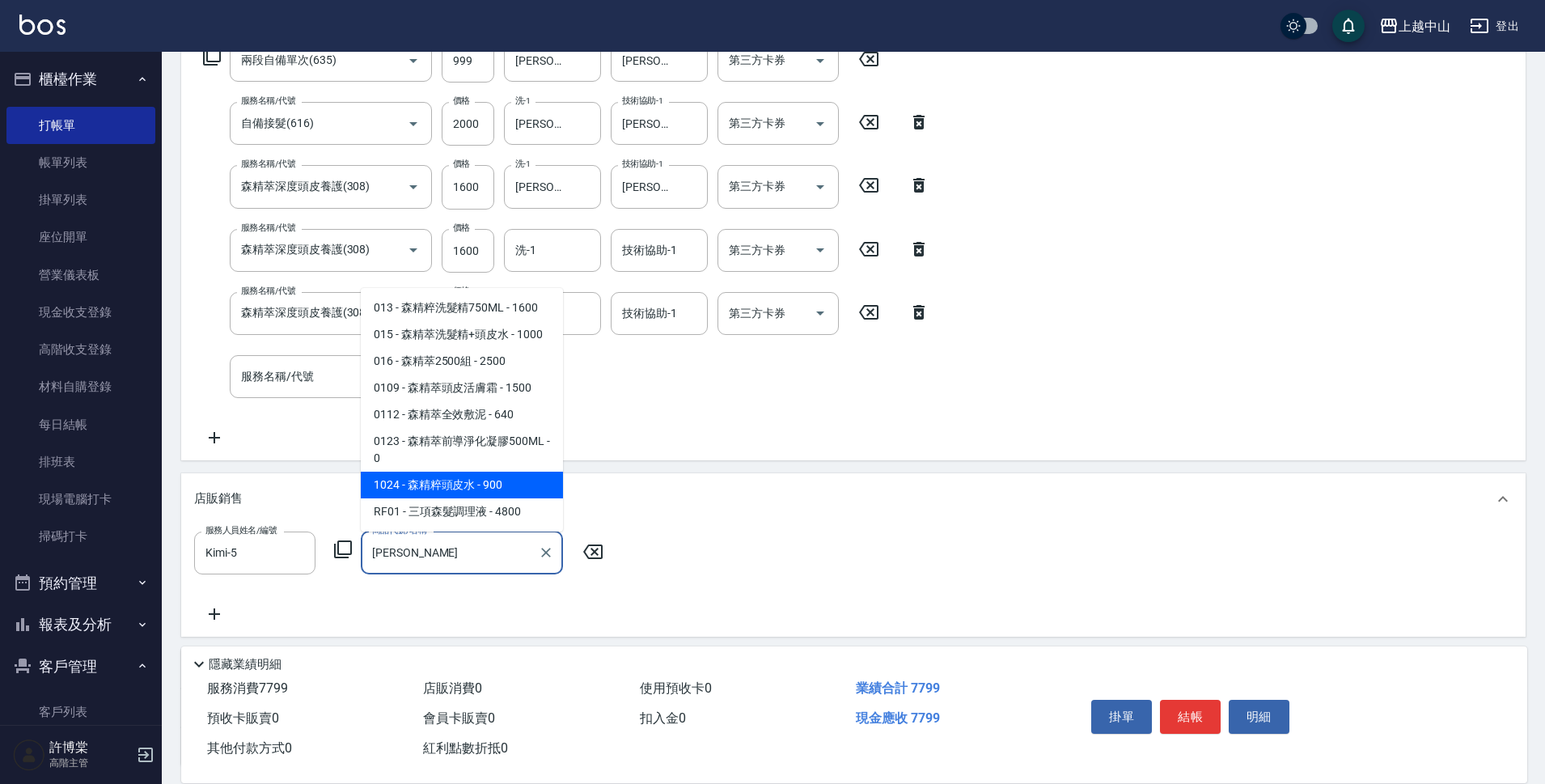
click at [415, 483] on span "1024 - 森精粹頭皮水 - 900" at bounding box center [462, 485] width 202 height 27
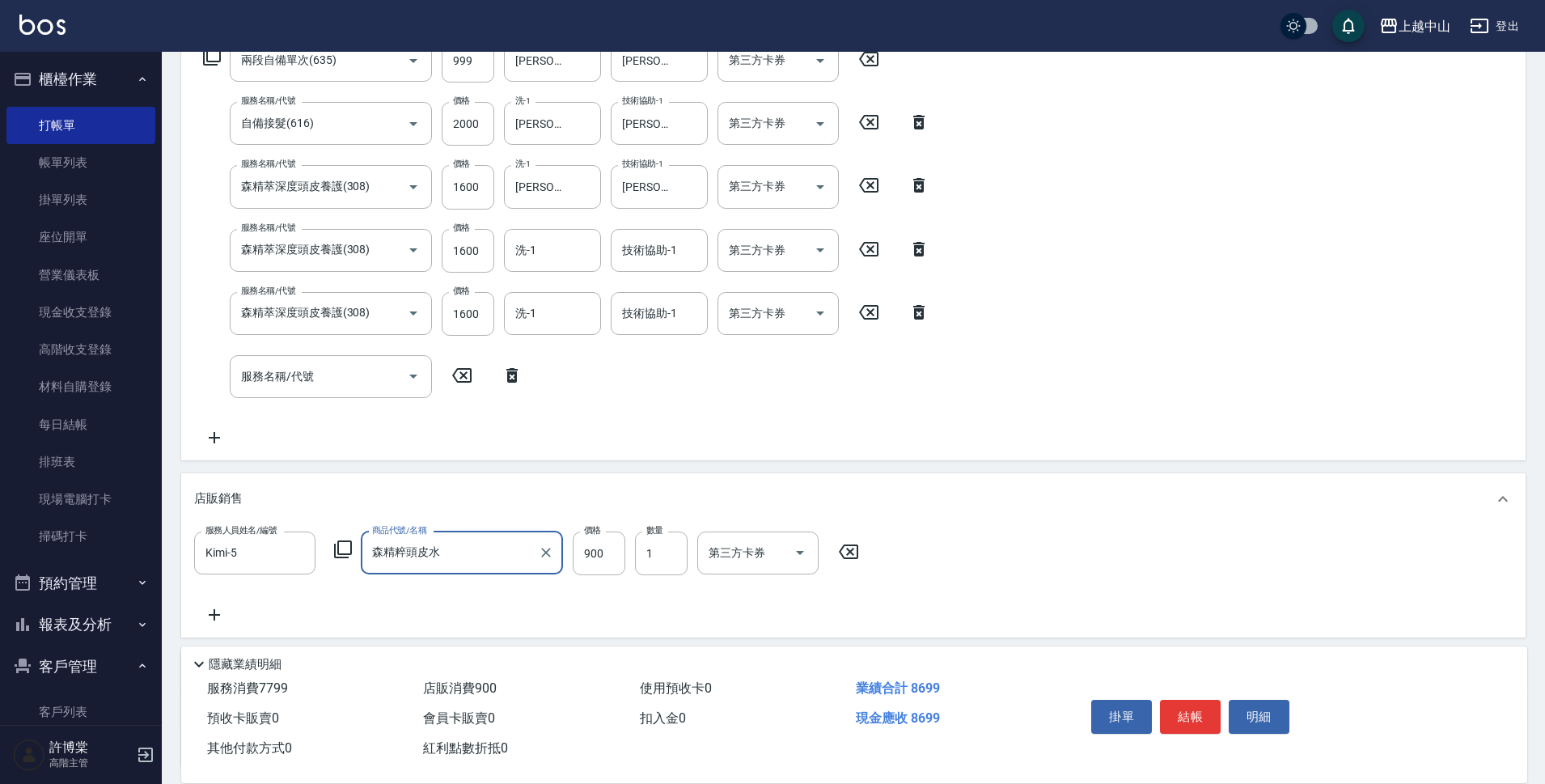
type input "森精粹頭皮水"
type input "765"
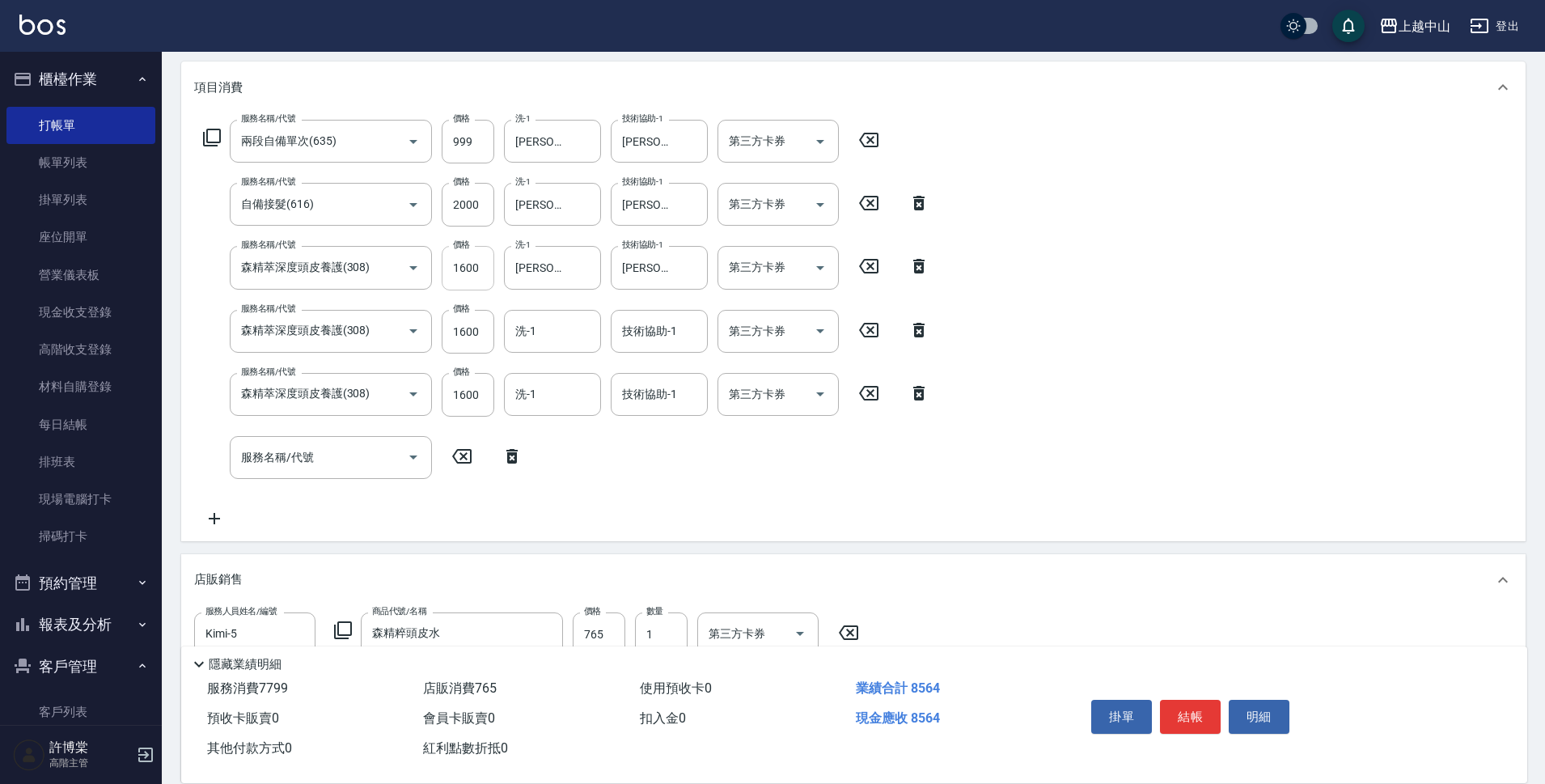
click at [458, 277] on input "1600" at bounding box center [468, 268] width 53 height 44
type input "1500"
click at [458, 277] on input "1600" at bounding box center [468, 268] width 53 height 44
type input "1500"
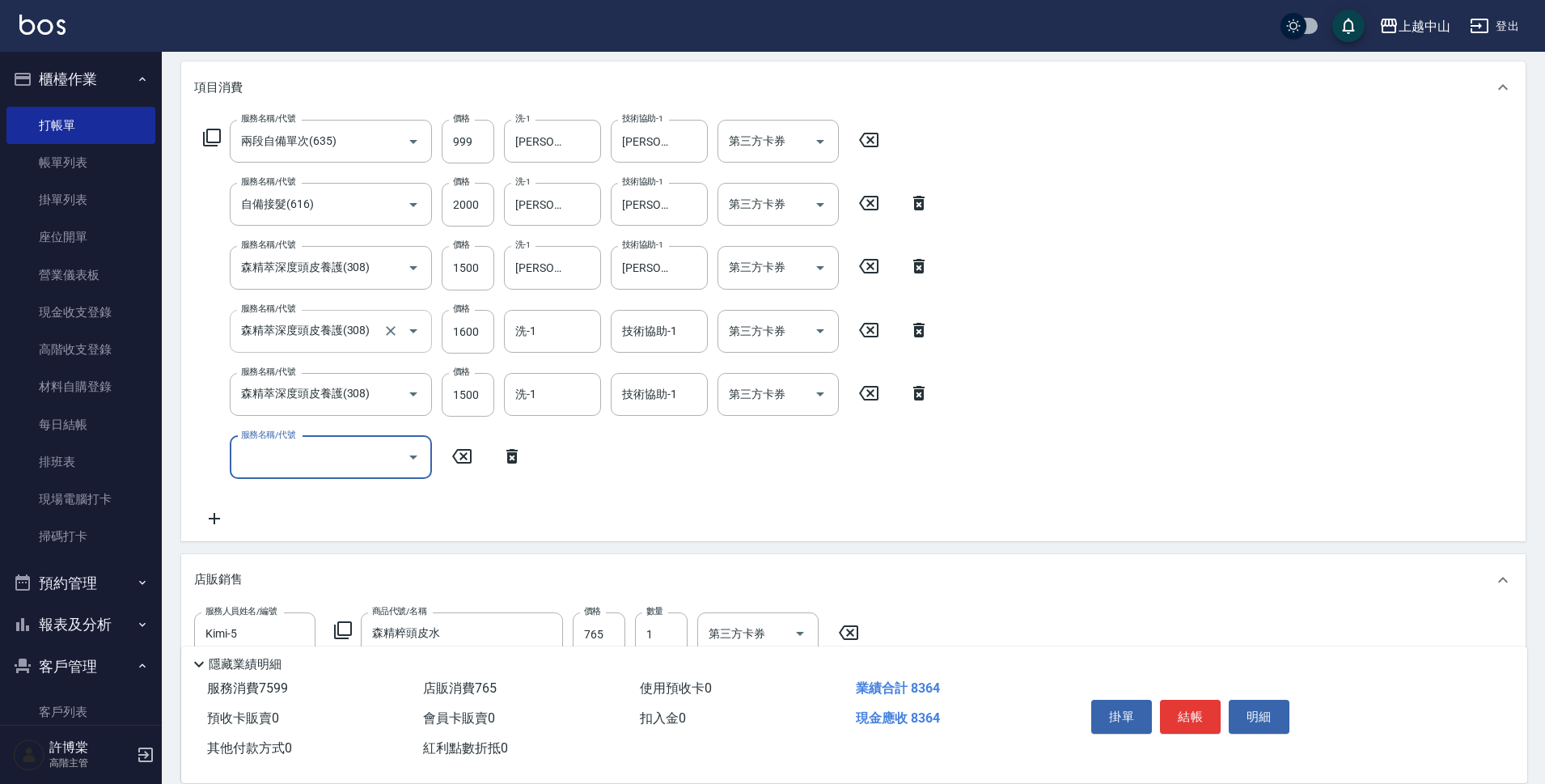
click at [431, 328] on div "森精萃深度頭皮養護(308) 服務名稱/代號" at bounding box center [331, 331] width 202 height 43
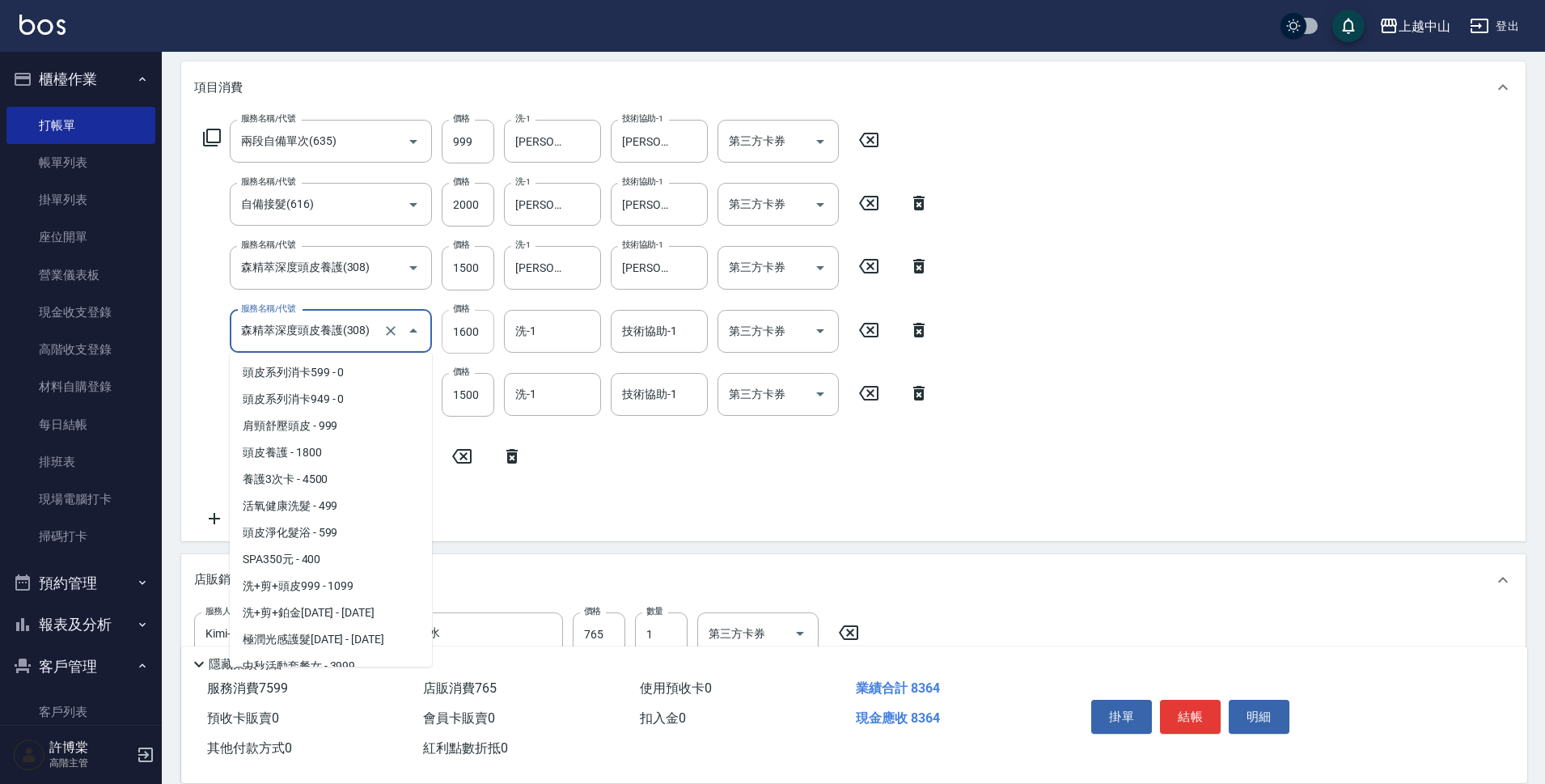
scroll to position [787, 0]
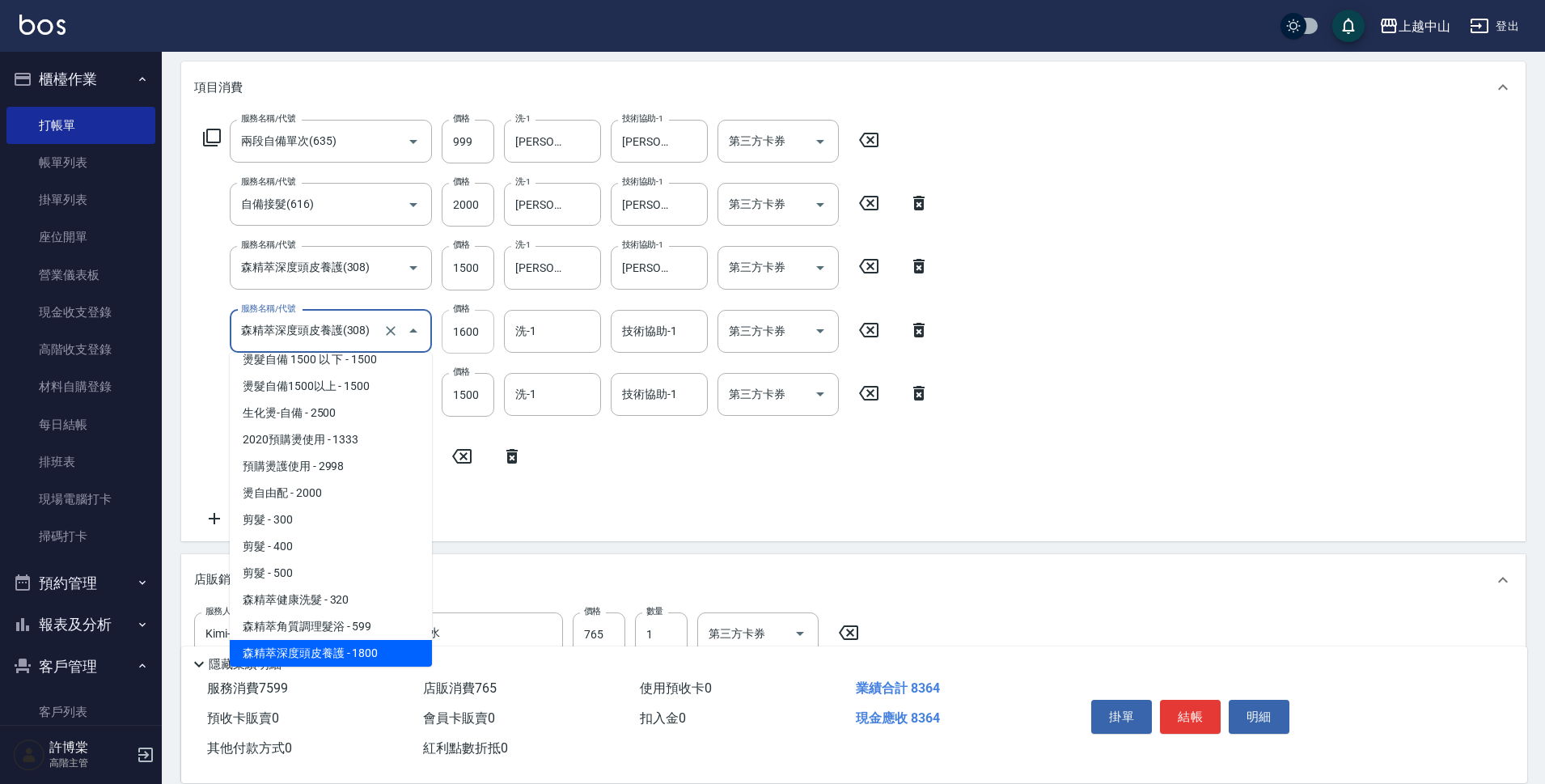
click at [489, 334] on input "1600" at bounding box center [468, 331] width 53 height 44
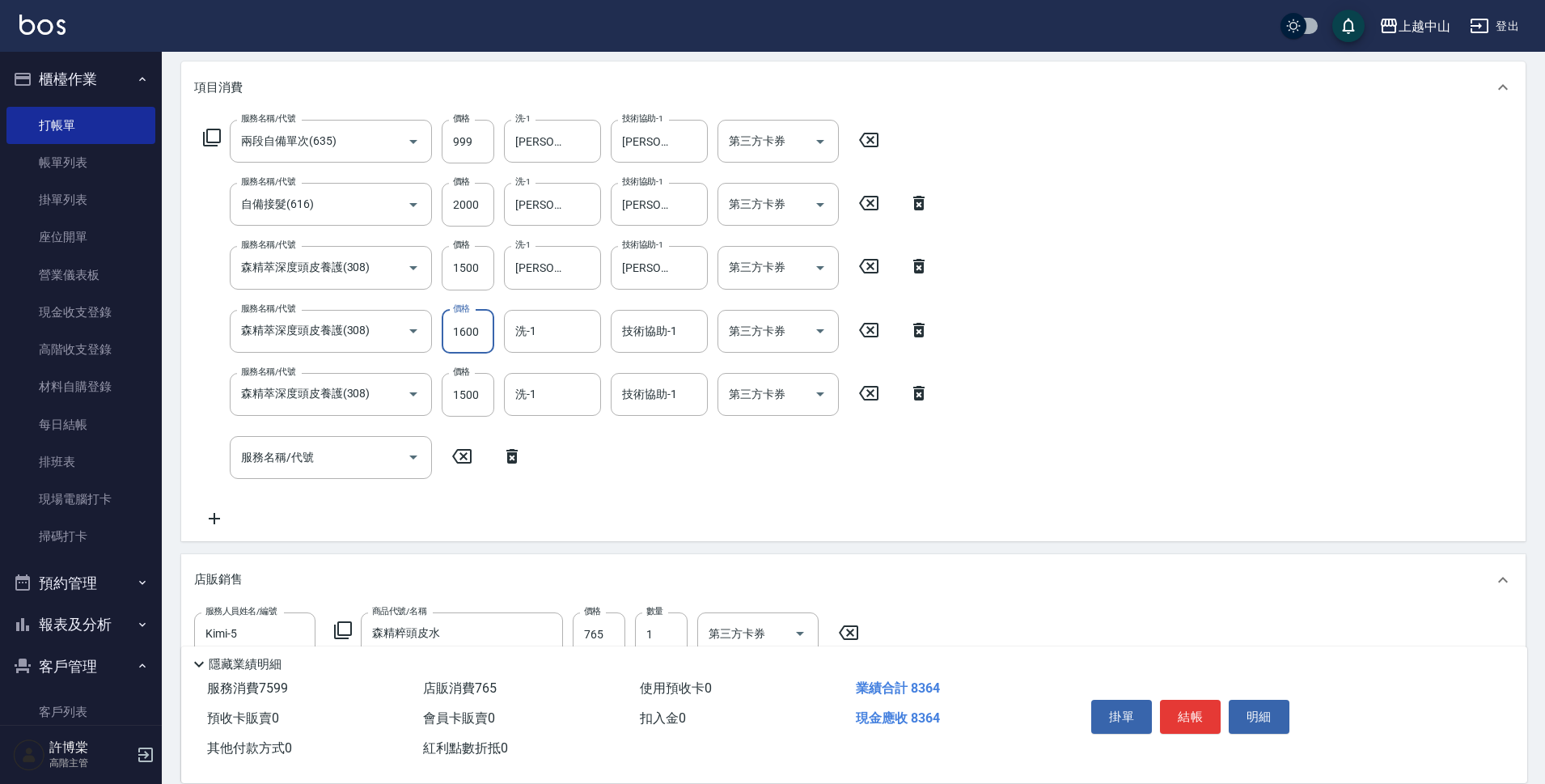
click at [489, 334] on input "1600" at bounding box center [468, 331] width 53 height 44
type input "1500"
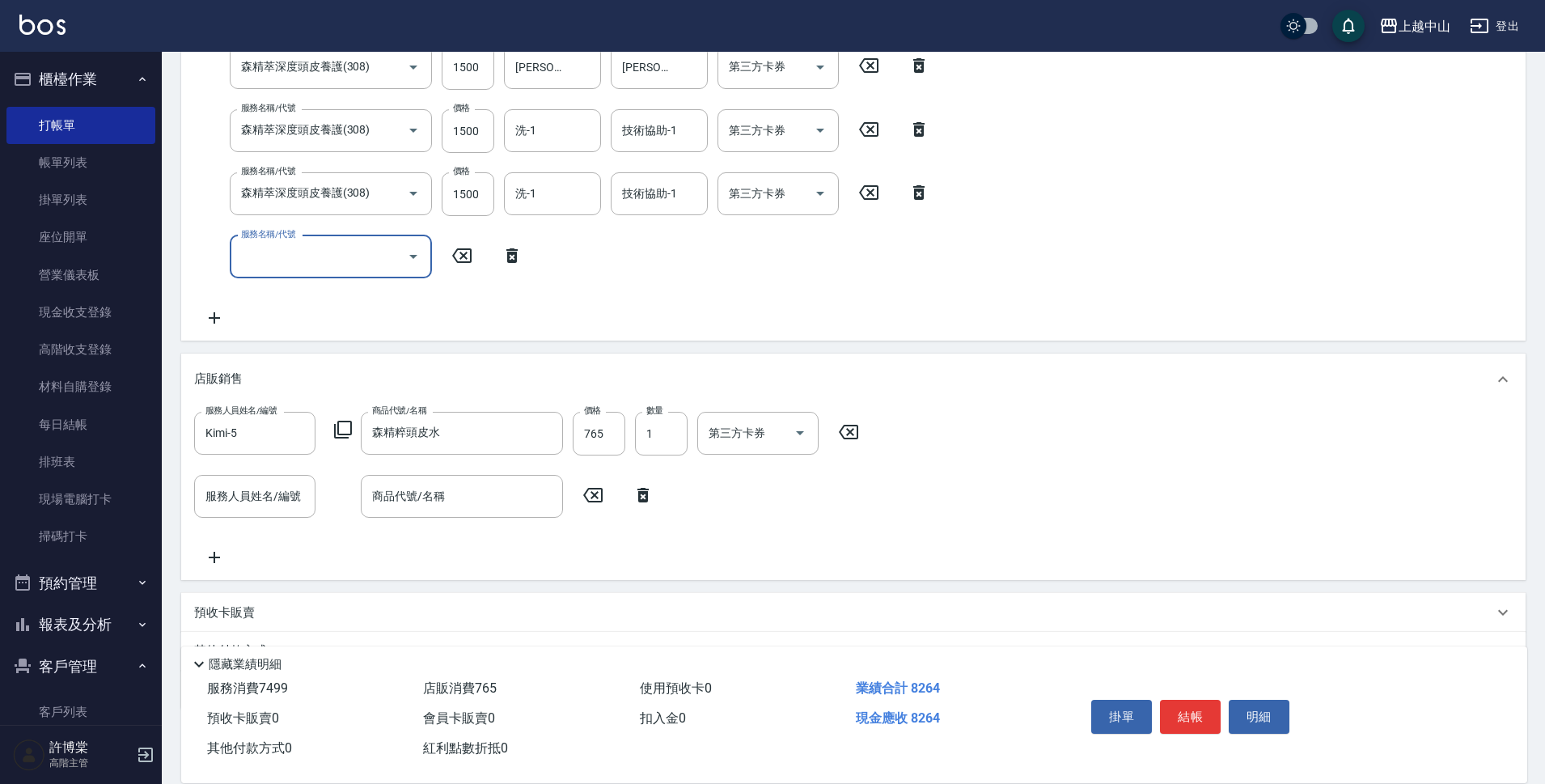
scroll to position [485, 0]
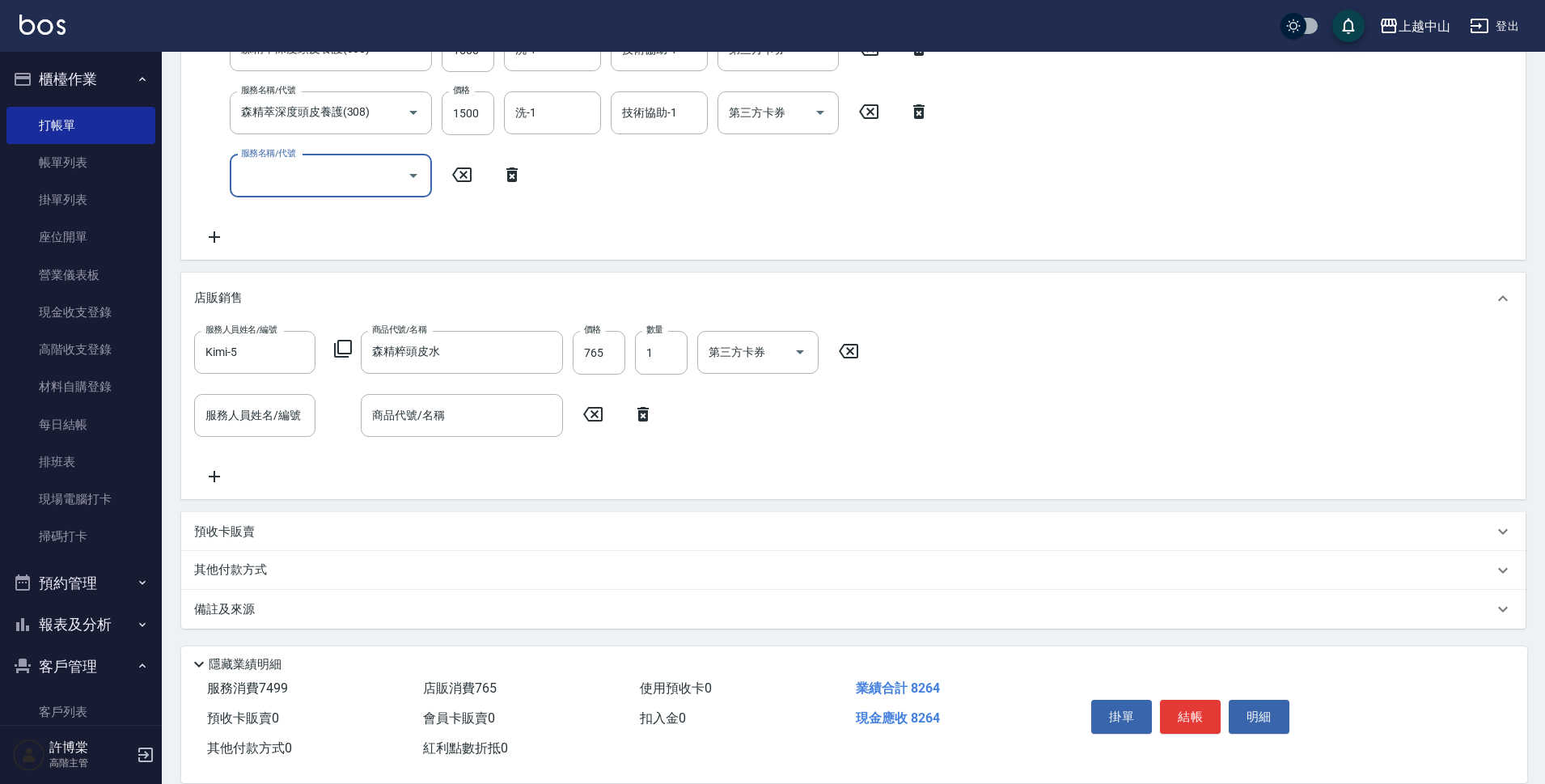
click at [796, 589] on div "備註及來源" at bounding box center [853, 608] width 1345 height 39
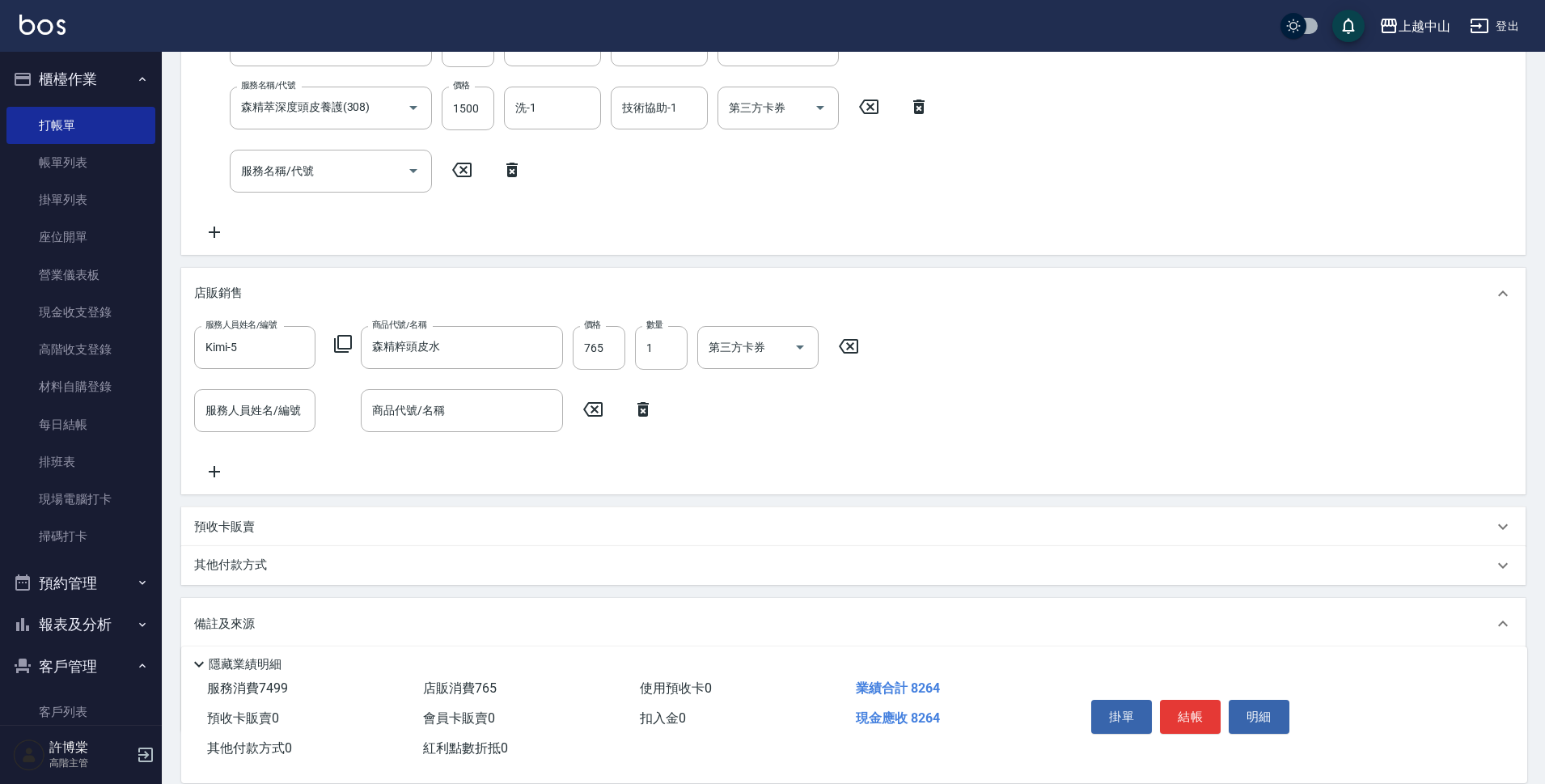
scroll to position [566, 0]
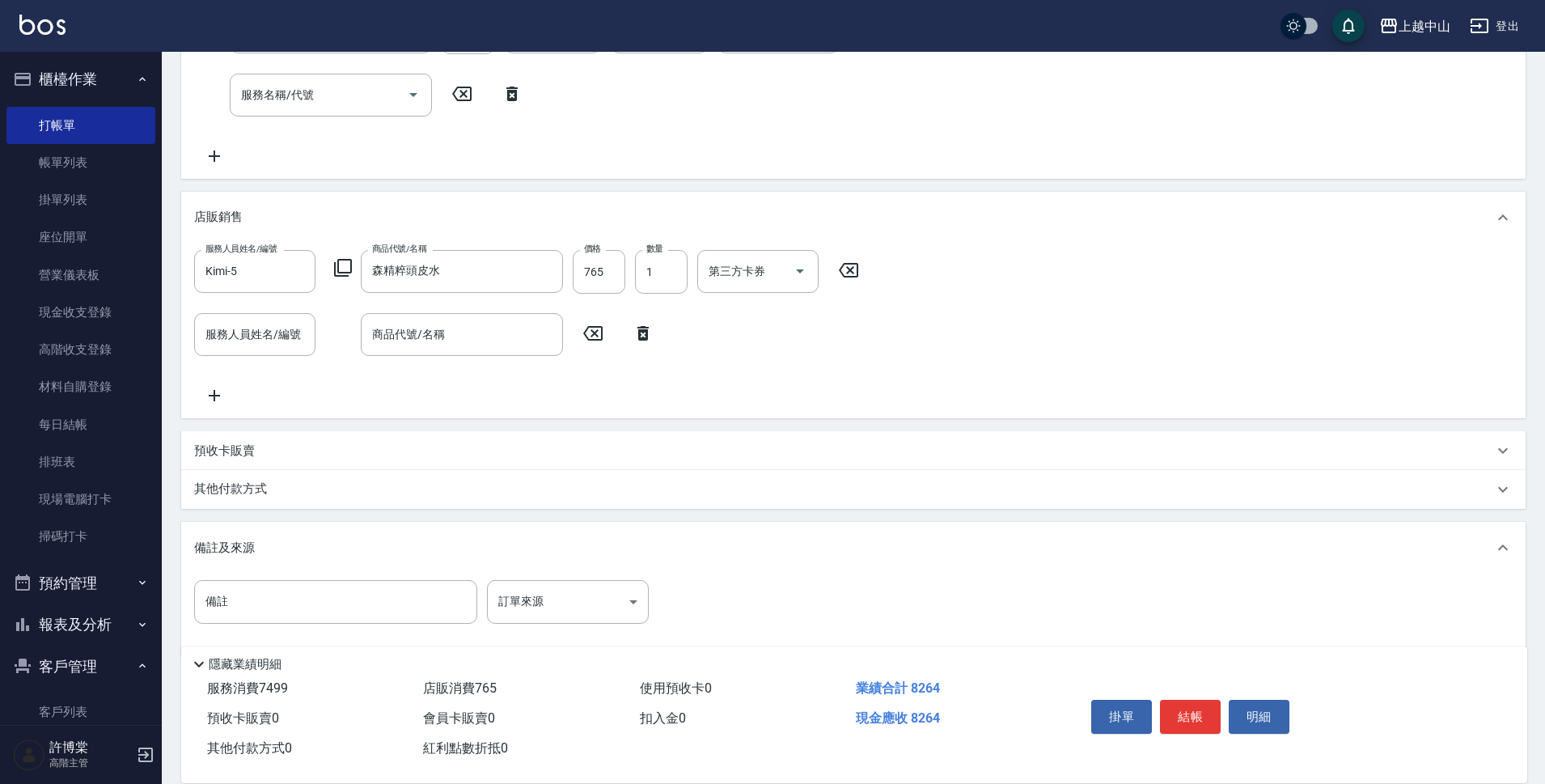
click at [686, 496] on div "其他付款方式" at bounding box center [843, 489] width 1299 height 18
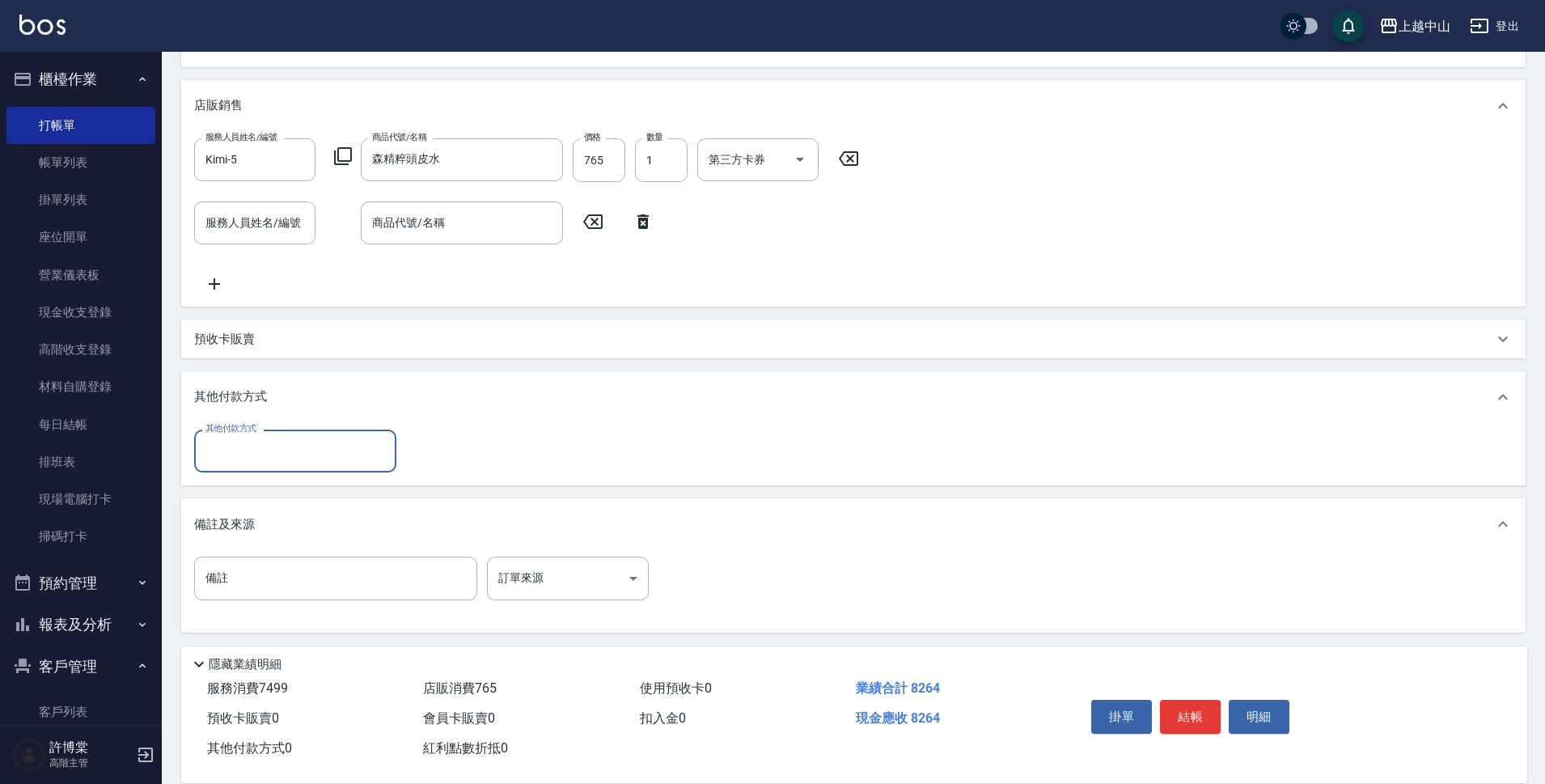
scroll to position [682, 0]
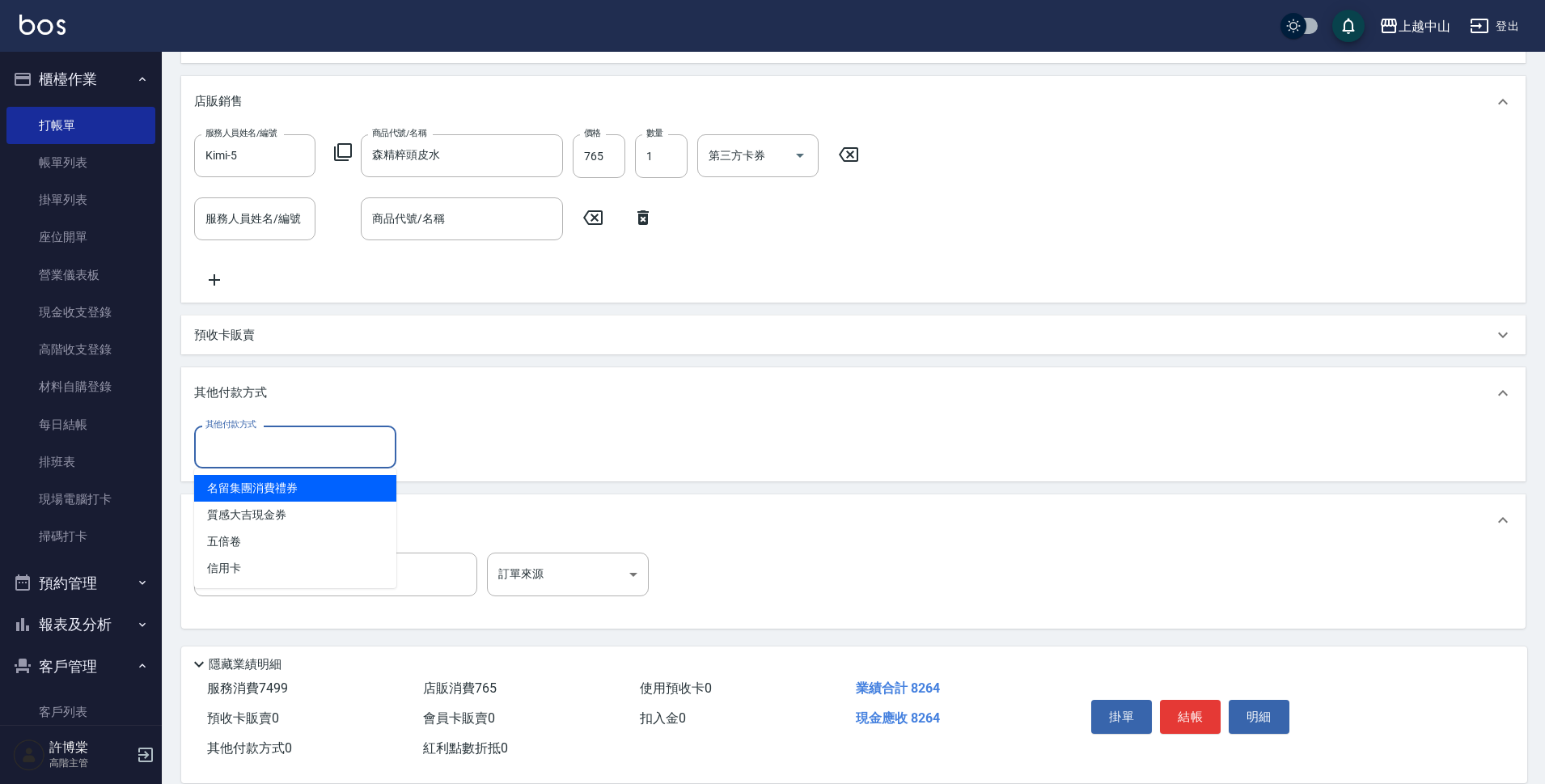
click at [274, 456] on input "其他付款方式" at bounding box center [295, 447] width 188 height 29
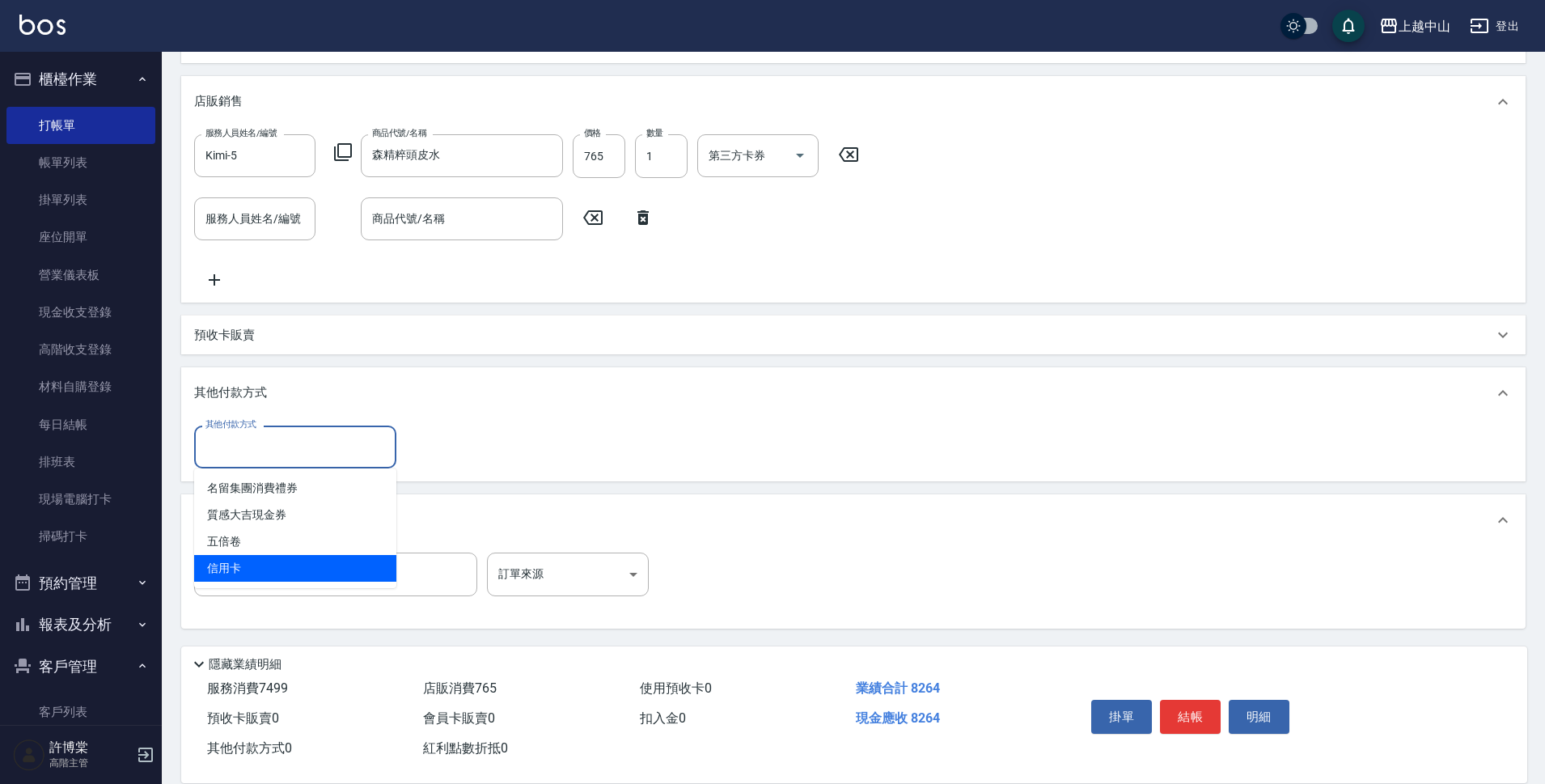
click at [254, 565] on span "信用卡" at bounding box center [295, 568] width 202 height 27
type input "信用卡"
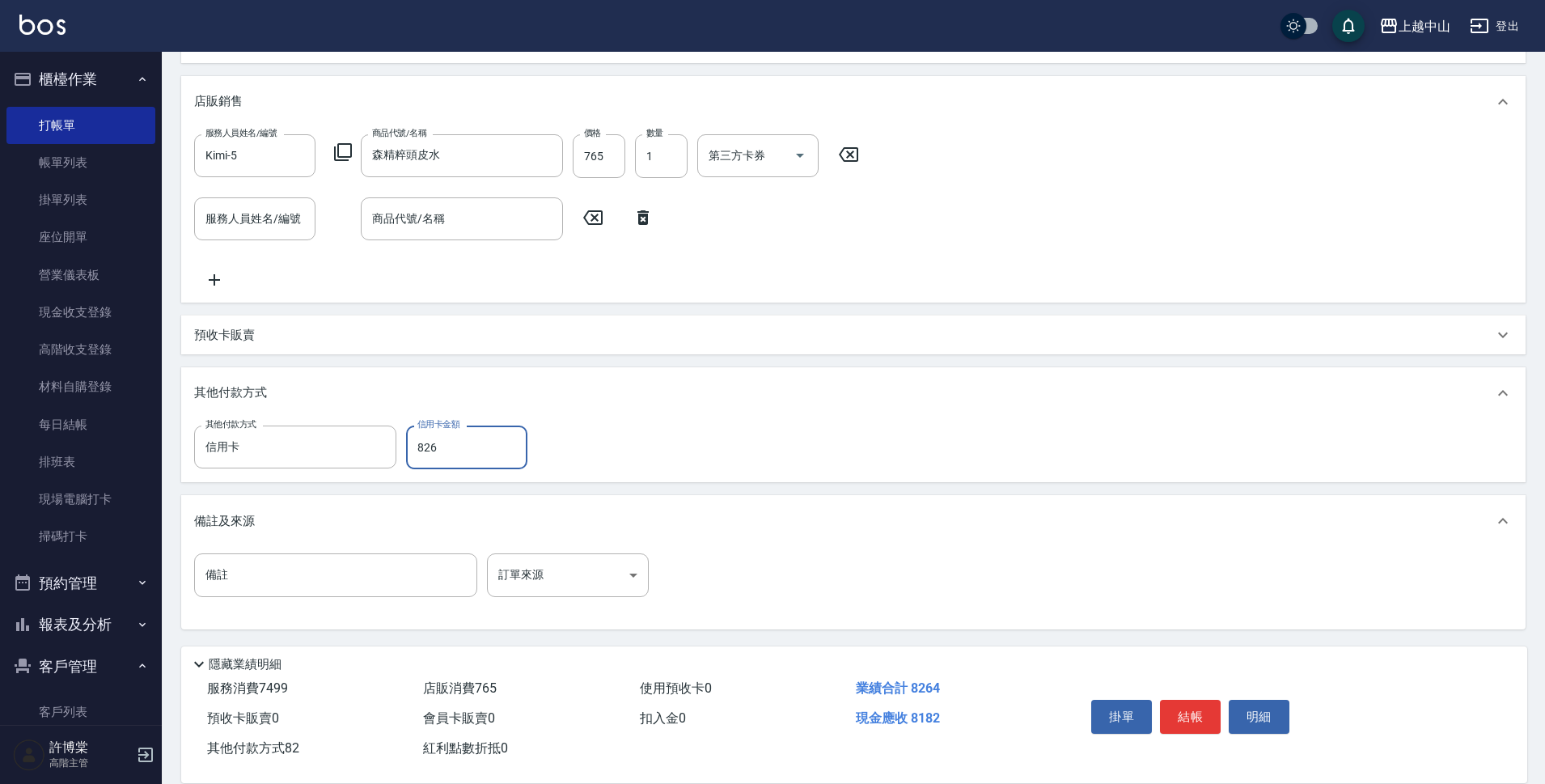
type input "8264"
type input "[DATE] 19:21"
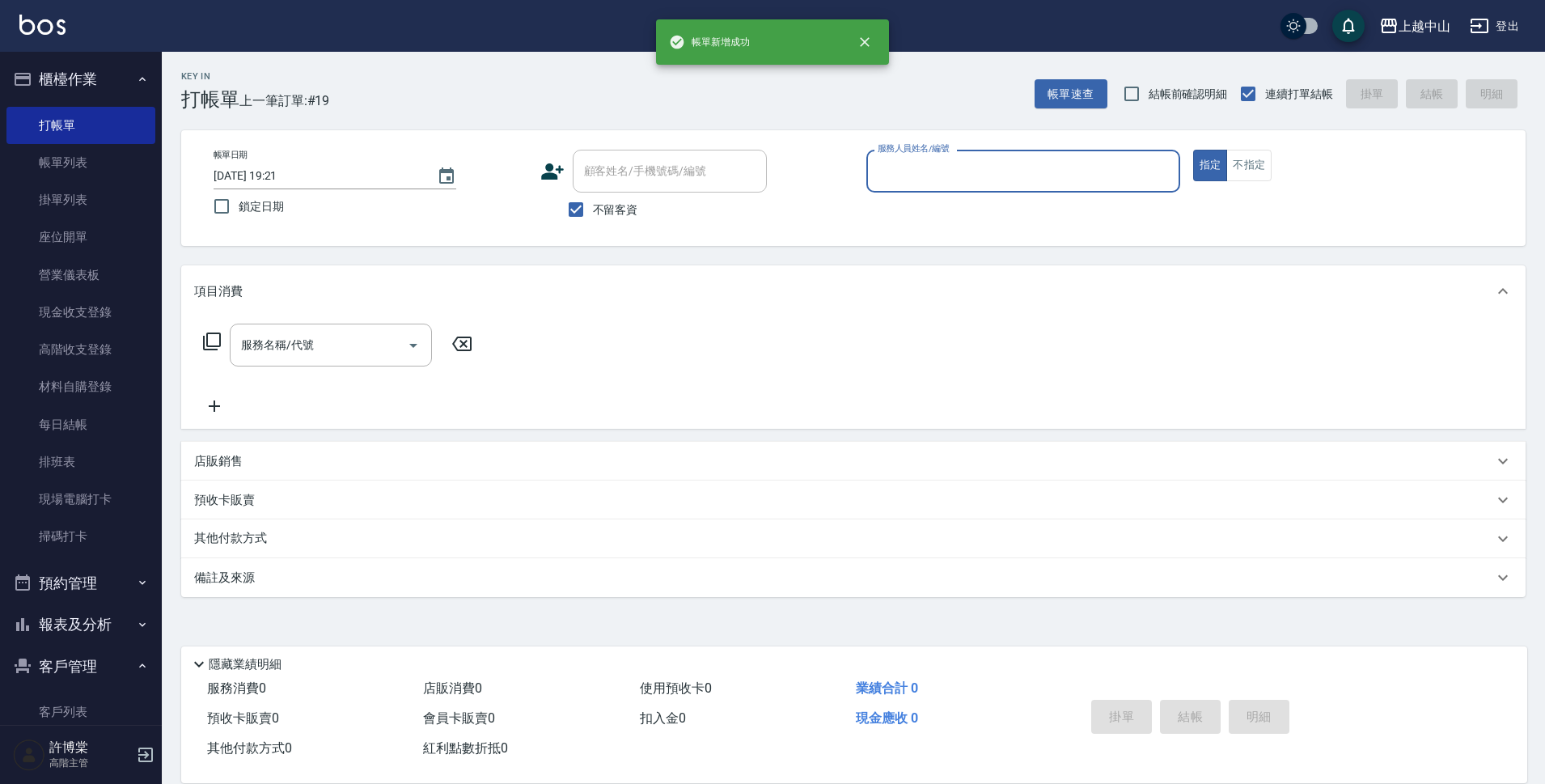
scroll to position [0, 0]
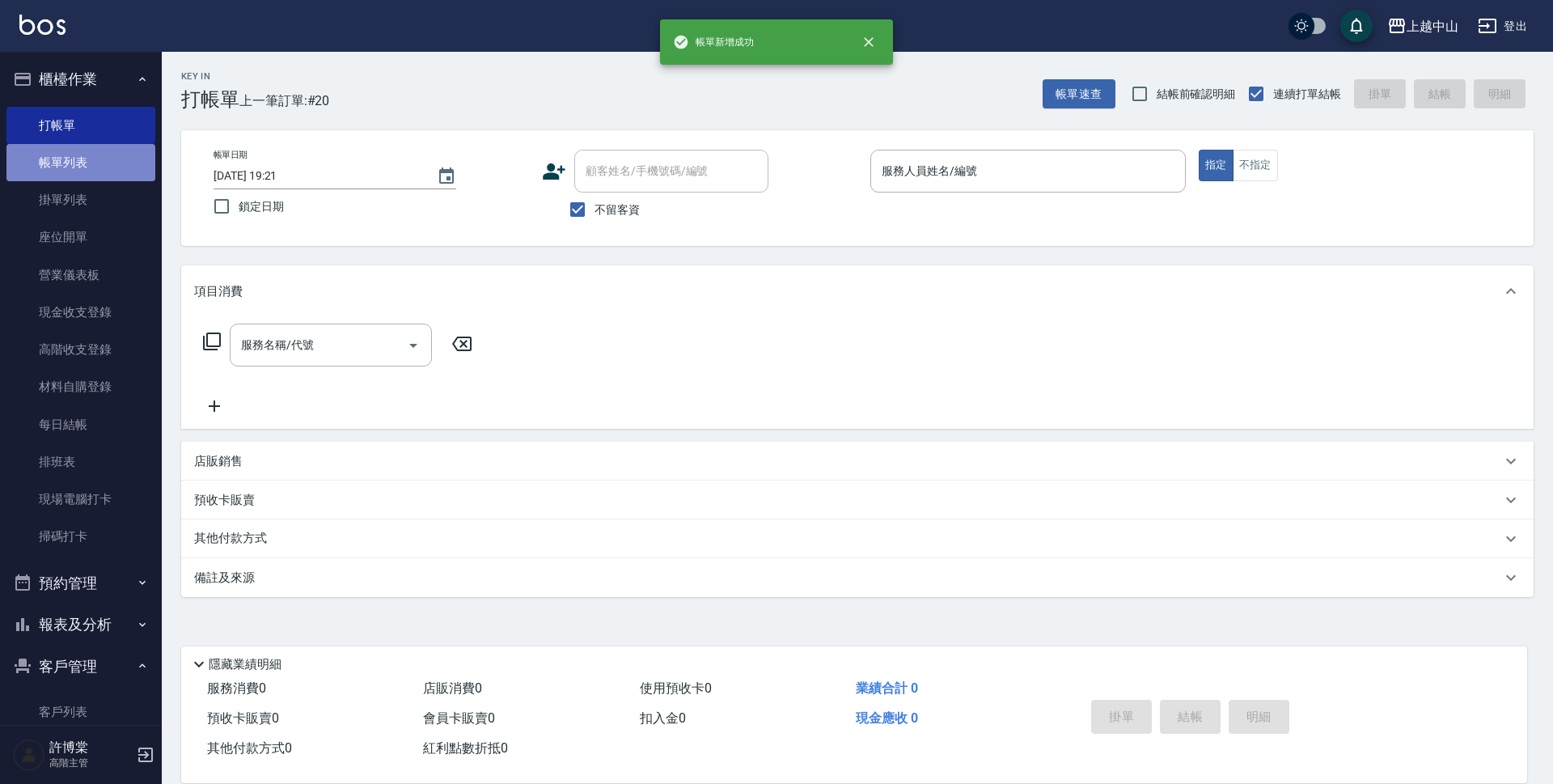
click at [100, 162] on link "帳單列表" at bounding box center [81, 162] width 149 height 37
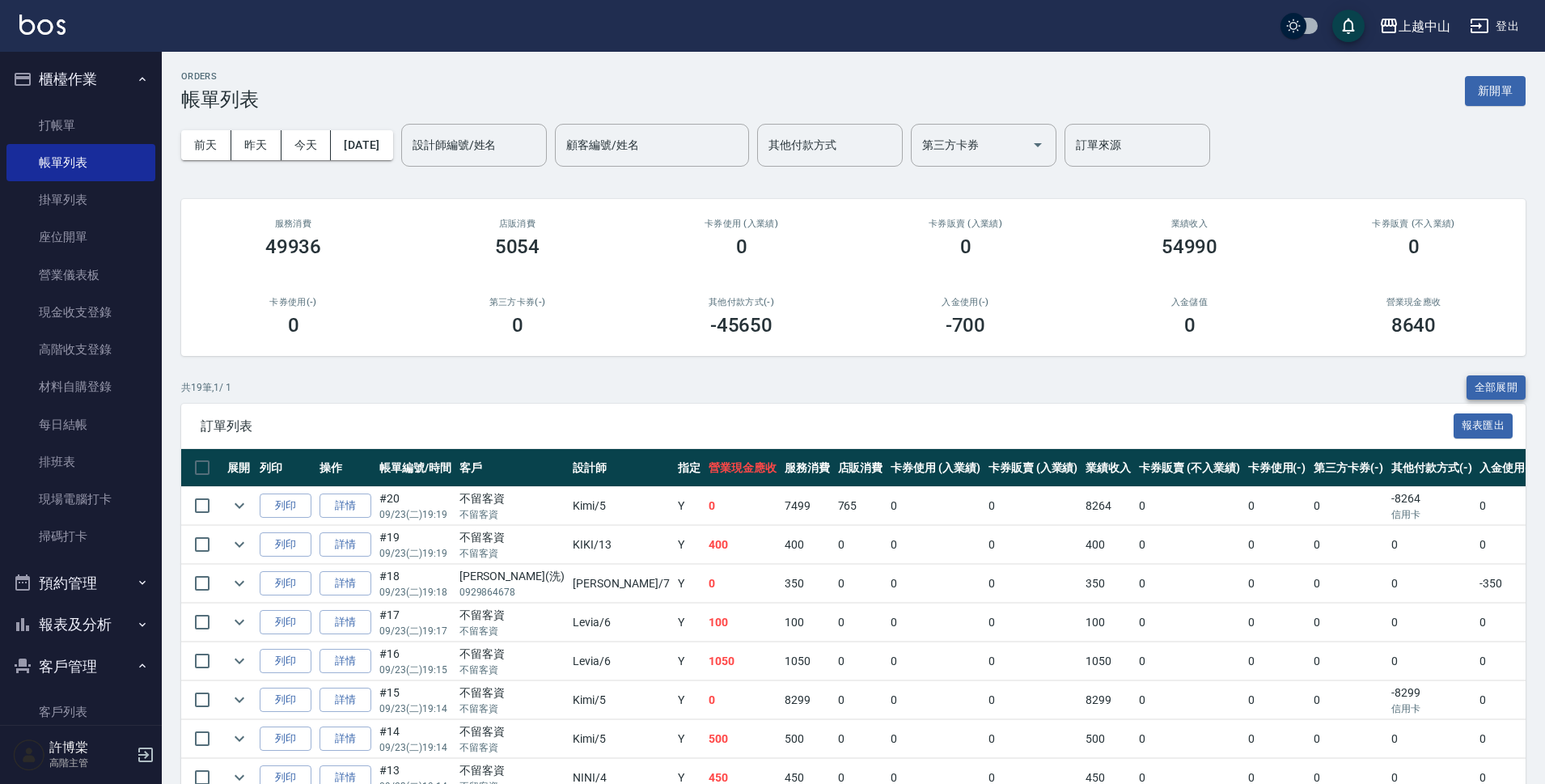
click at [1499, 382] on button "全部展開" at bounding box center [1496, 388] width 60 height 25
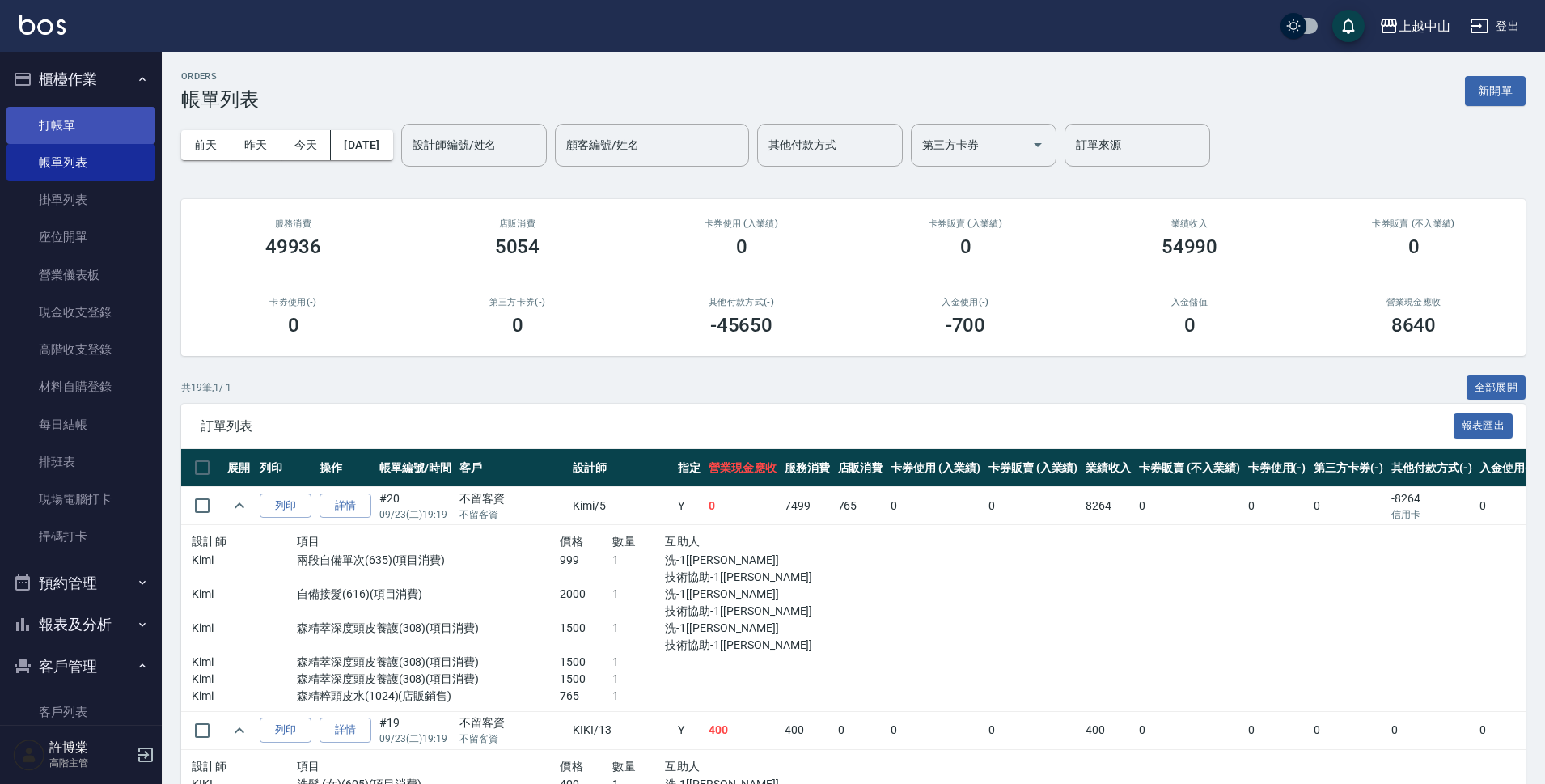
click at [102, 130] on link "打帳單" at bounding box center [81, 125] width 149 height 37
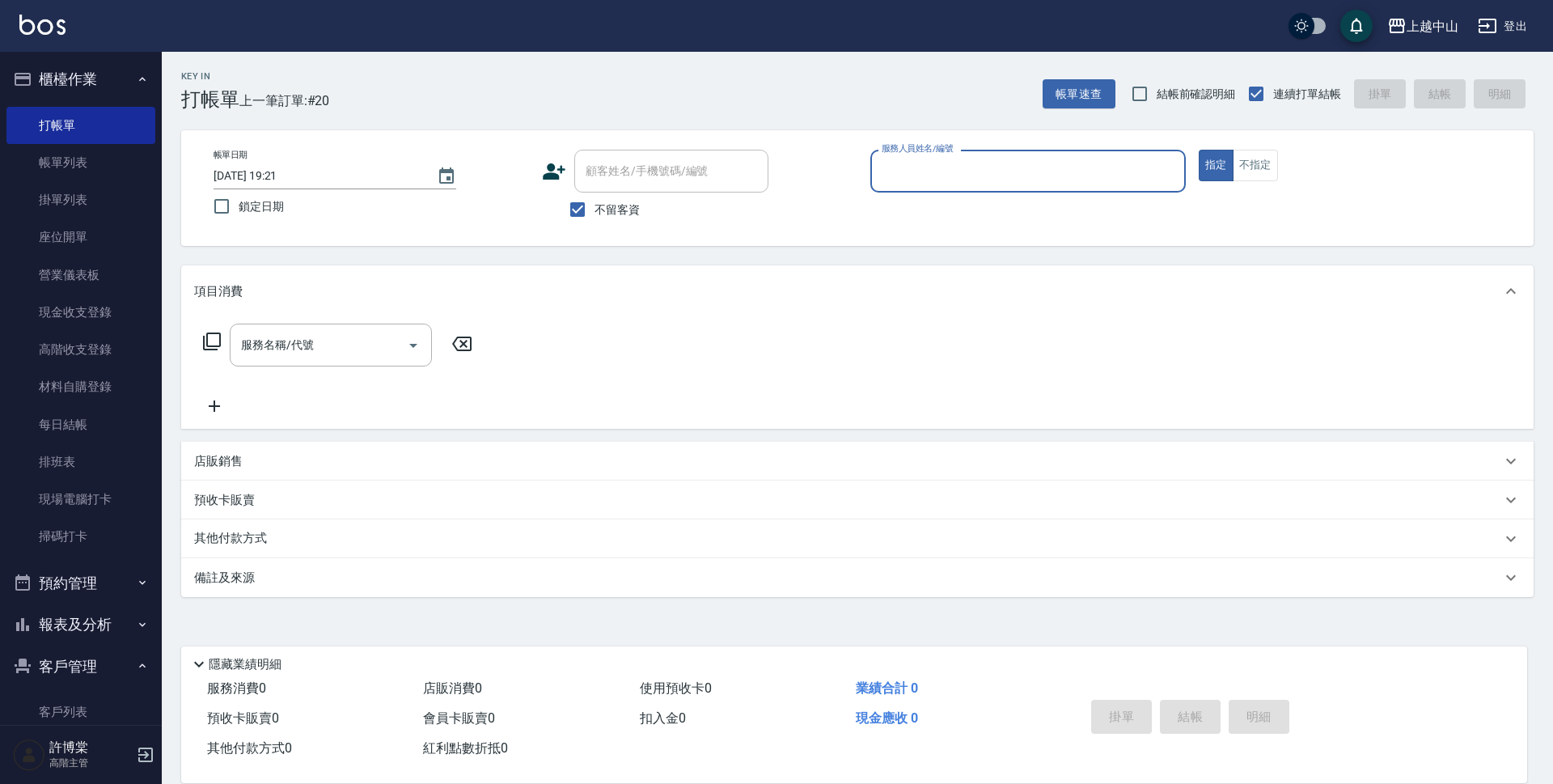
click at [136, 85] on icon "button" at bounding box center [142, 79] width 13 height 13
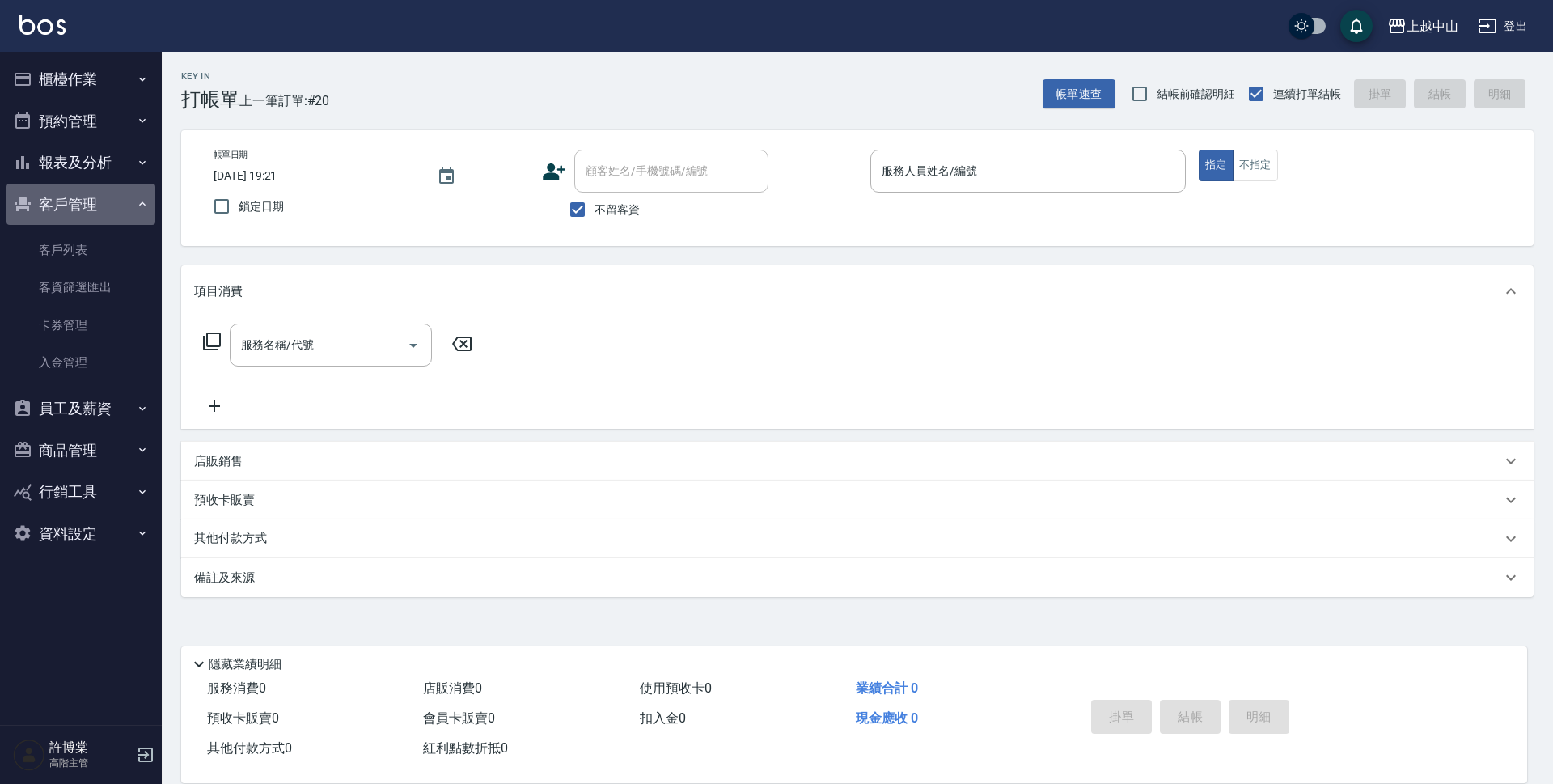
click at [99, 197] on button "客戶管理" at bounding box center [81, 204] width 149 height 42
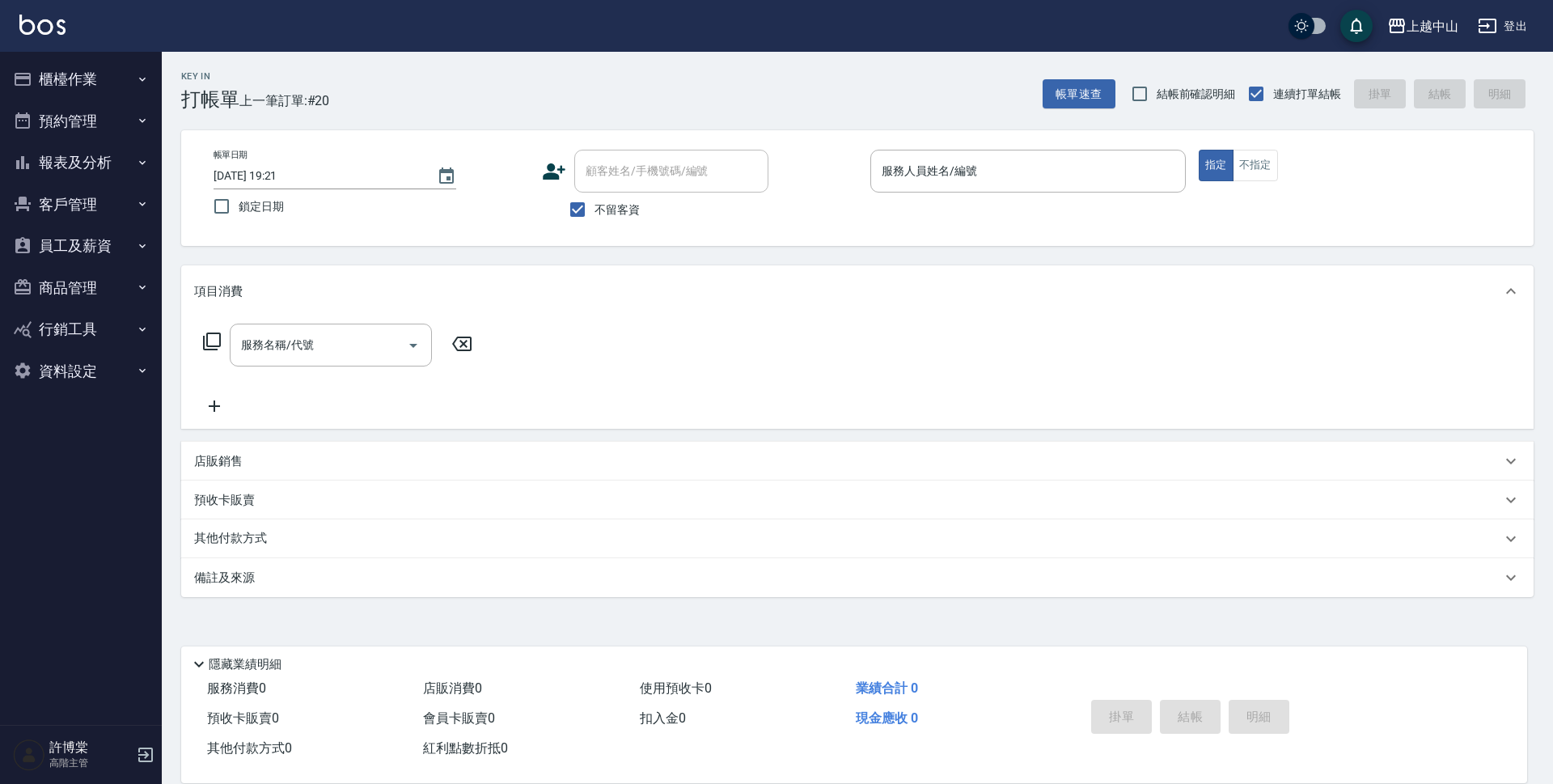
click at [106, 166] on button "報表及分析" at bounding box center [81, 163] width 149 height 42
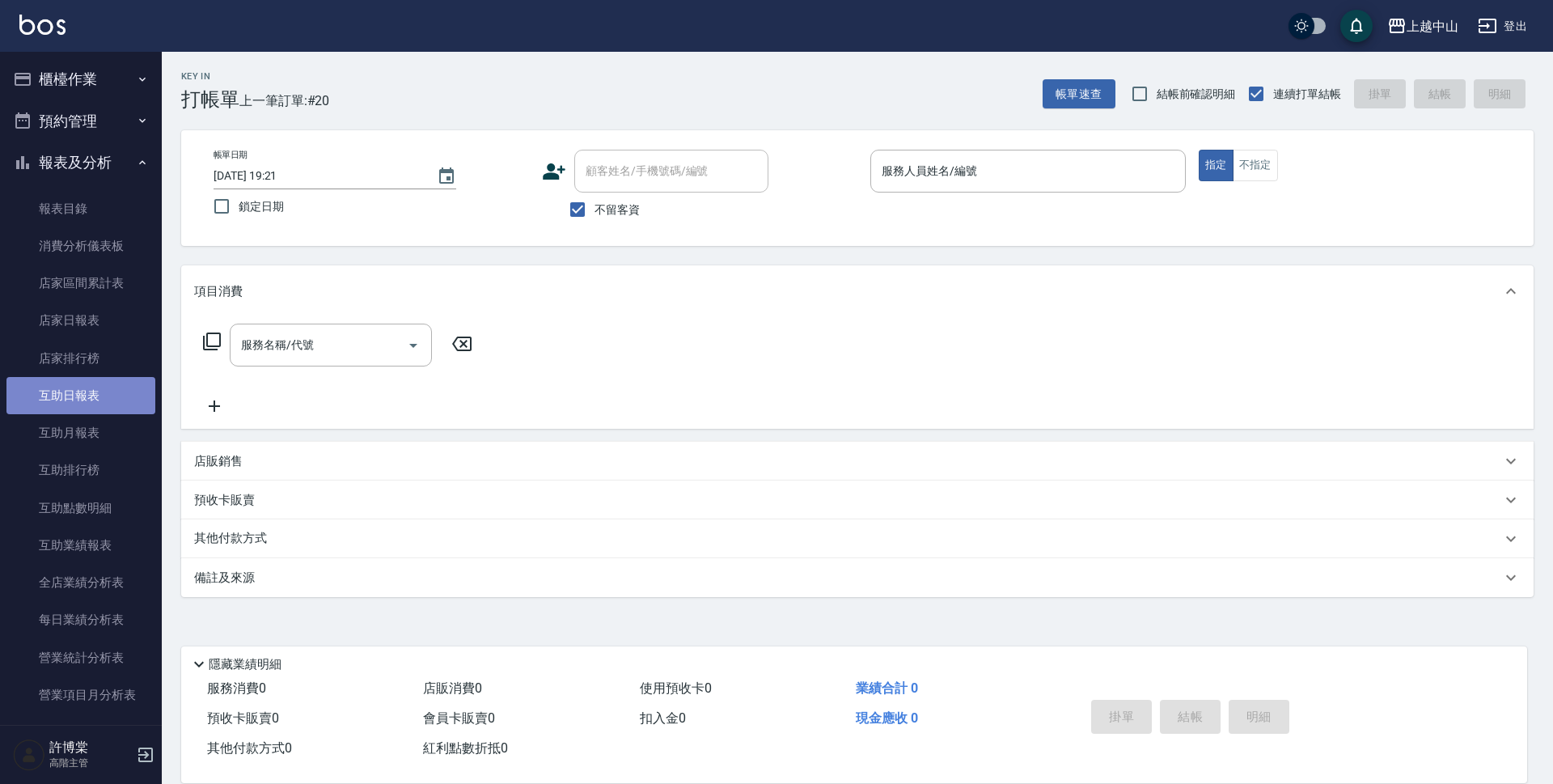
click at [106, 396] on link "互助日報表" at bounding box center [81, 395] width 149 height 37
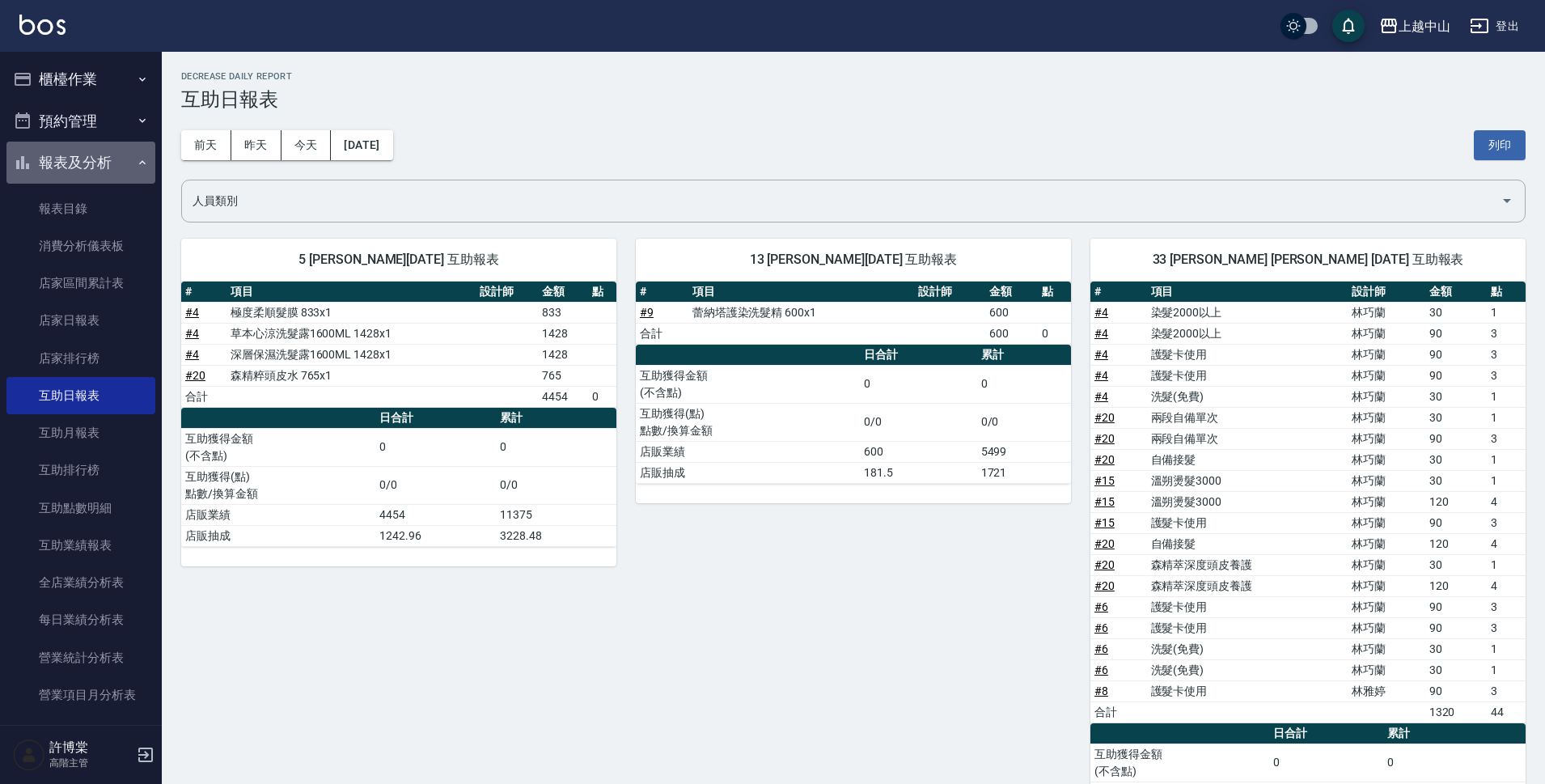
click at [113, 161] on button "報表及分析" at bounding box center [81, 163] width 149 height 42
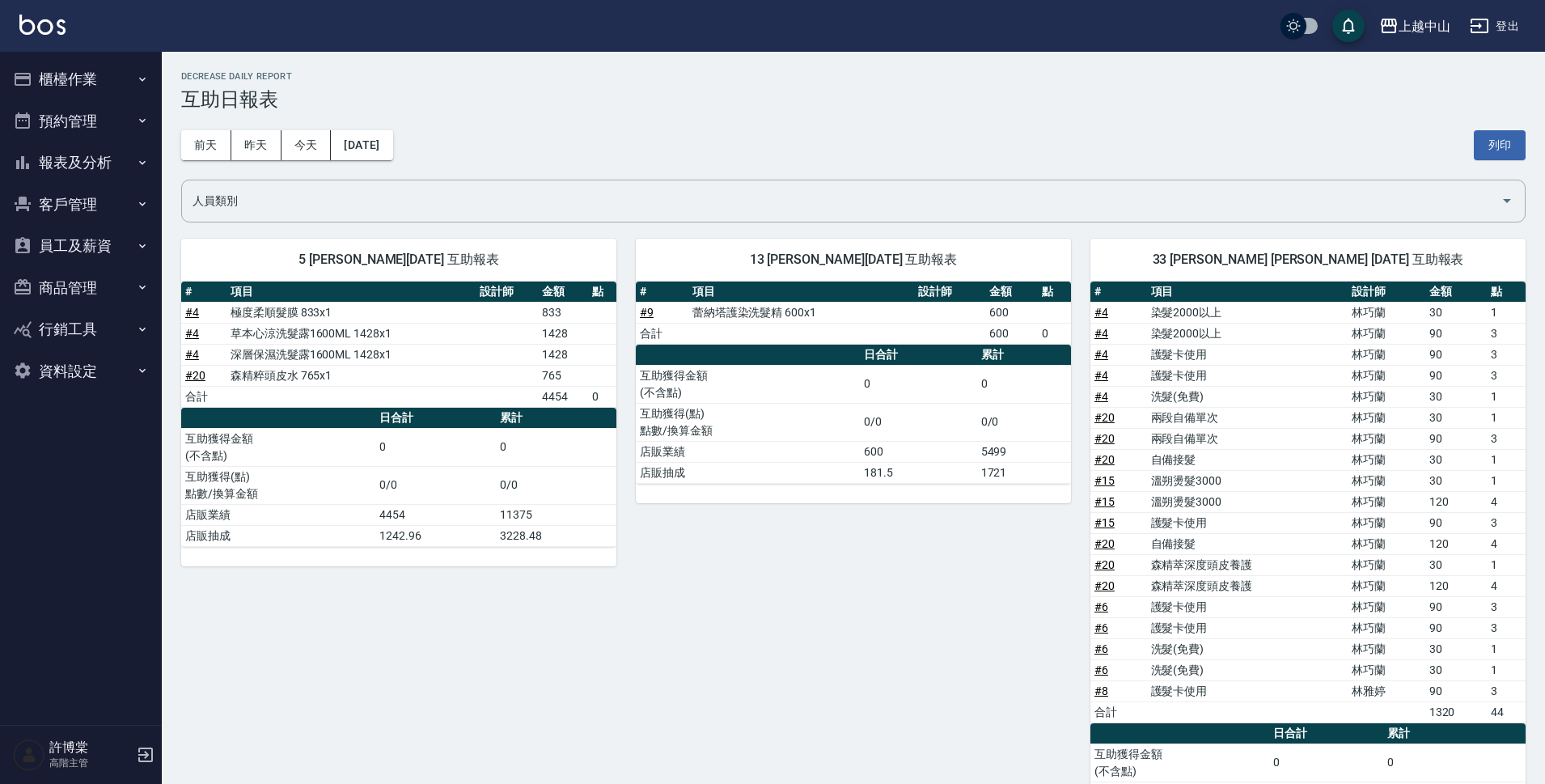
click at [105, 88] on button "櫃檯作業" at bounding box center [81, 79] width 149 height 42
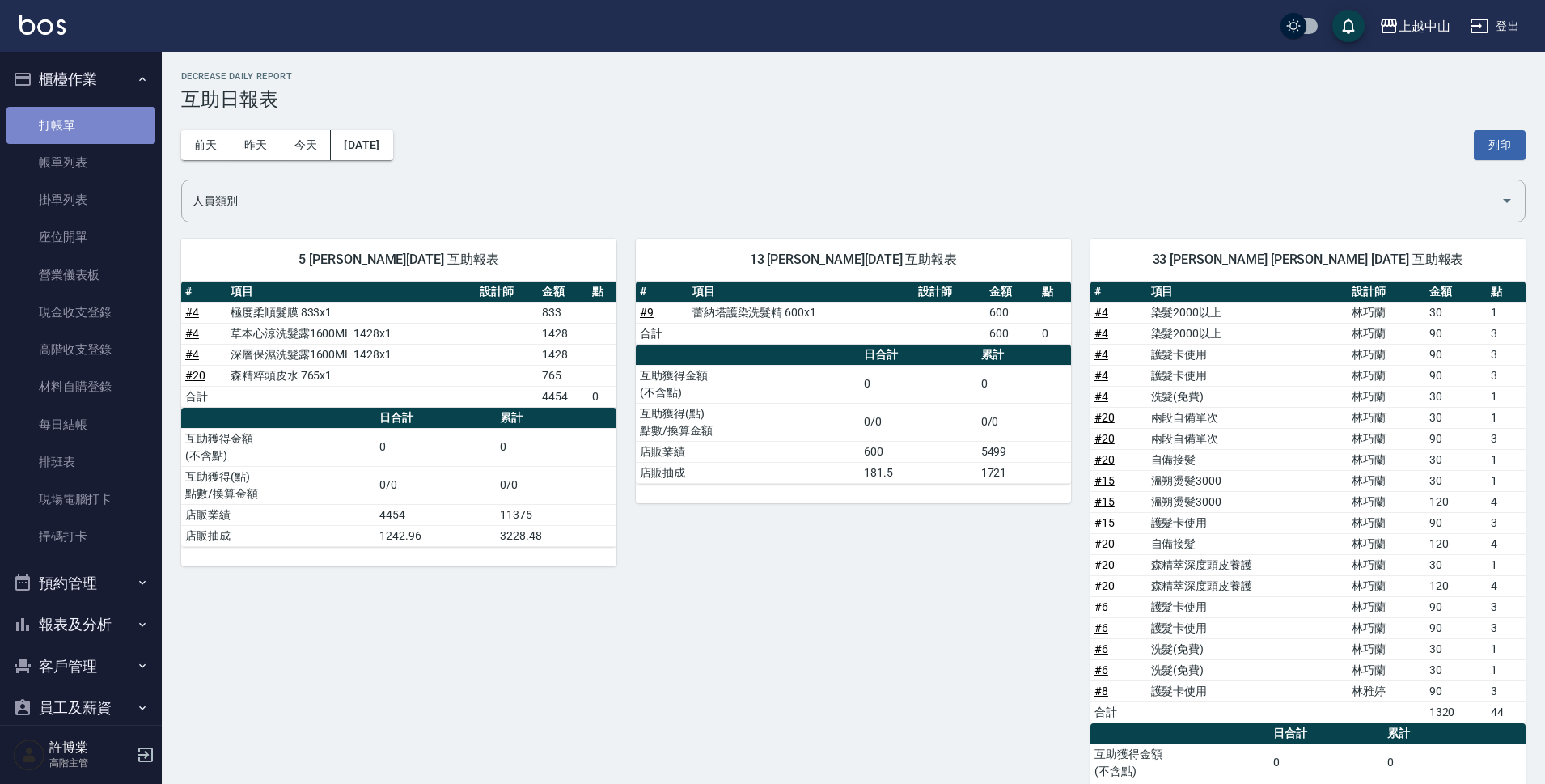
click at [94, 118] on link "打帳單" at bounding box center [81, 125] width 149 height 37
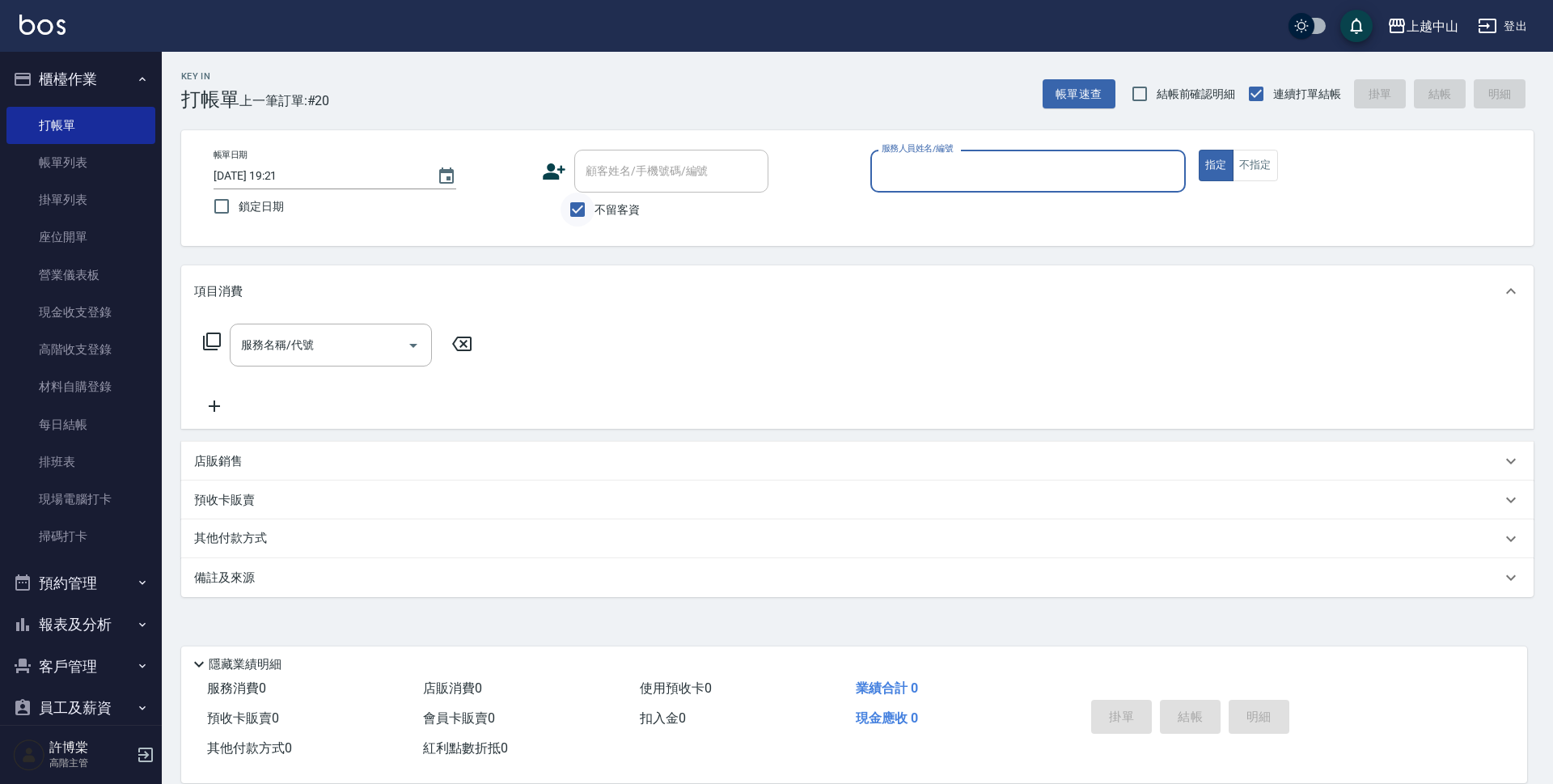
click at [580, 212] on input "不留客資" at bounding box center [578, 209] width 34 height 34
checkbox input "false"
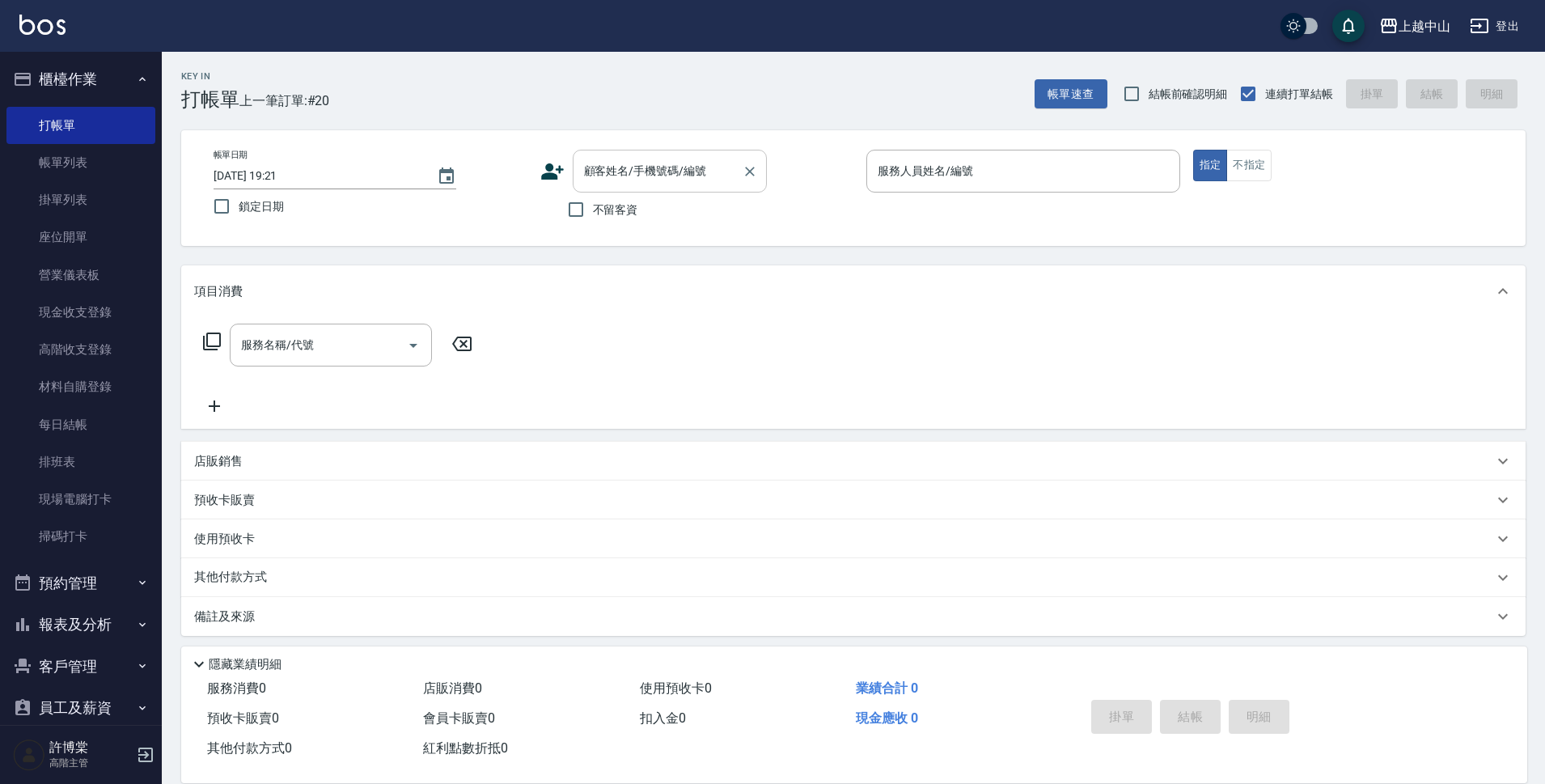
click at [588, 171] on div "顧客姓名/手機號碼/編號 顧客姓名/手機號碼/編號" at bounding box center [670, 172] width 194 height 43
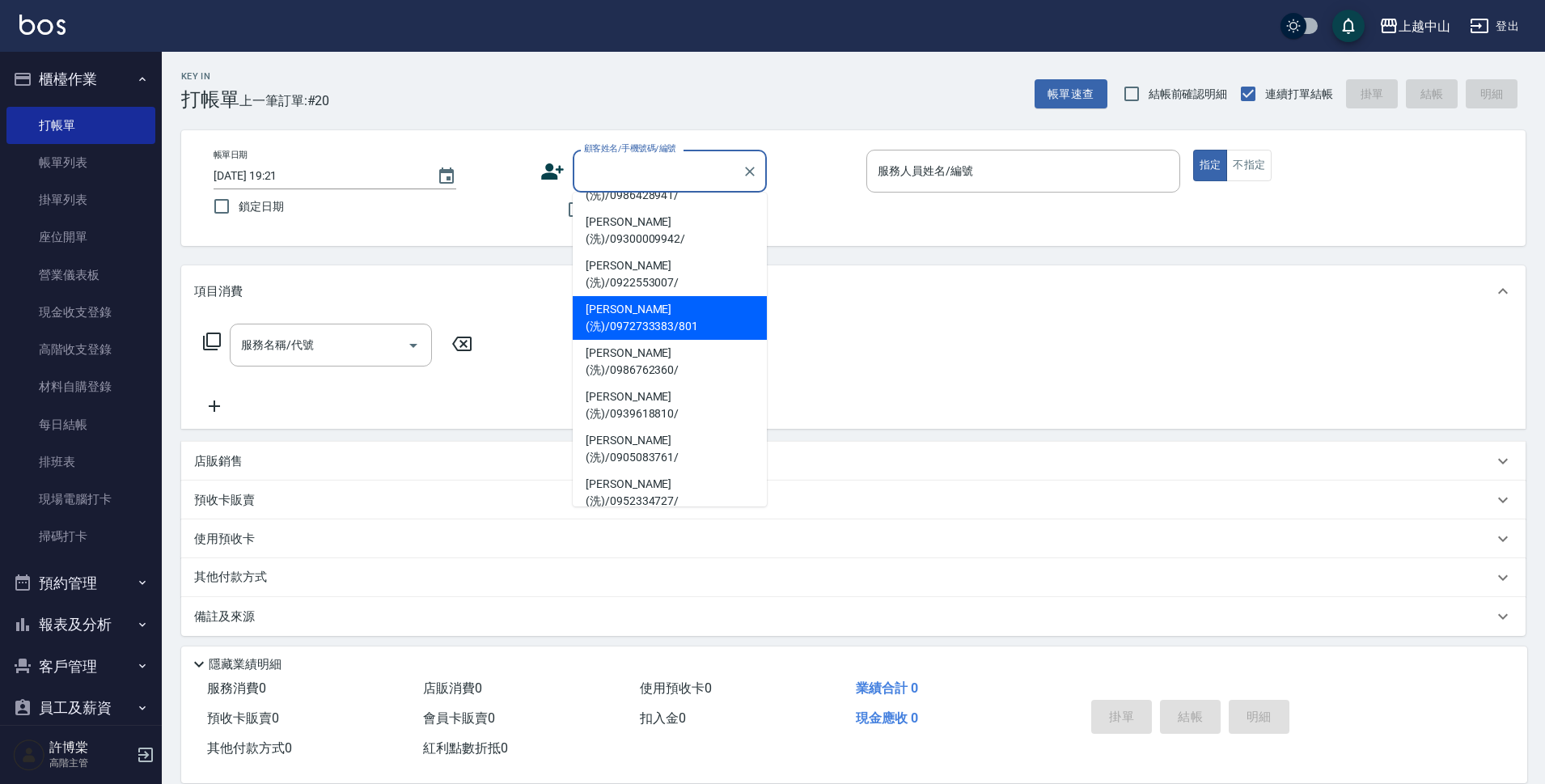
scroll to position [162, 0]
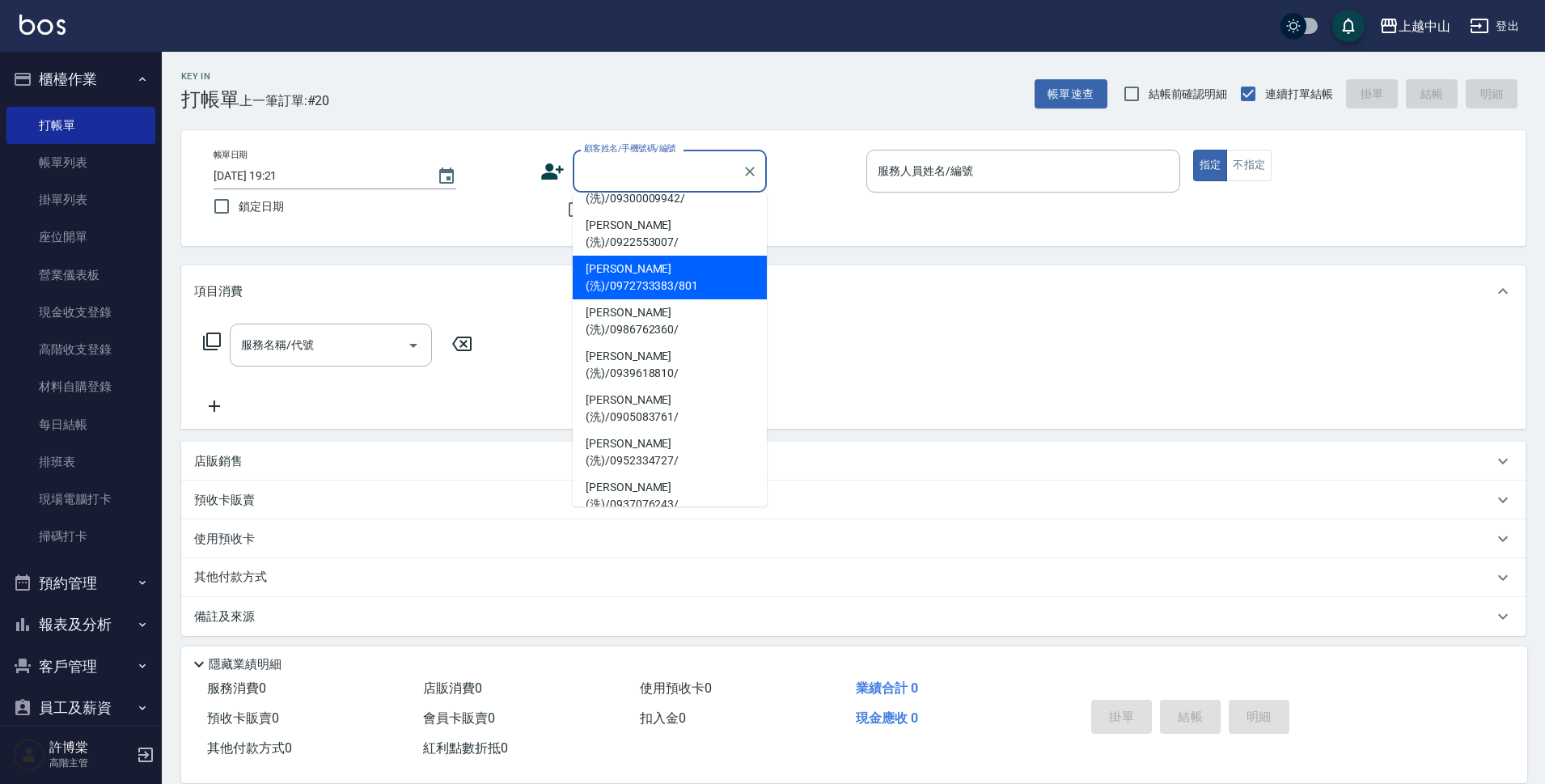
click at [648, 176] on input "顧客姓名/手機號碼/編號" at bounding box center [658, 172] width 155 height 29
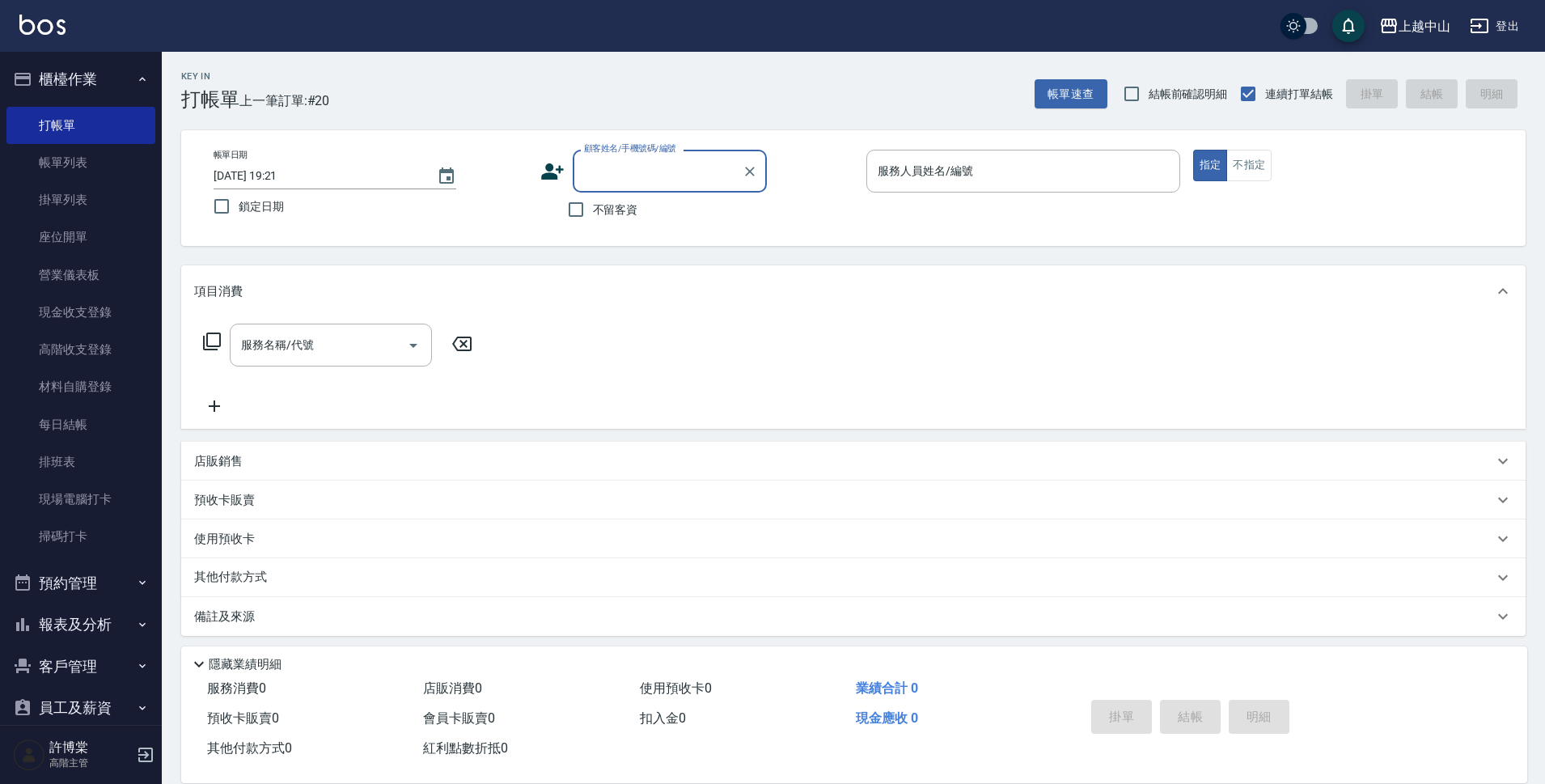
click at [107, 81] on button "櫃檯作業" at bounding box center [81, 79] width 149 height 42
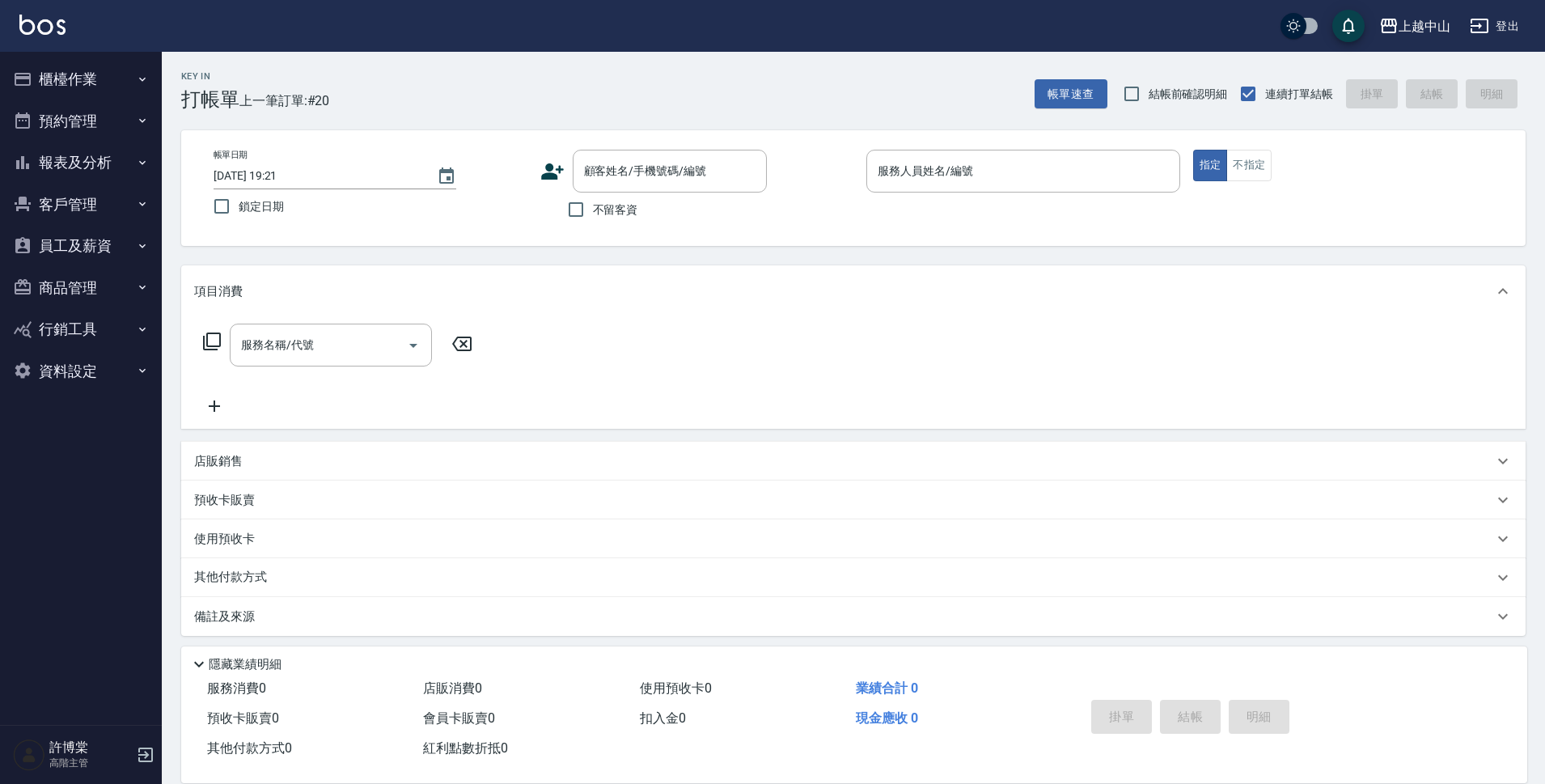
click at [84, 215] on button "客戶管理" at bounding box center [81, 204] width 149 height 42
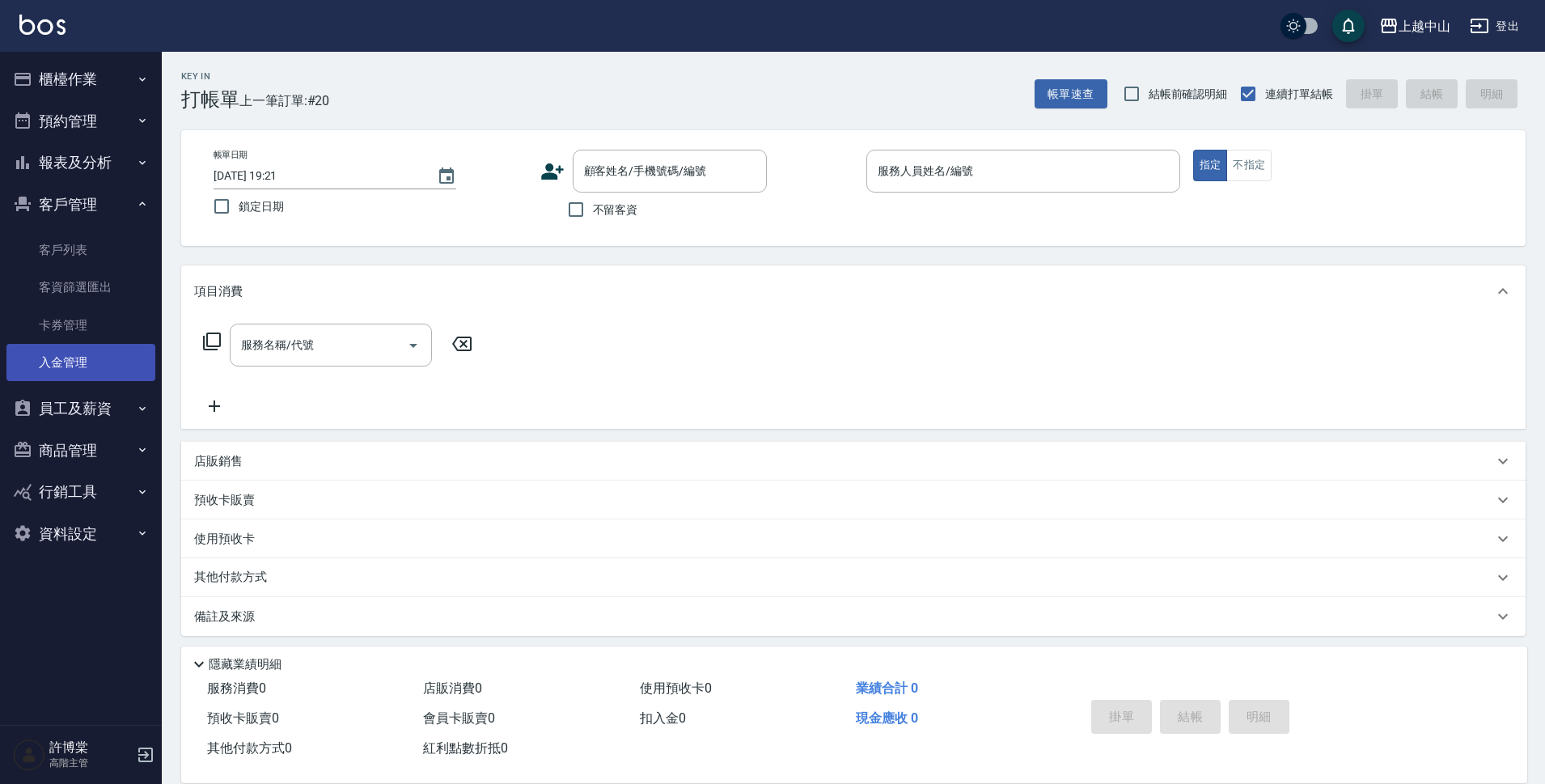
click at [96, 357] on link "入金管理" at bounding box center [81, 362] width 149 height 37
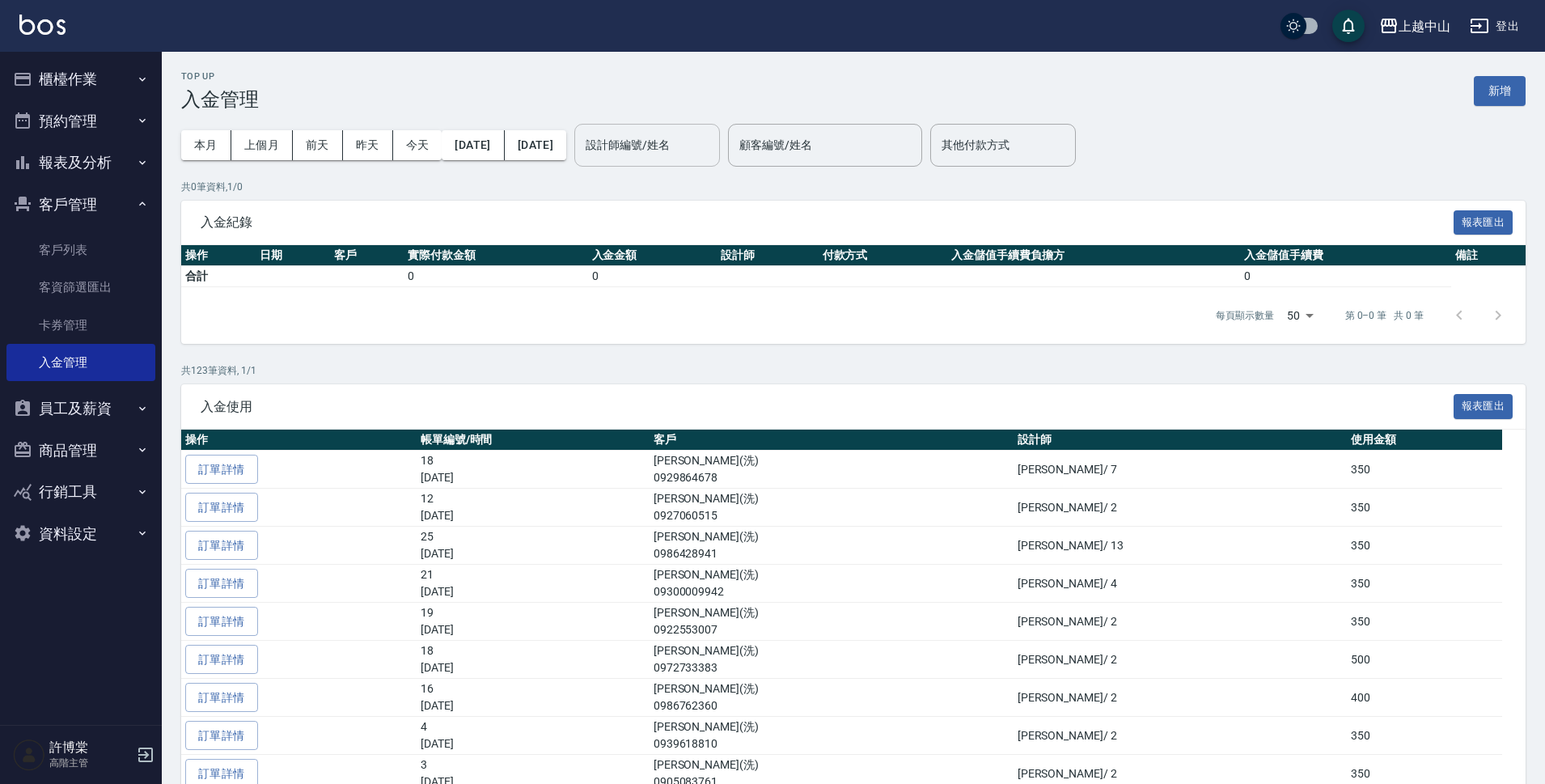
click at [712, 153] on input "設計師編號/姓名" at bounding box center [647, 145] width 131 height 29
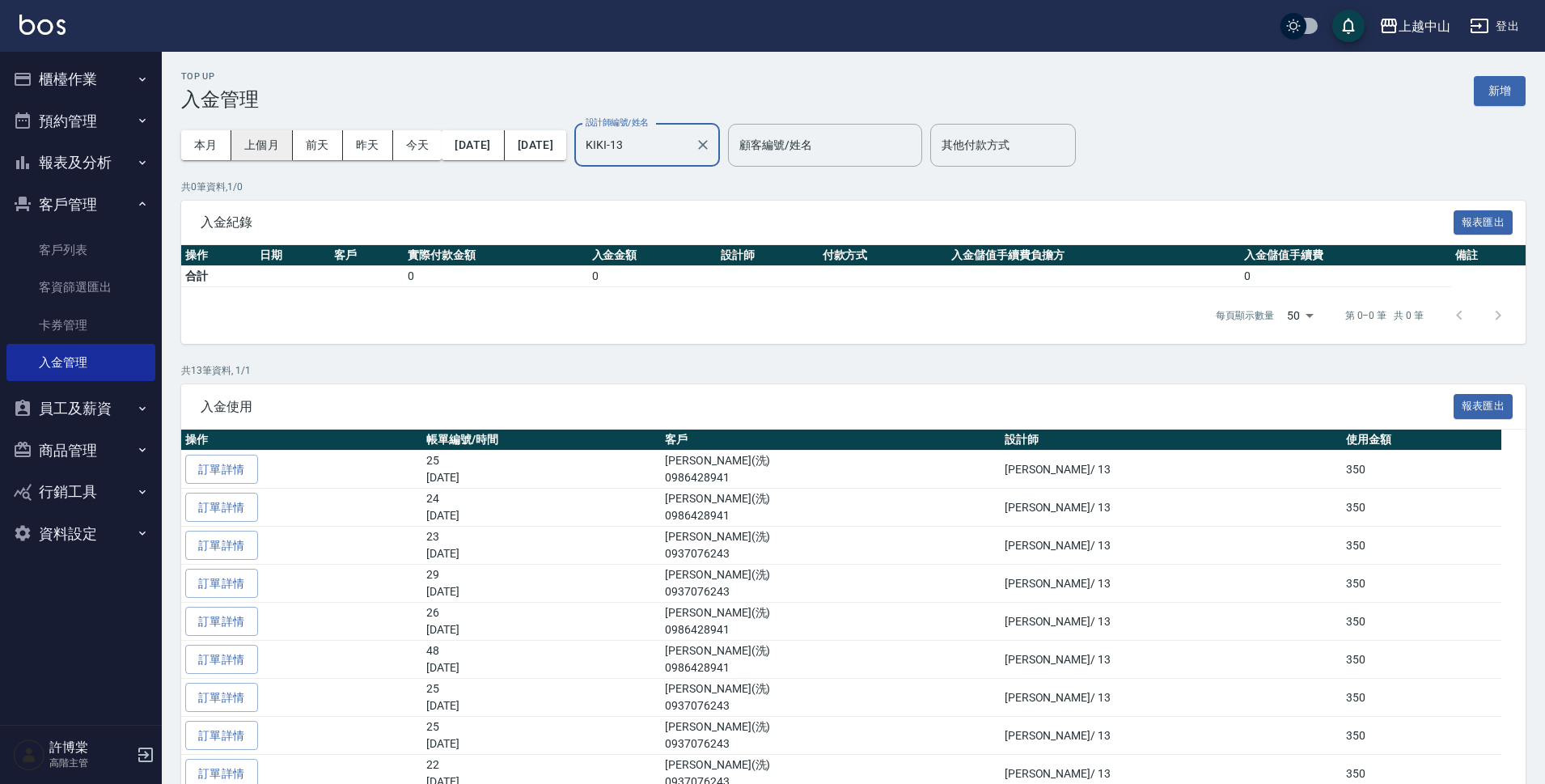
type input "KIKI-13"
click at [264, 145] on button "上個月" at bounding box center [262, 145] width 61 height 30
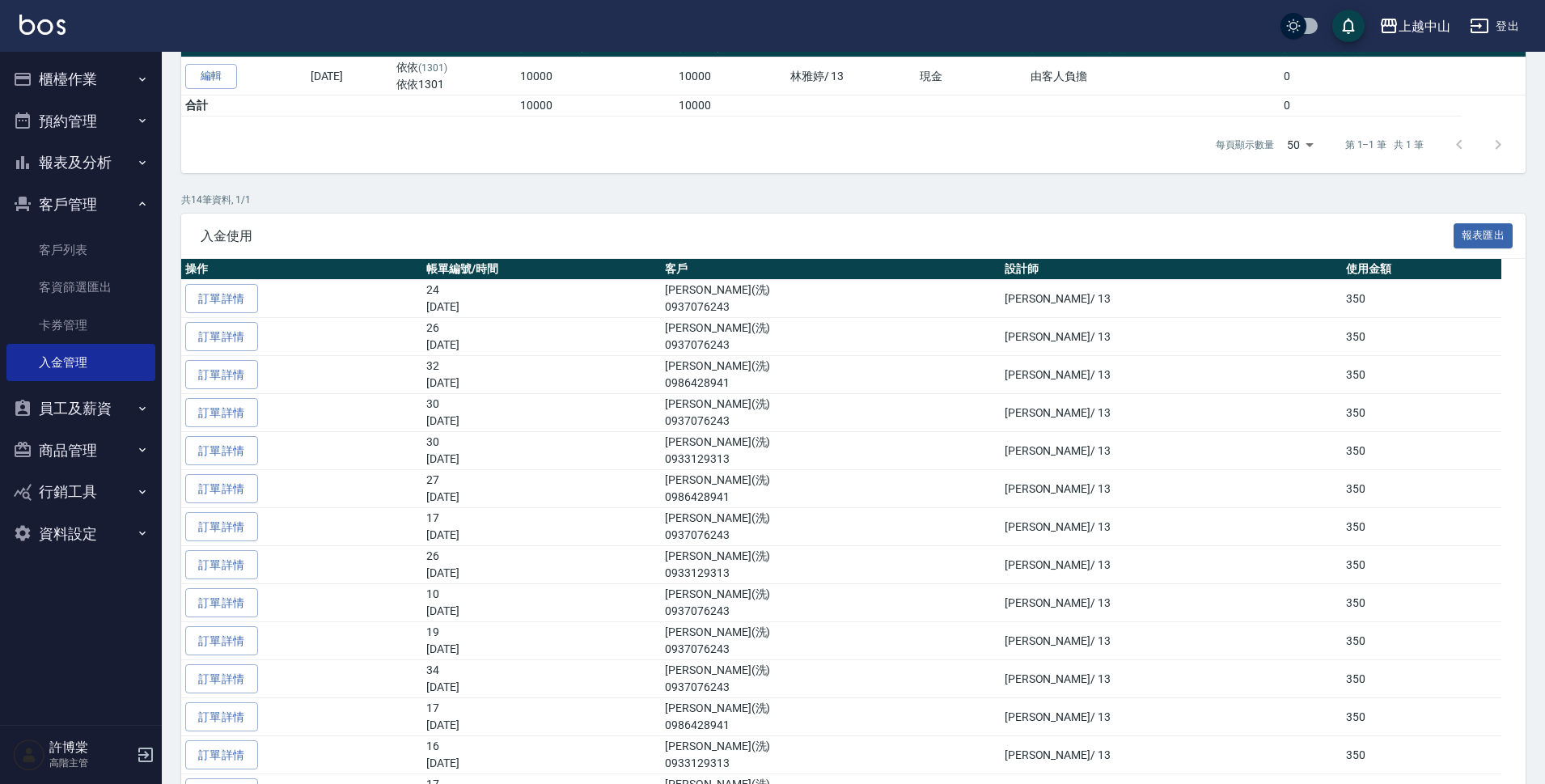
scroll to position [242, 0]
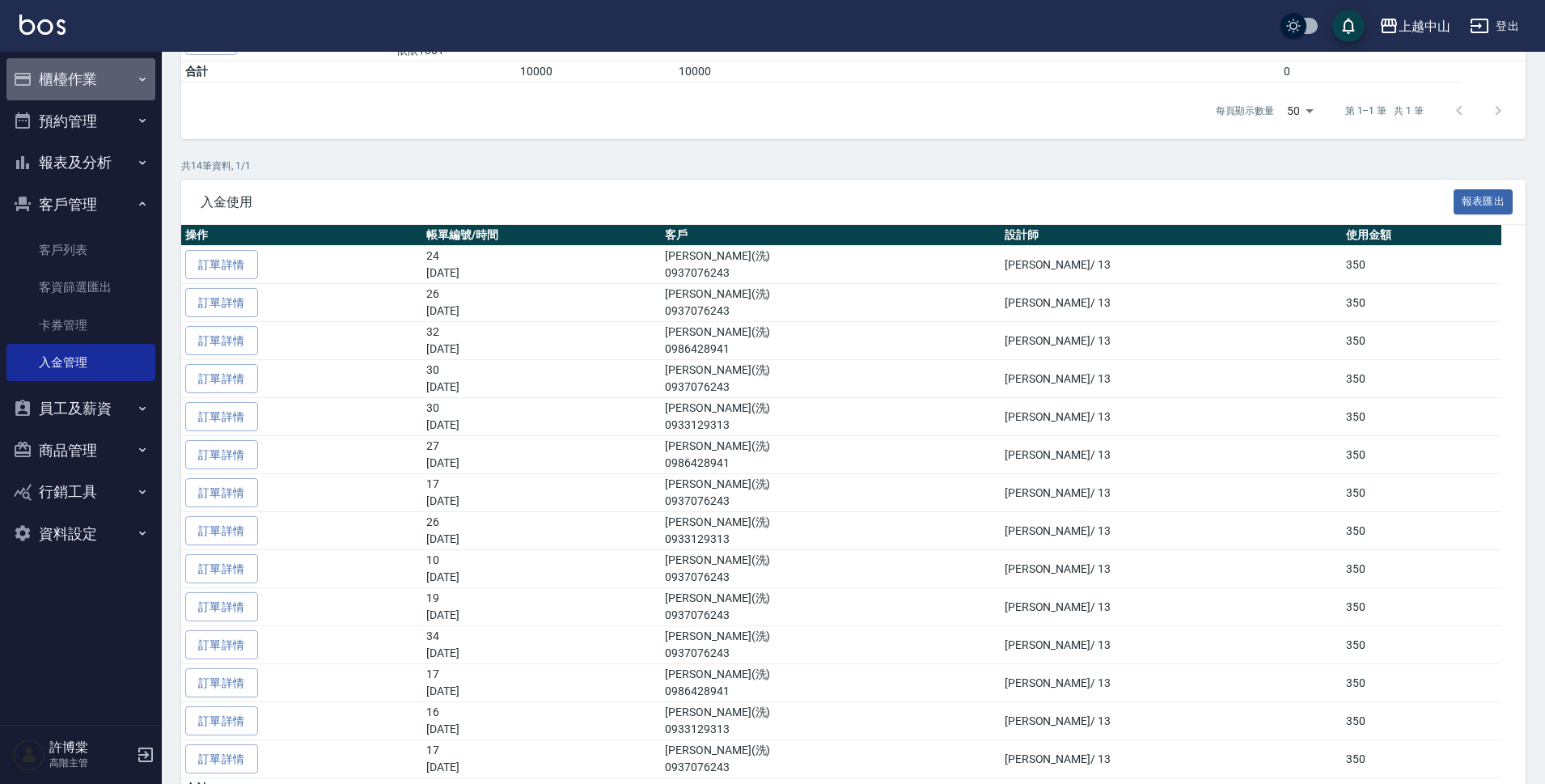
click at [68, 91] on button "櫃檯作業" at bounding box center [81, 79] width 149 height 42
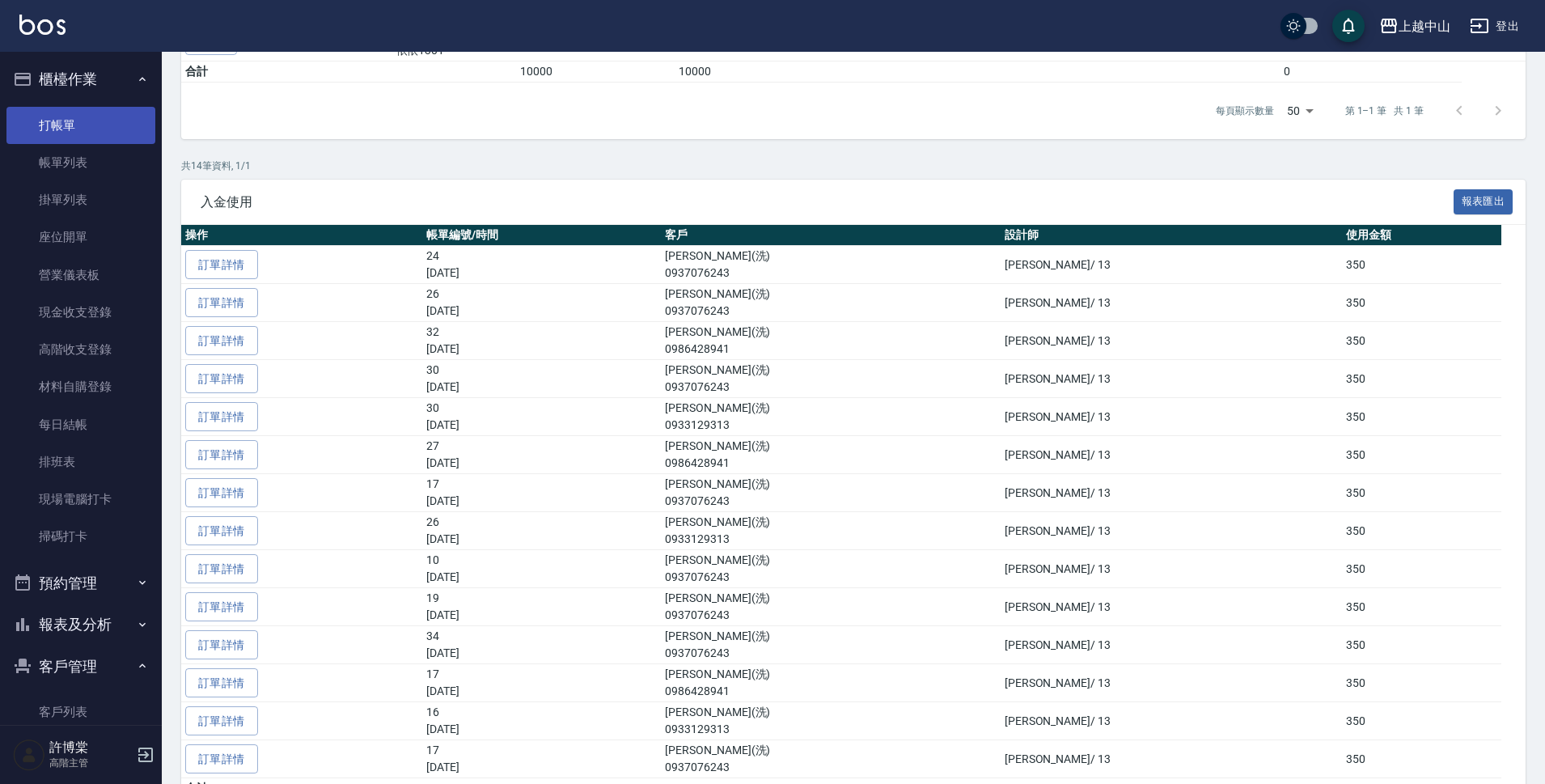
click at [72, 119] on link "打帳單" at bounding box center [81, 125] width 149 height 37
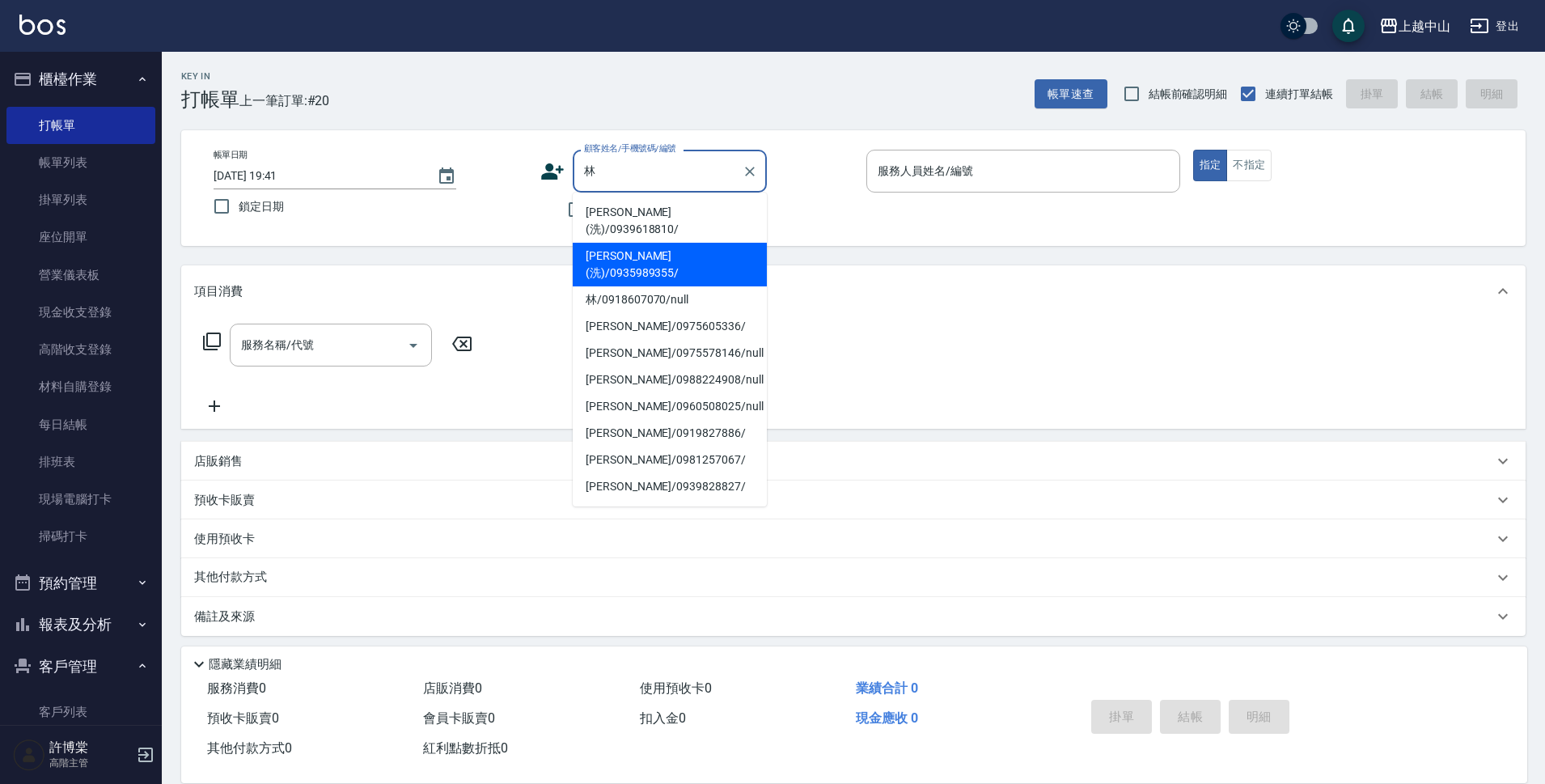
click at [687, 244] on li "[PERSON_NAME](洗)/0935989355/" at bounding box center [670, 264] width 194 height 44
type input "[PERSON_NAME](洗)/0935989355/"
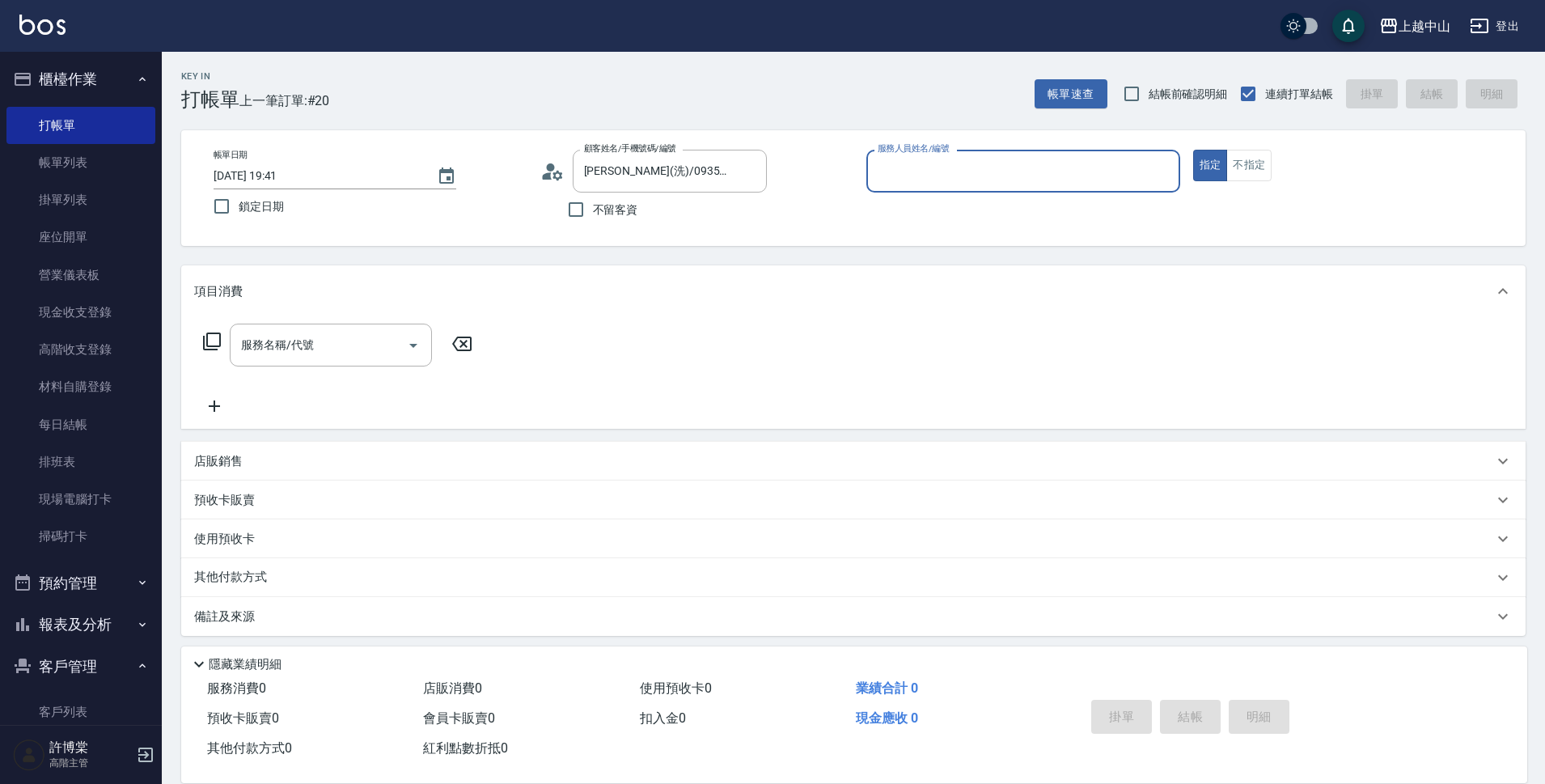
type input "NINI-4"
click at [1193, 150] on button "指定" at bounding box center [1210, 165] width 35 height 31
type button "true"
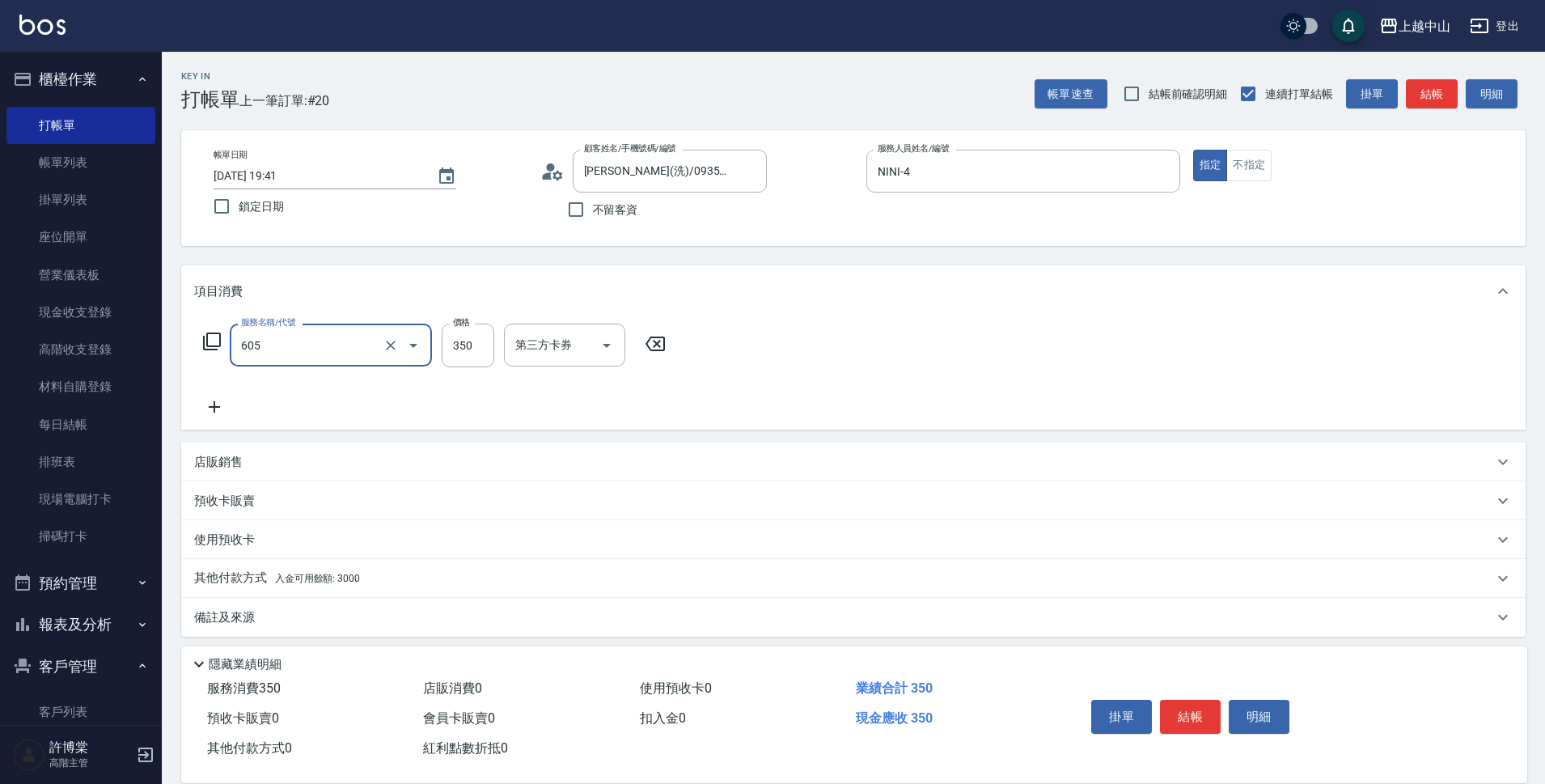
type input "洗髮 (女)(605)"
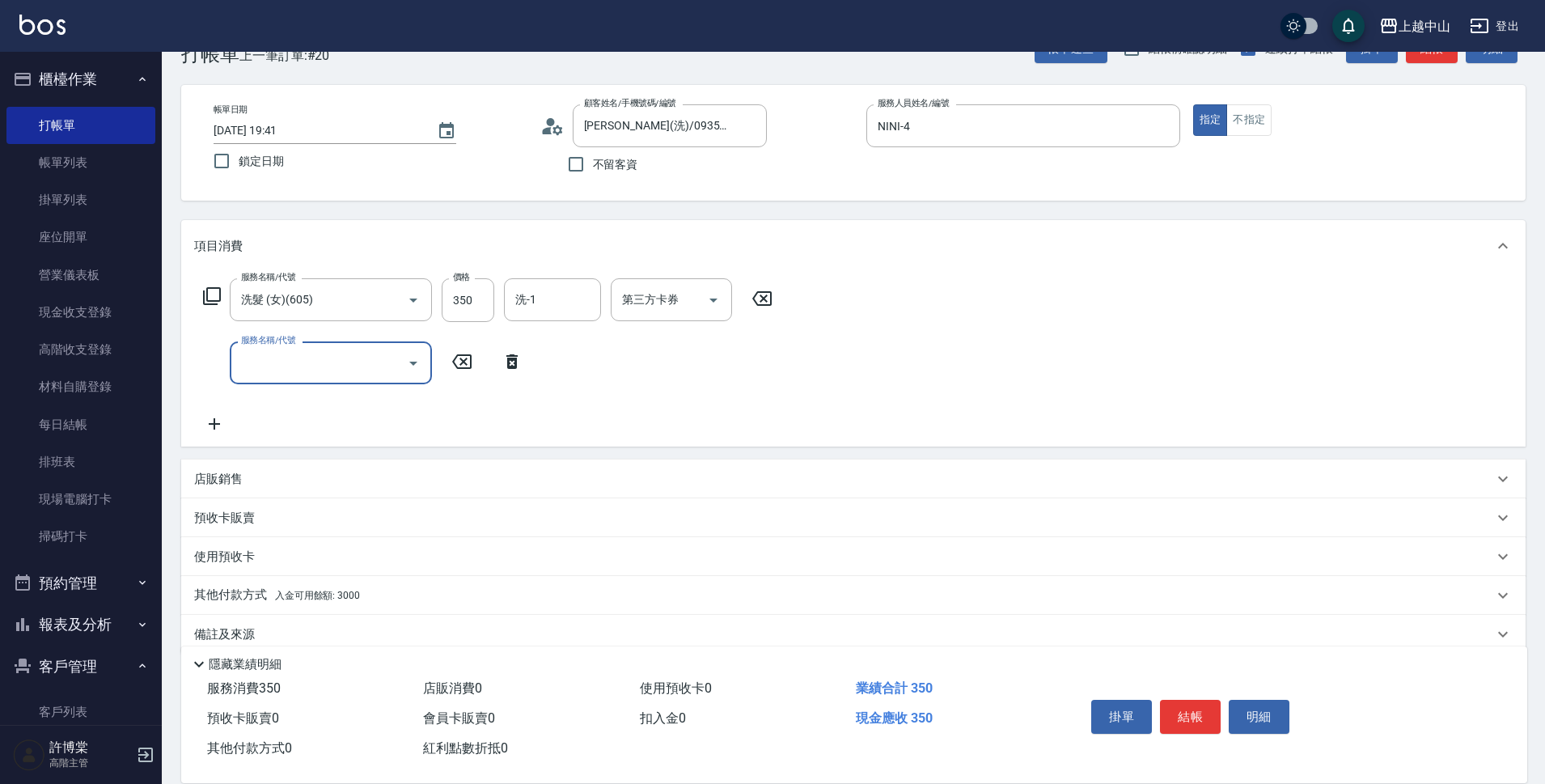
scroll to position [70, 0]
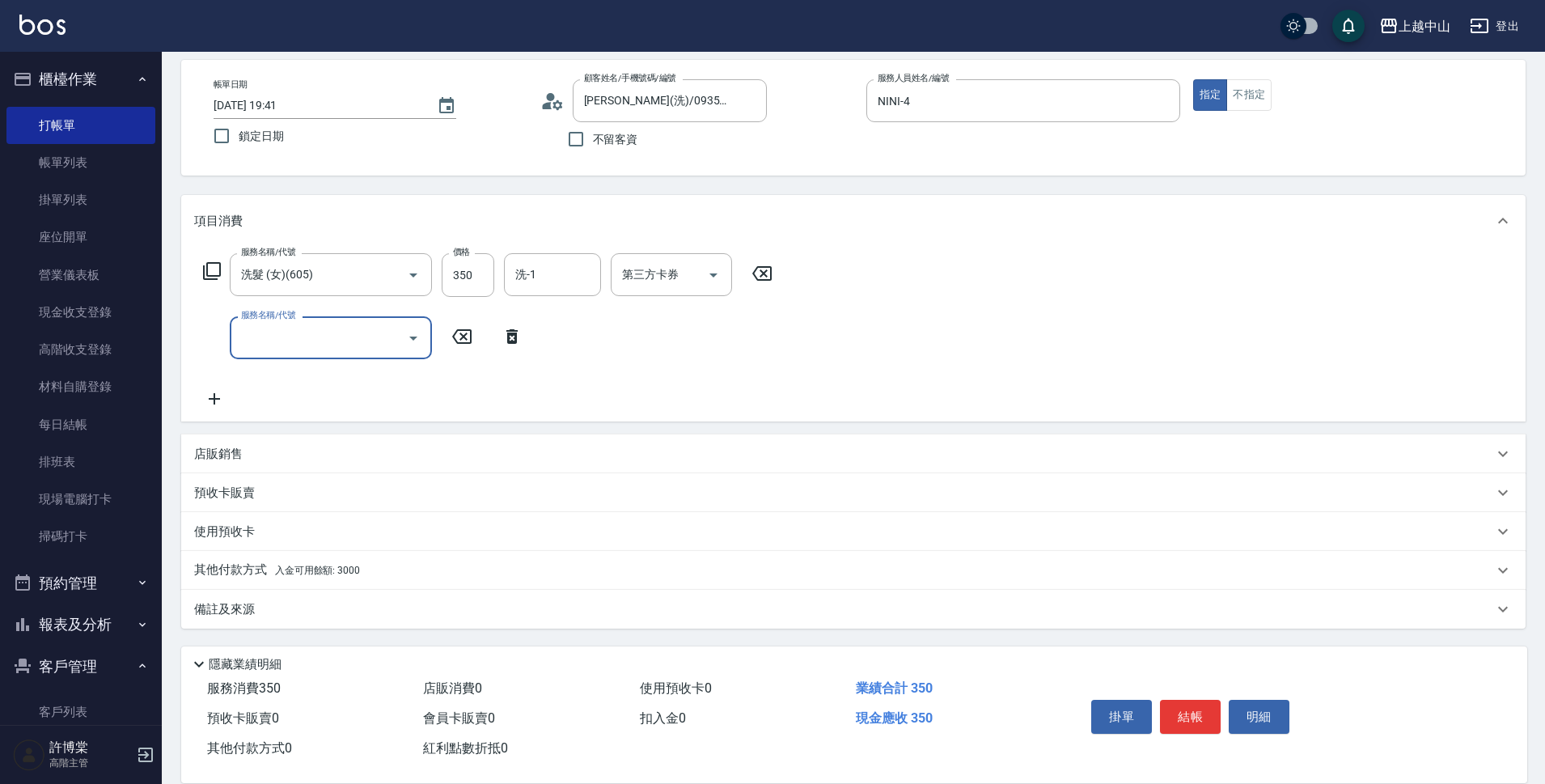
click at [457, 571] on div "其他付款方式 入金可用餘額: 3000" at bounding box center [843, 570] width 1299 height 18
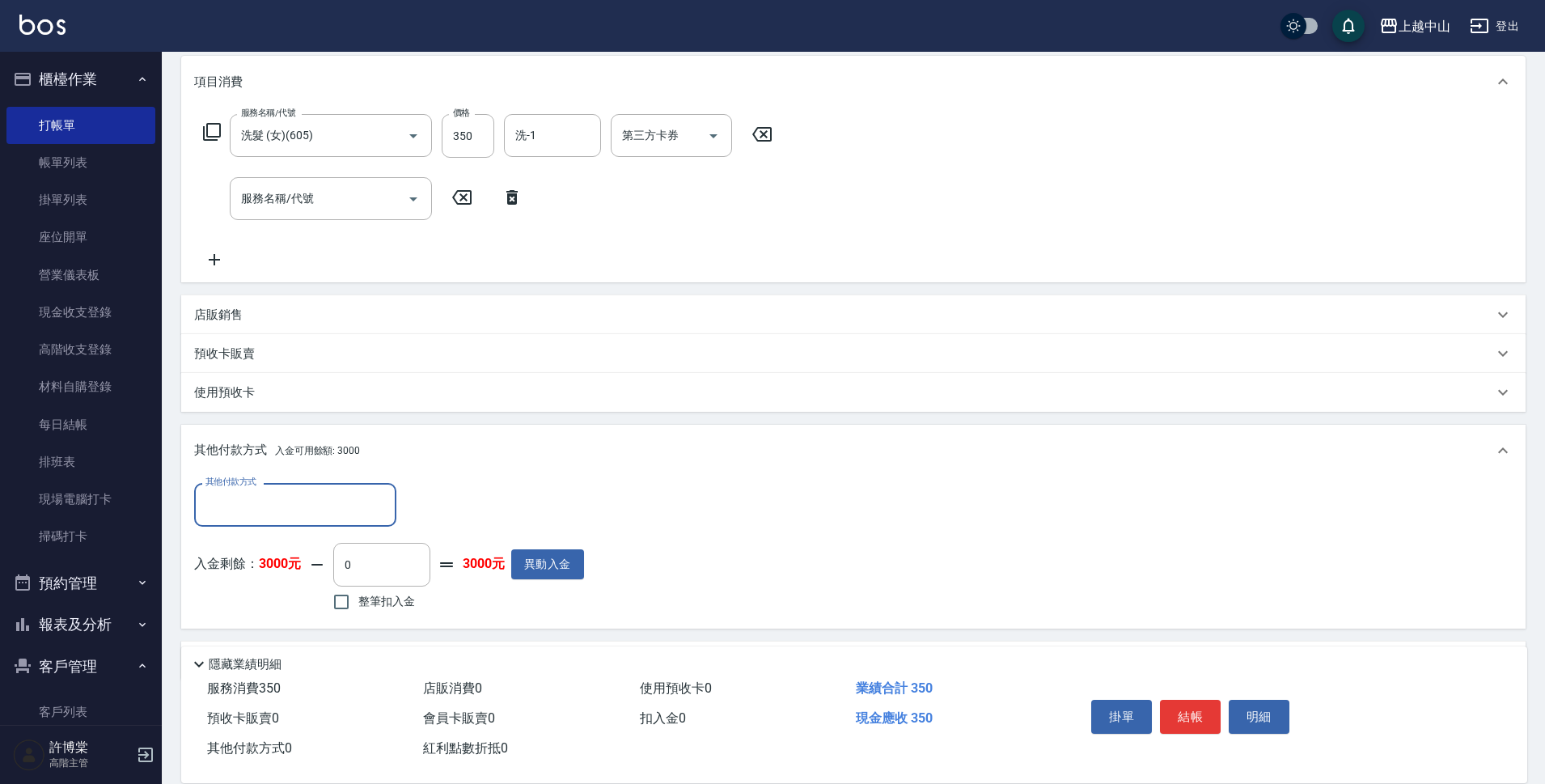
scroll to position [249, 0]
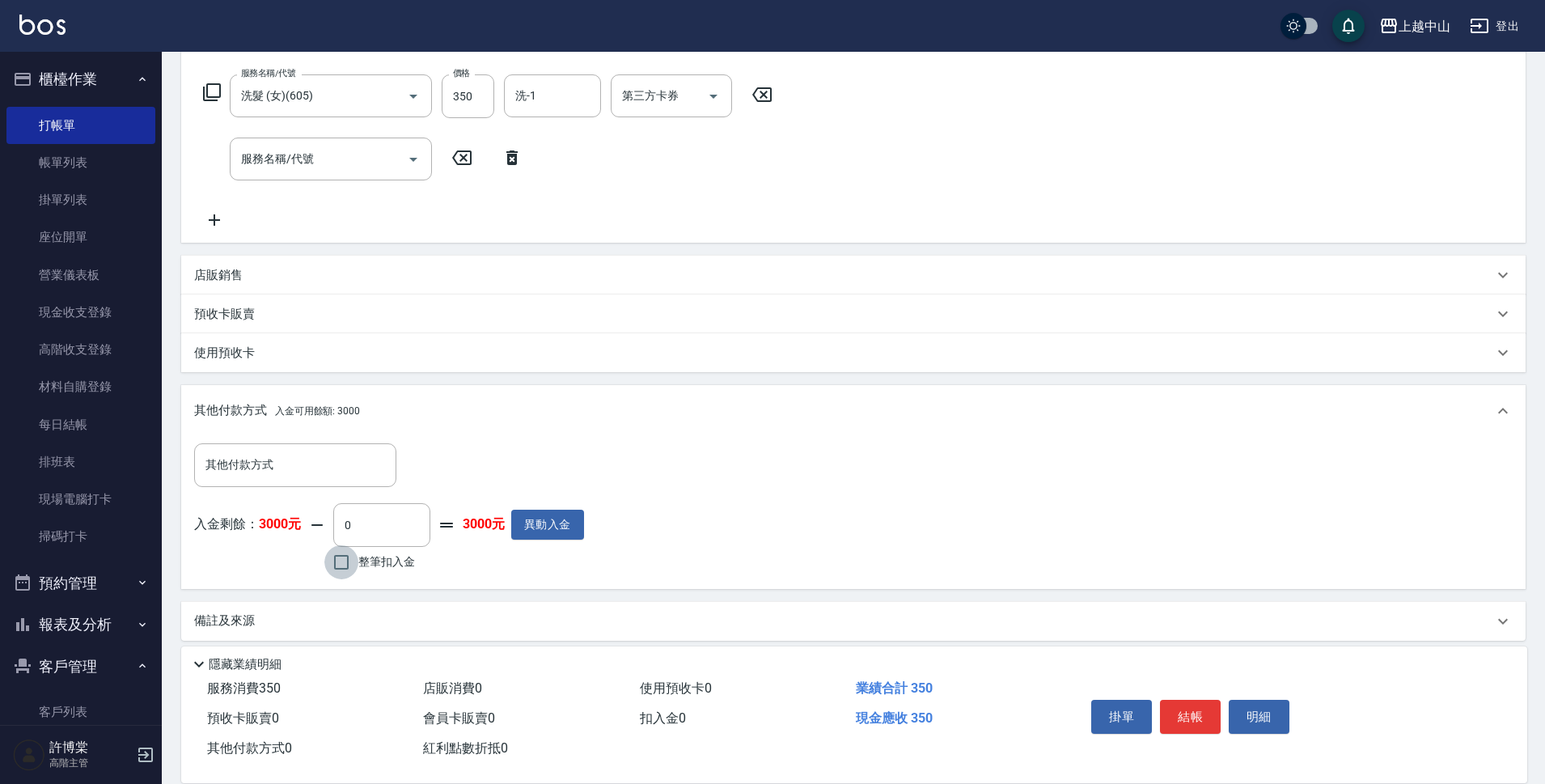
click at [351, 569] on input "整筆扣入金" at bounding box center [341, 562] width 34 height 34
checkbox input "true"
type input "350"
type input "[DATE] 20:28"
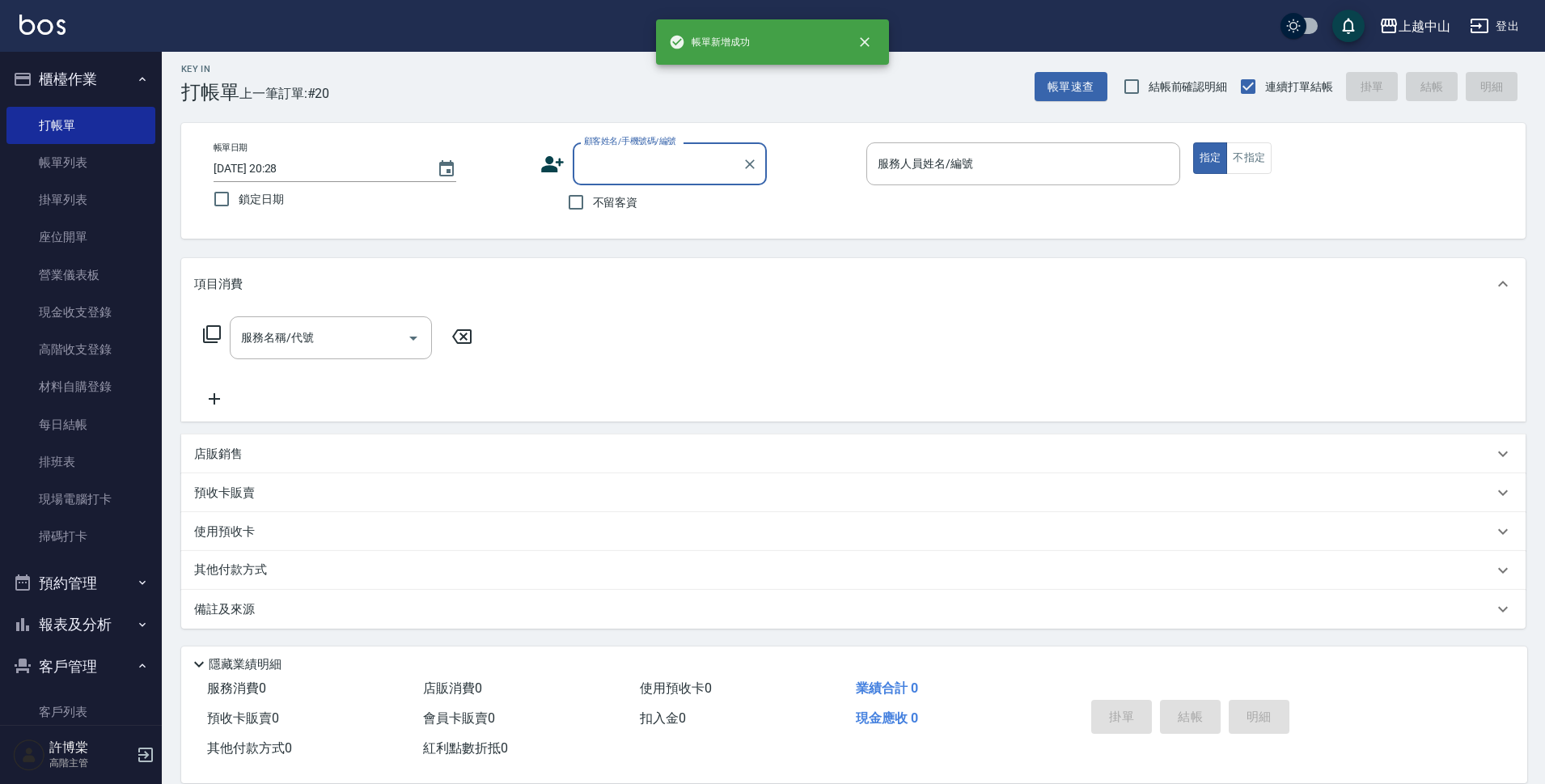
scroll to position [0, 0]
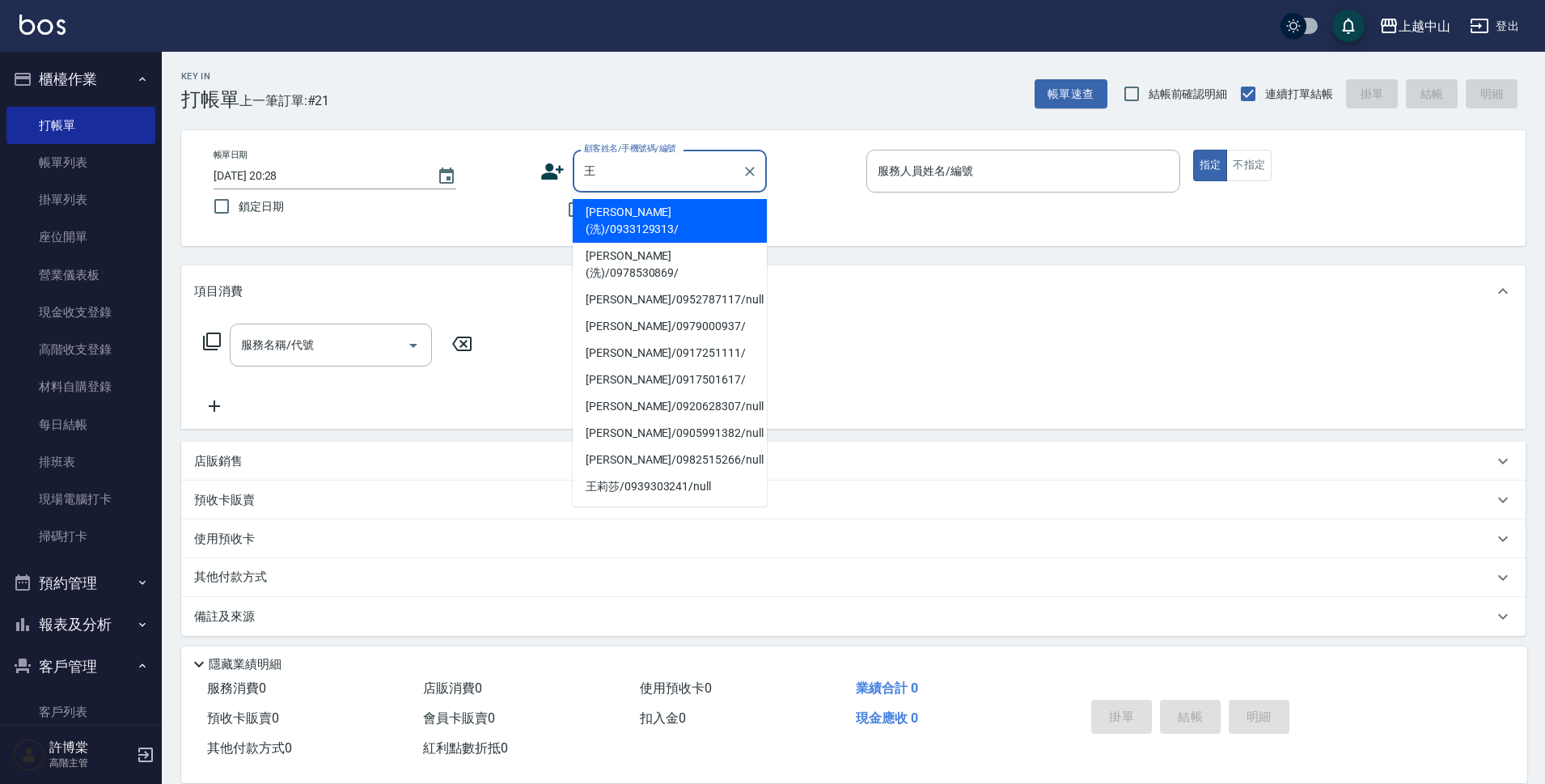
click at [609, 209] on li "[PERSON_NAME](洗)/0933129313/" at bounding box center [670, 221] width 194 height 44
type input "[PERSON_NAME](洗)/0933129313/"
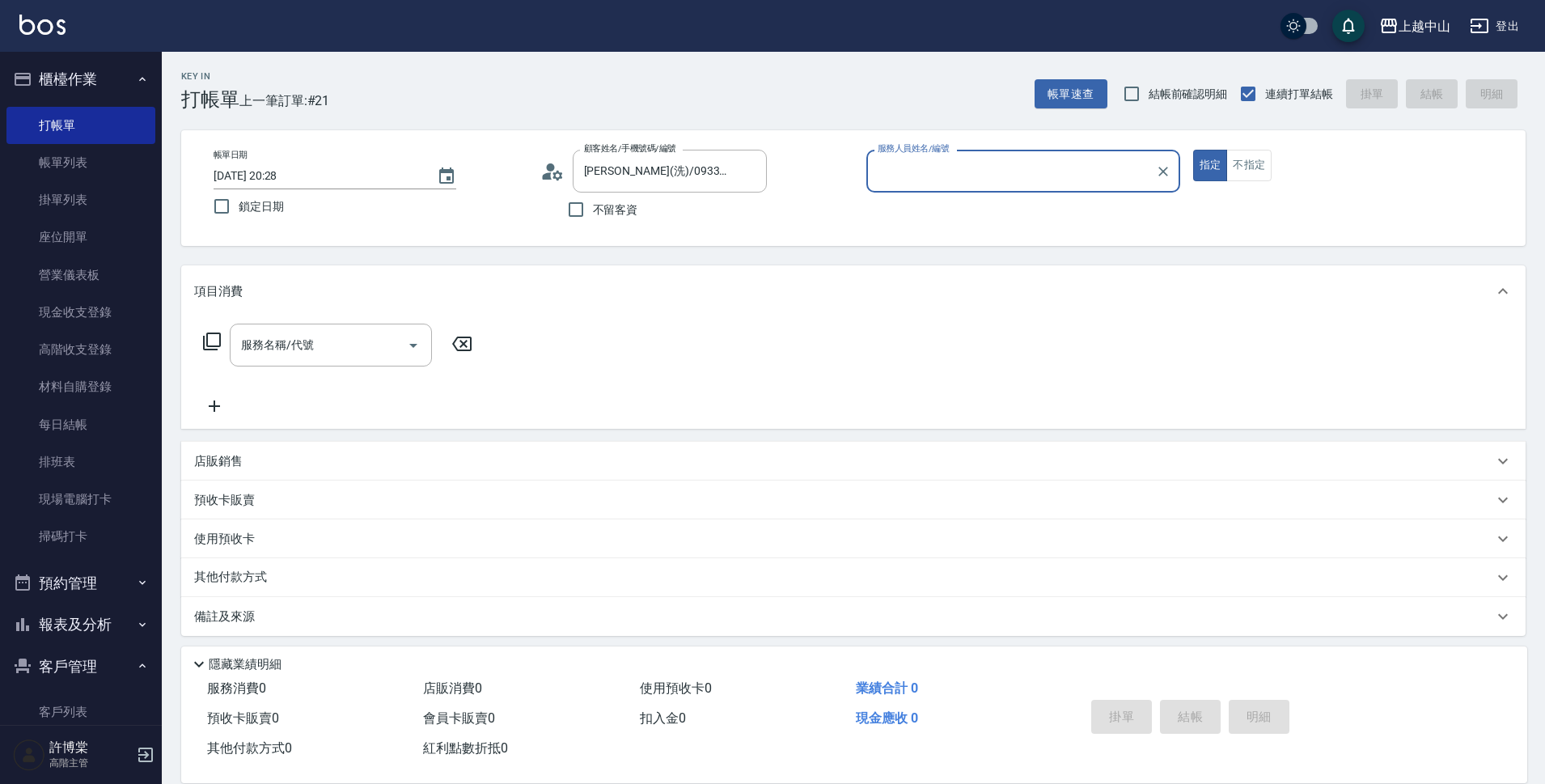
type input "KIKI-13"
click at [1193, 150] on button "指定" at bounding box center [1210, 165] width 35 height 31
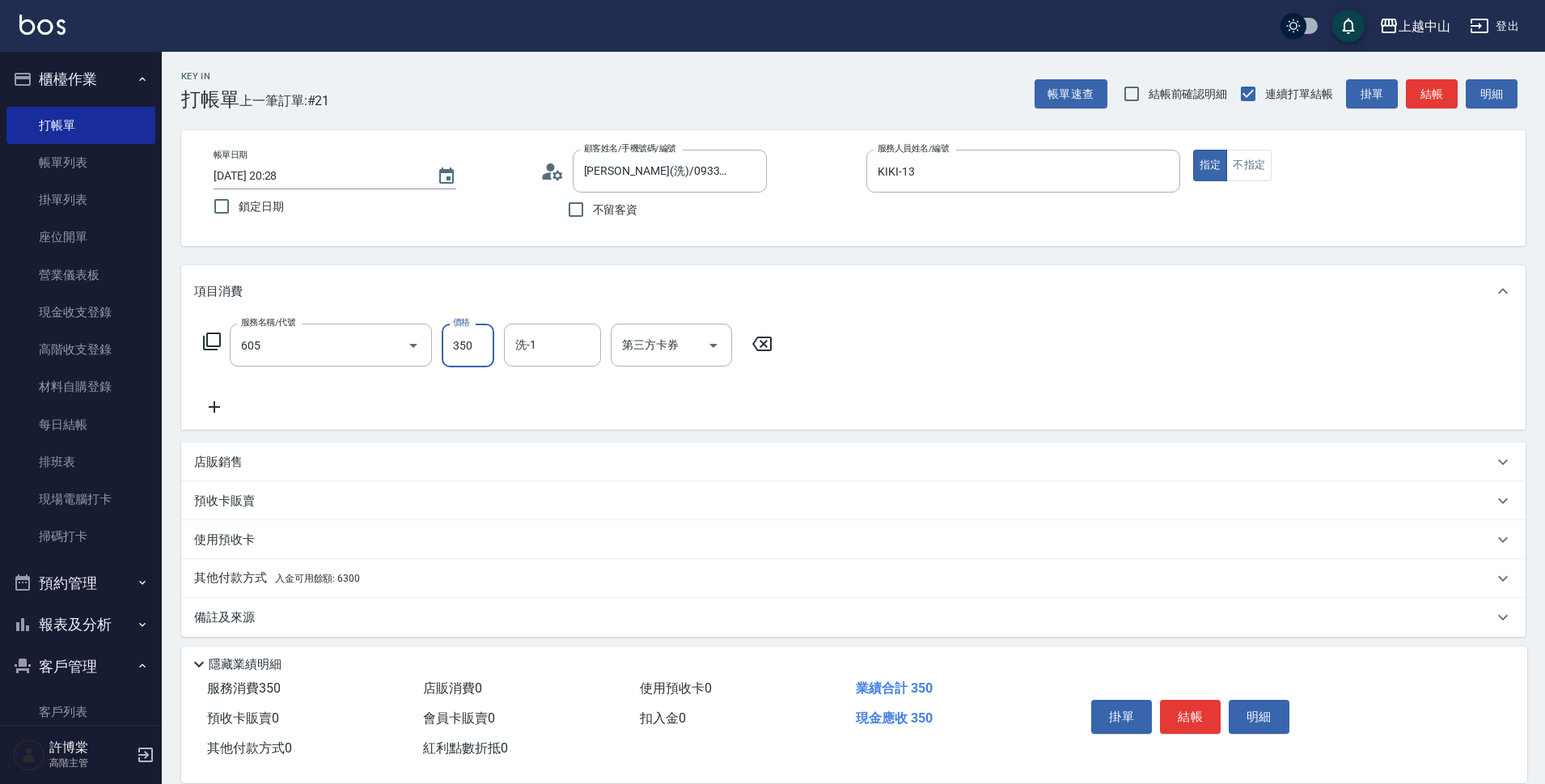
type input "洗髮 (女)(605)"
type input "[PERSON_NAME]-39"
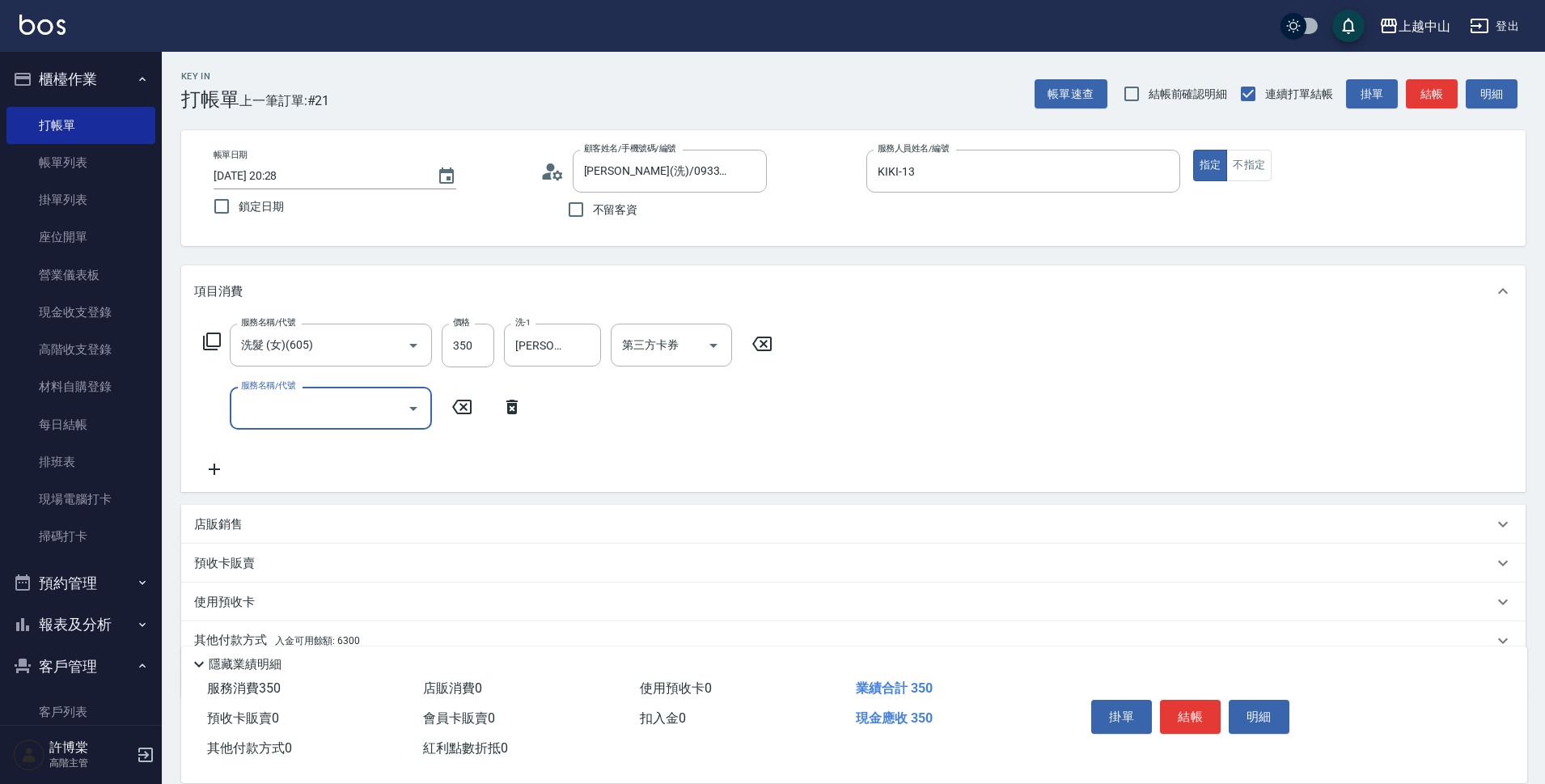
scroll to position [70, 0]
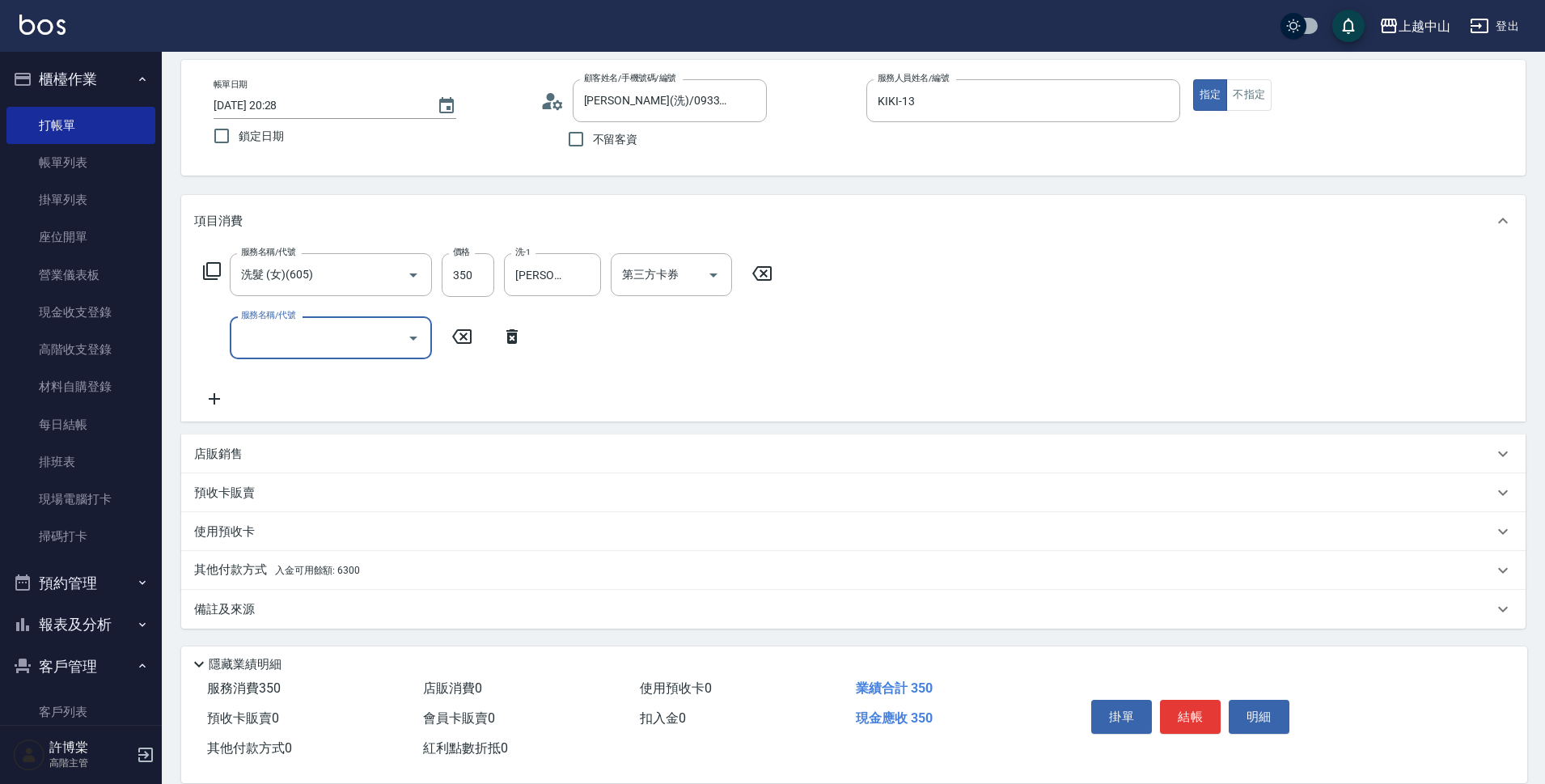
click at [470, 567] on div "其他付款方式 入金可用餘額: 6300" at bounding box center [843, 570] width 1299 height 18
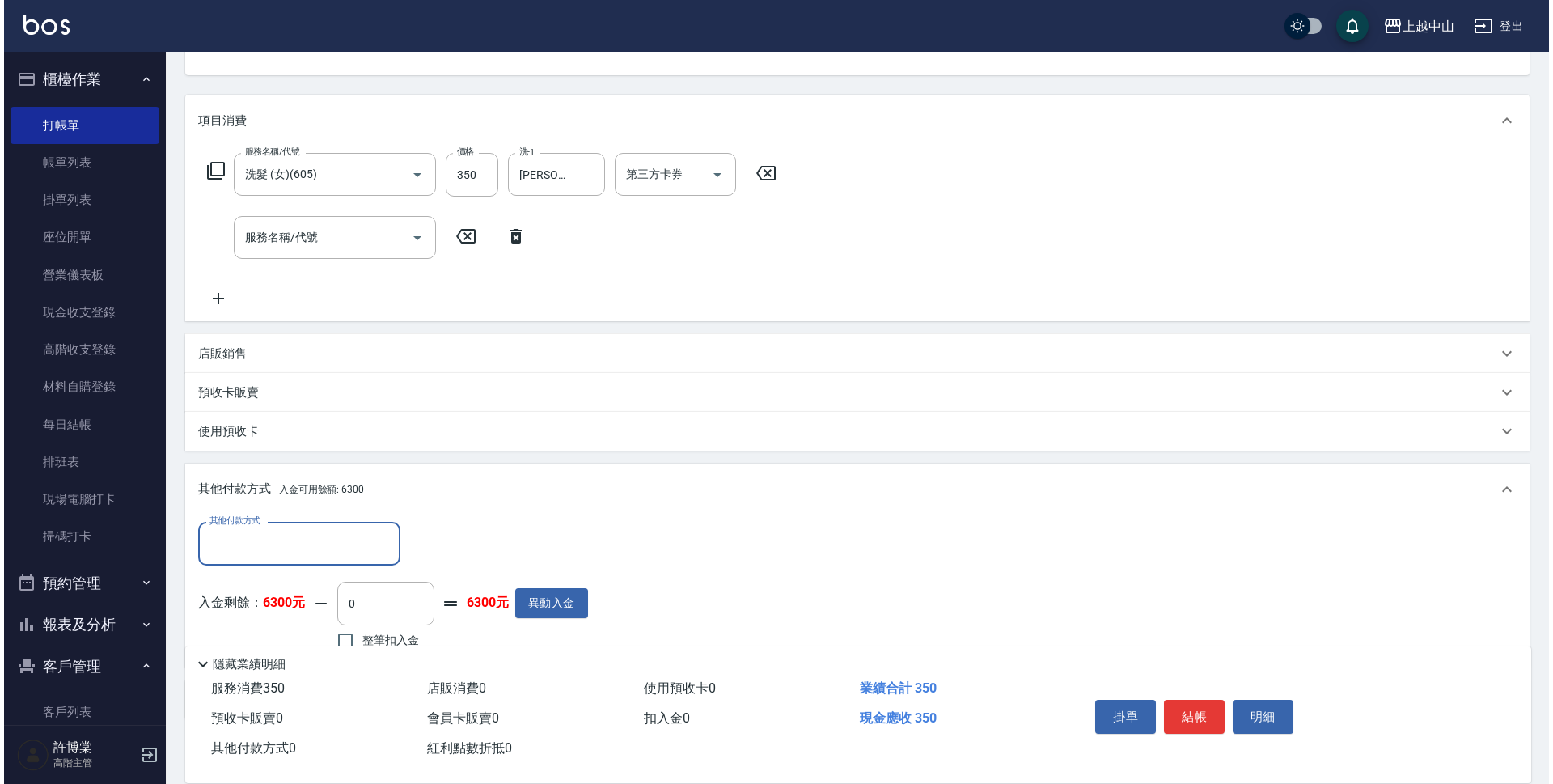
scroll to position [261, 0]
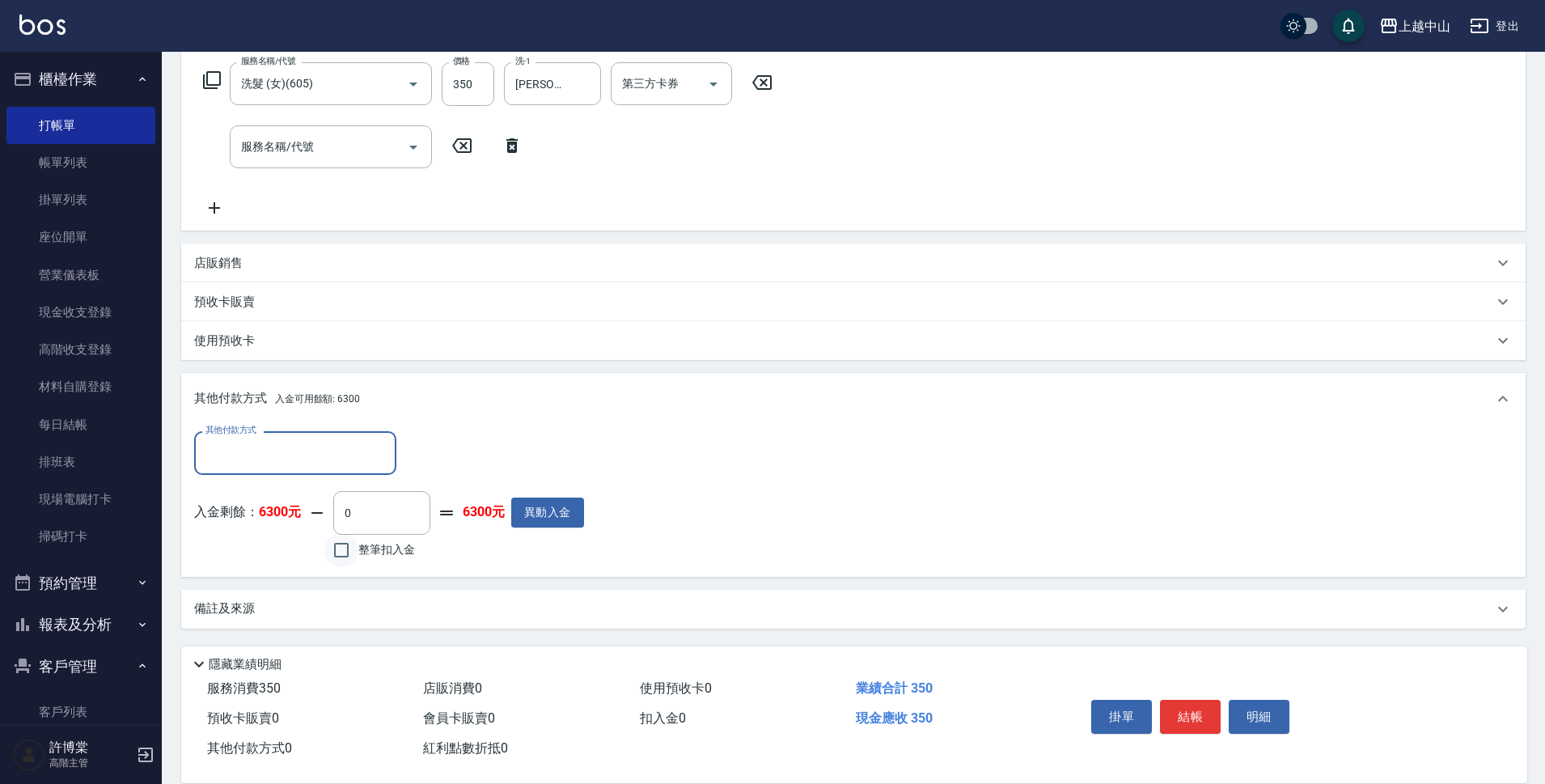
click at [327, 545] on input "整筆扣入金" at bounding box center [341, 550] width 34 height 34
checkbox input "true"
type input "350"
click at [1280, 700] on button "明細" at bounding box center [1259, 717] width 61 height 34
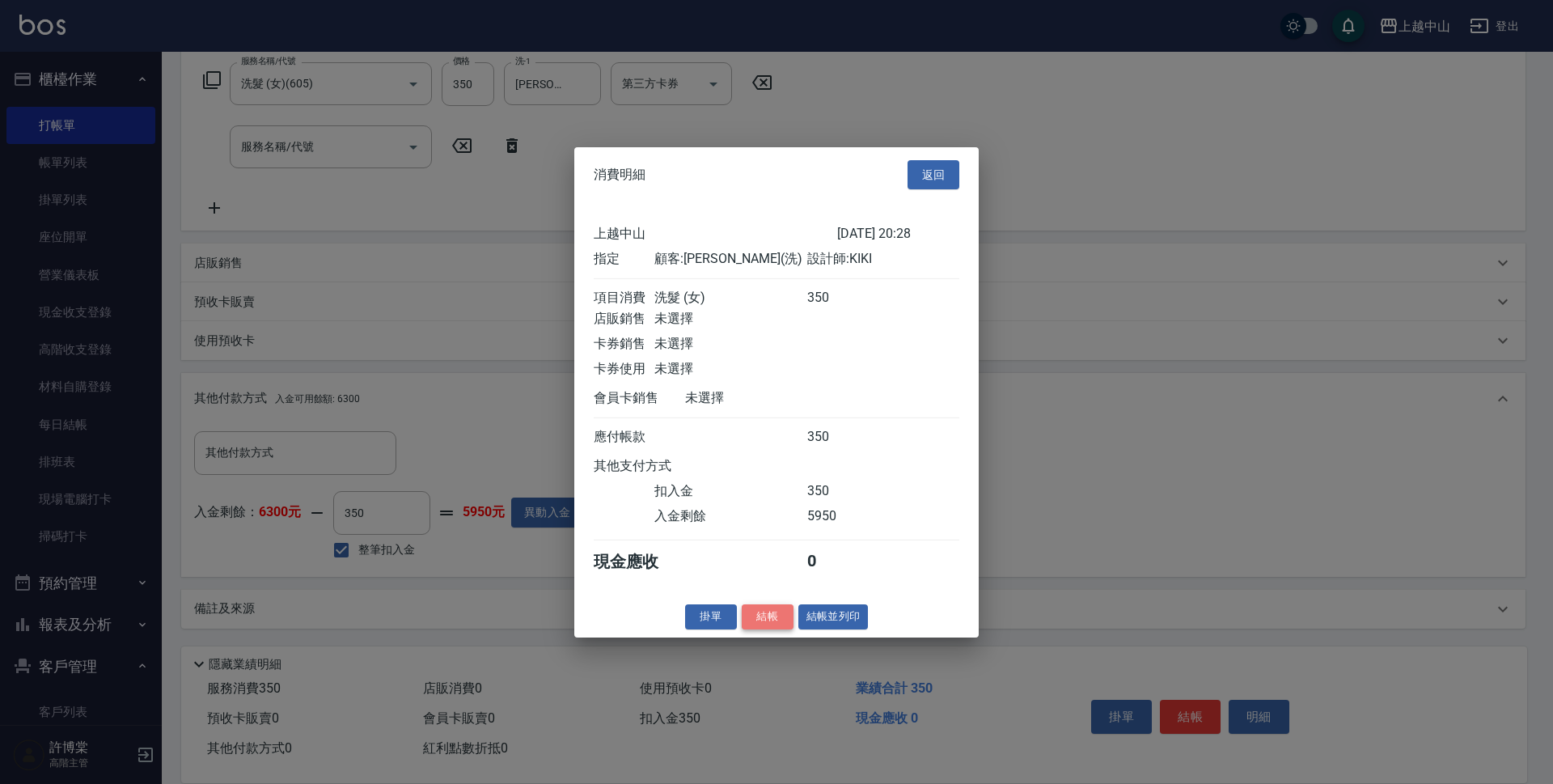
click at [776, 630] on button "結帳" at bounding box center [768, 617] width 52 height 25
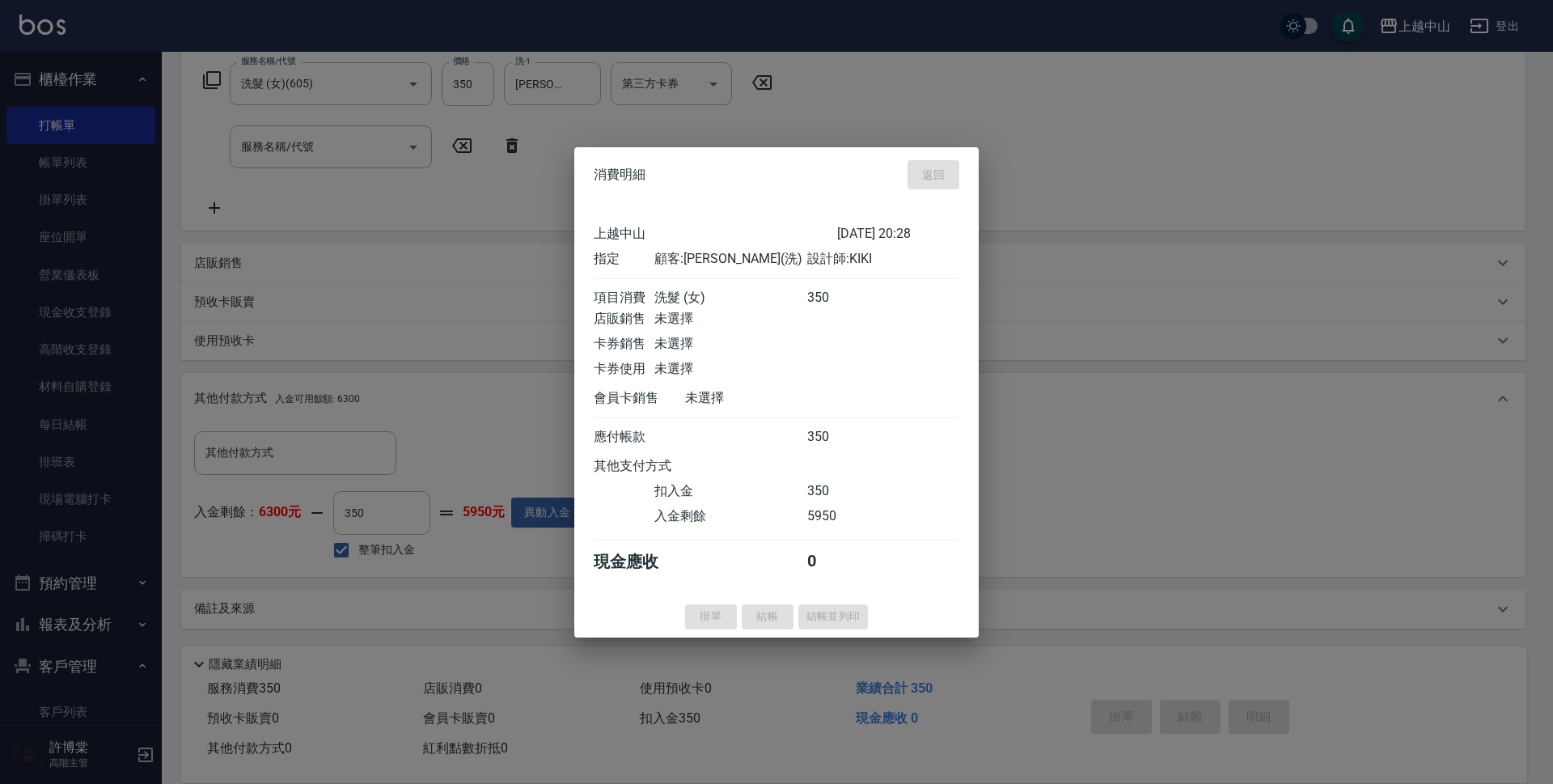
type input "[DATE] 20:29"
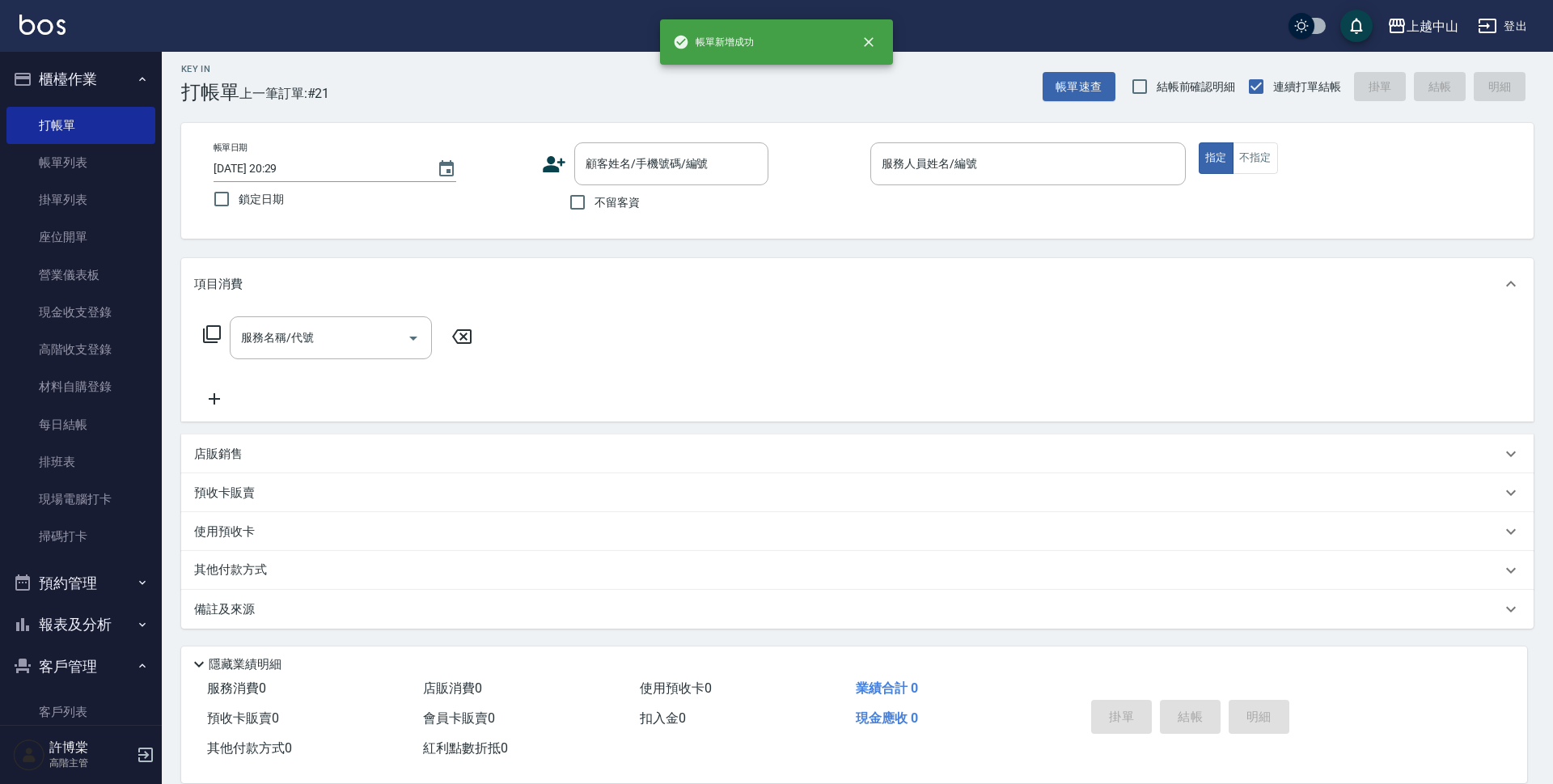
scroll to position [0, 0]
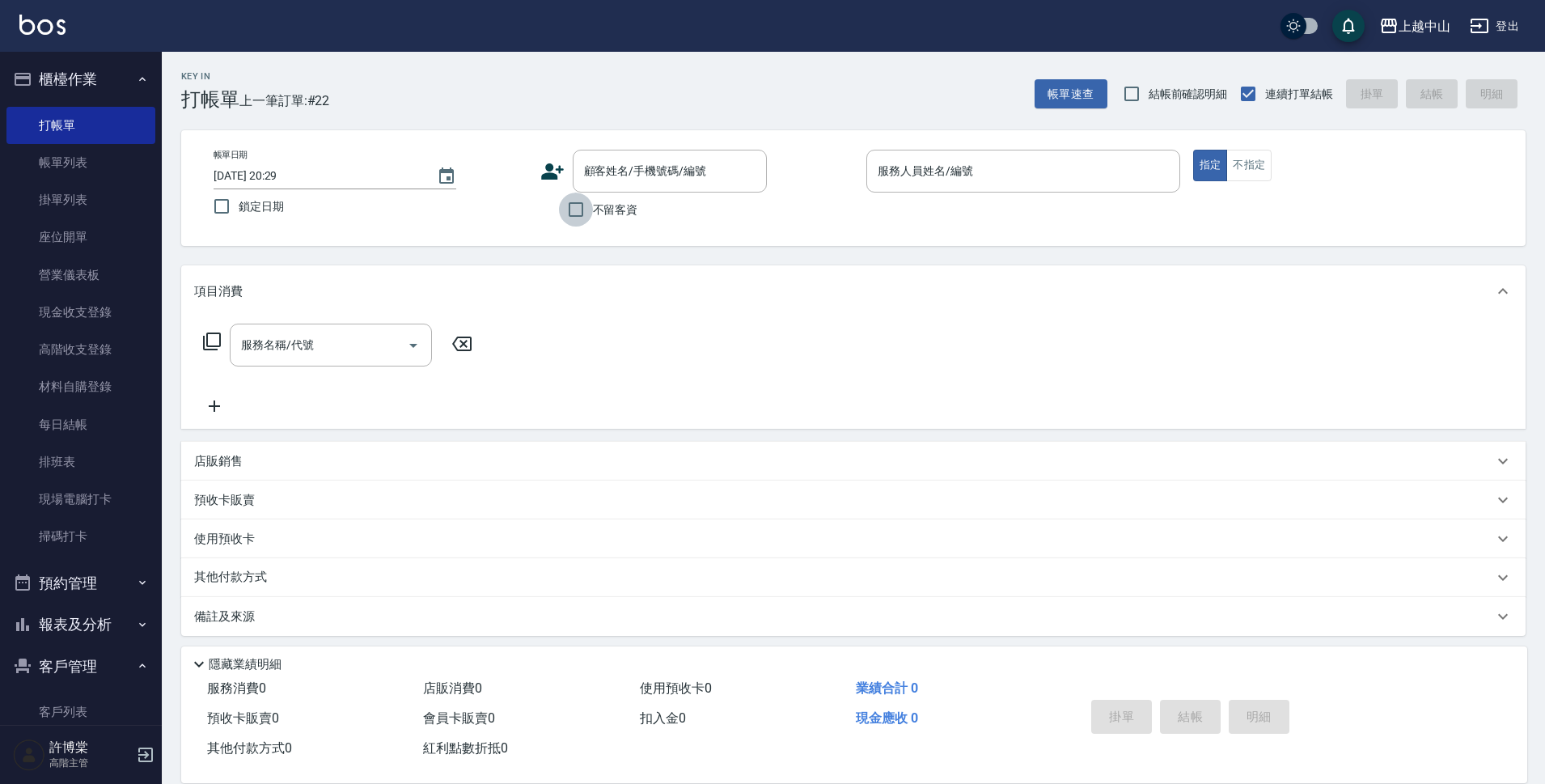
click at [585, 216] on input "不留客資" at bounding box center [576, 209] width 34 height 34
checkbox input "true"
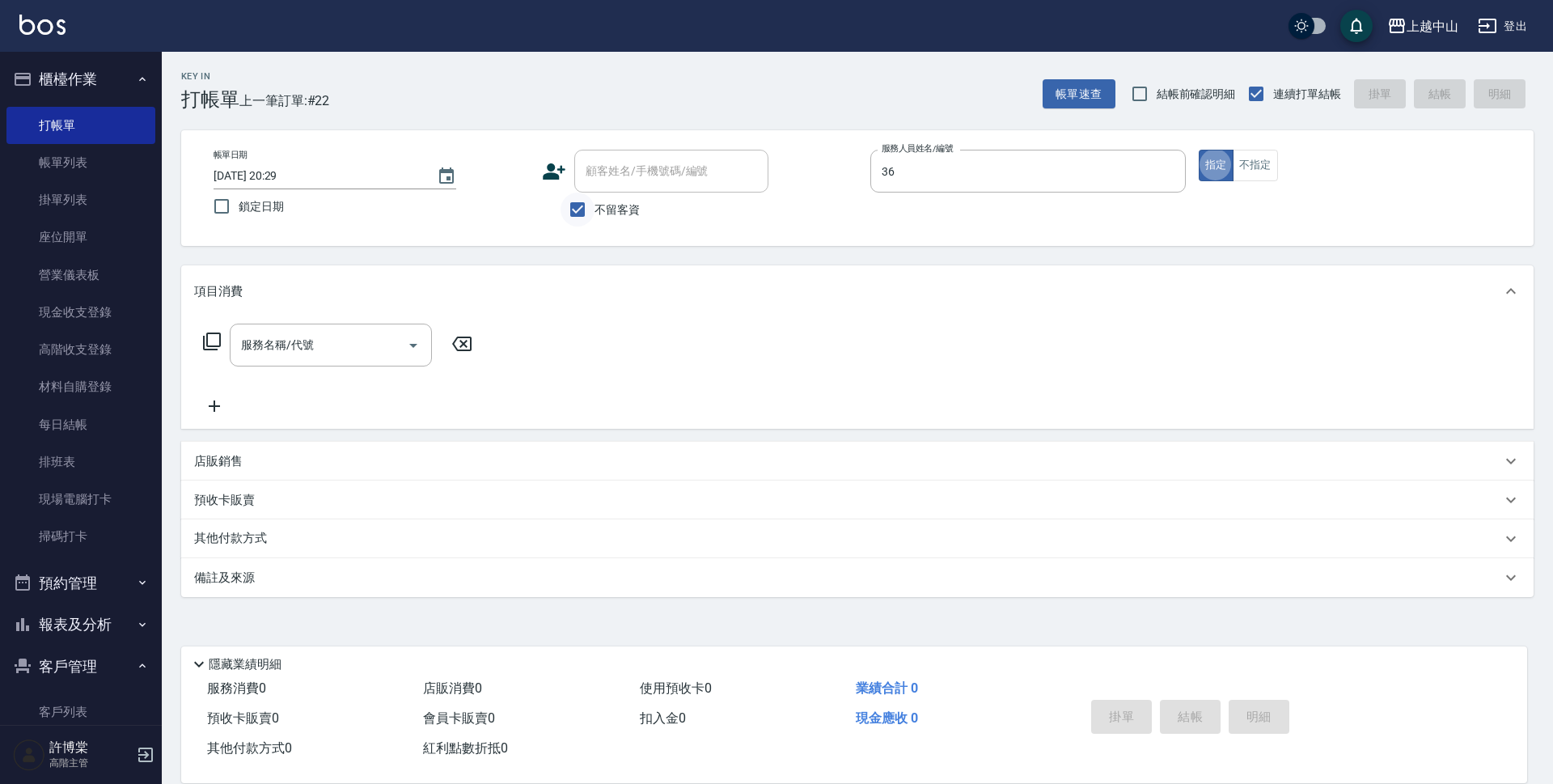
type input "薇慈-36"
click at [251, 470] on div "店販銷售" at bounding box center [858, 461] width 1353 height 39
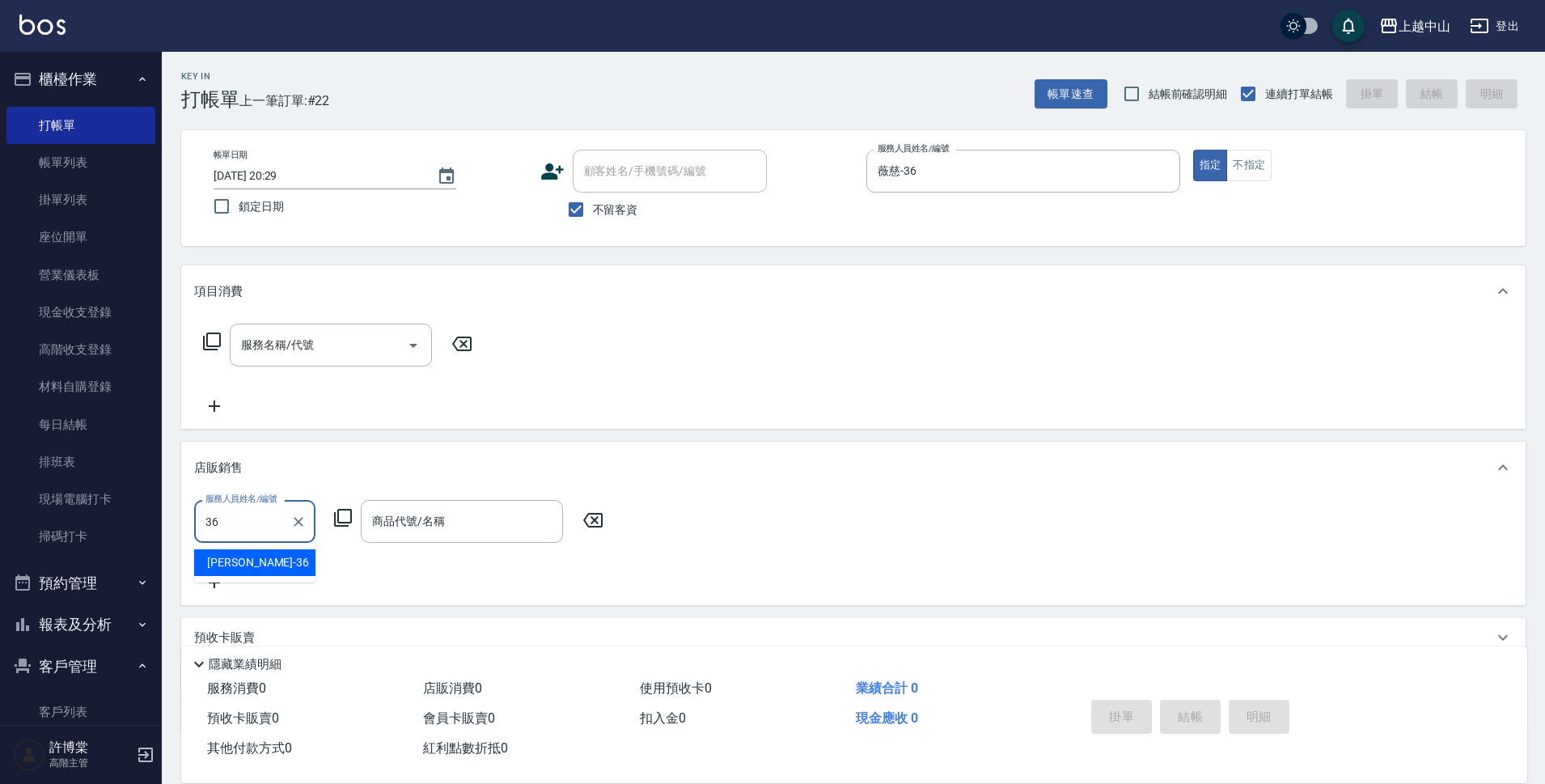
type input "薇慈-36"
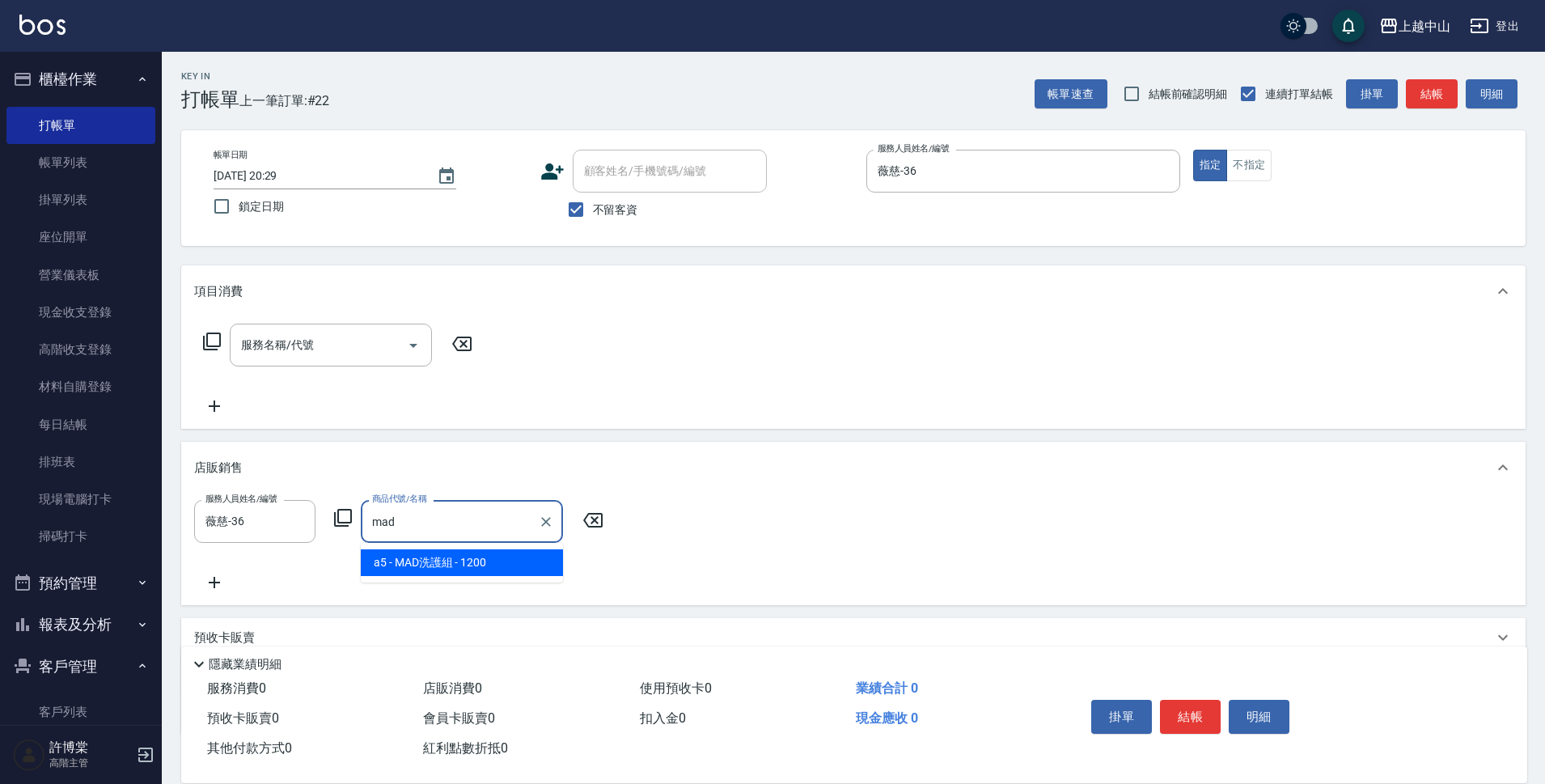
click at [427, 556] on span "a5 - MAD洗護組 - 1200" at bounding box center [462, 562] width 202 height 27
type input "MAD洗護組"
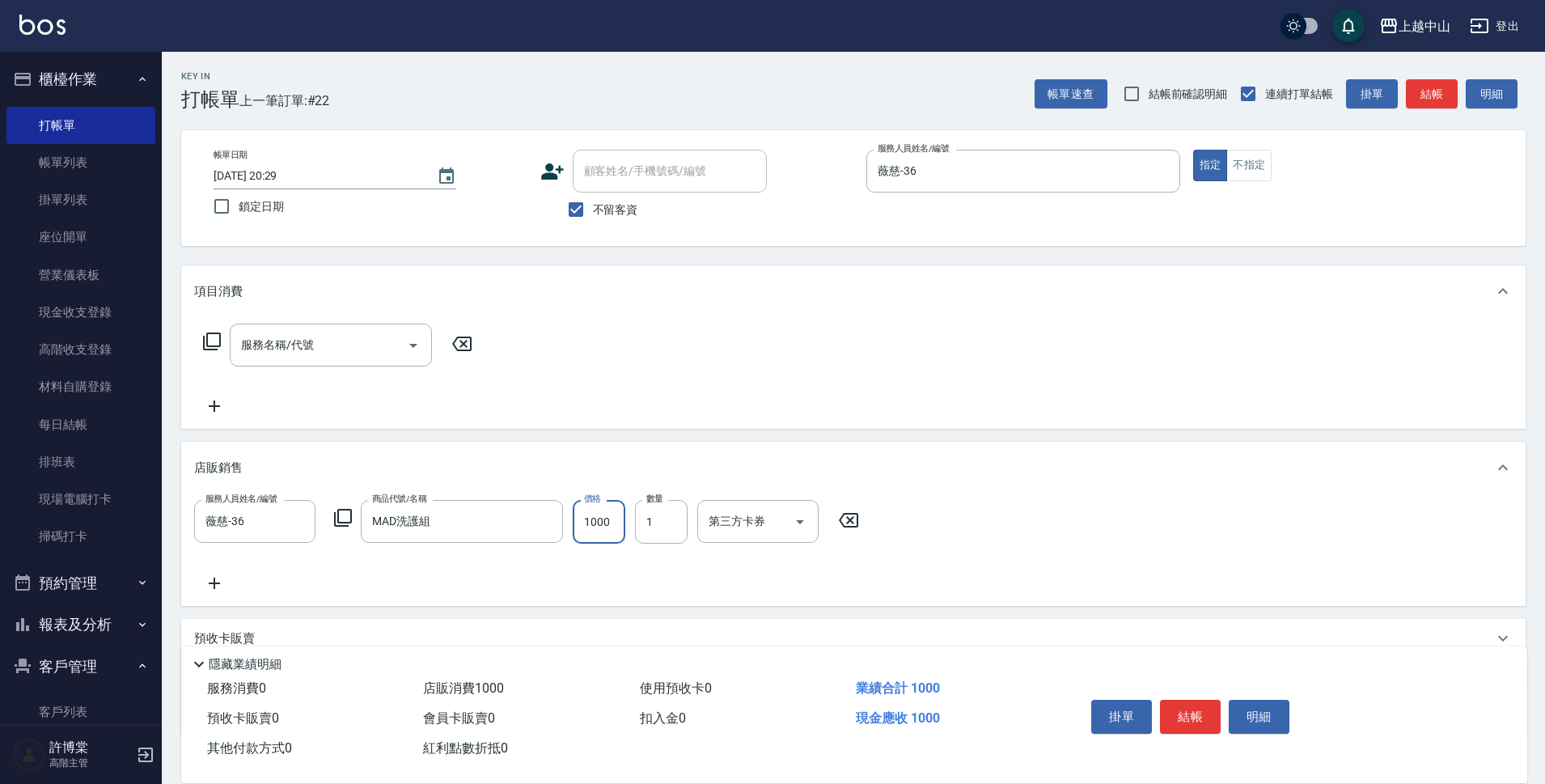
type input "1000"
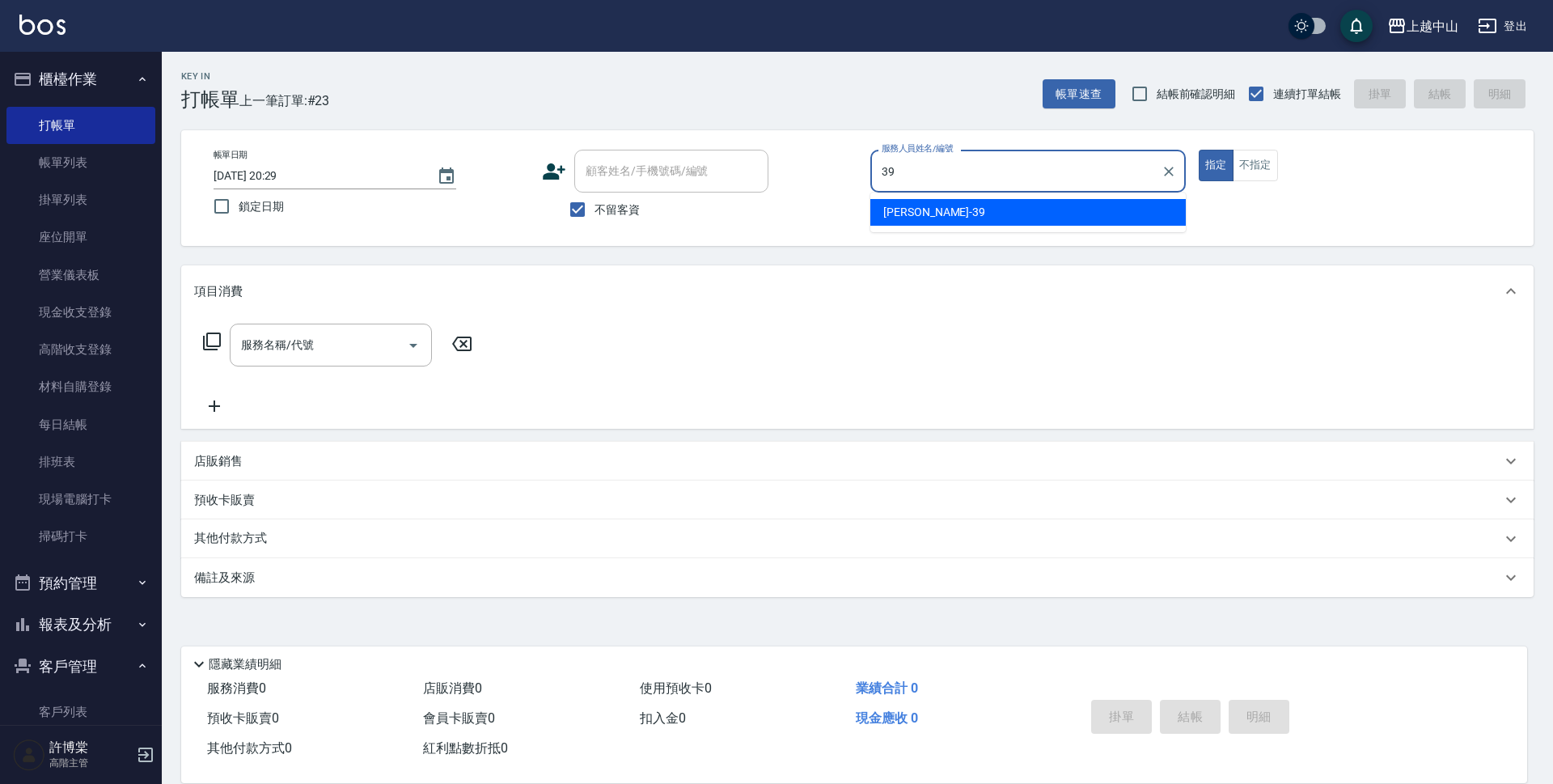
type input "[PERSON_NAME]-39"
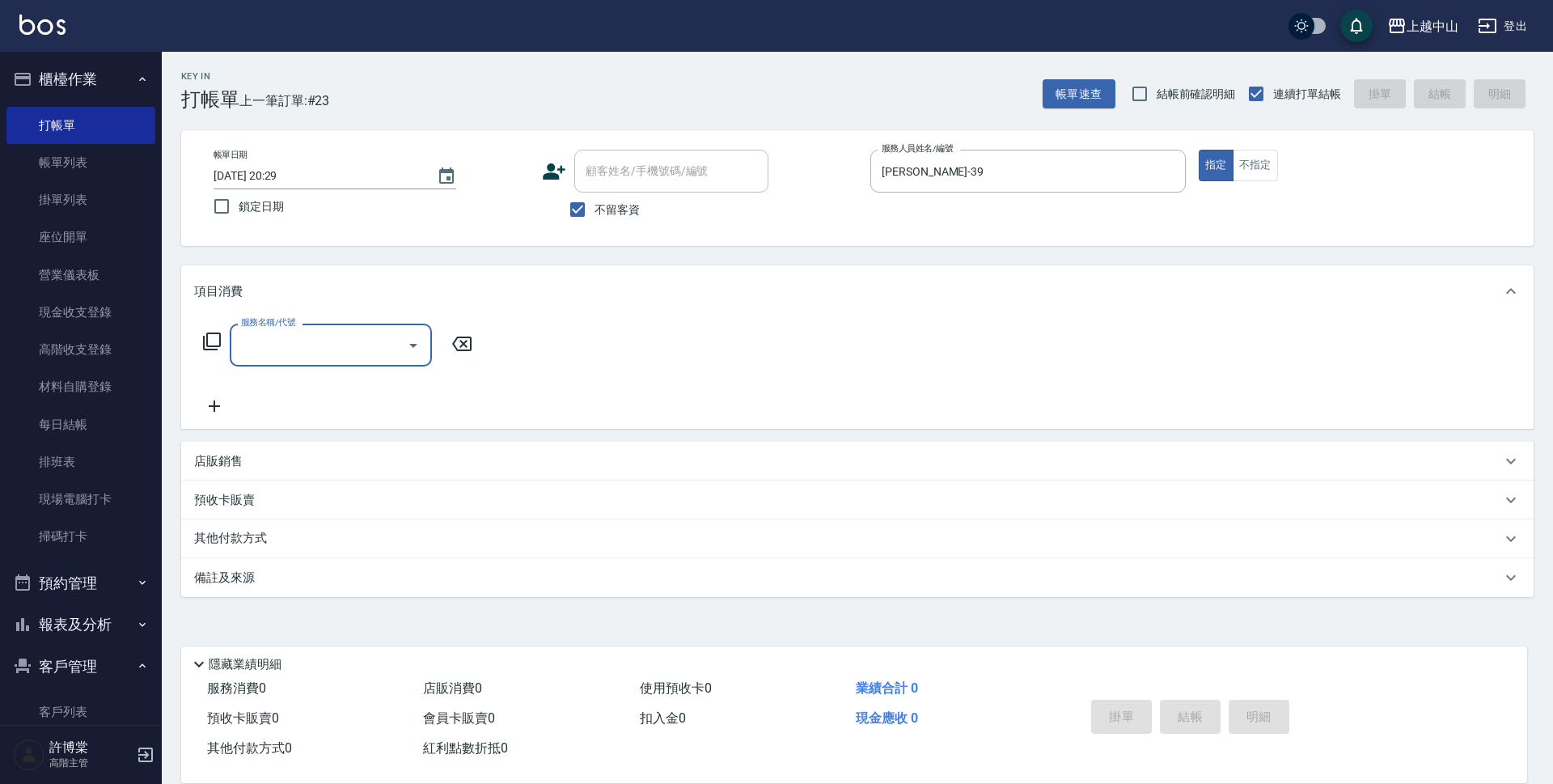
click at [328, 450] on div "店販銷售" at bounding box center [858, 461] width 1353 height 39
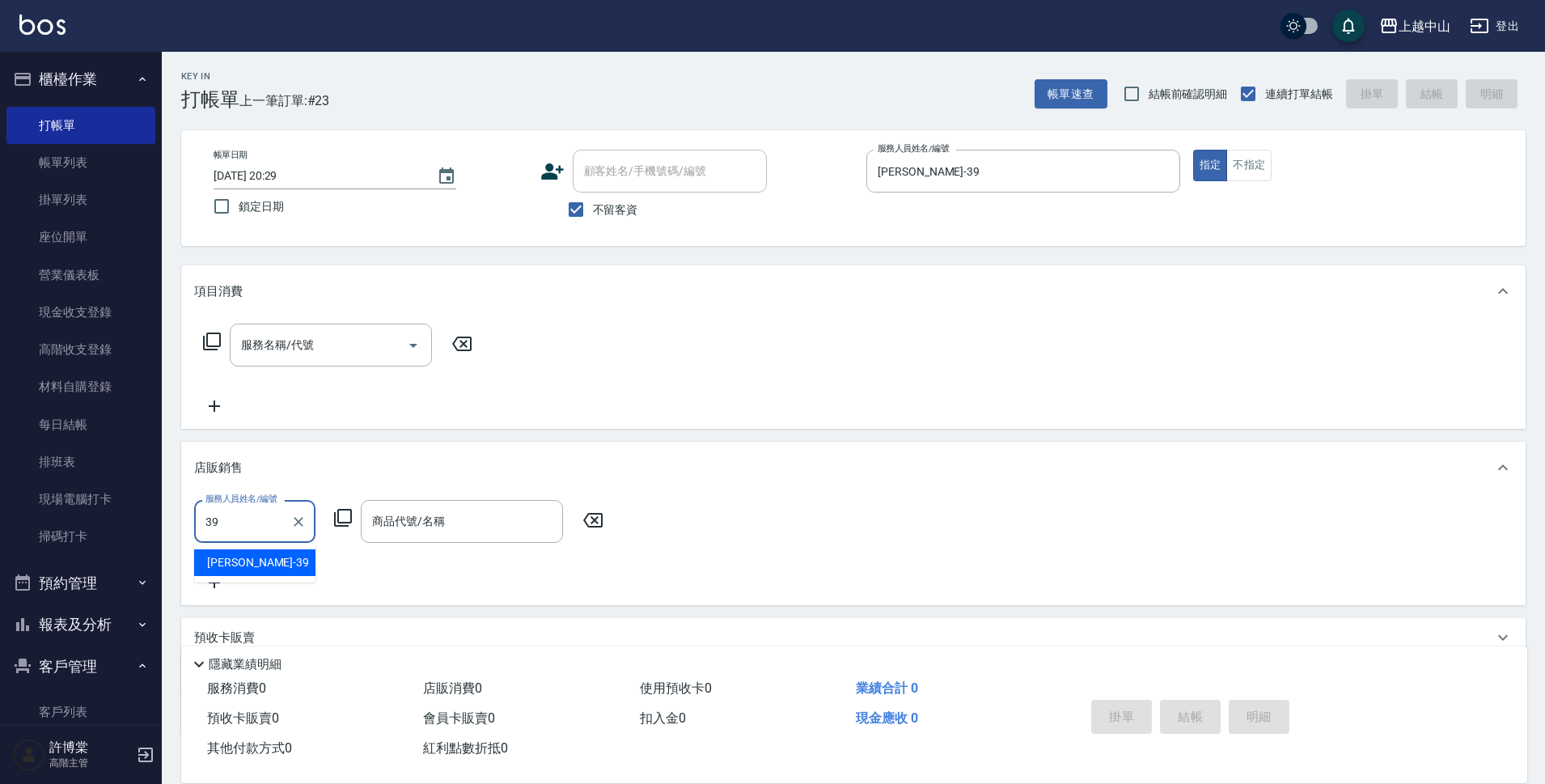
type input "[PERSON_NAME]-39"
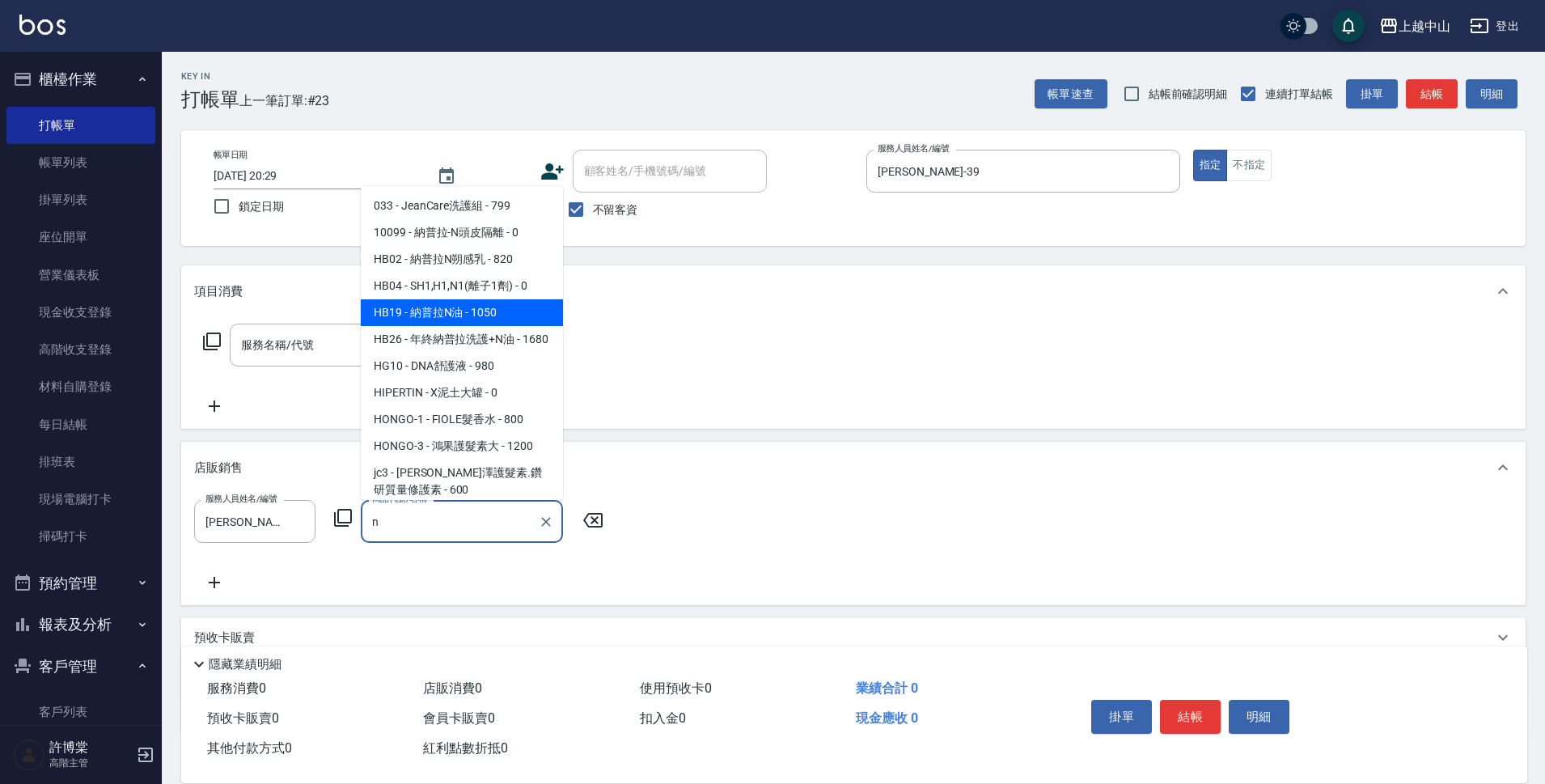
click at [383, 317] on span "HB19 - 納普拉N油 - 1050" at bounding box center [462, 313] width 202 height 27
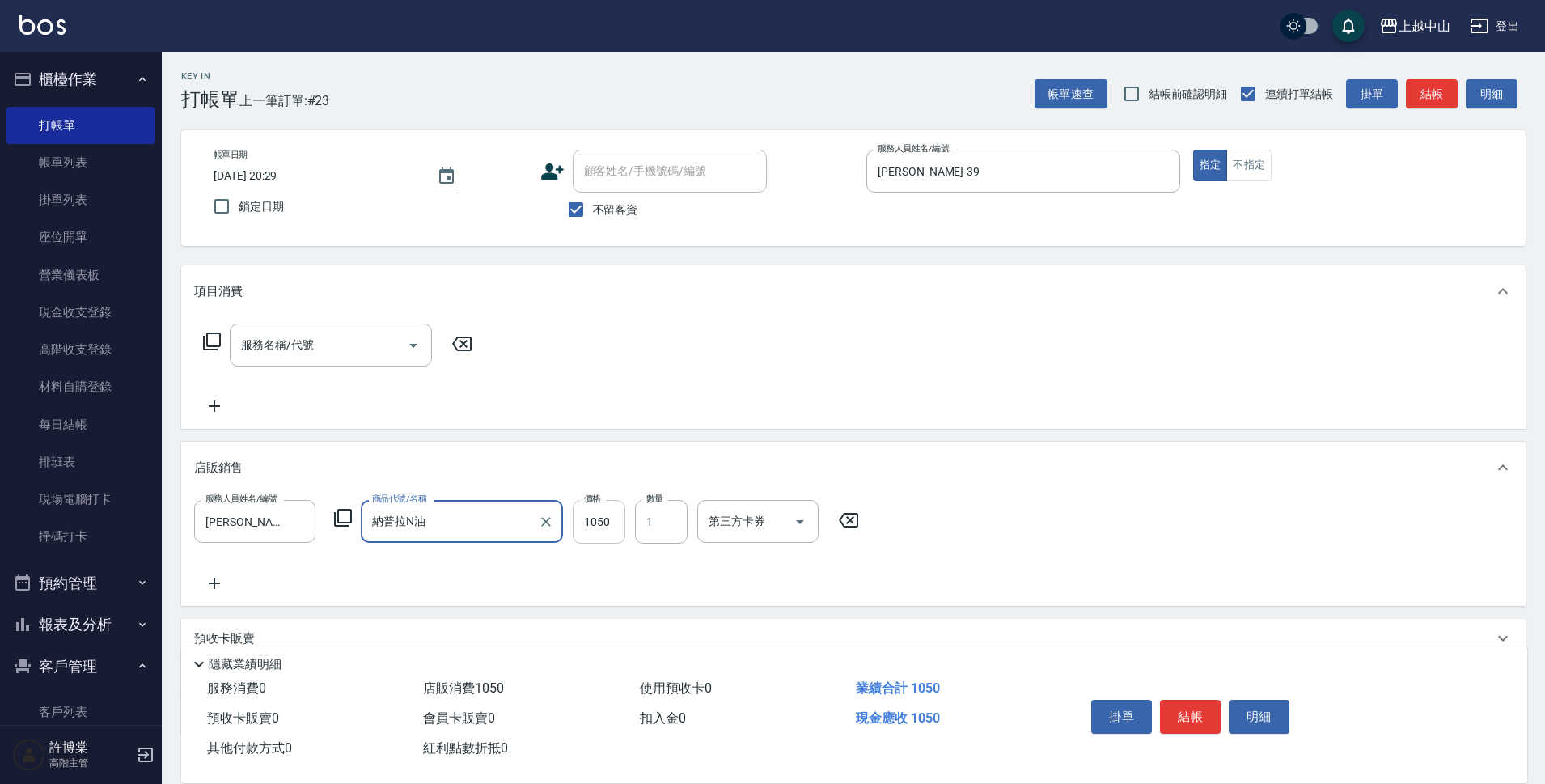
type input "納普拉N油"
click at [581, 520] on input "1050" at bounding box center [599, 521] width 53 height 44
type input "850"
type input "2"
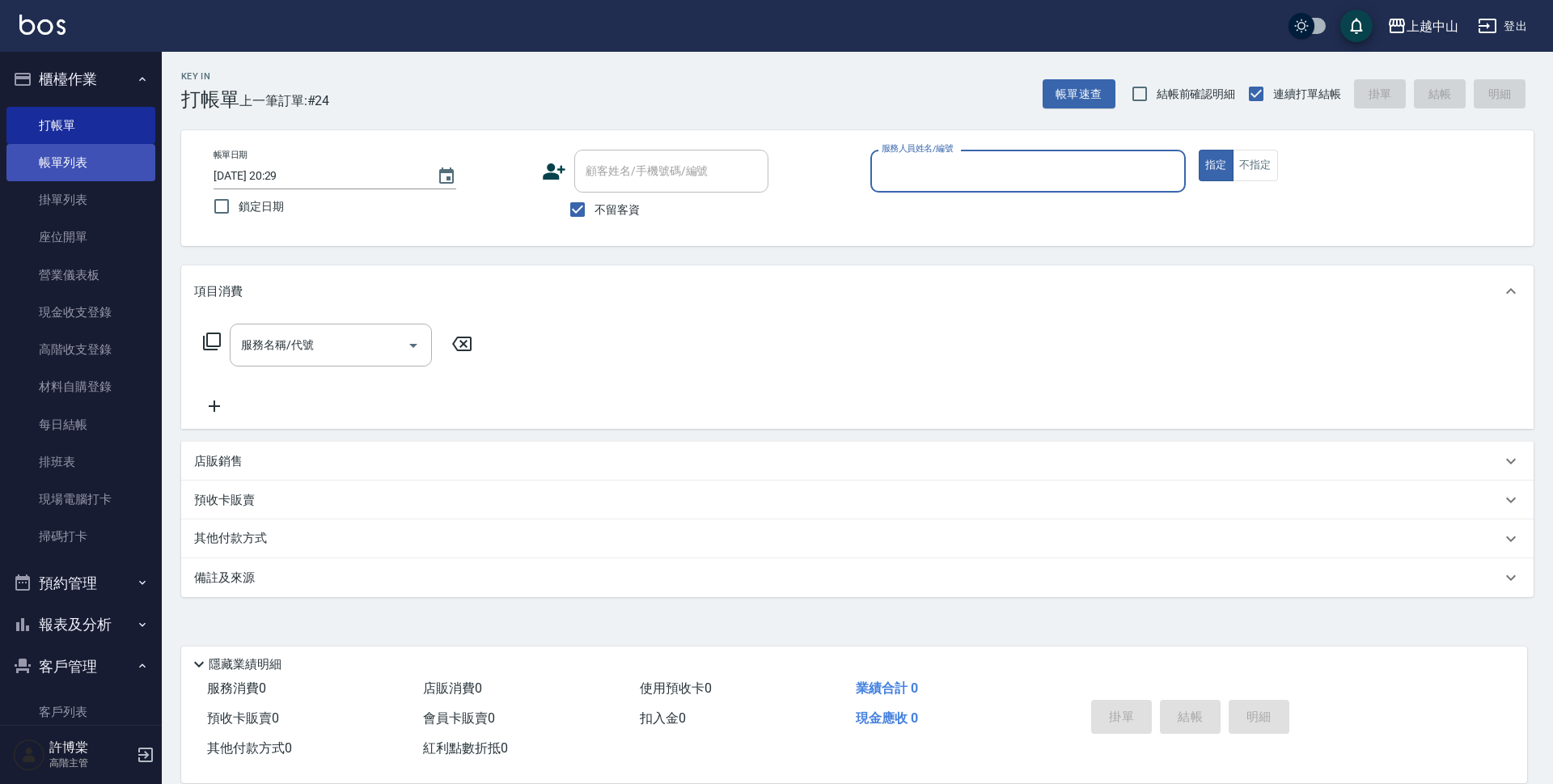
click at [80, 172] on link "帳單列表" at bounding box center [81, 162] width 149 height 37
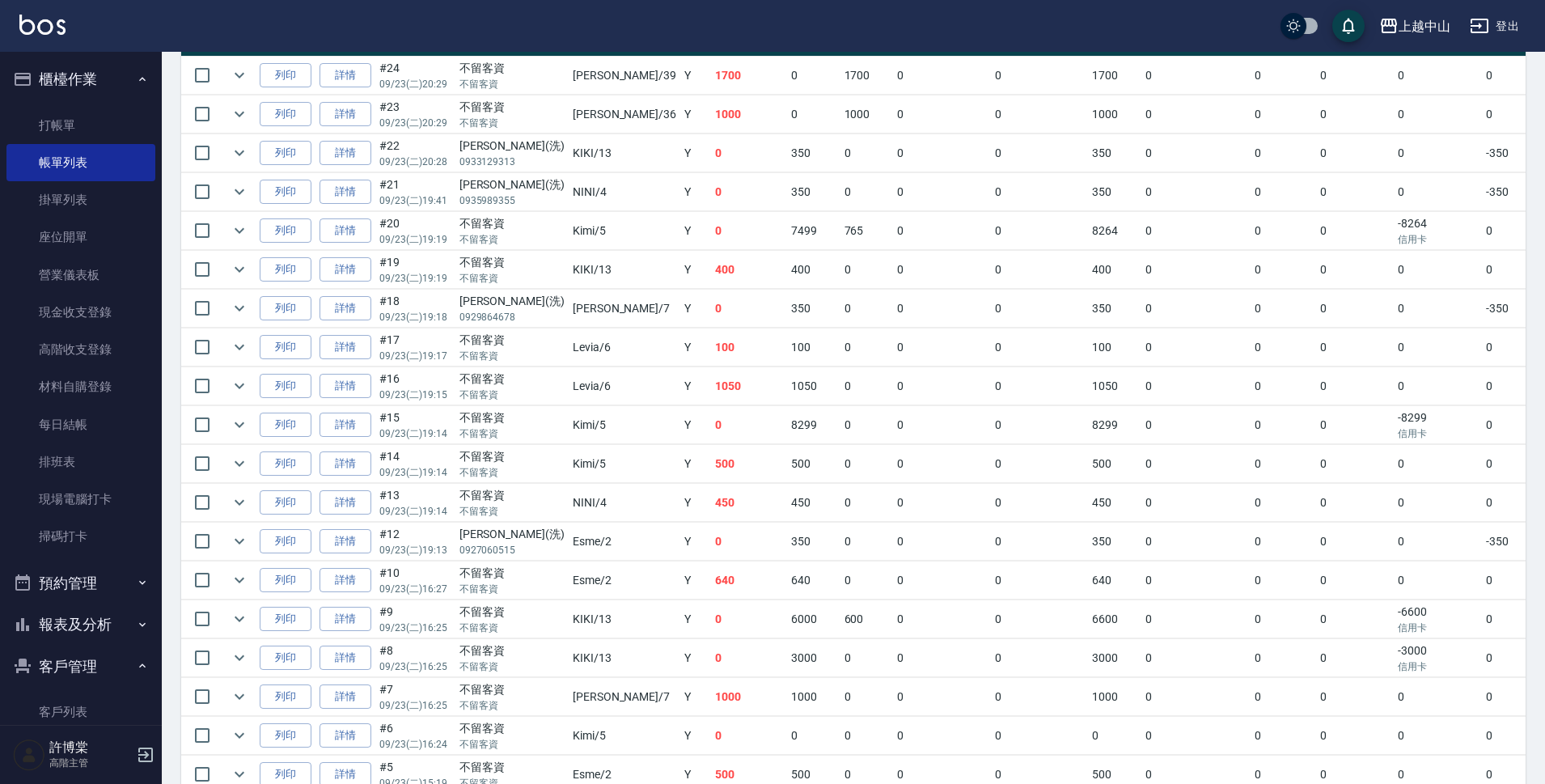
scroll to position [349, 0]
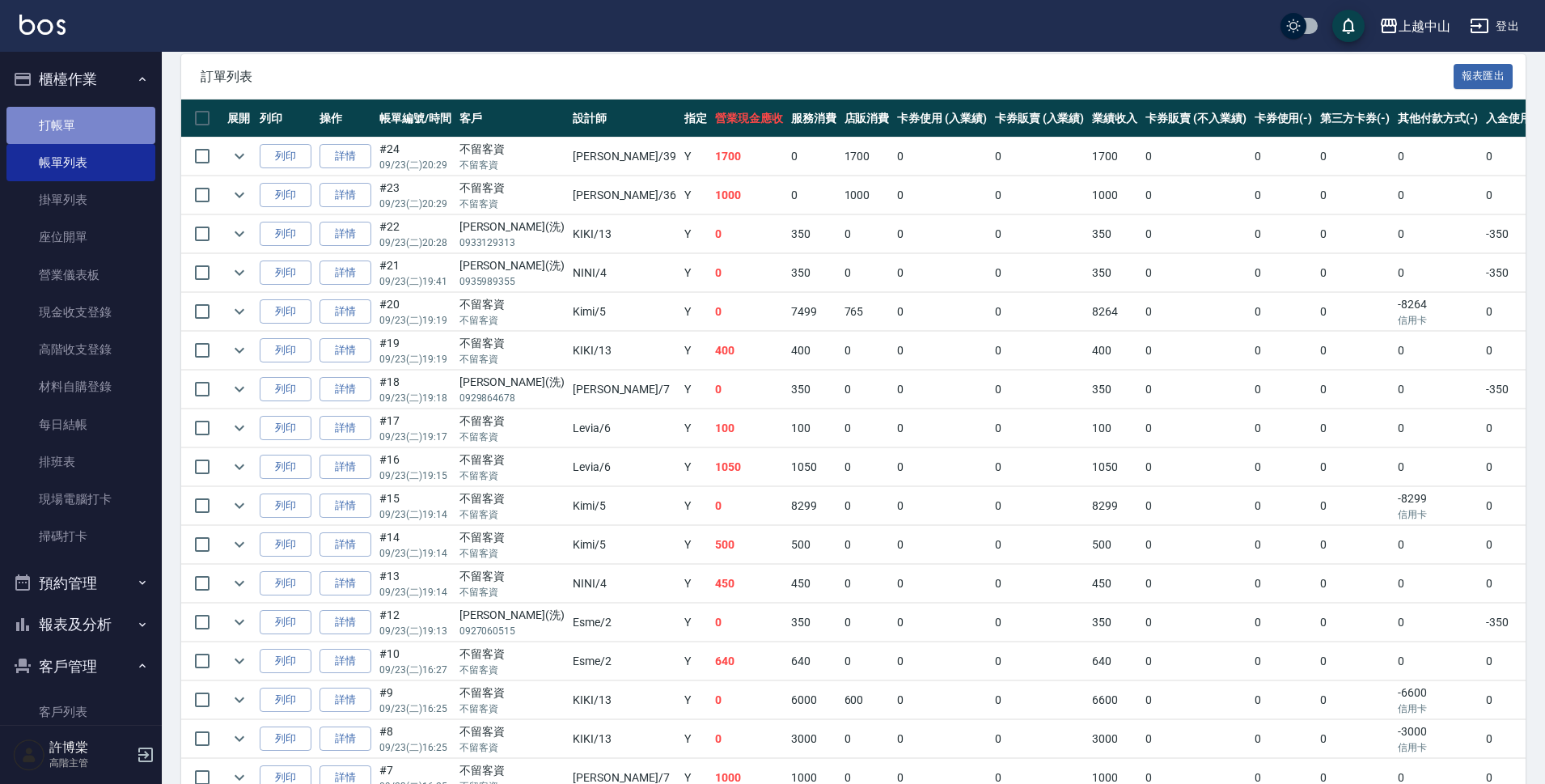
click at [104, 121] on link "打帳單" at bounding box center [81, 125] width 149 height 37
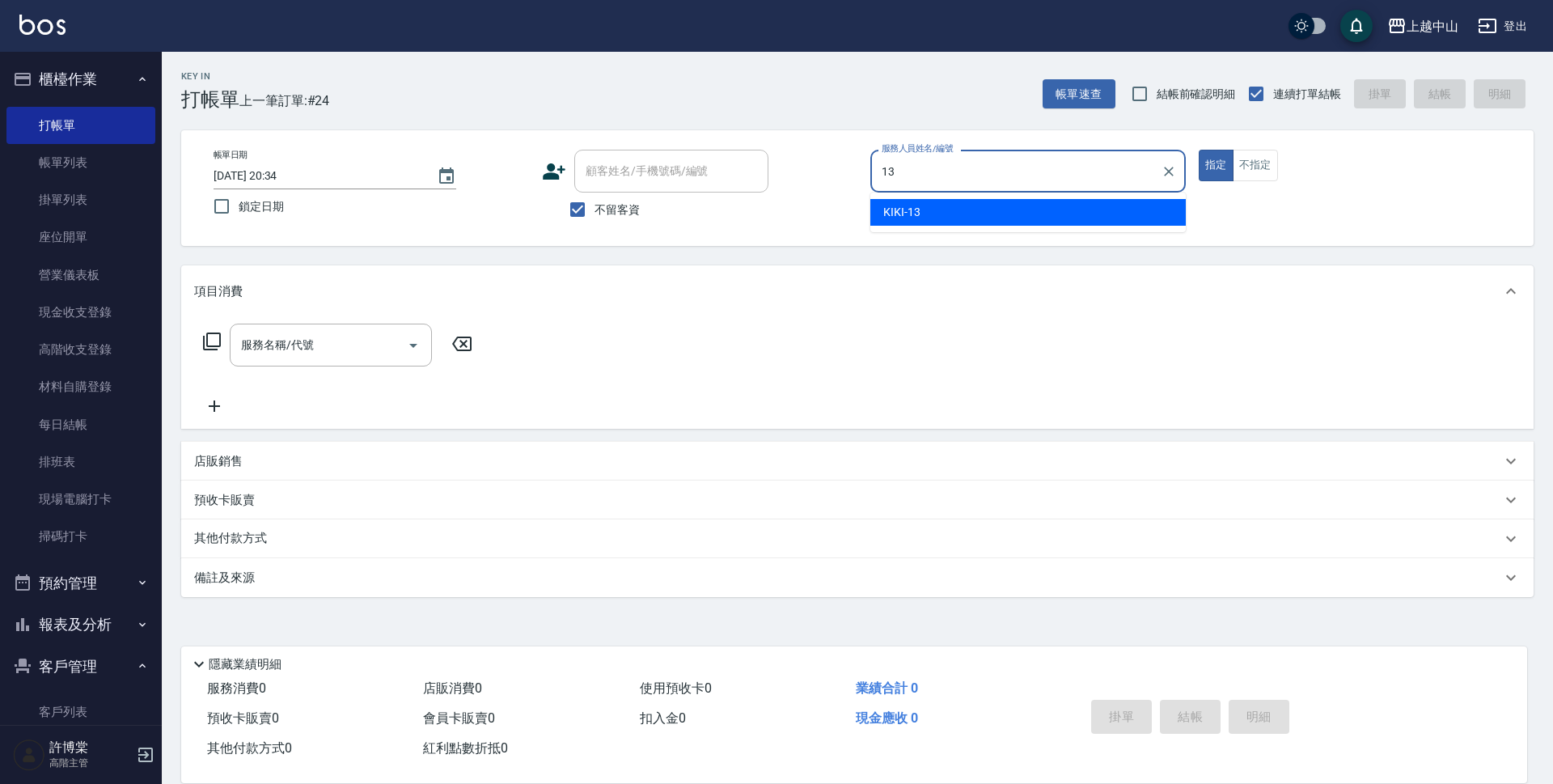
type input "KIKI-13"
type button "true"
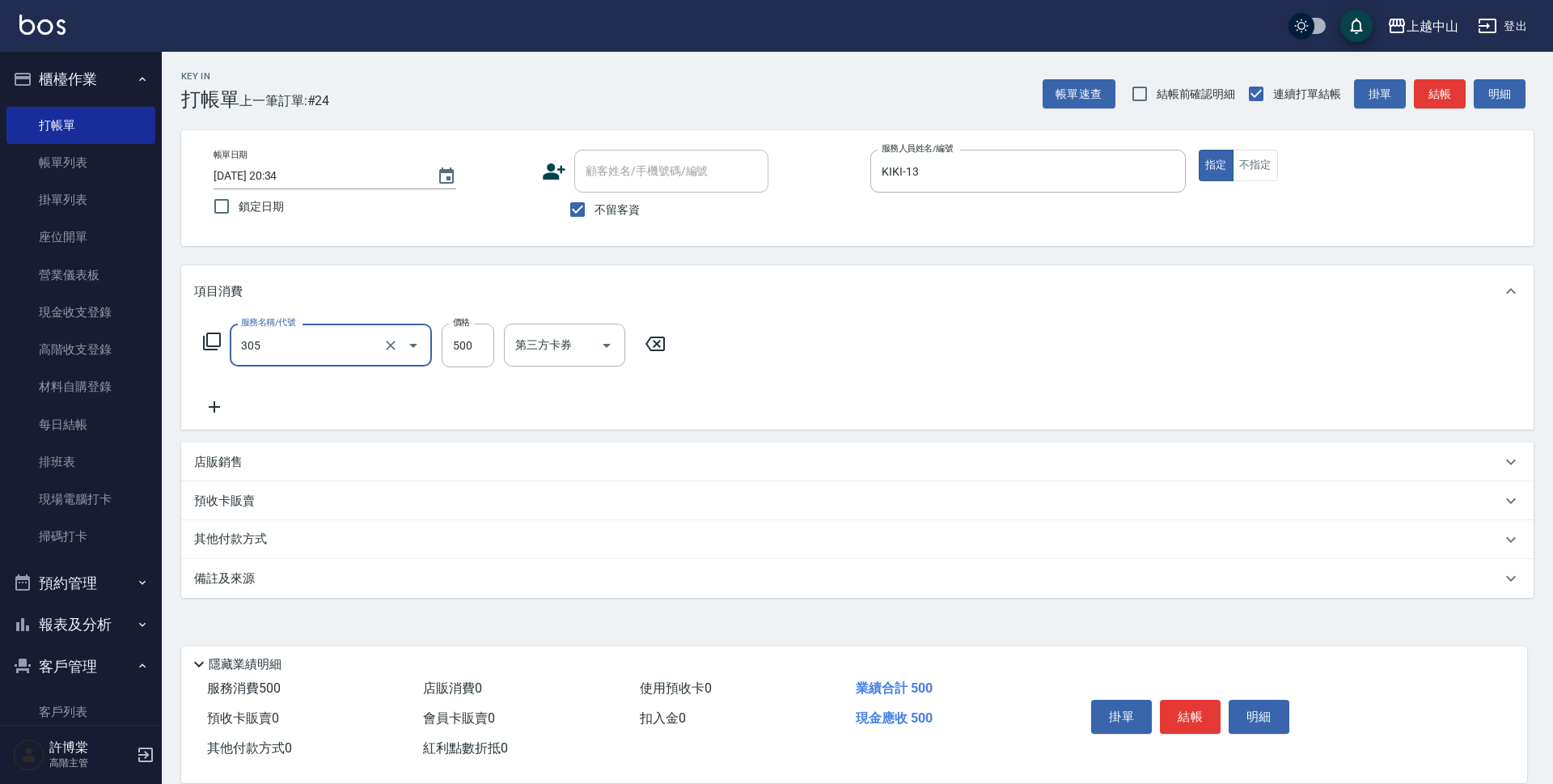
type input "剪髮(305)"
type input "400"
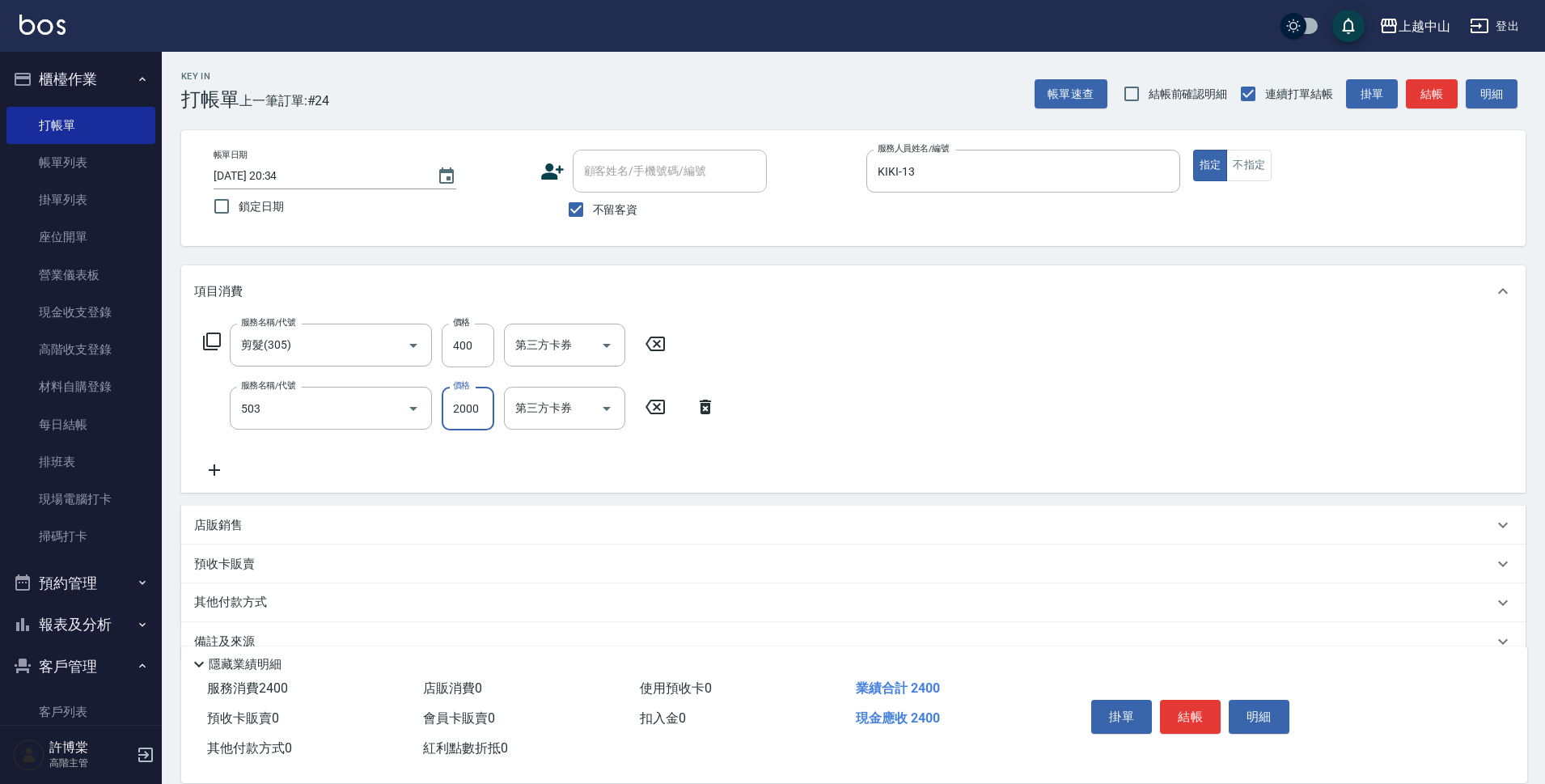
type input "染髮2000以下(503)"
type input "1280"
type input "薇慈-36"
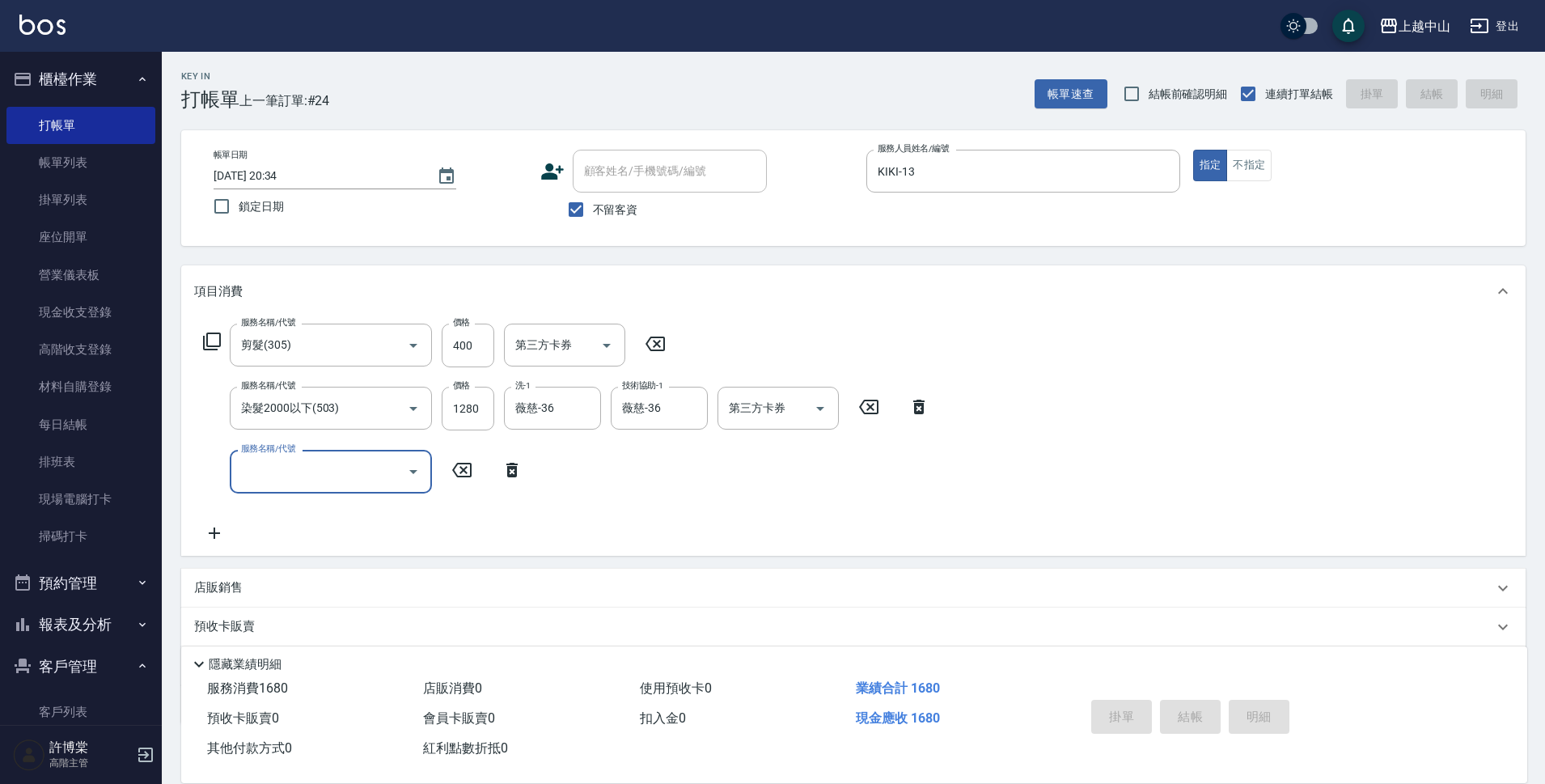
type input "[DATE] 20:36"
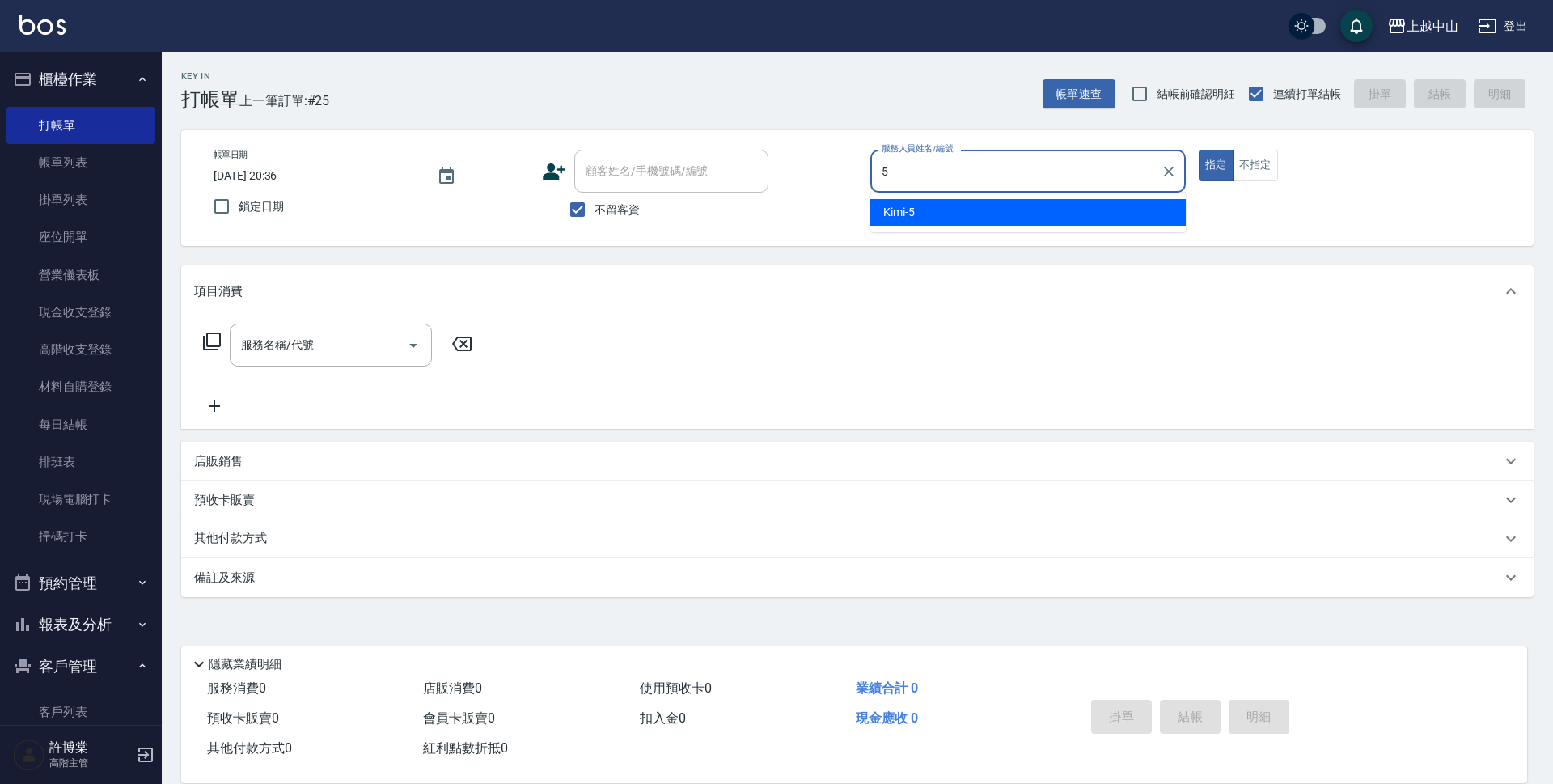
type input "Kimi-5"
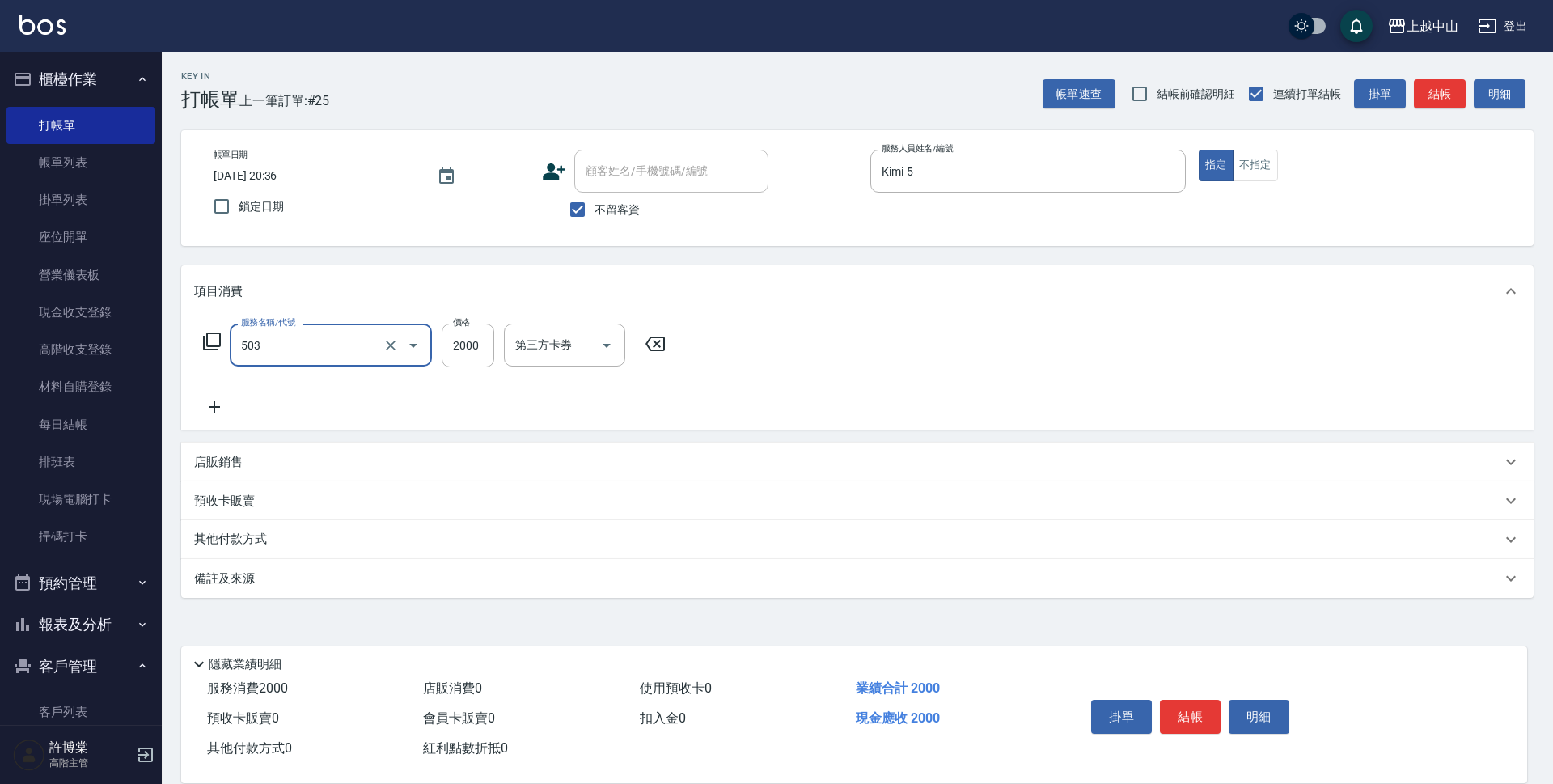
type input "染髮2000以下(503)"
type input "1500"
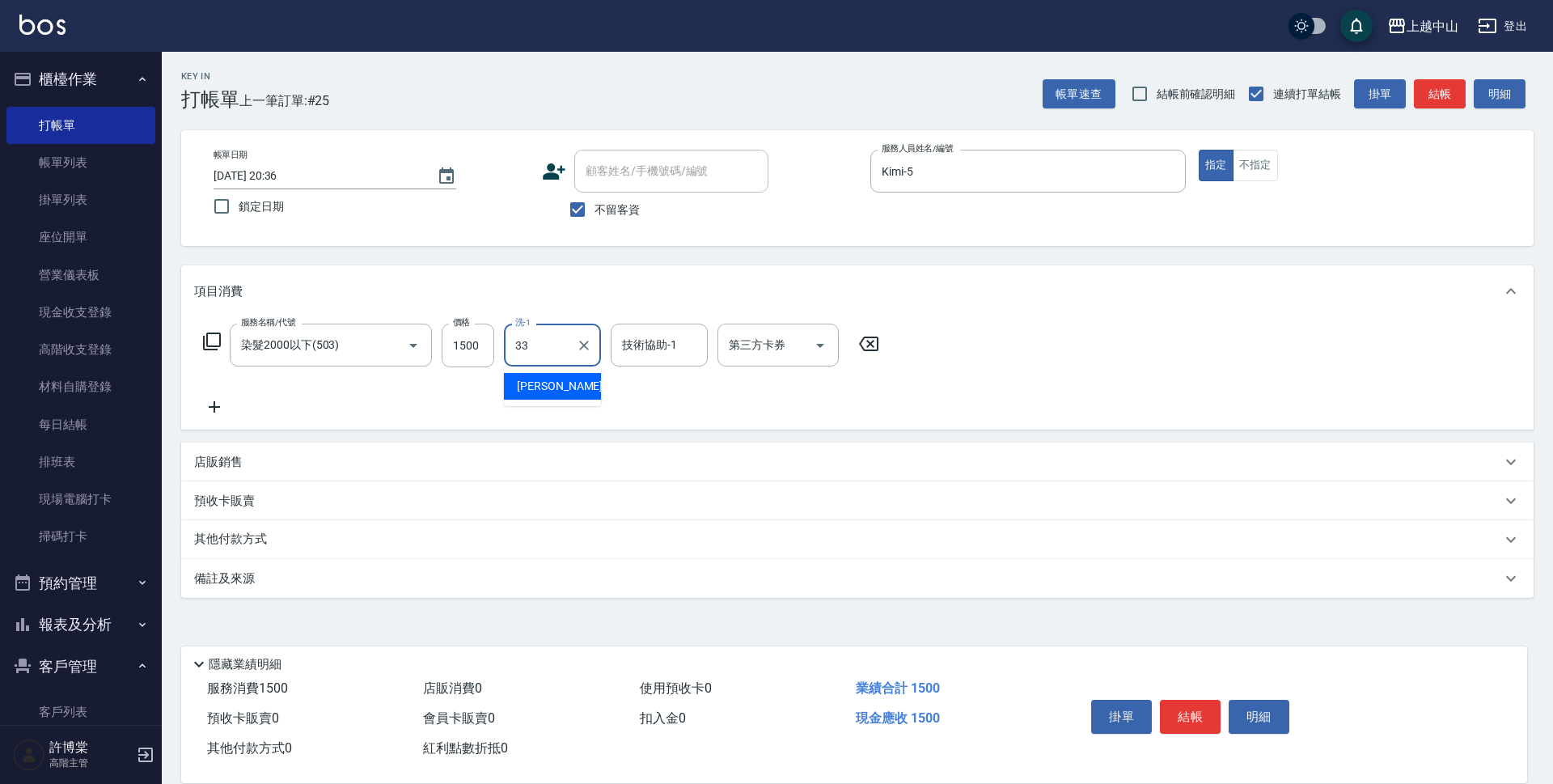
type input "[PERSON_NAME]-33"
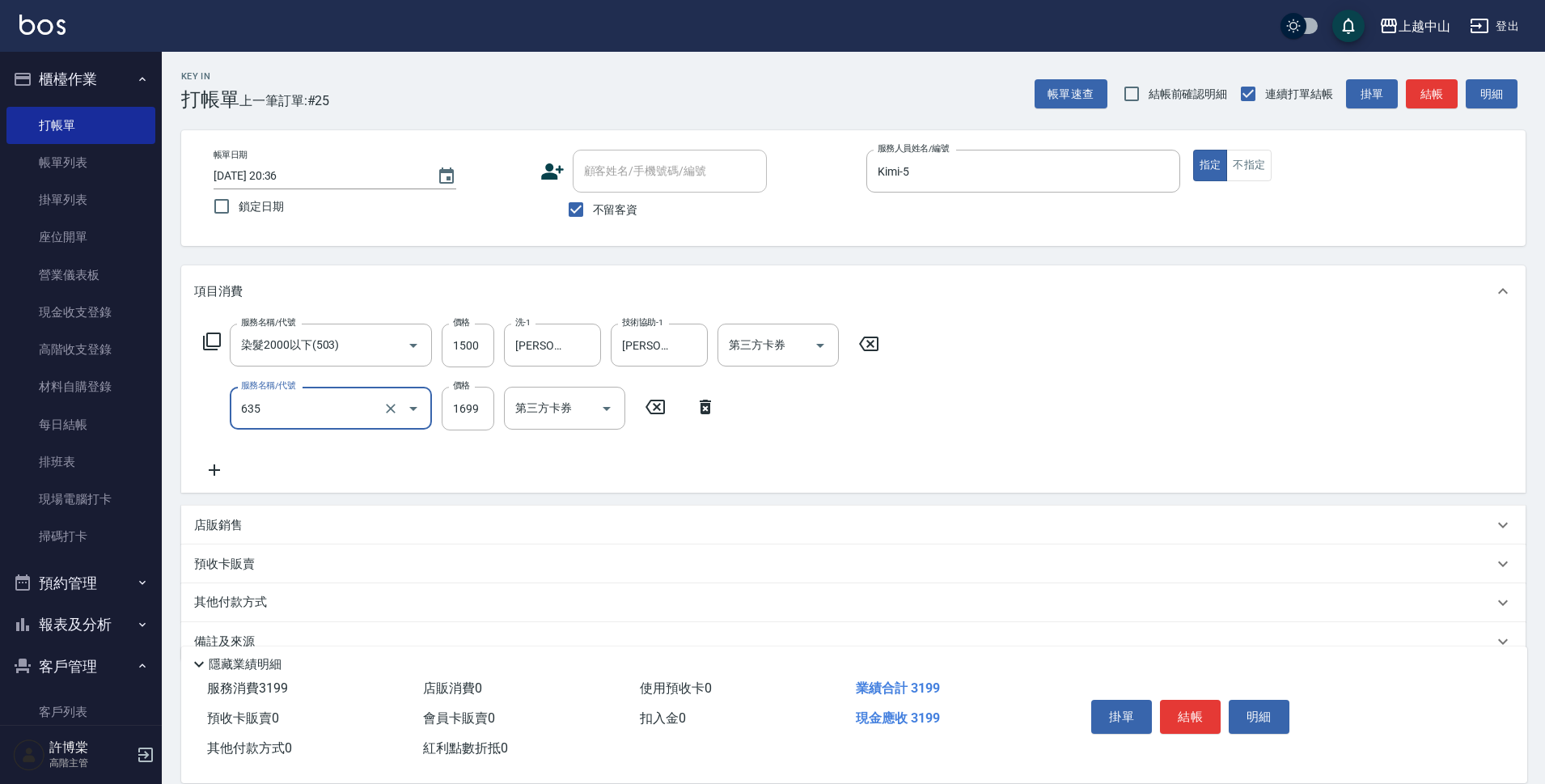
type input "兩段自備單次(635)"
type input "1800"
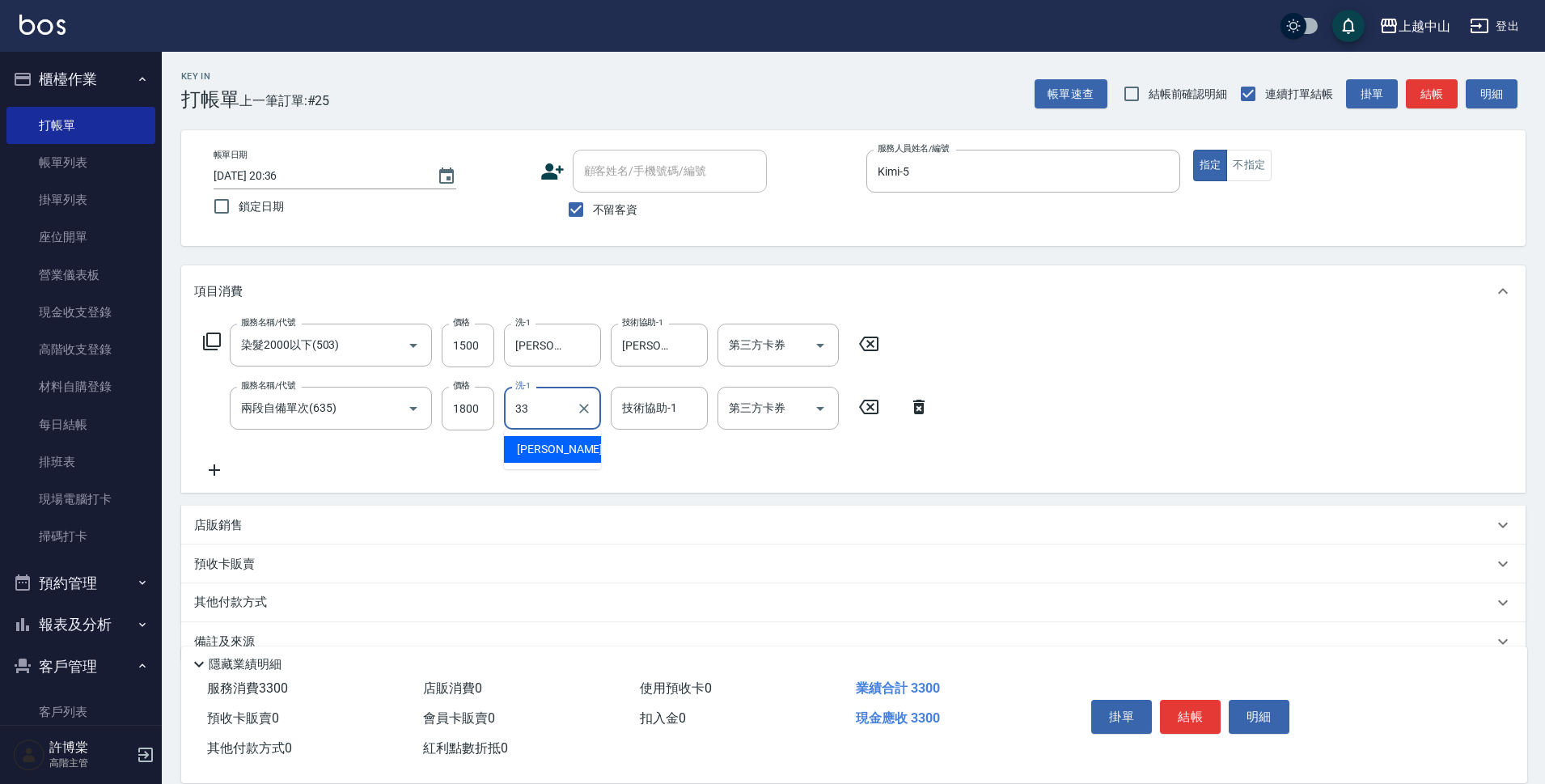
type input "[PERSON_NAME]-33"
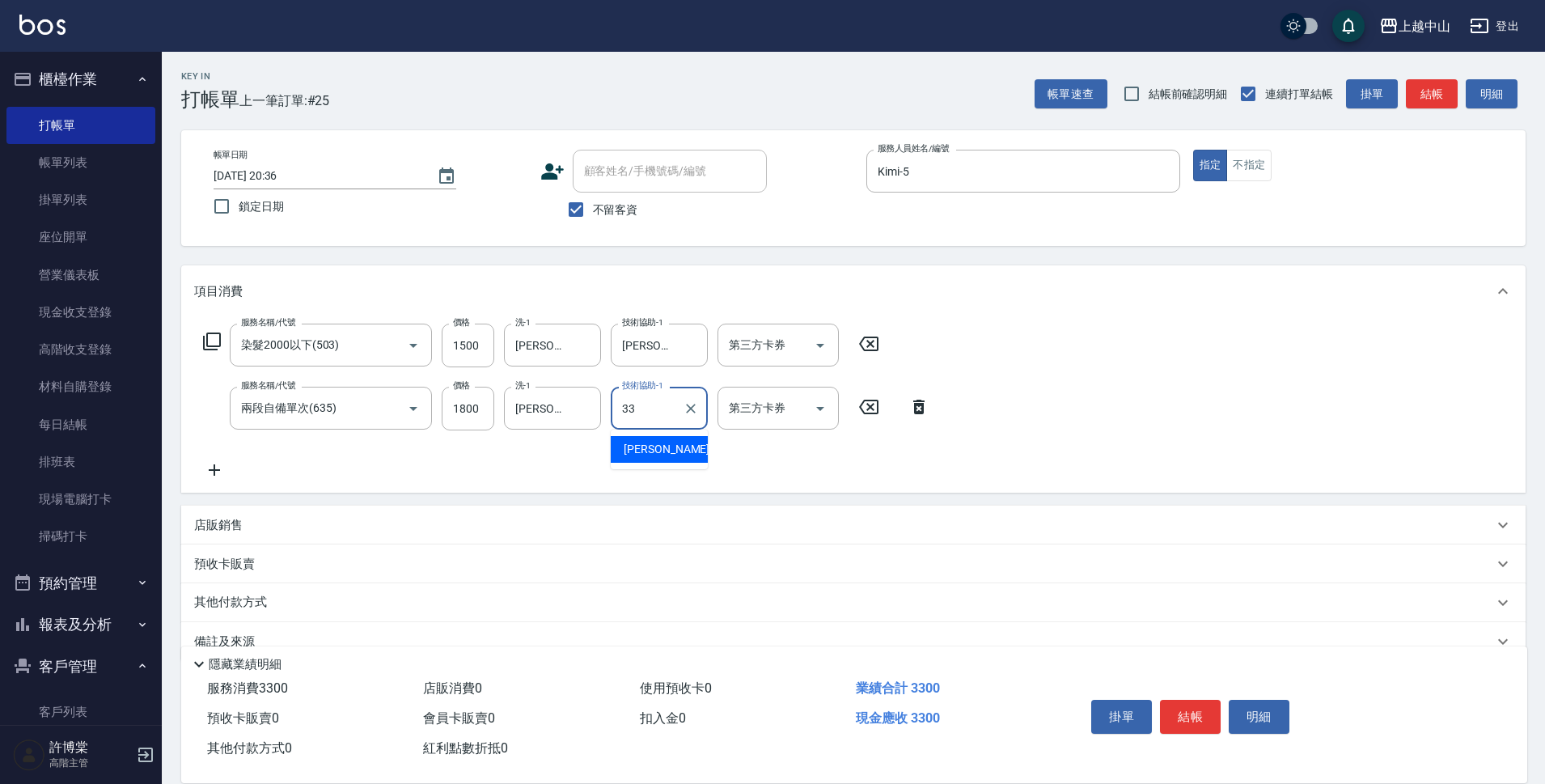
type input "[PERSON_NAME]-33"
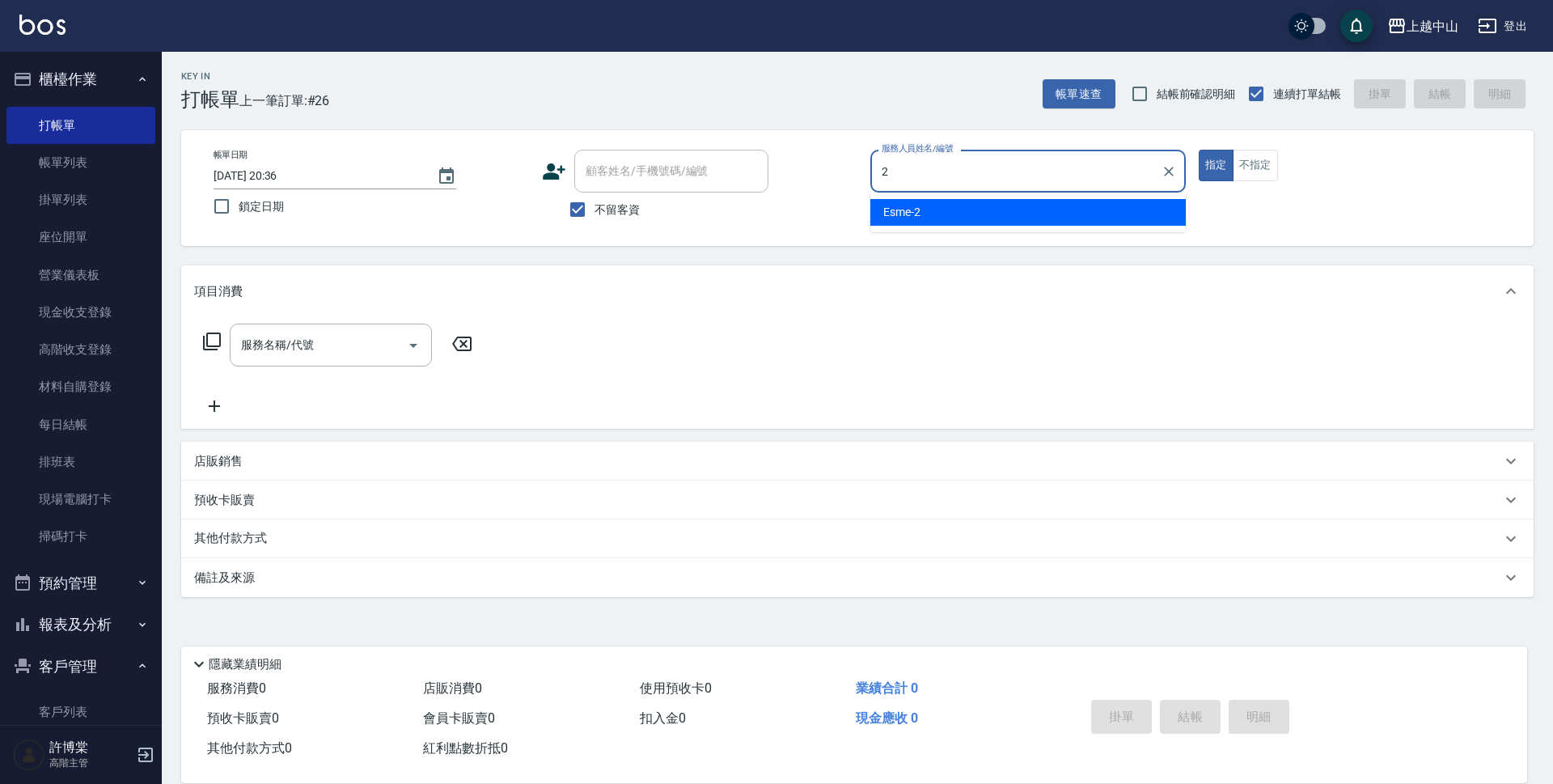
type input "Esme-2"
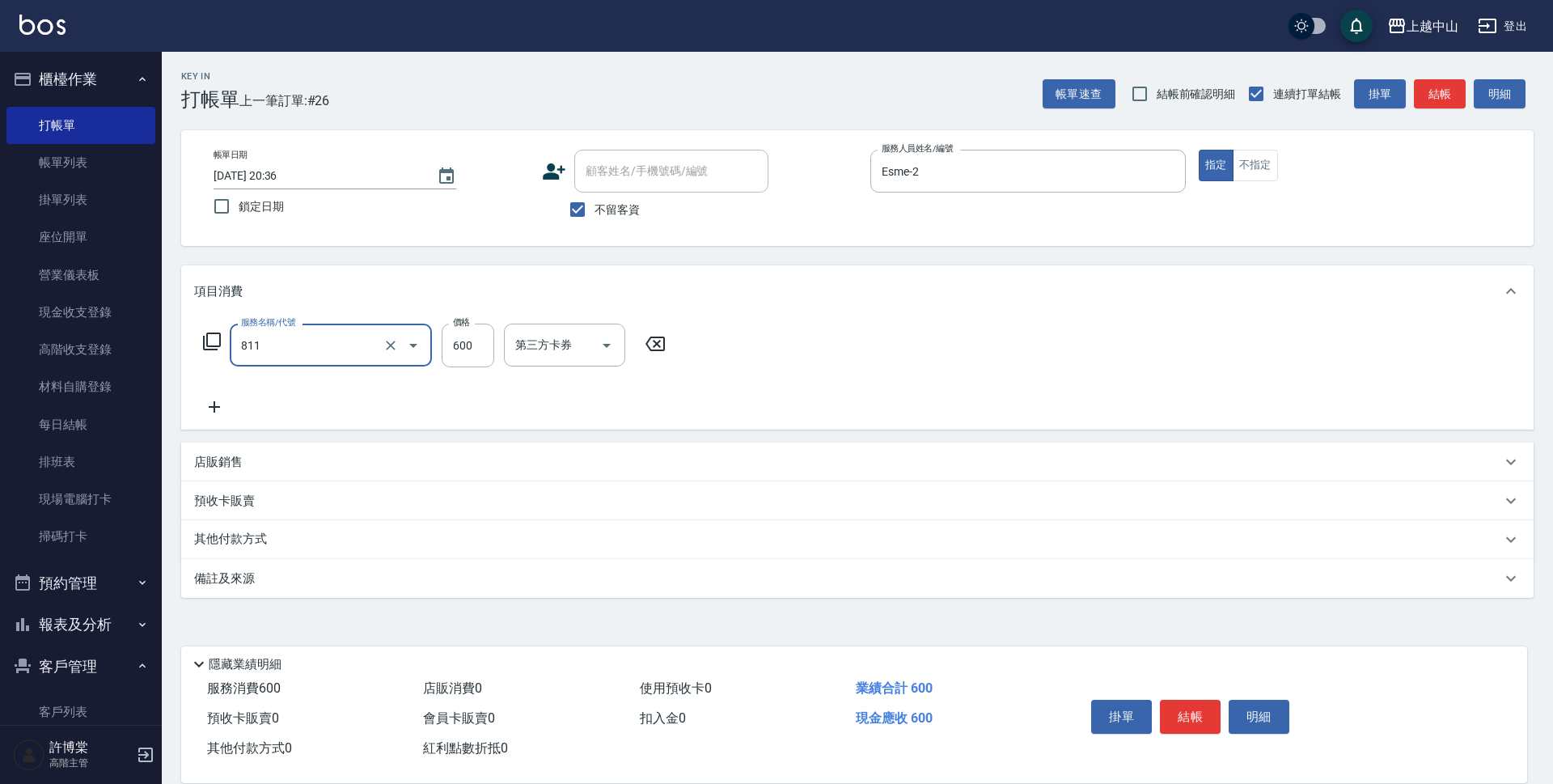
type input "洗+剪(811)"
type input "700"
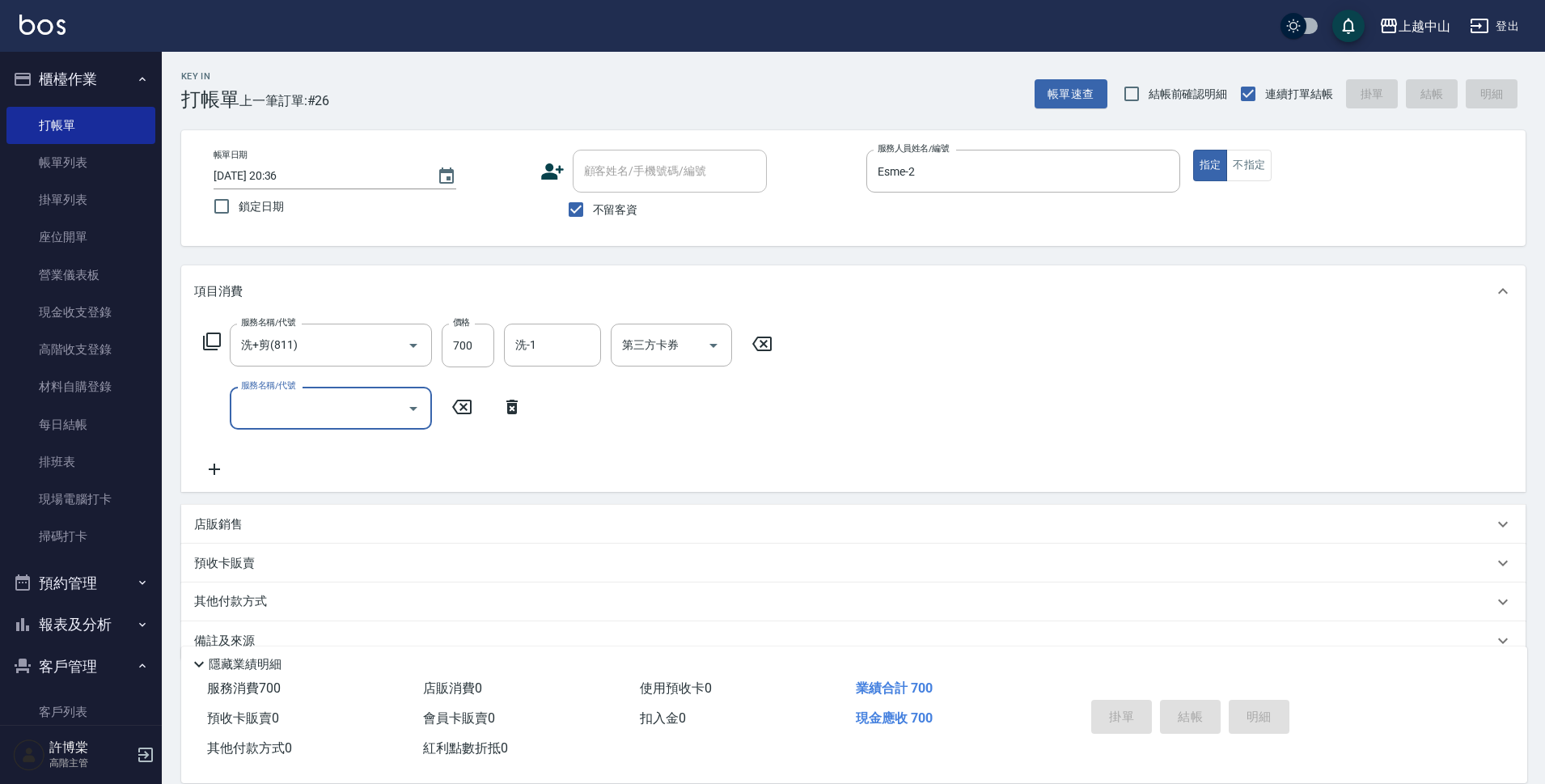
type input "[DATE] 20:37"
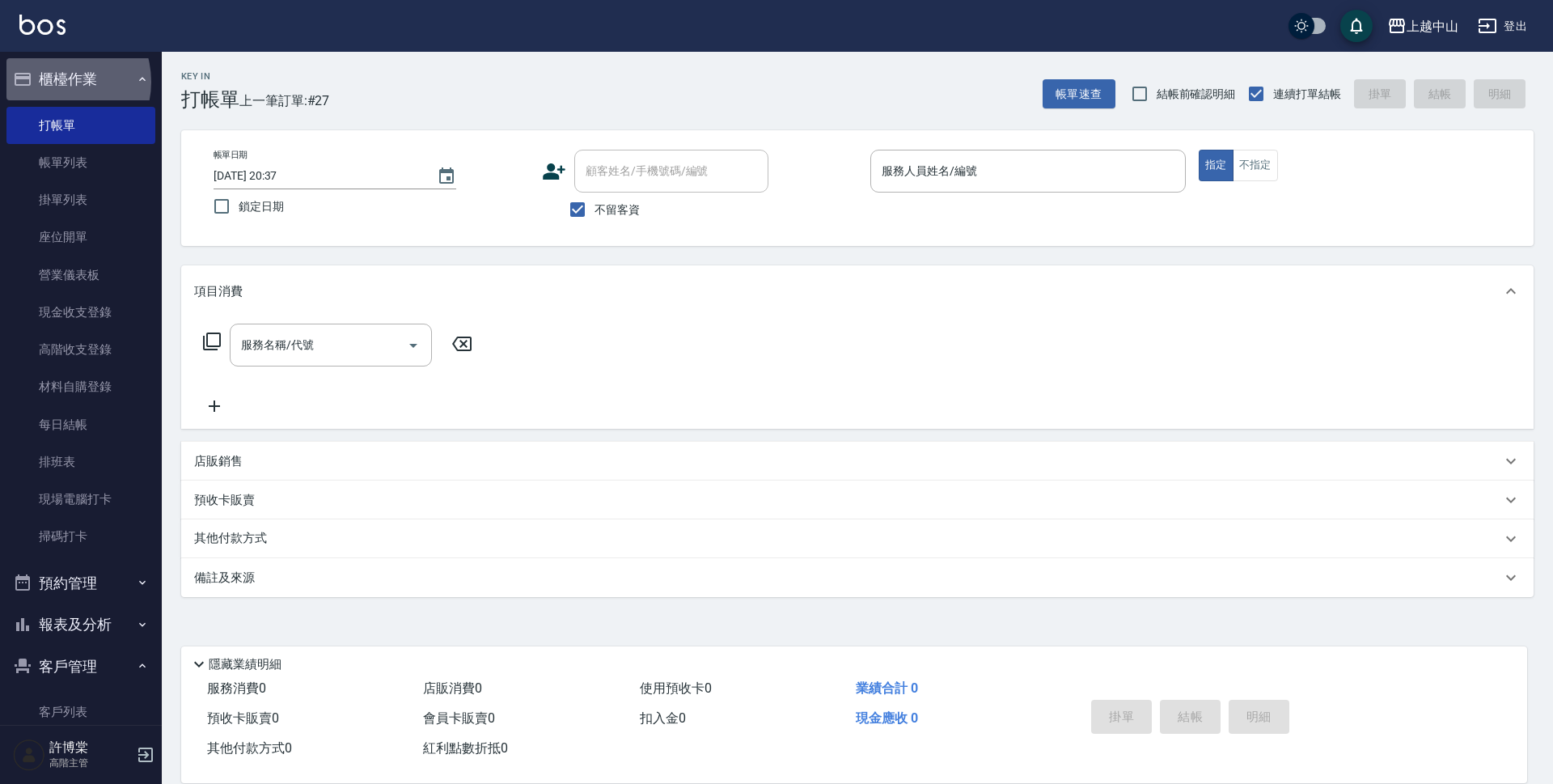
click at [56, 81] on button "櫃檯作業" at bounding box center [81, 79] width 149 height 42
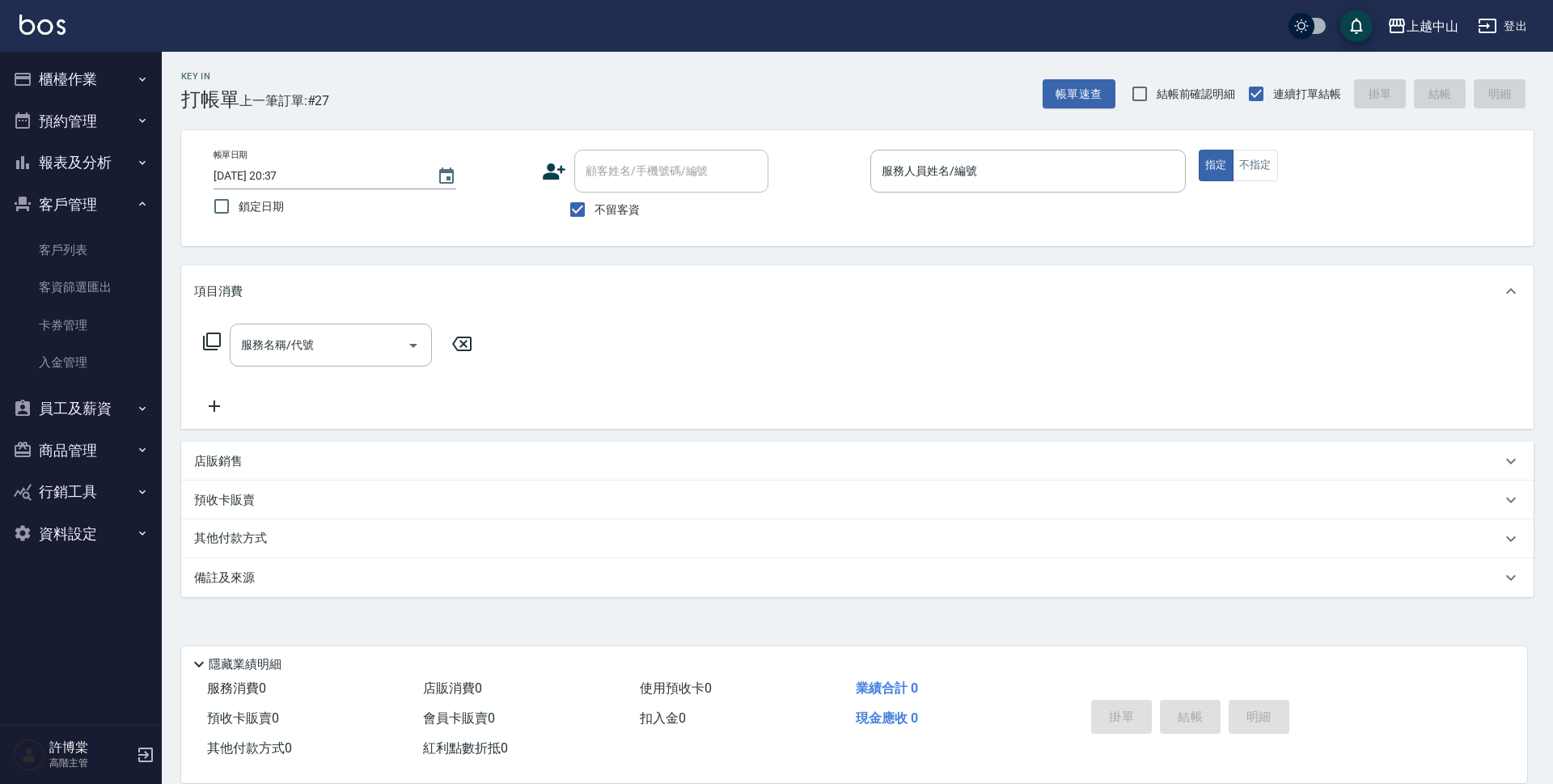
click at [93, 204] on button "客戶管理" at bounding box center [81, 204] width 149 height 42
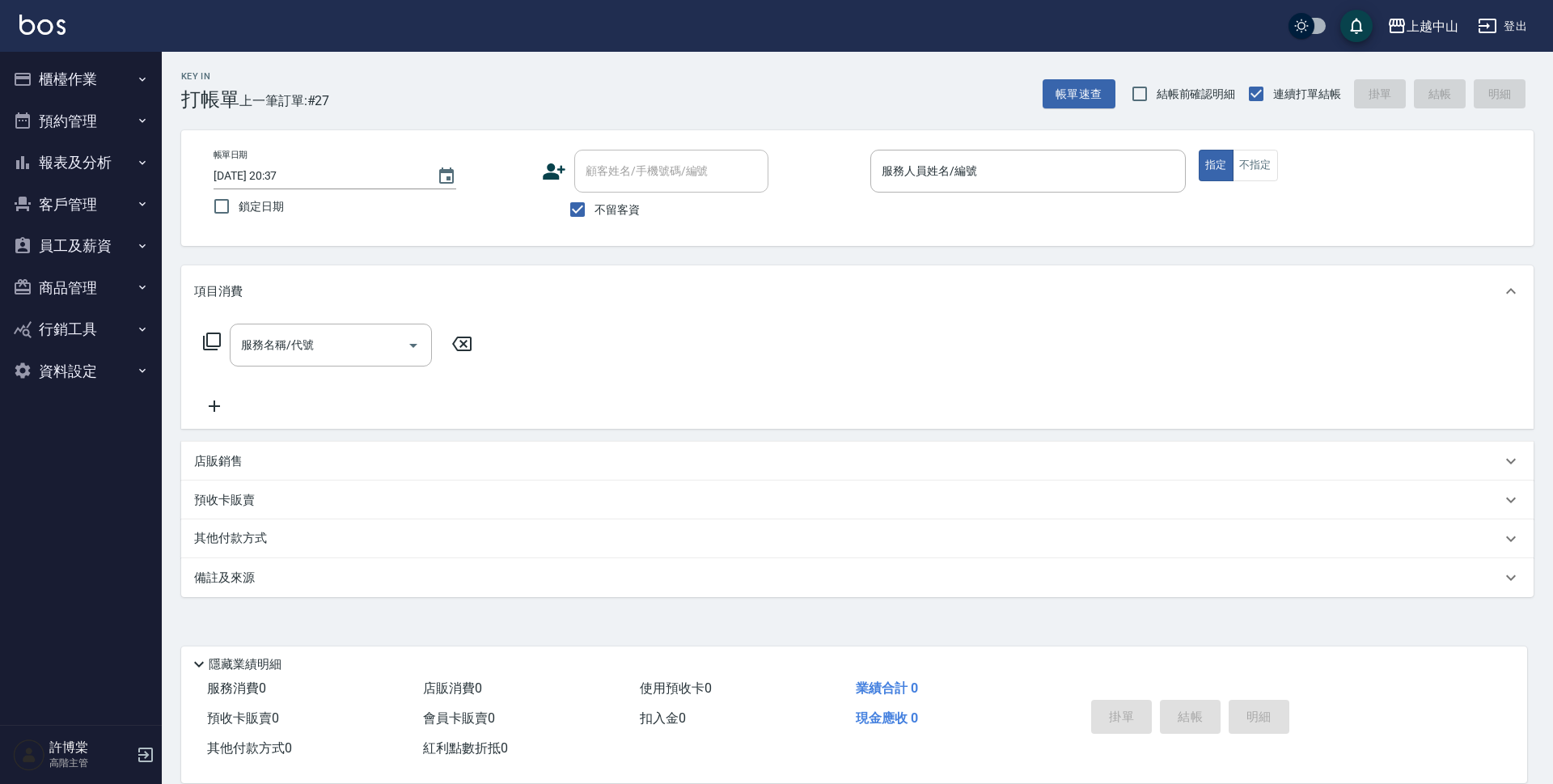
click at [91, 159] on button "報表及分析" at bounding box center [81, 163] width 149 height 42
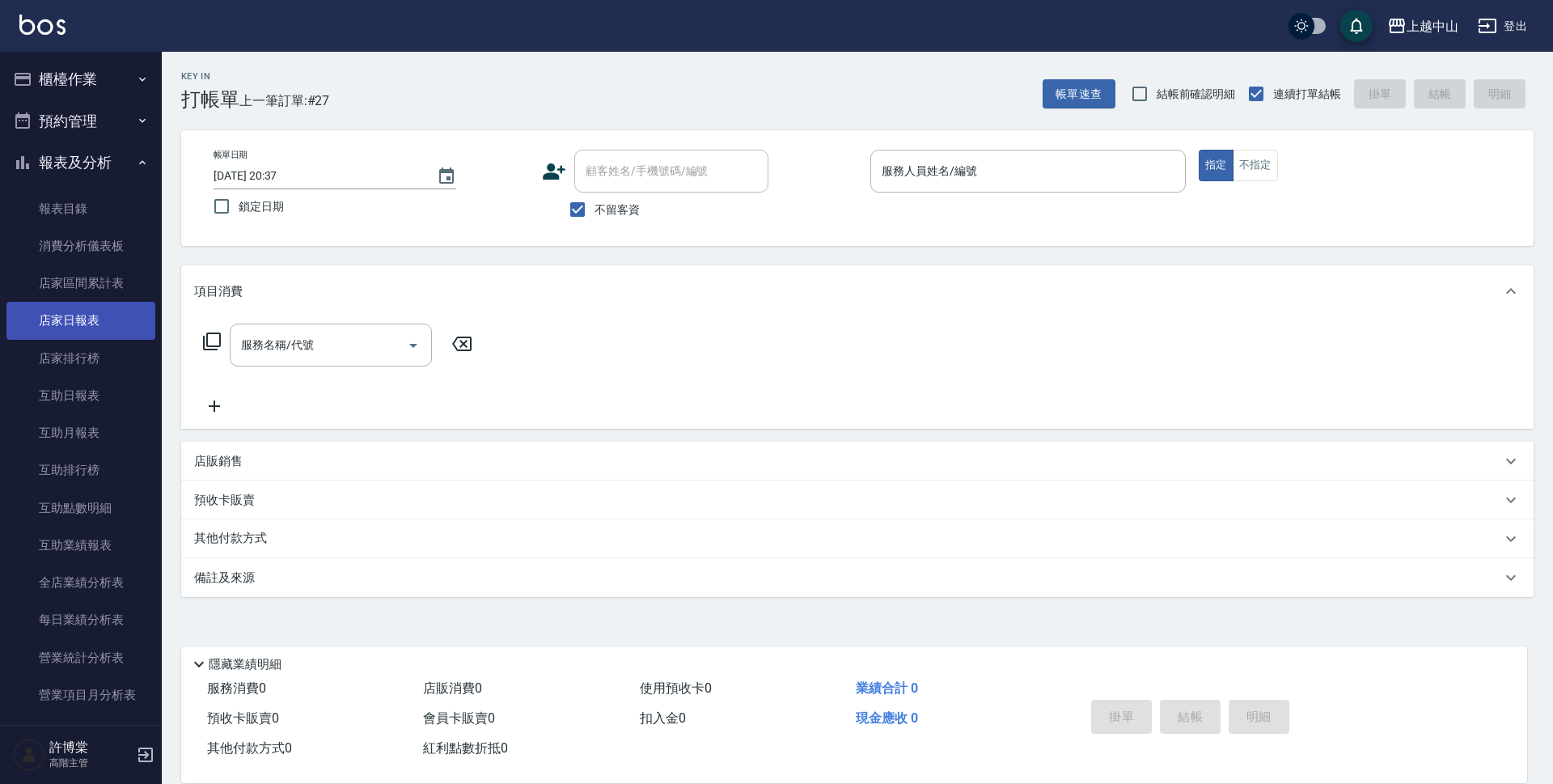
click at [80, 329] on link "店家日報表" at bounding box center [81, 320] width 149 height 37
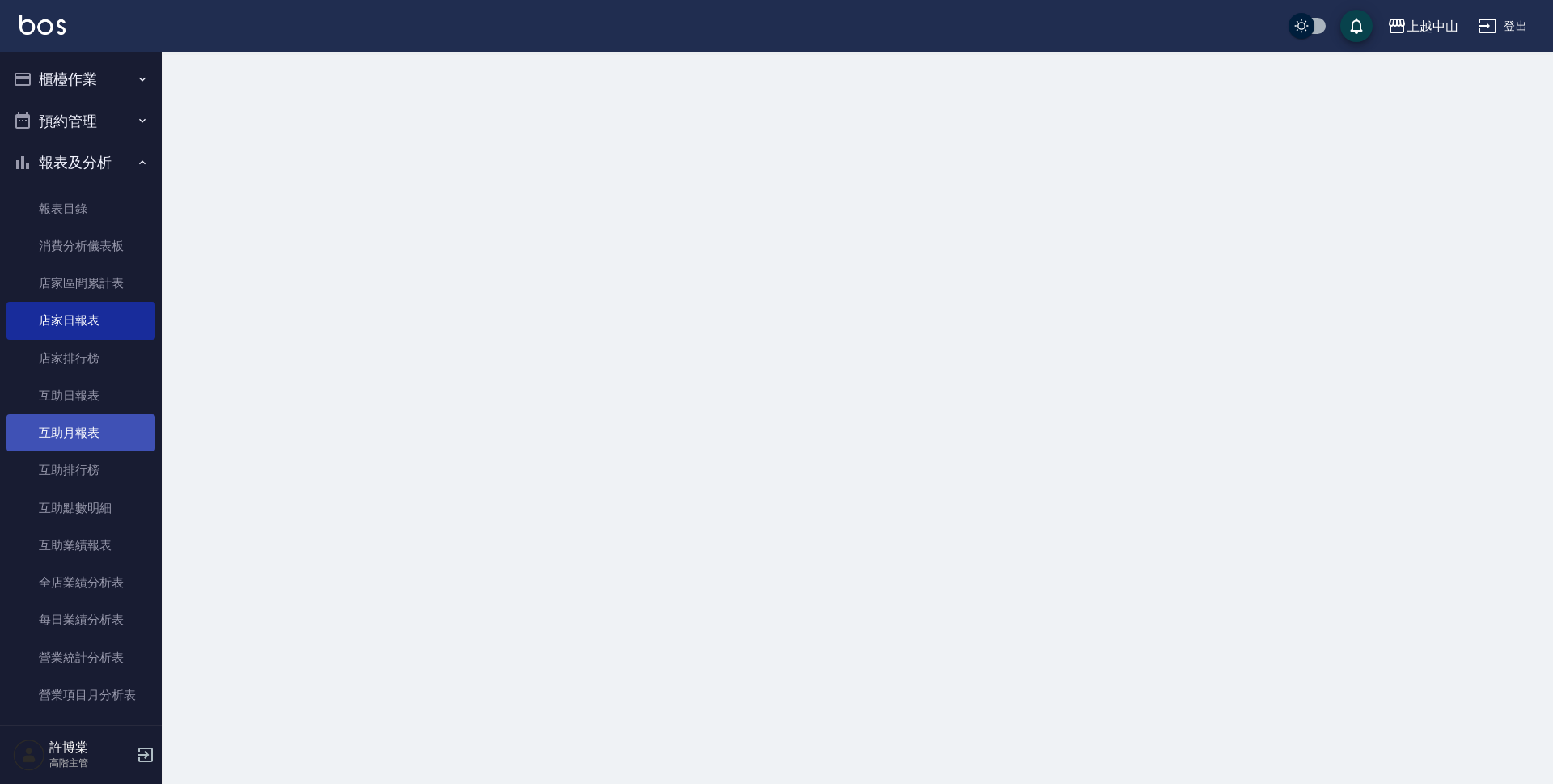
click at [74, 415] on link "互助月報表" at bounding box center [81, 432] width 149 height 37
drag, startPoint x: 75, startPoint y: 393, endPoint x: 149, endPoint y: 418, distance: 78.1
click at [75, 393] on link "互助日報表" at bounding box center [81, 395] width 149 height 37
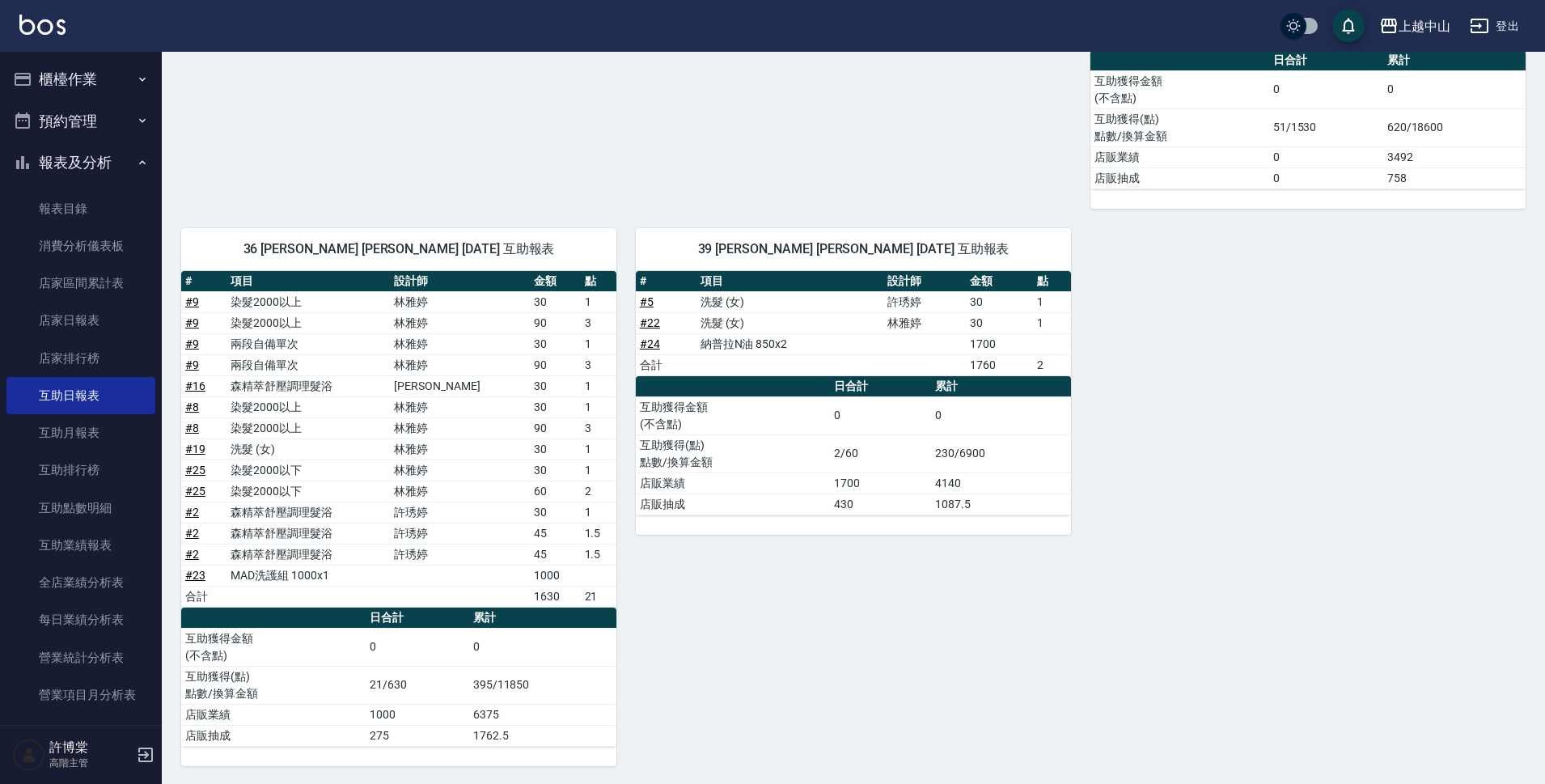
scroll to position [759, 0]
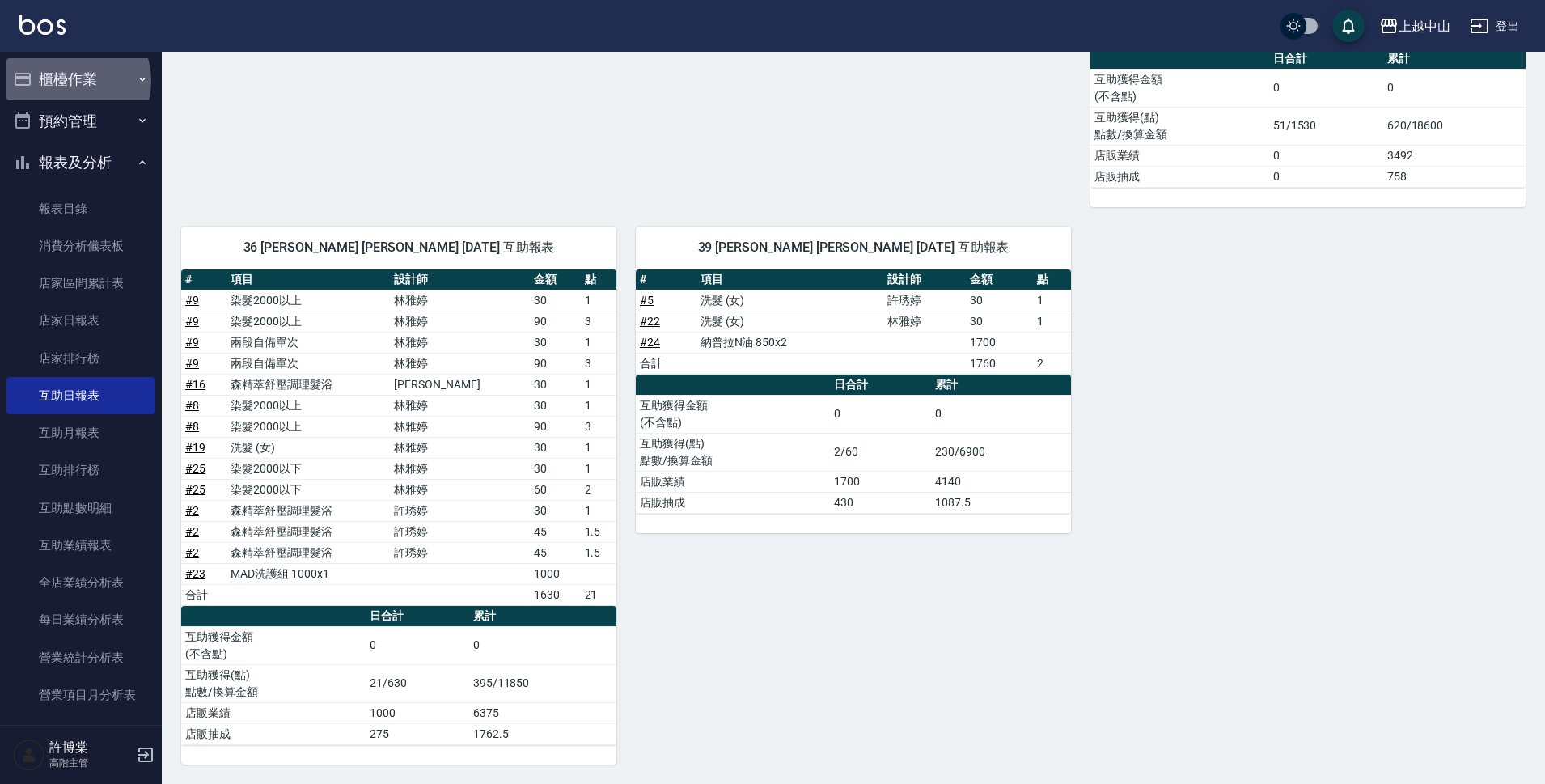
click at [72, 81] on button "櫃檯作業" at bounding box center [81, 79] width 149 height 42
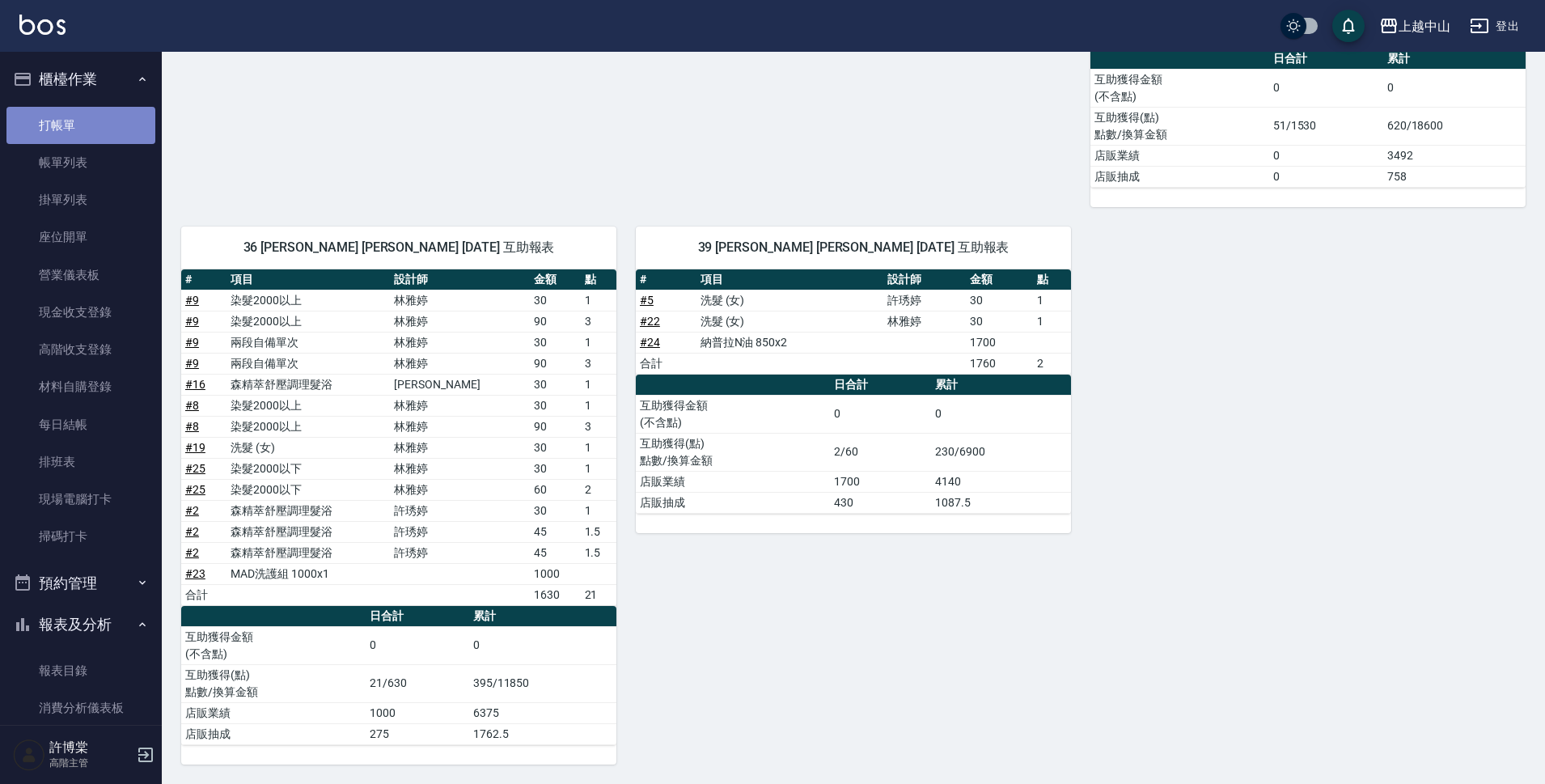
click at [80, 128] on link "打帳單" at bounding box center [81, 125] width 149 height 37
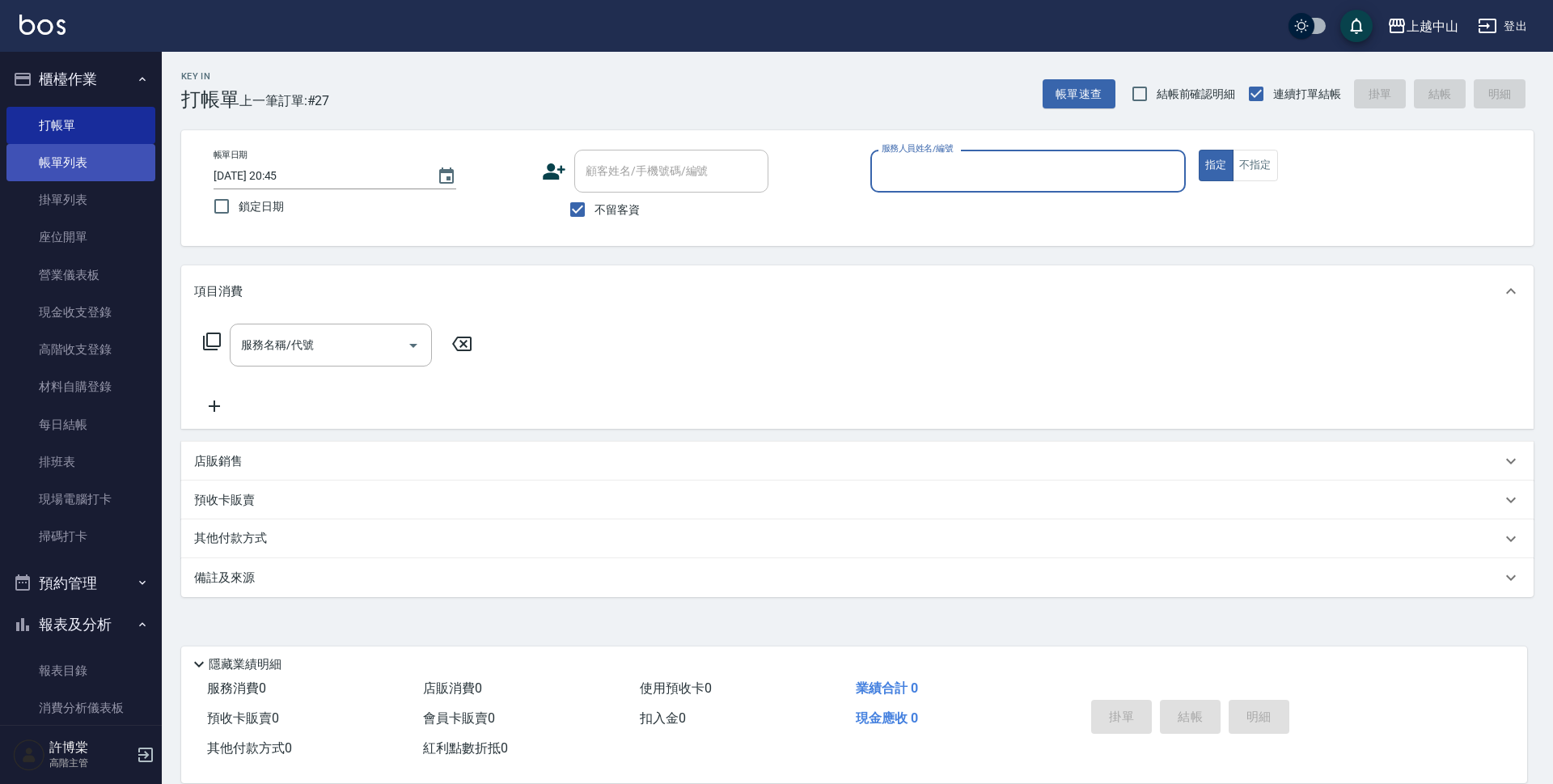
click at [112, 157] on link "帳單列表" at bounding box center [81, 162] width 149 height 37
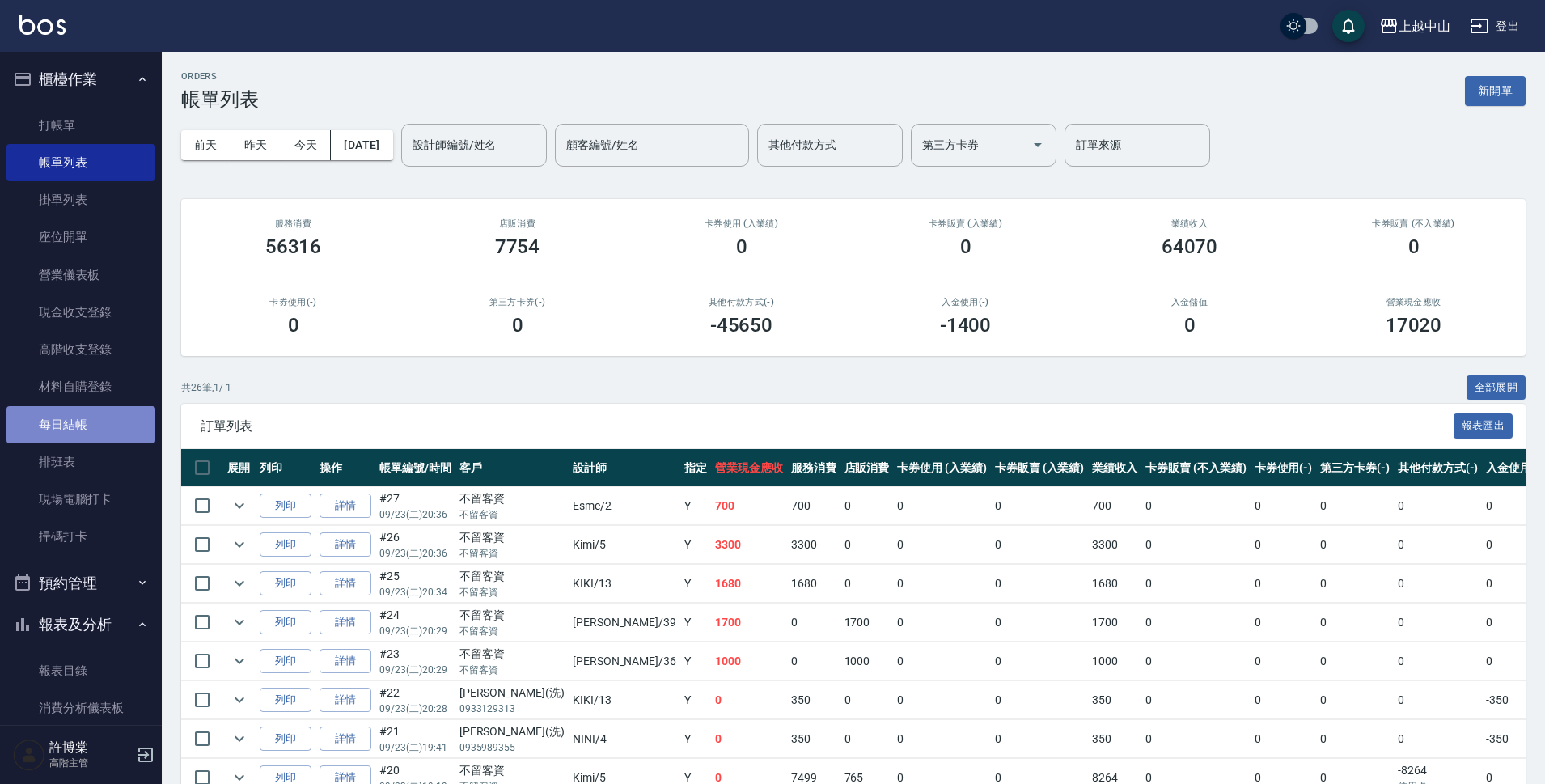
click at [118, 429] on link "每日結帳" at bounding box center [81, 424] width 149 height 37
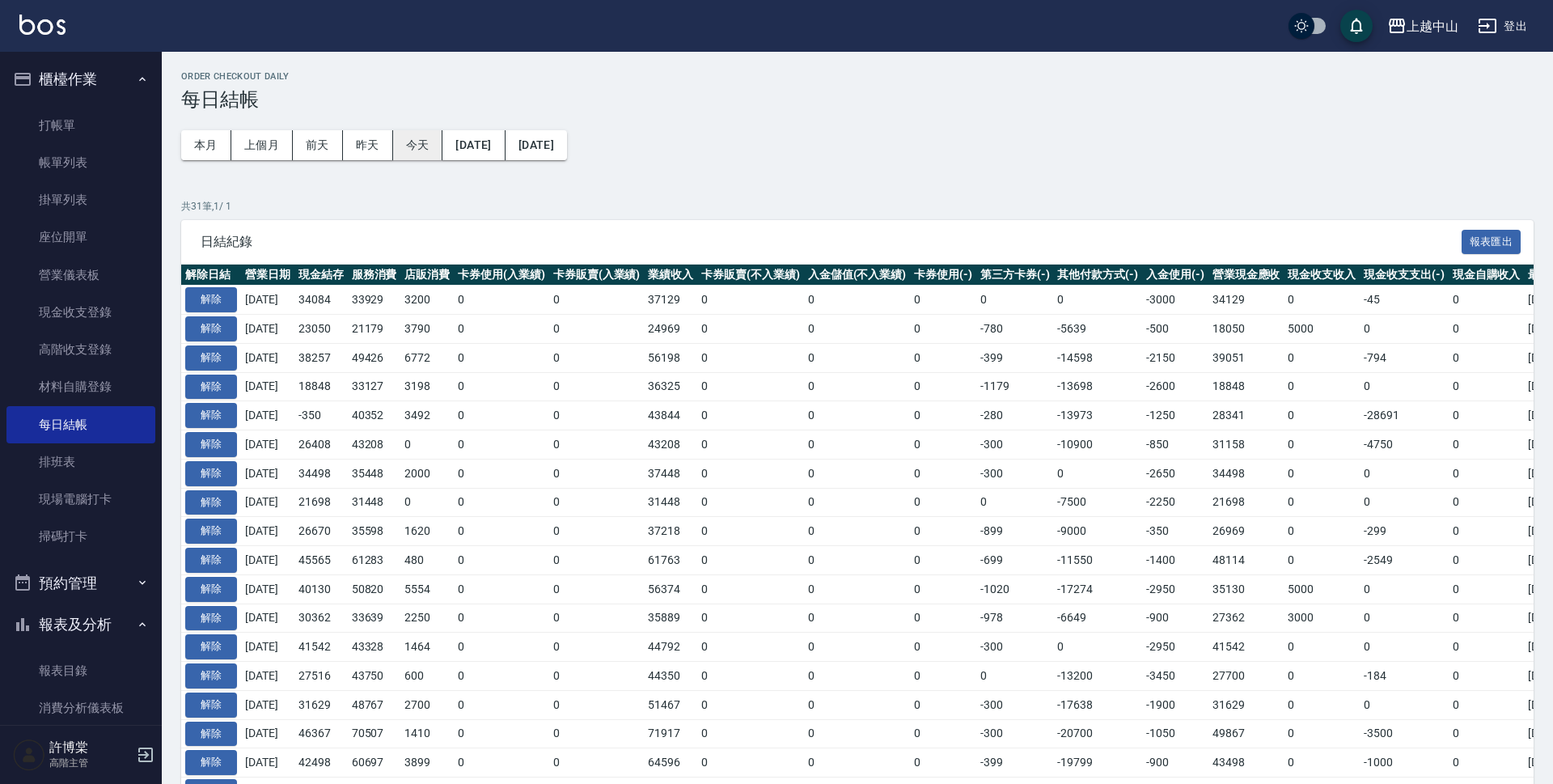
click at [411, 148] on button "今天" at bounding box center [419, 145] width 50 height 30
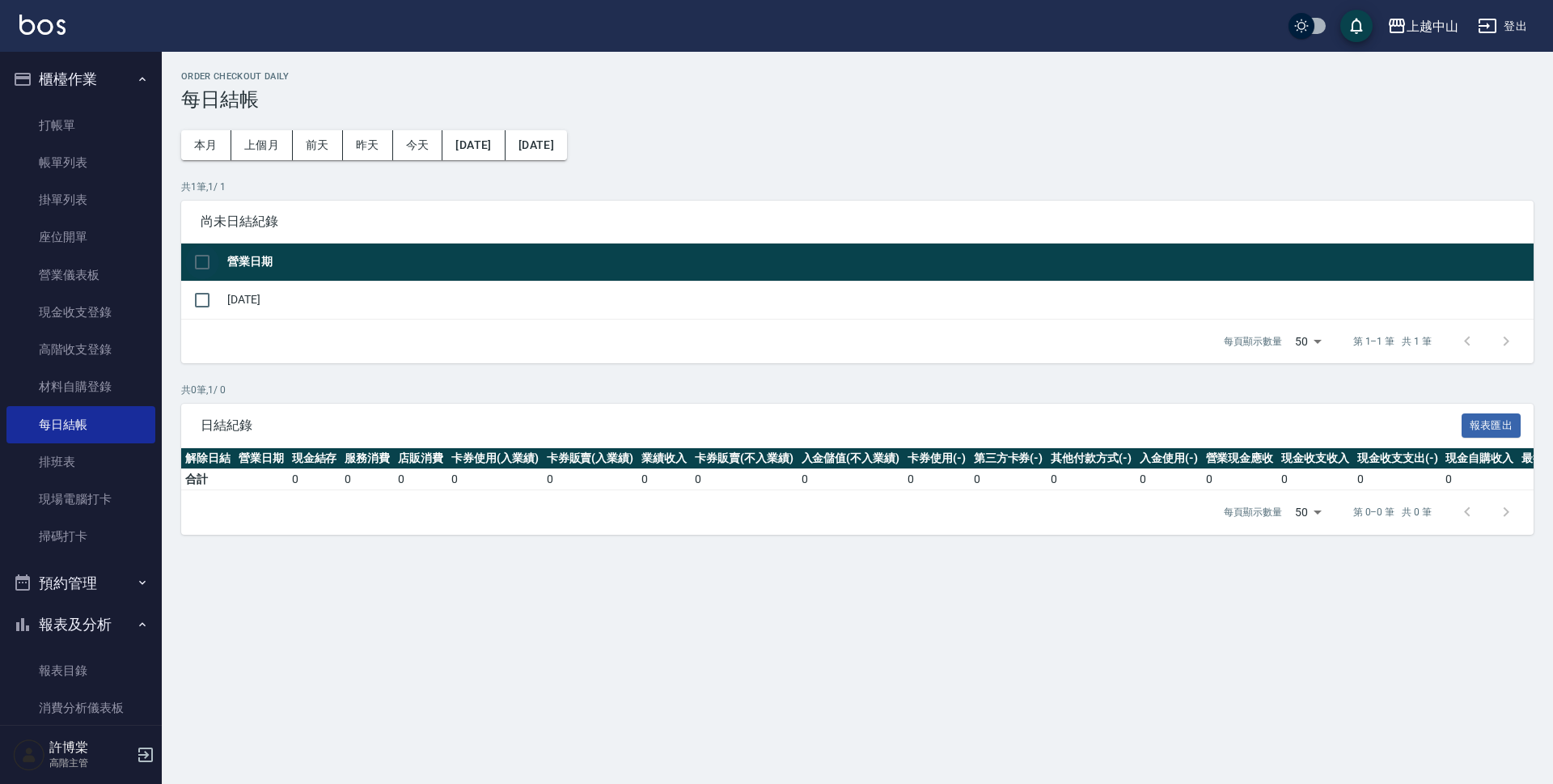
click at [211, 251] on input "checkbox" at bounding box center [202, 262] width 34 height 34
checkbox input "true"
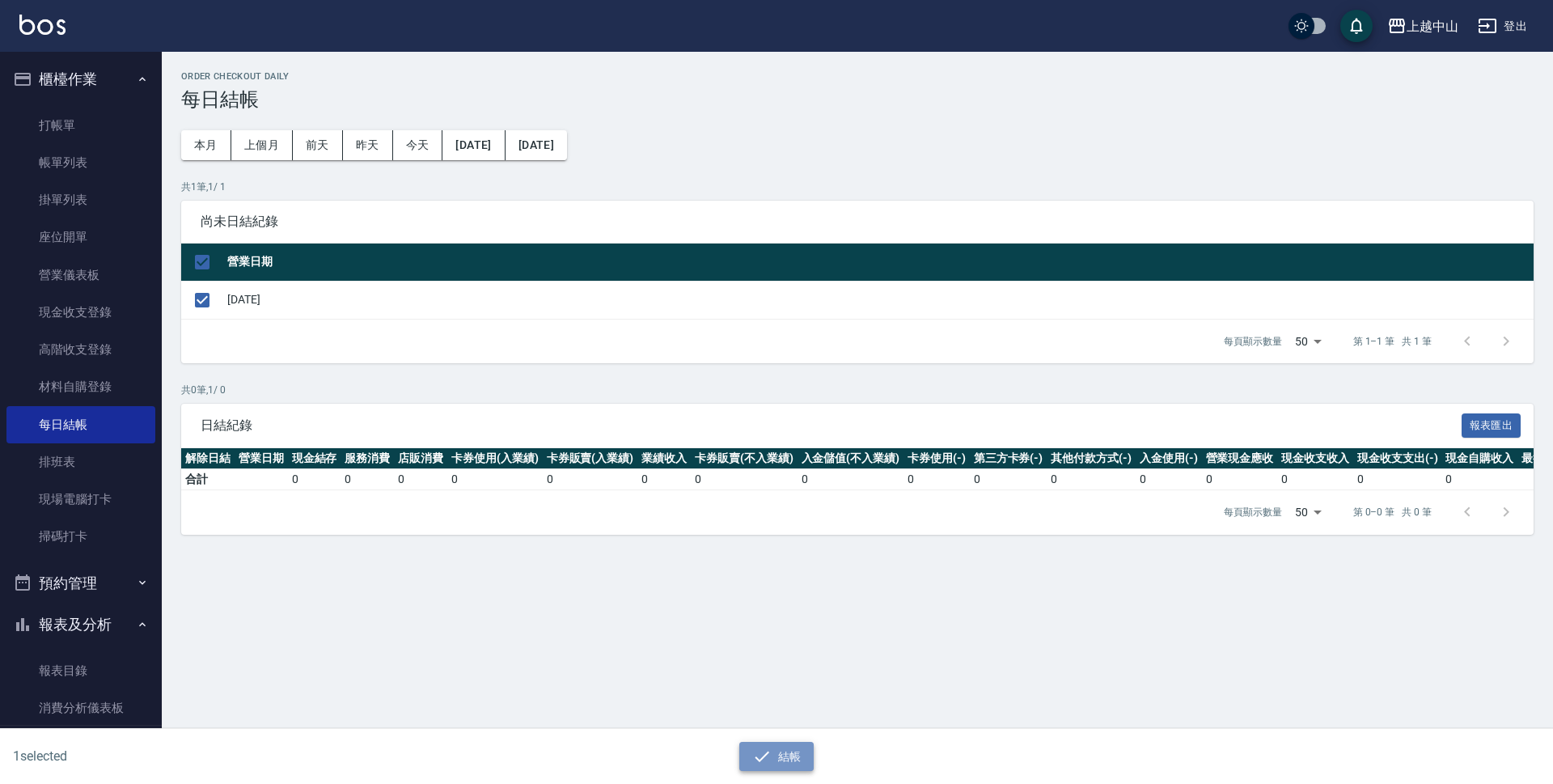
click at [776, 748] on button "結帳" at bounding box center [777, 756] width 75 height 30
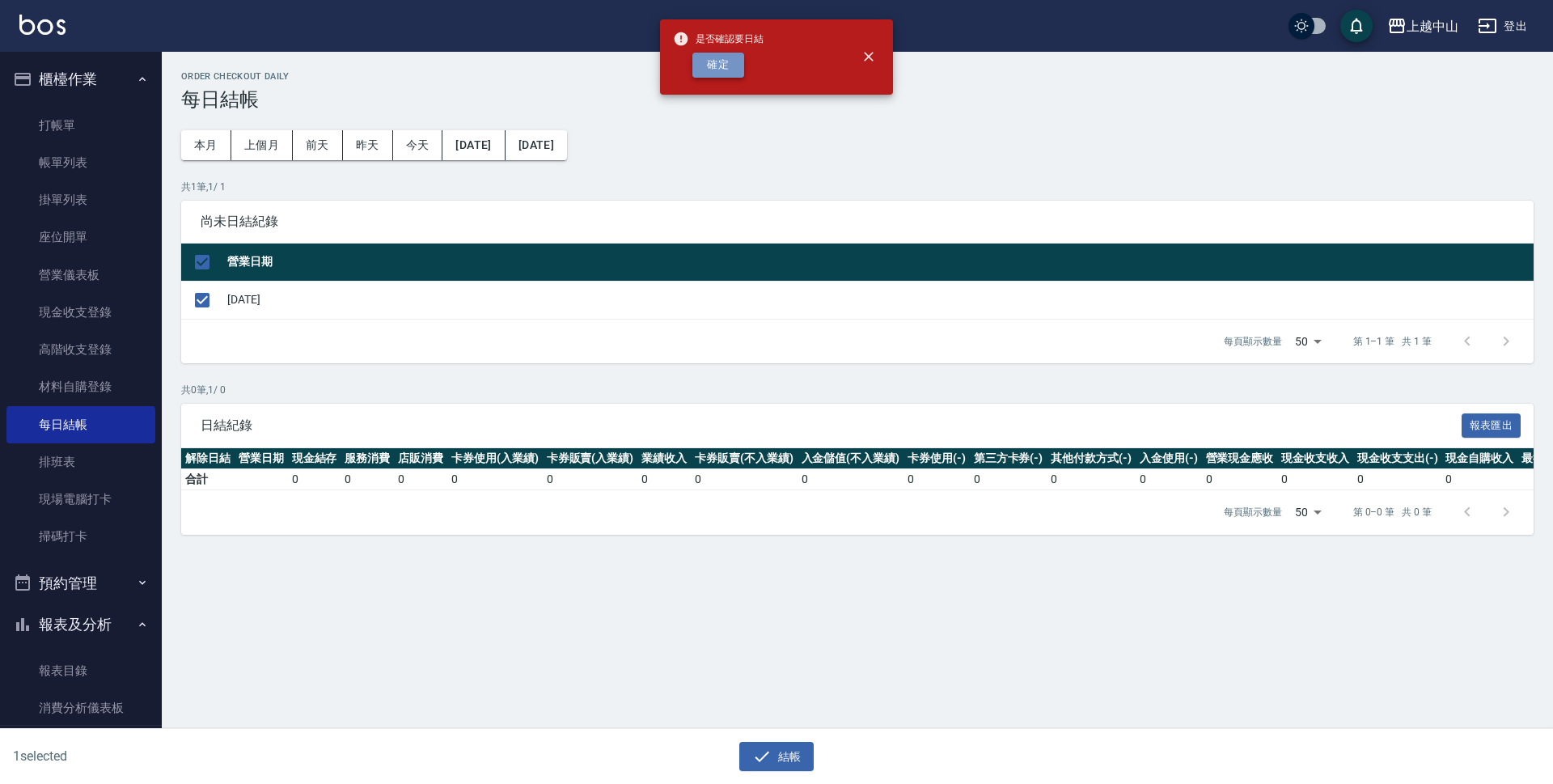
click at [716, 67] on button "確定" at bounding box center [719, 66] width 52 height 25
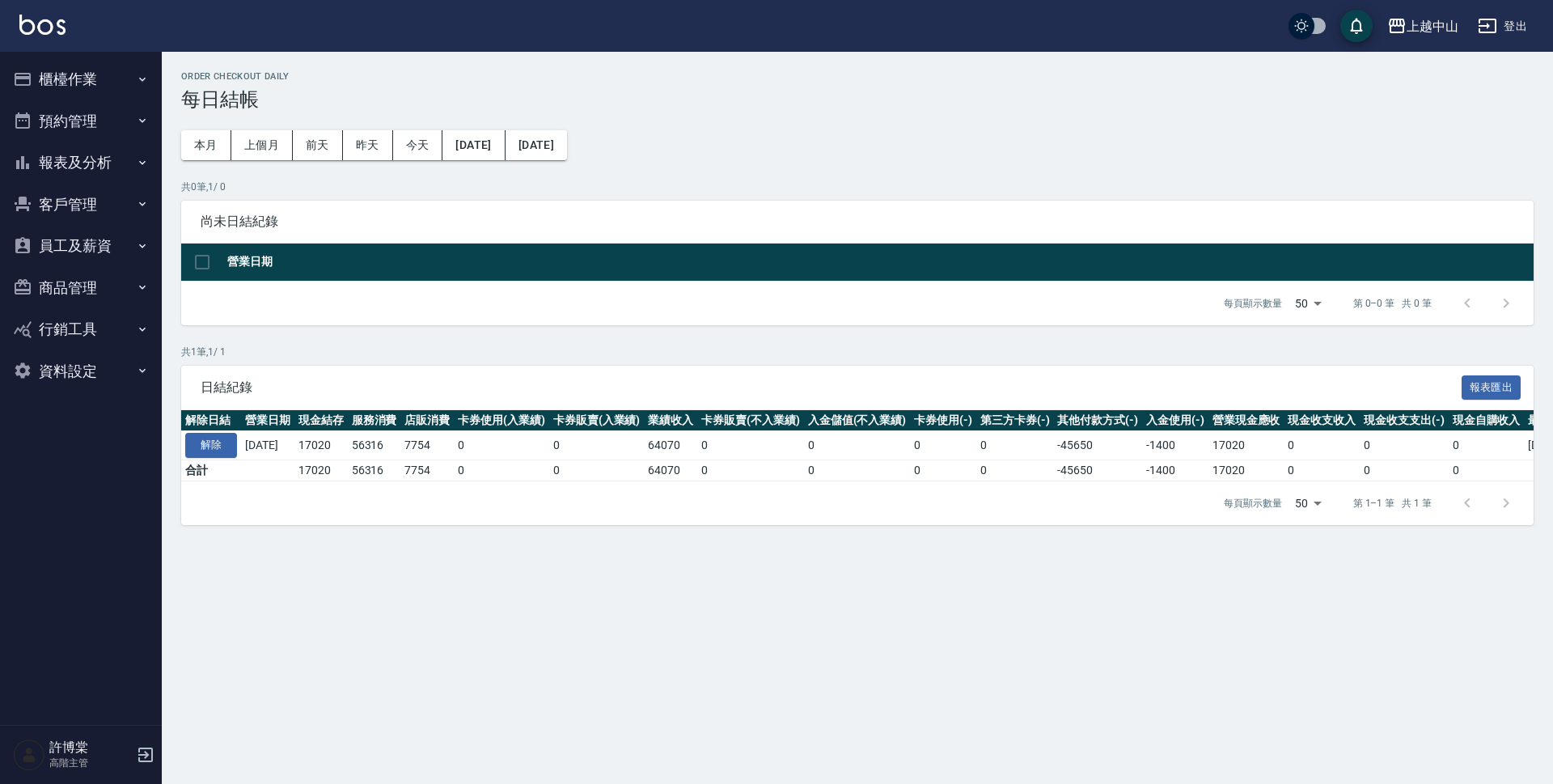
click at [93, 159] on button "報表及分析" at bounding box center [81, 163] width 149 height 42
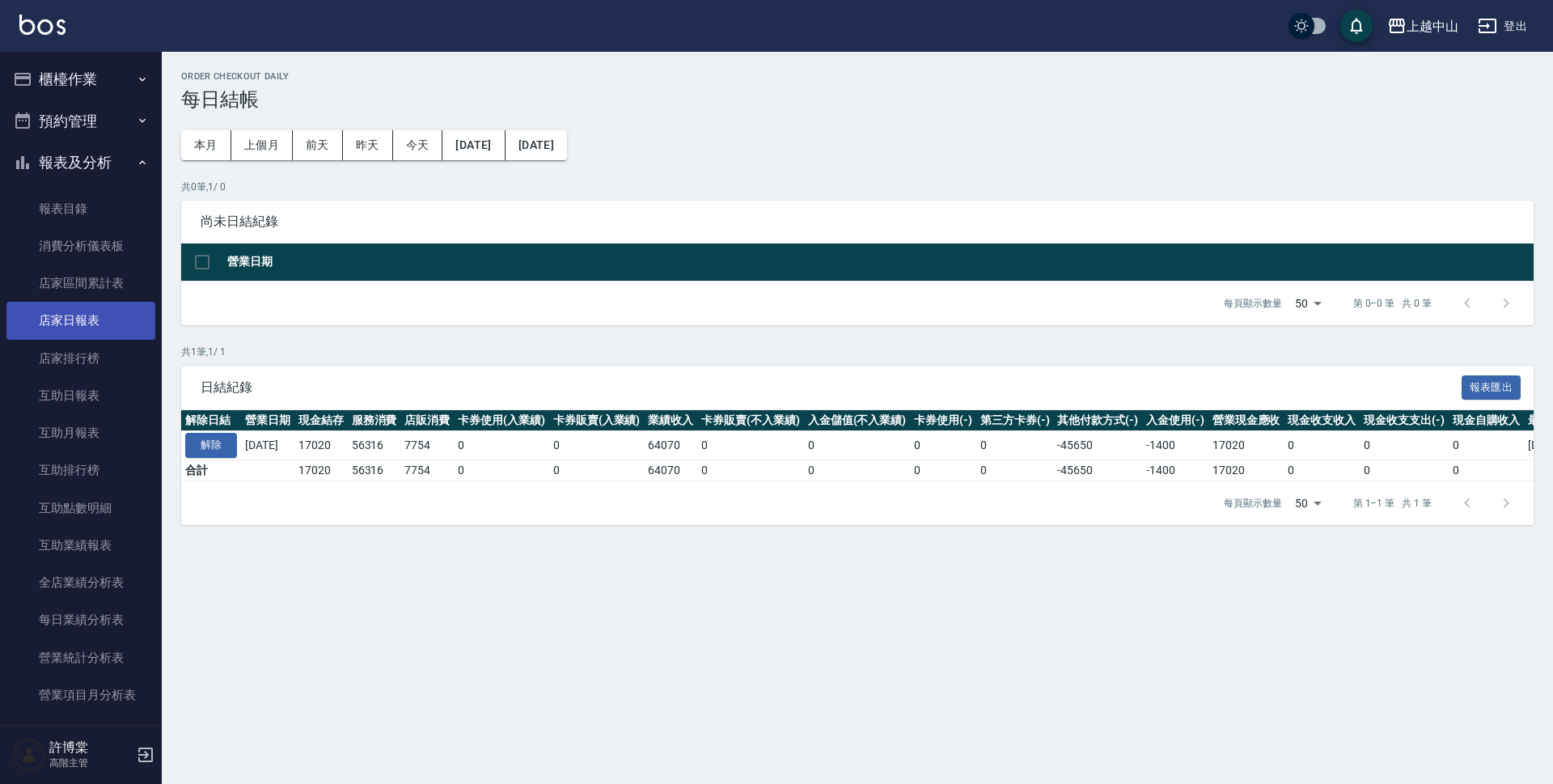
click at [78, 318] on link "店家日報表" at bounding box center [81, 320] width 149 height 37
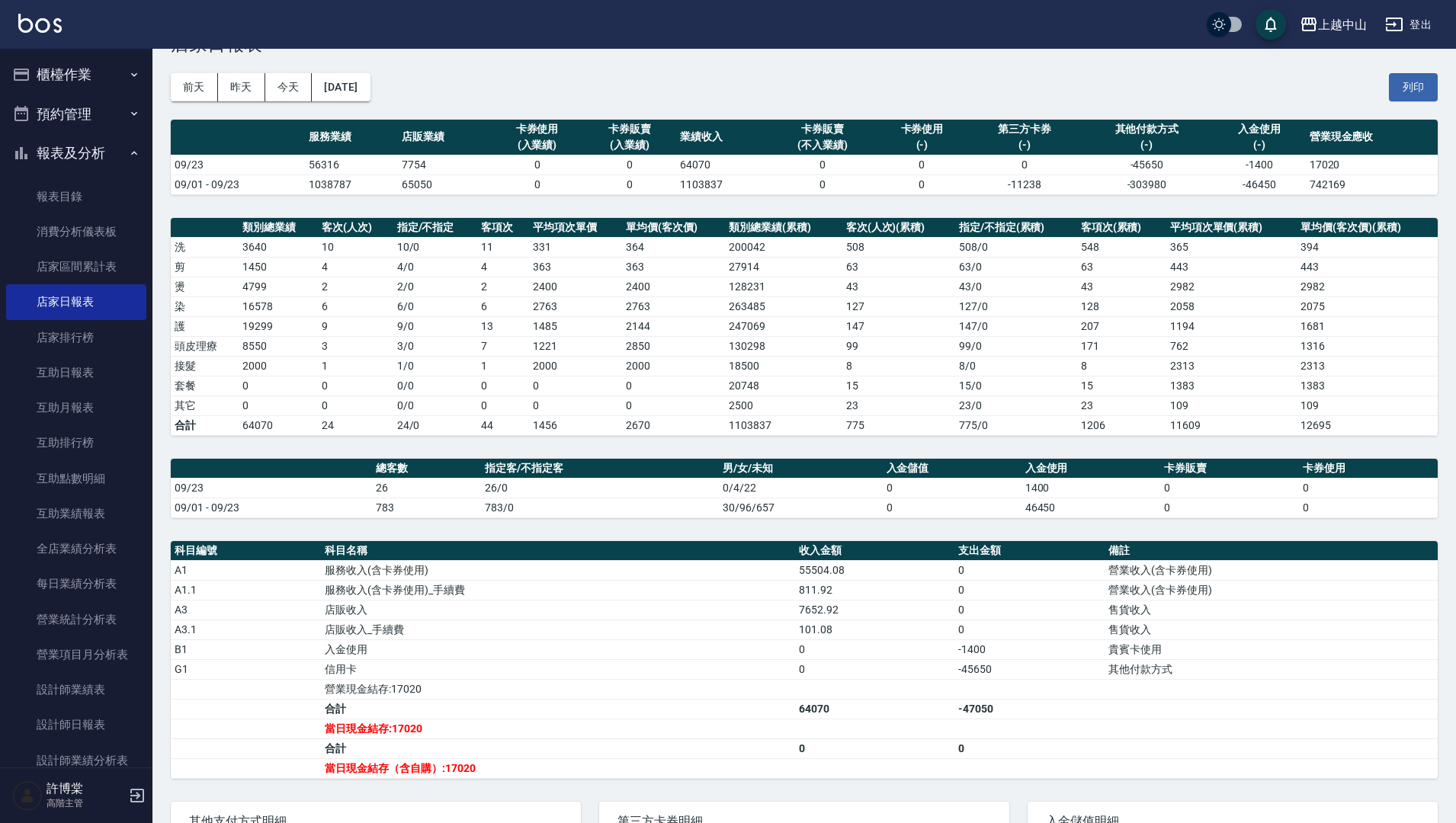
scroll to position [30, 0]
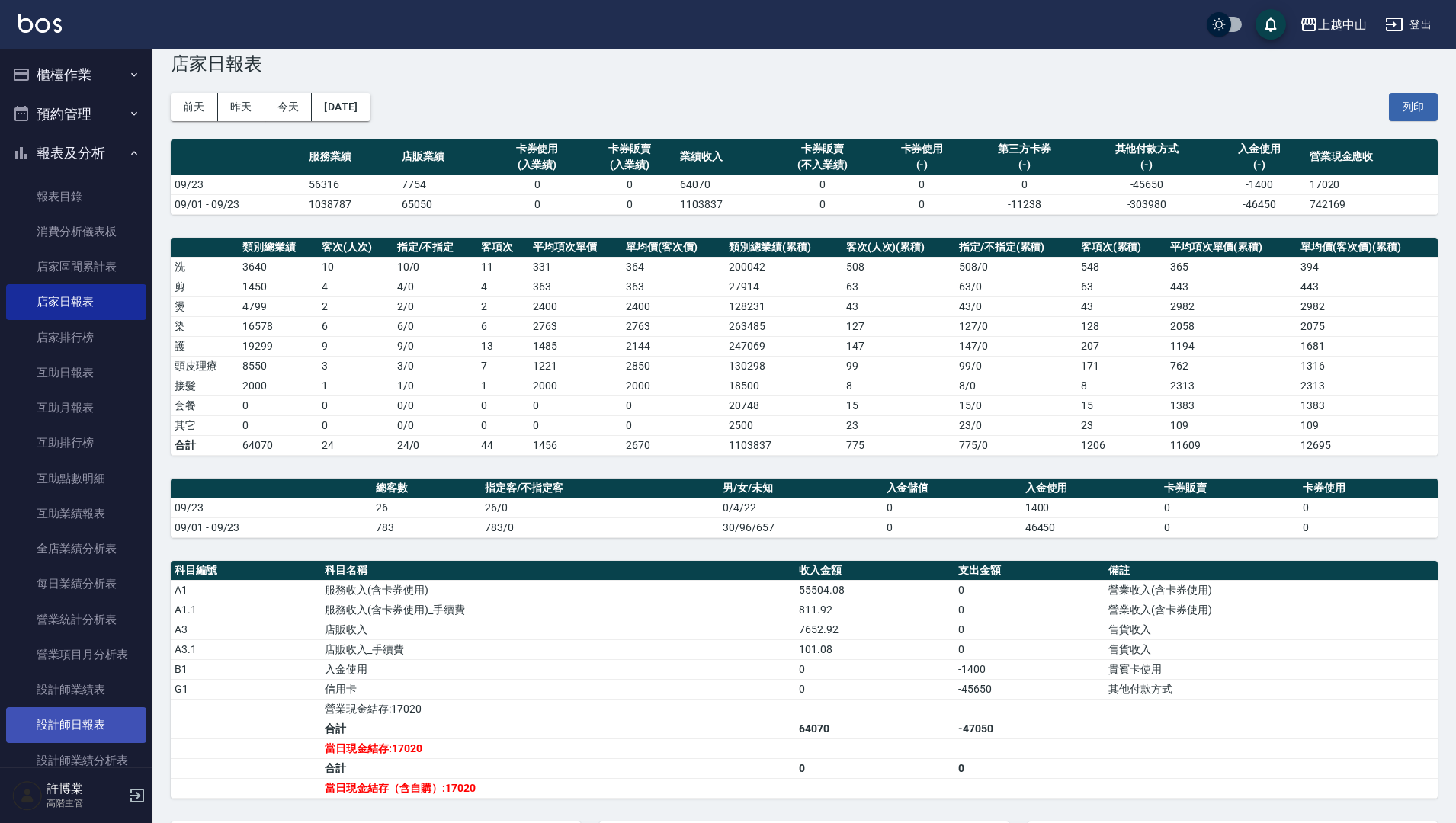
click at [90, 728] on link "設計師日報表" at bounding box center [76, 725] width 141 height 35
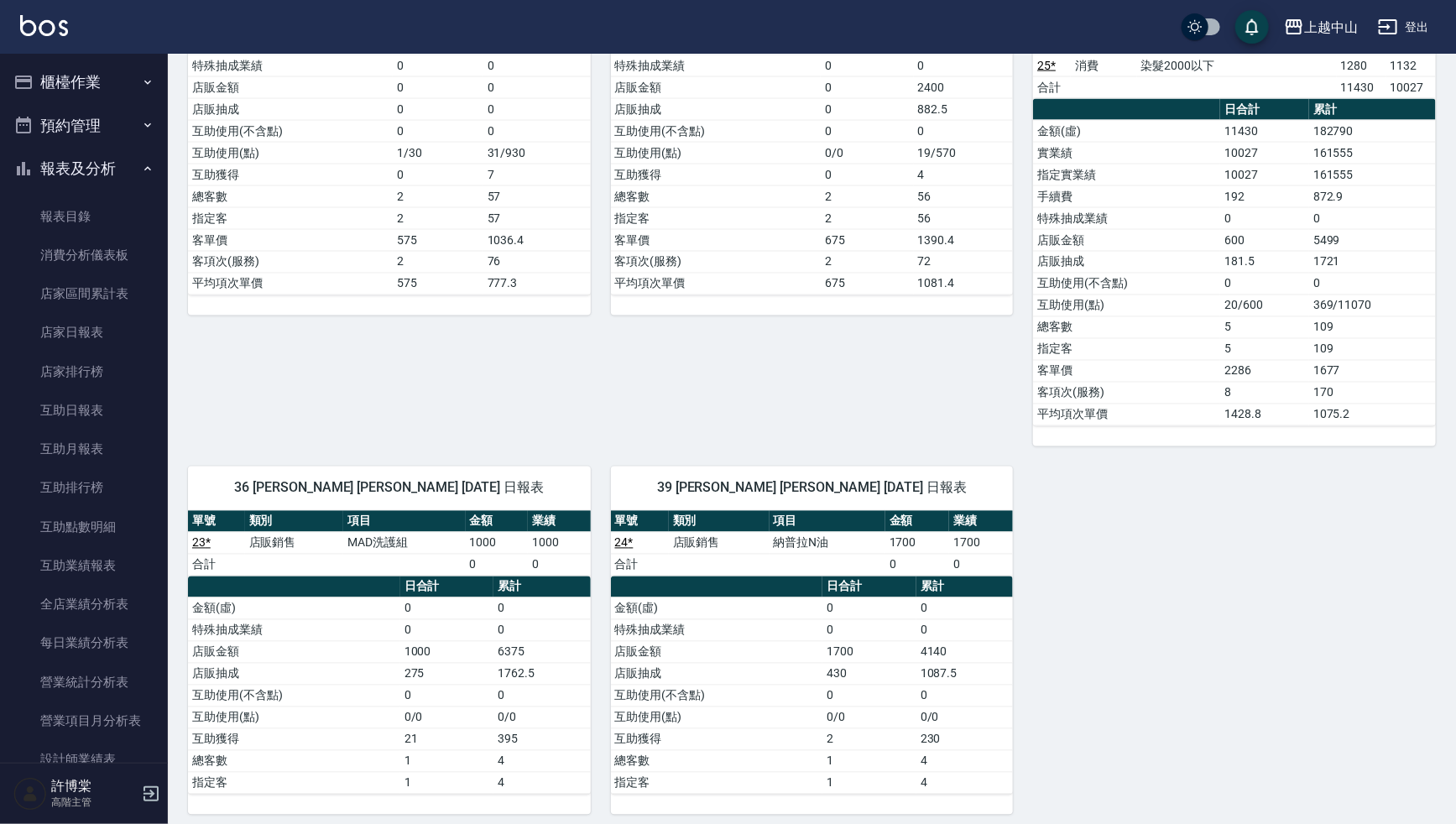
scroll to position [1353, 0]
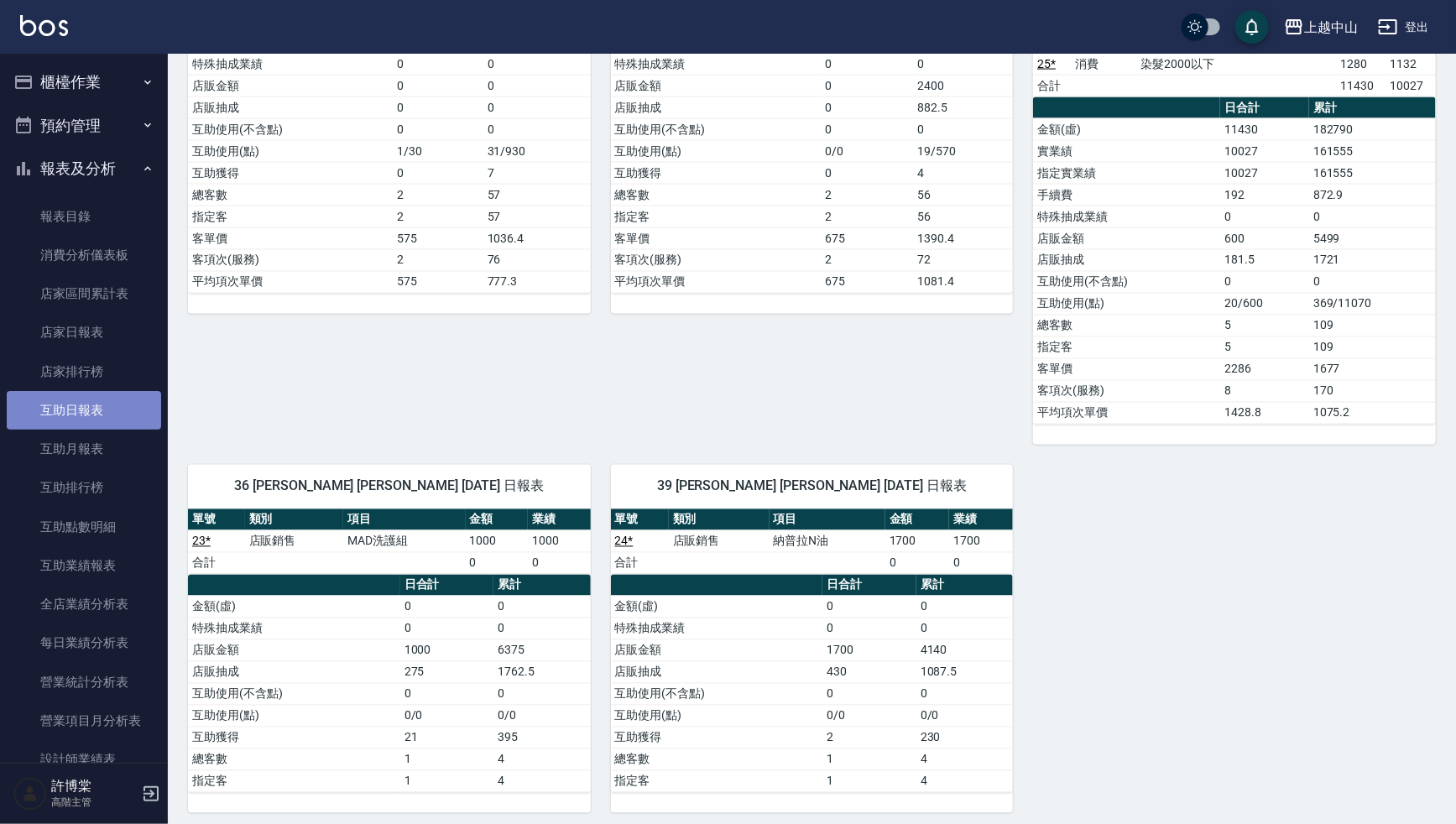
click at [98, 409] on link "互助日報表" at bounding box center [84, 410] width 155 height 38
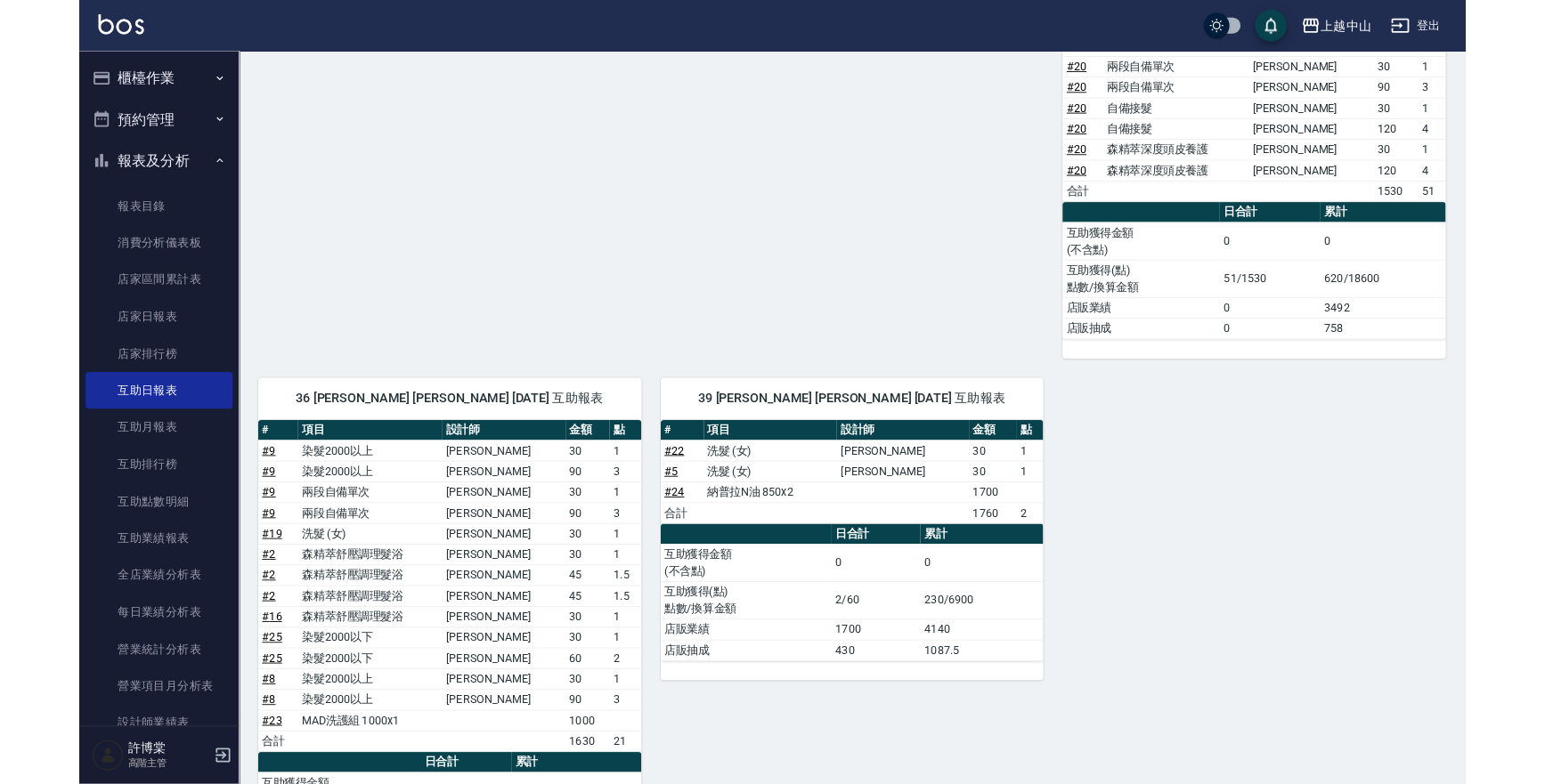
scroll to position [818, 0]
